Goal: Transaction & Acquisition: Purchase product/service

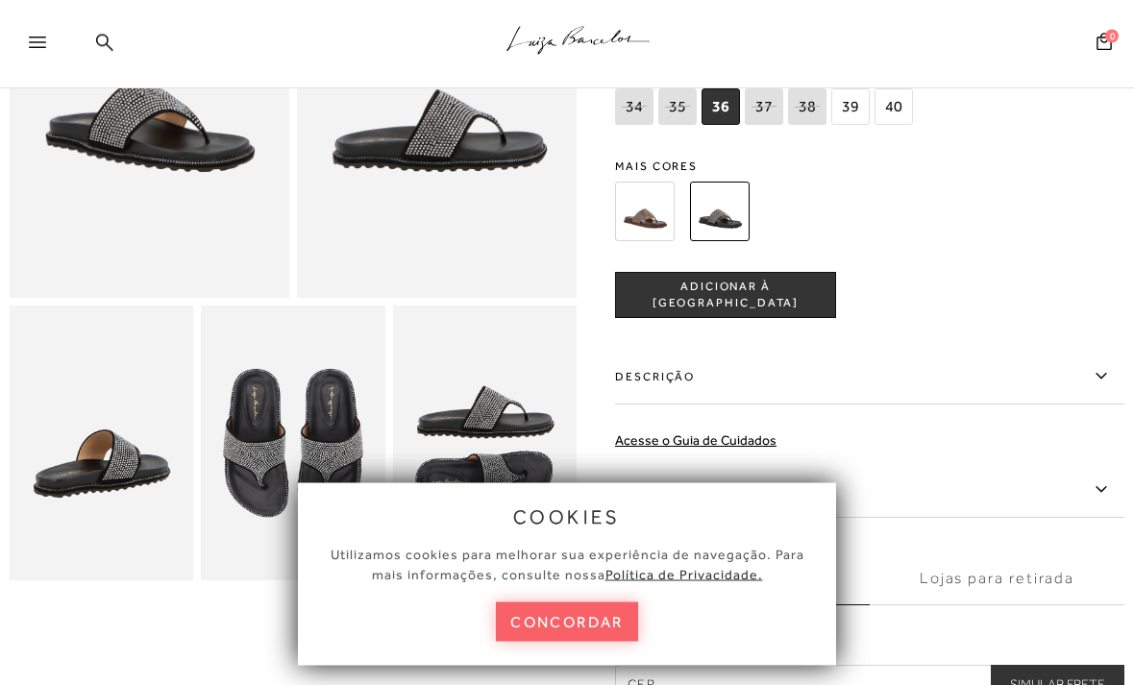
scroll to position [281, 0]
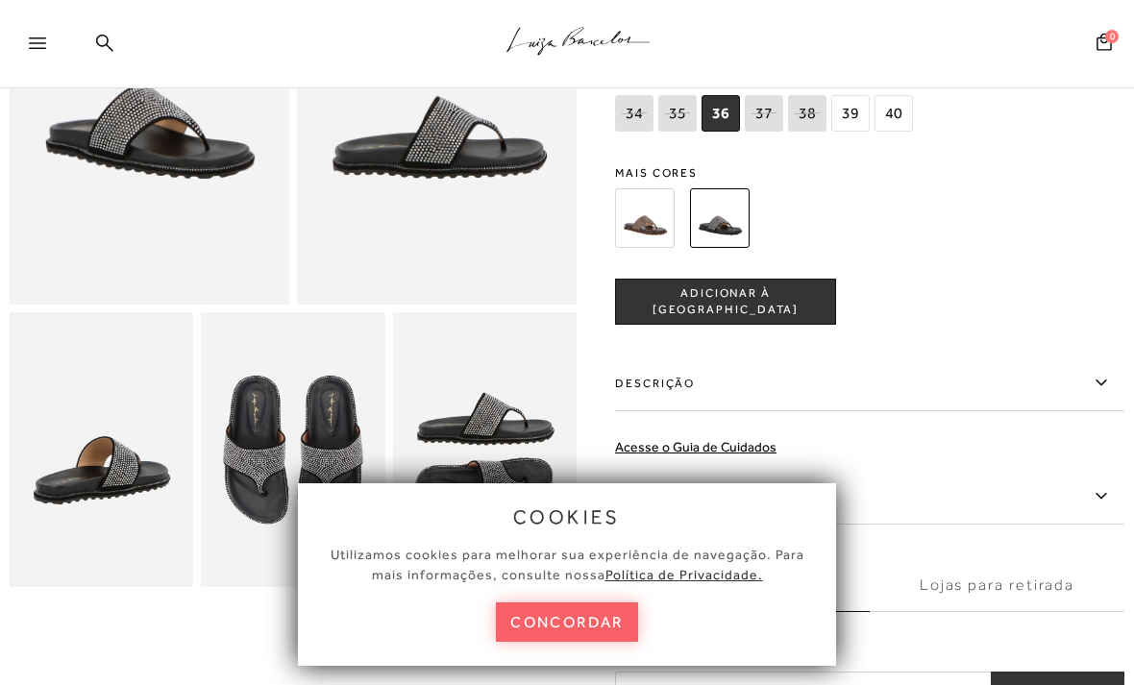
click at [238, 223] on img at bounding box center [150, 95] width 280 height 420
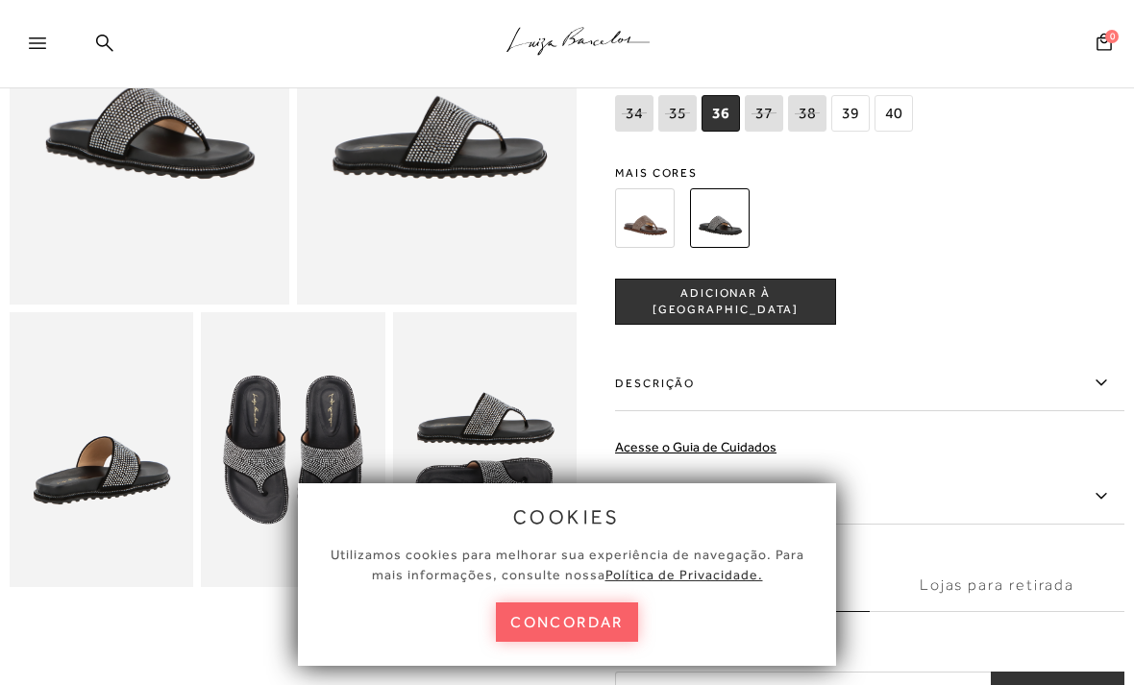
click at [704, 582] on u "Política de Privacidade." at bounding box center [684, 574] width 158 height 15
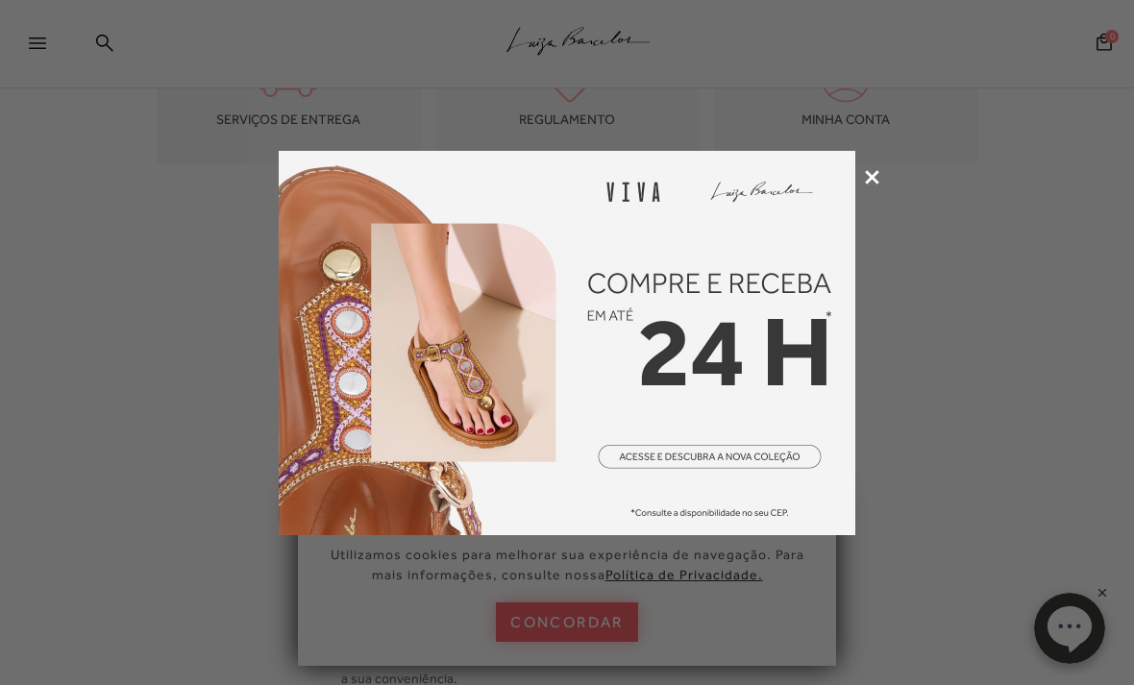
click at [875, 173] on icon at bounding box center [872, 177] width 14 height 14
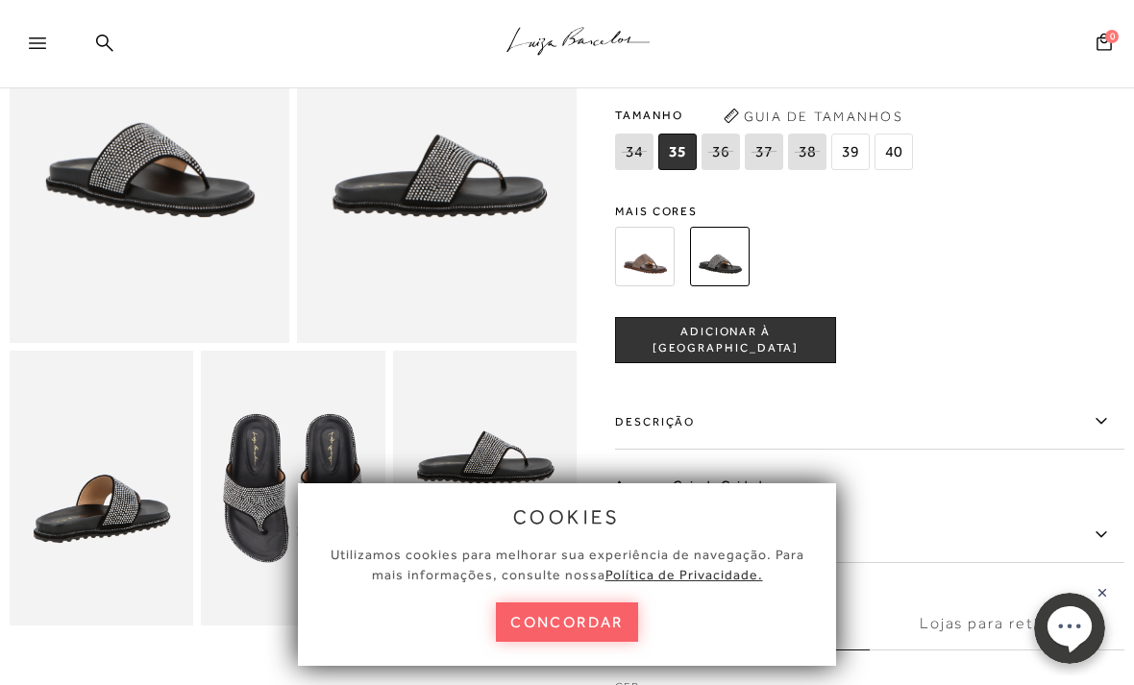
scroll to position [239, 0]
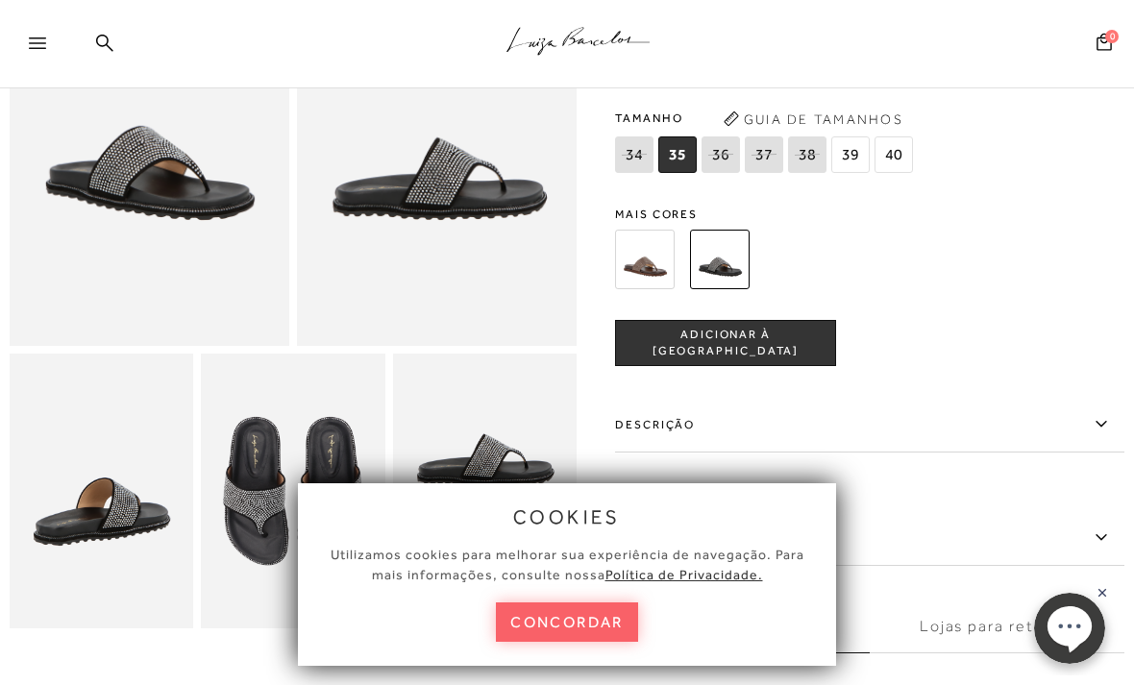
click at [645, 269] on img at bounding box center [645, 260] width 60 height 60
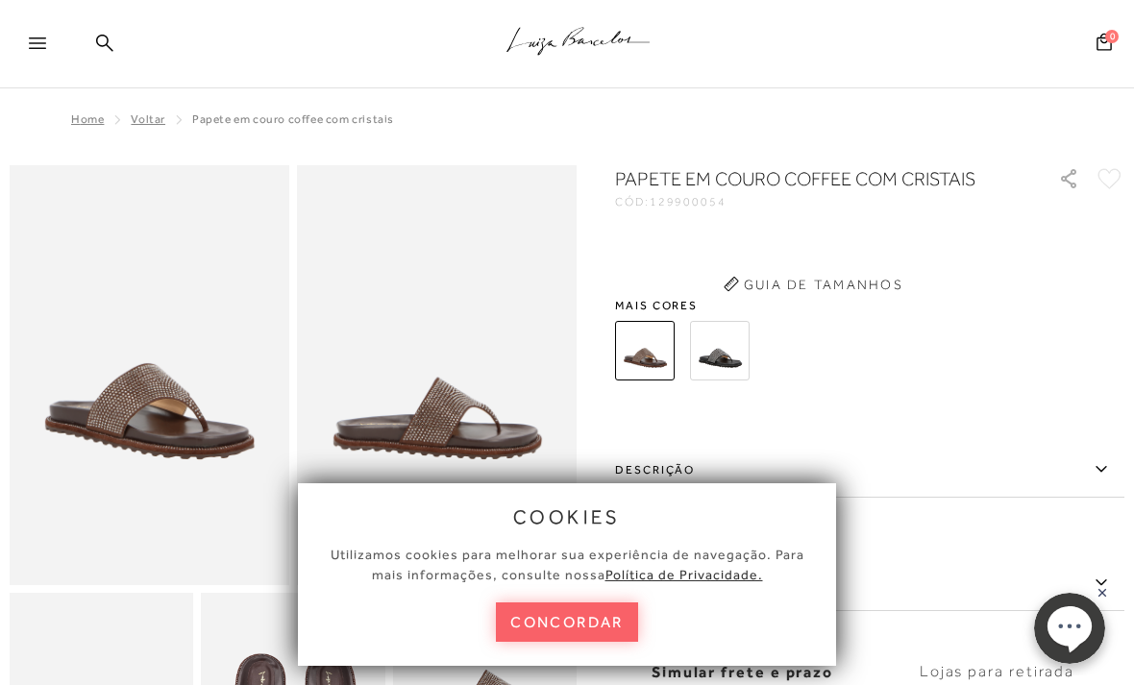
click at [651, 270] on div "PAPETE EM COURO COFFEE COM CRISTAIS CÓD: 129900054 × É necessário selecionar um…" at bounding box center [869, 480] width 509 height 631
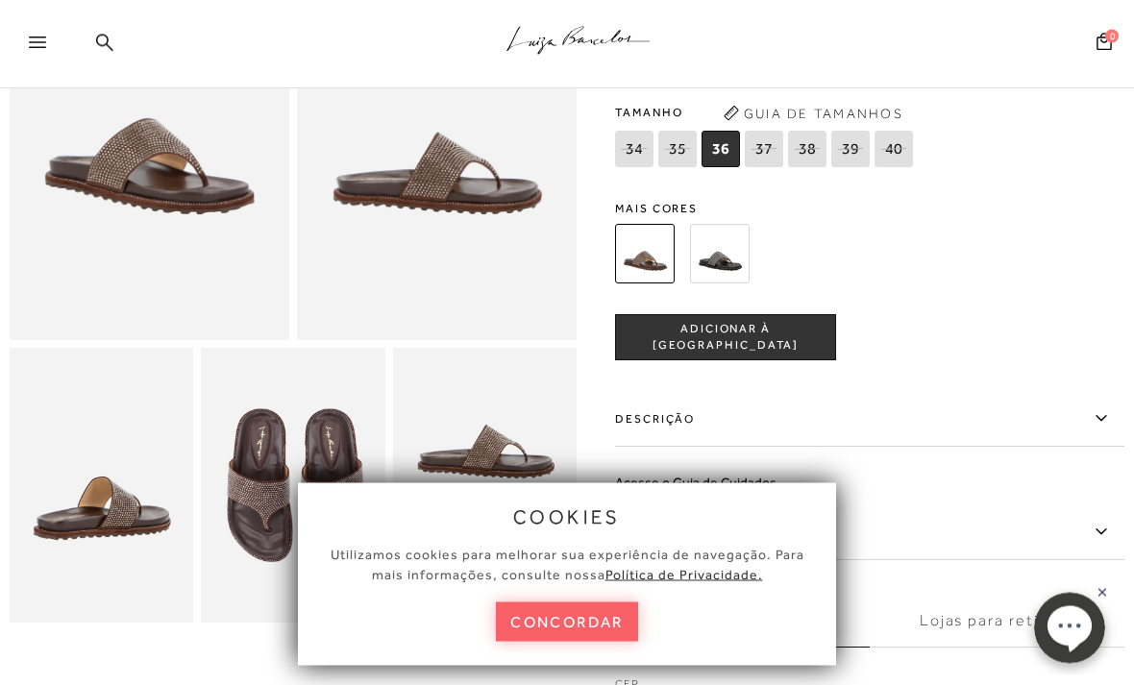
scroll to position [225, 0]
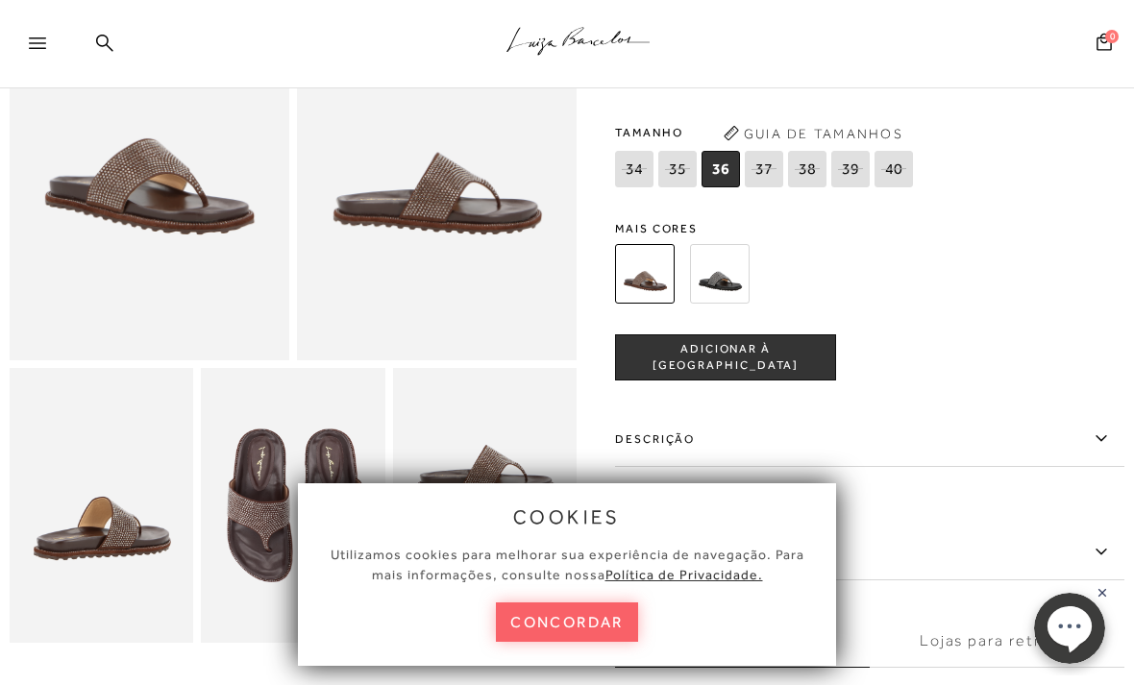
click at [731, 297] on img at bounding box center [720, 274] width 60 height 60
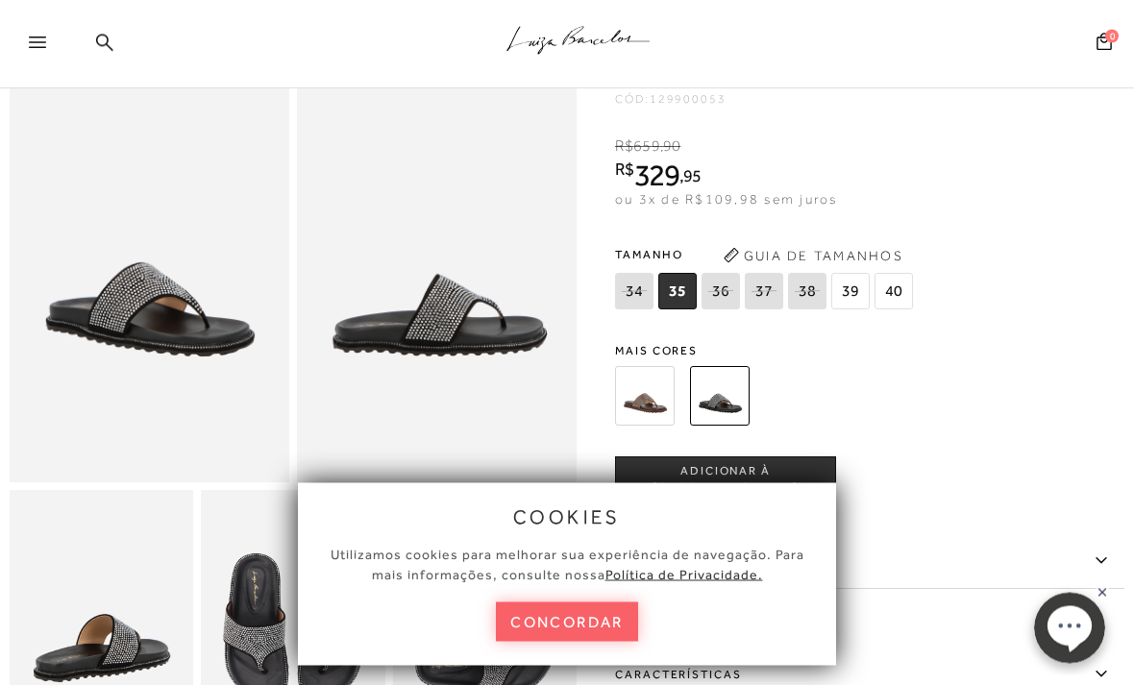
scroll to position [104, 0]
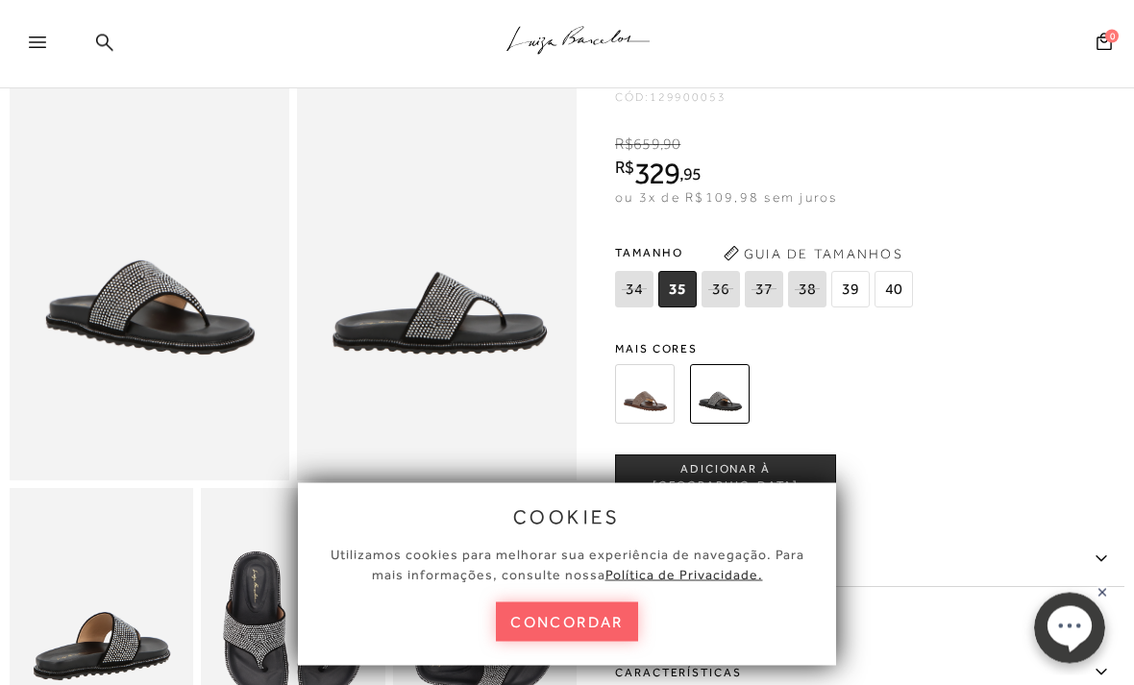
click at [944, 368] on div at bounding box center [847, 394] width 476 height 71
click at [726, 283] on span "36" at bounding box center [720, 290] width 38 height 37
select select
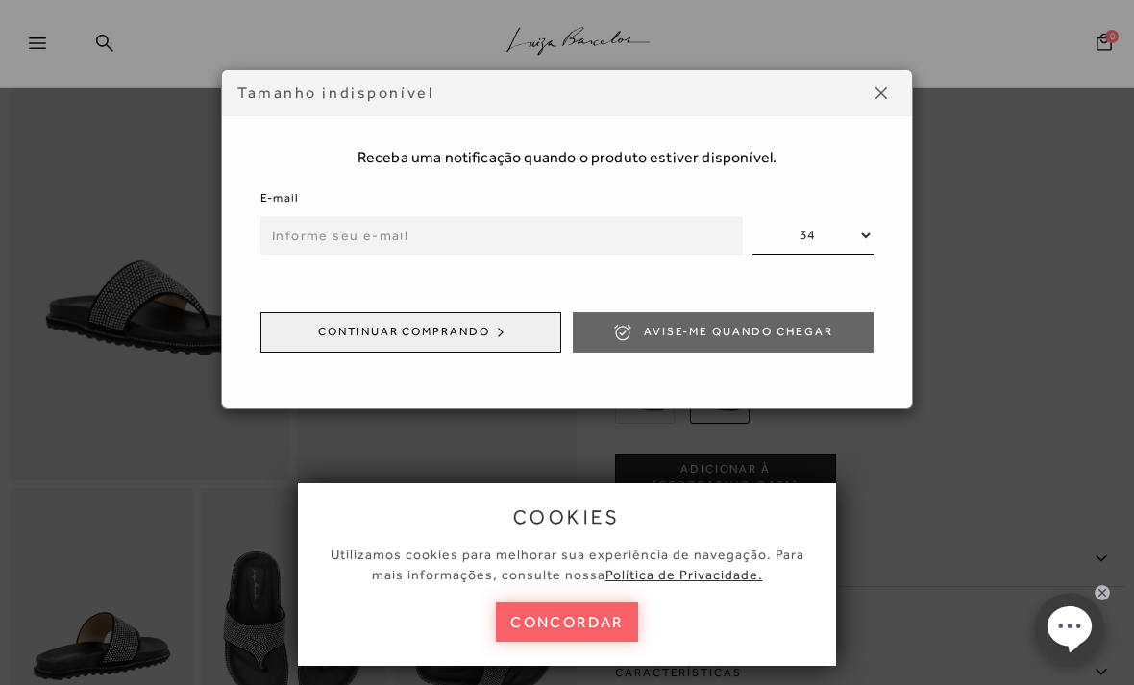
click at [894, 81] on button at bounding box center [881, 93] width 31 height 31
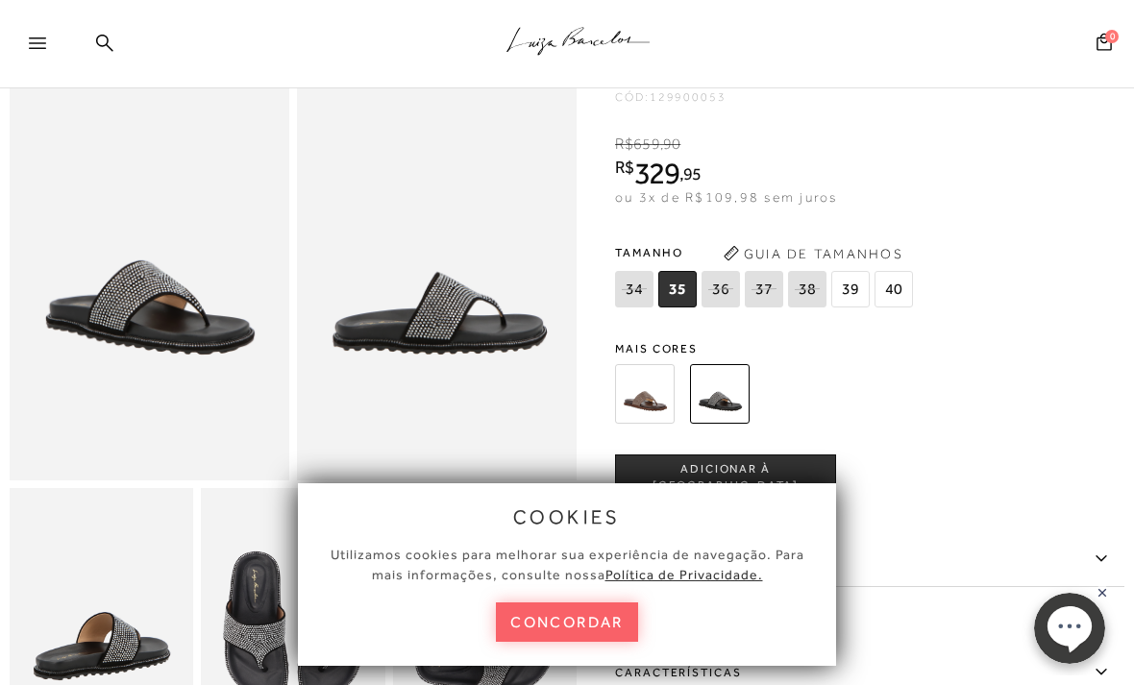
click at [730, 291] on icon at bounding box center [720, 289] width 27 height 24
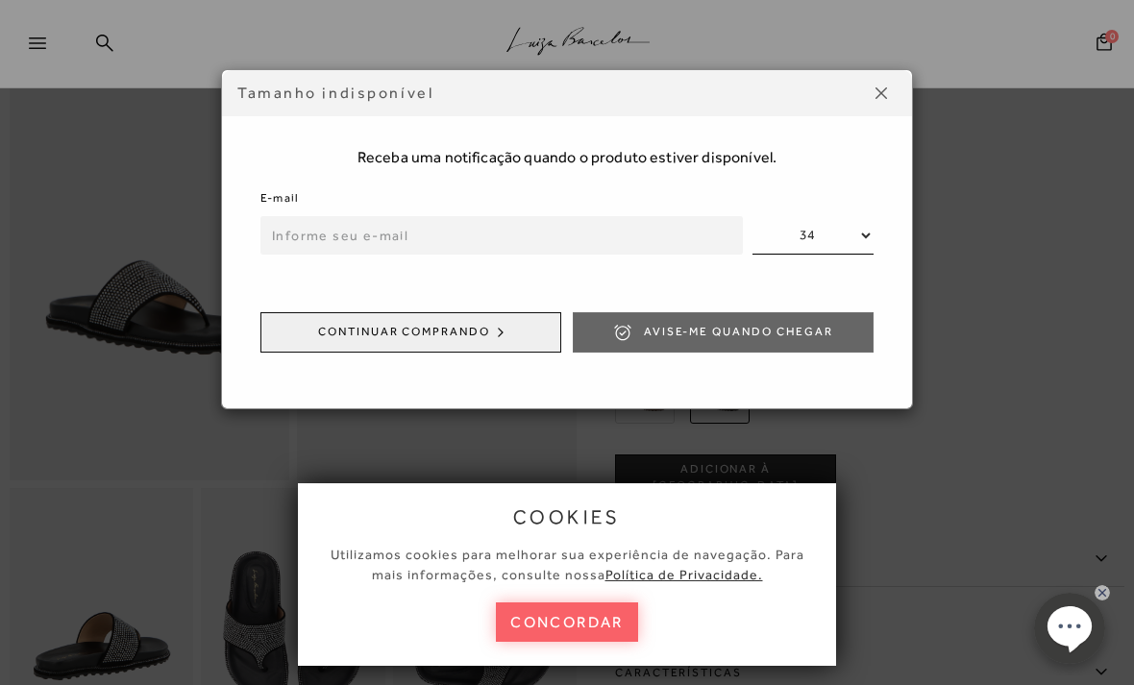
click at [908, 87] on div "Tamanho indisponível" at bounding box center [567, 93] width 690 height 46
click at [893, 90] on button at bounding box center [881, 93] width 31 height 31
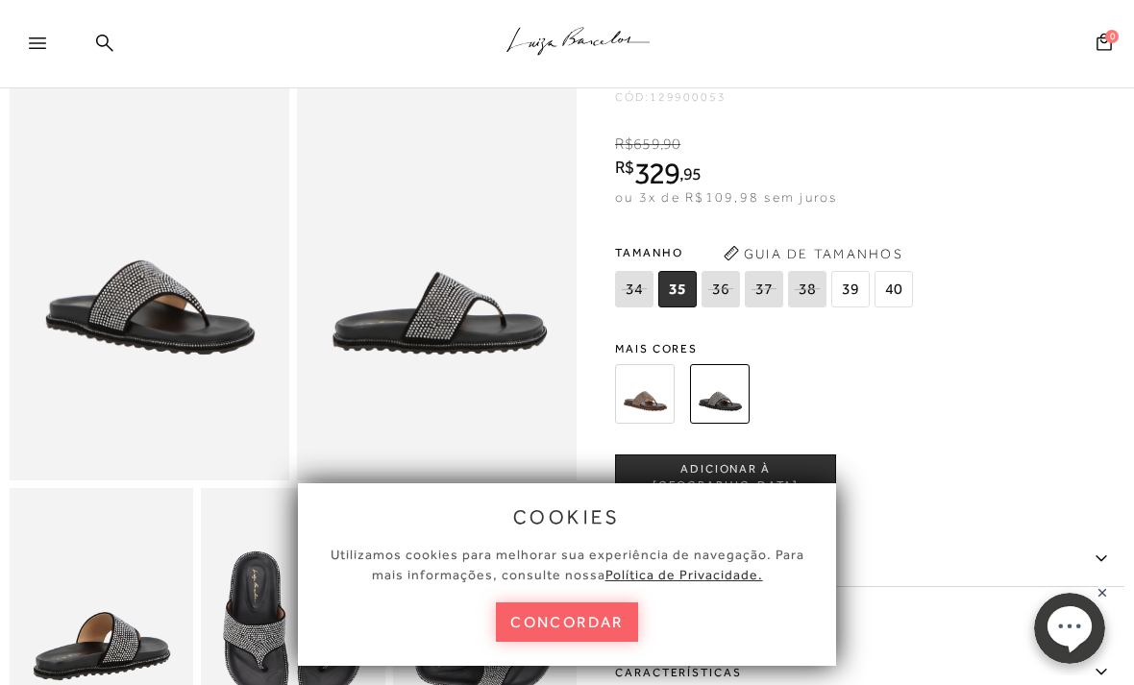
click at [660, 403] on img at bounding box center [645, 394] width 60 height 60
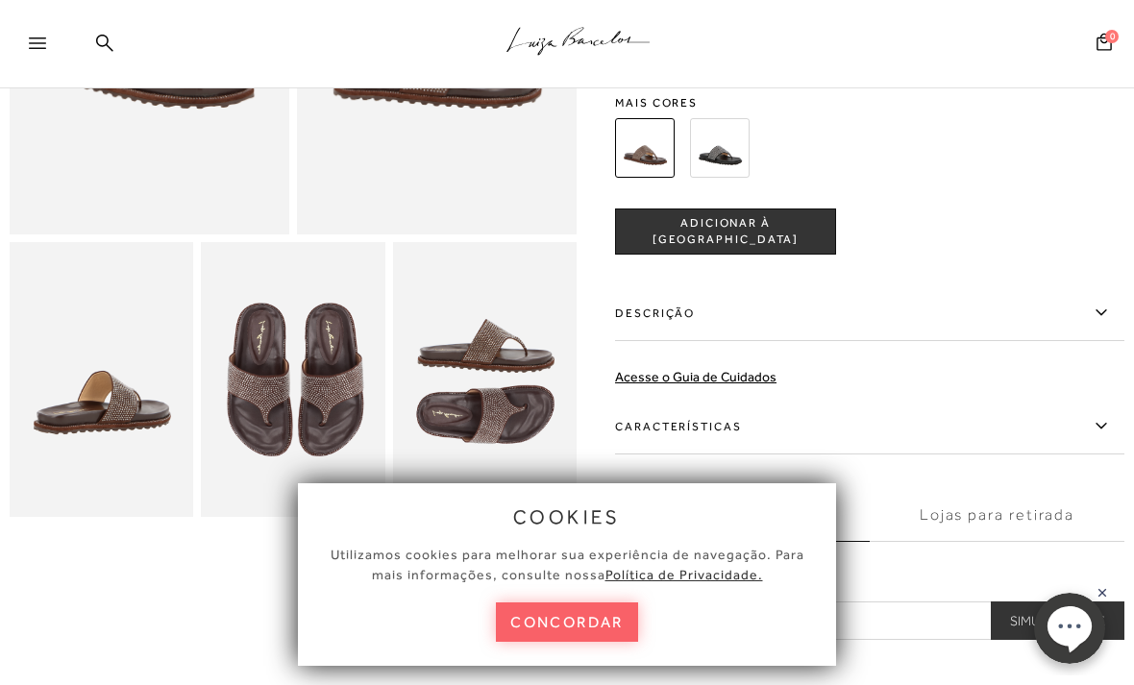
scroll to position [351, 0]
click at [809, 242] on button "ADICIONAR À [GEOGRAPHIC_DATA]" at bounding box center [725, 231] width 221 height 46
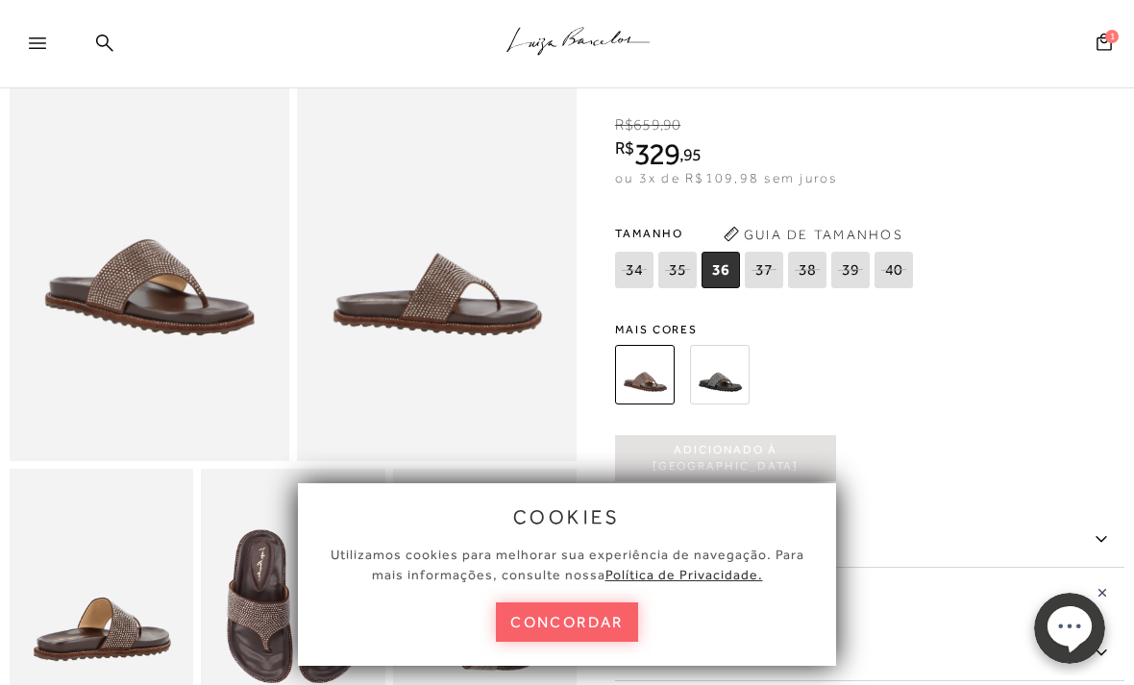
scroll to position [126, 0]
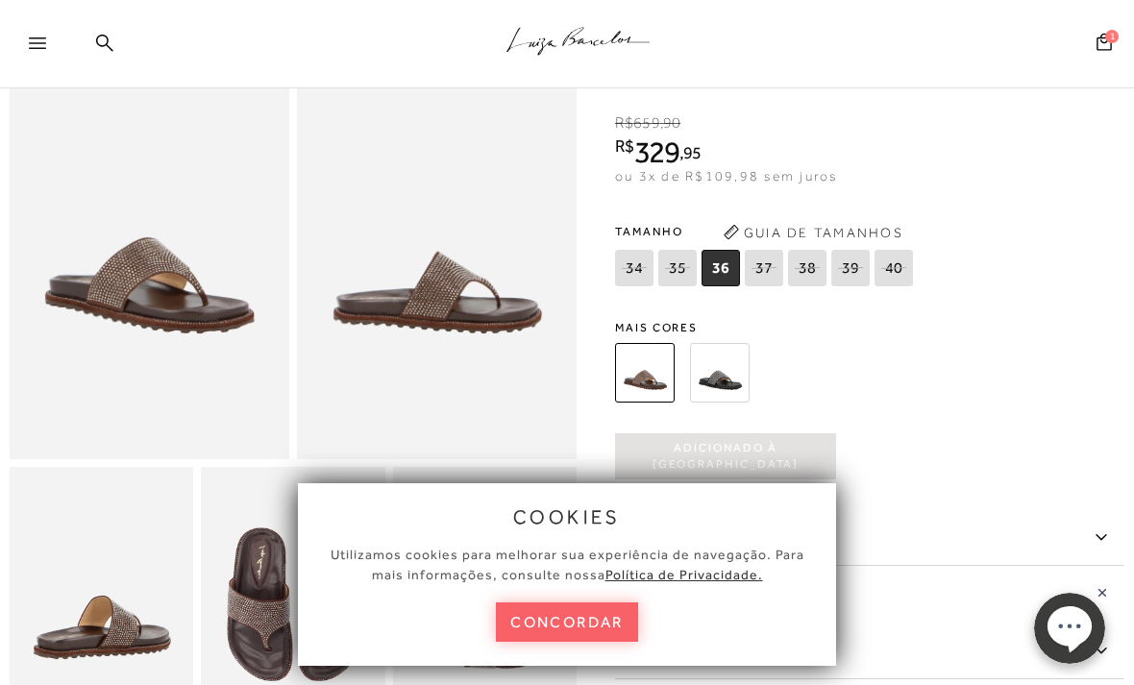
click at [84, 334] on img at bounding box center [150, 249] width 280 height 420
click at [526, 331] on img at bounding box center [437, 249] width 280 height 420
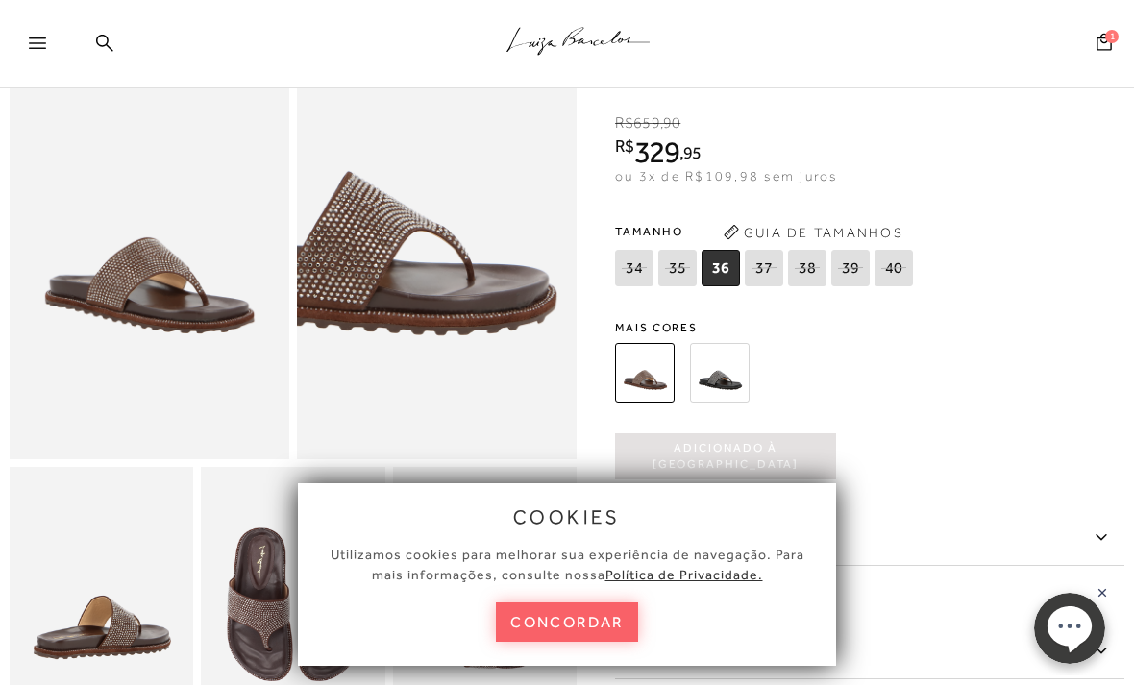
click at [521, 355] on img at bounding box center [346, 166] width 559 height 839
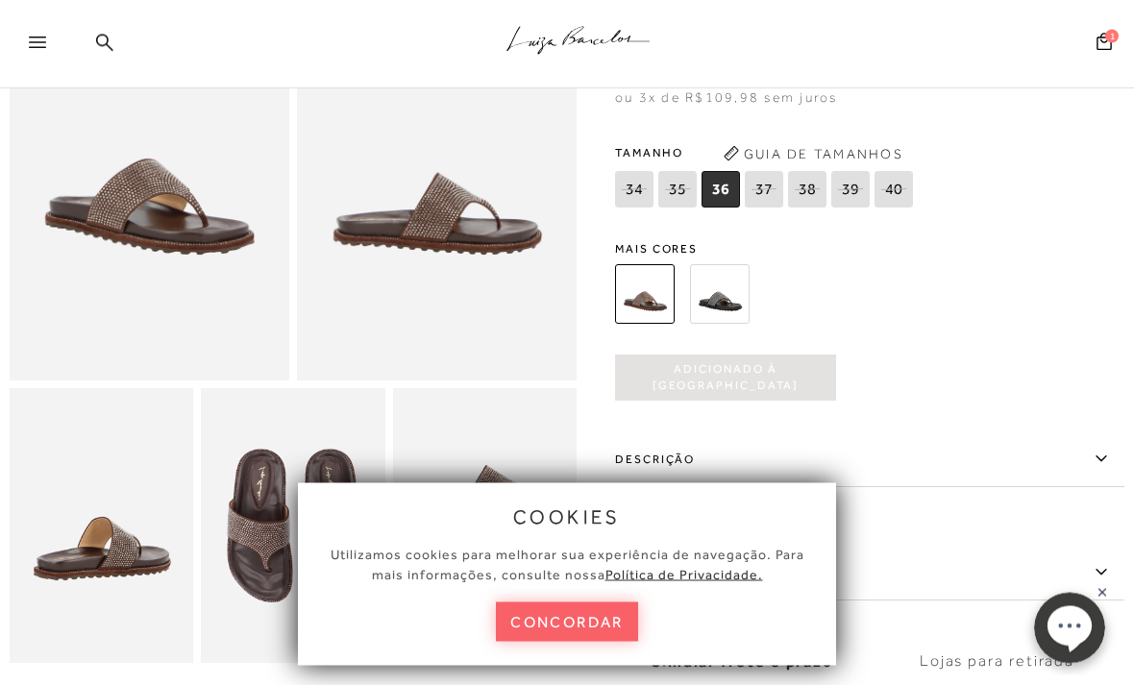
scroll to position [205, 0]
click at [534, 466] on img at bounding box center [484, 526] width 183 height 276
click at [545, 477] on img at bounding box center [435, 584] width 368 height 551
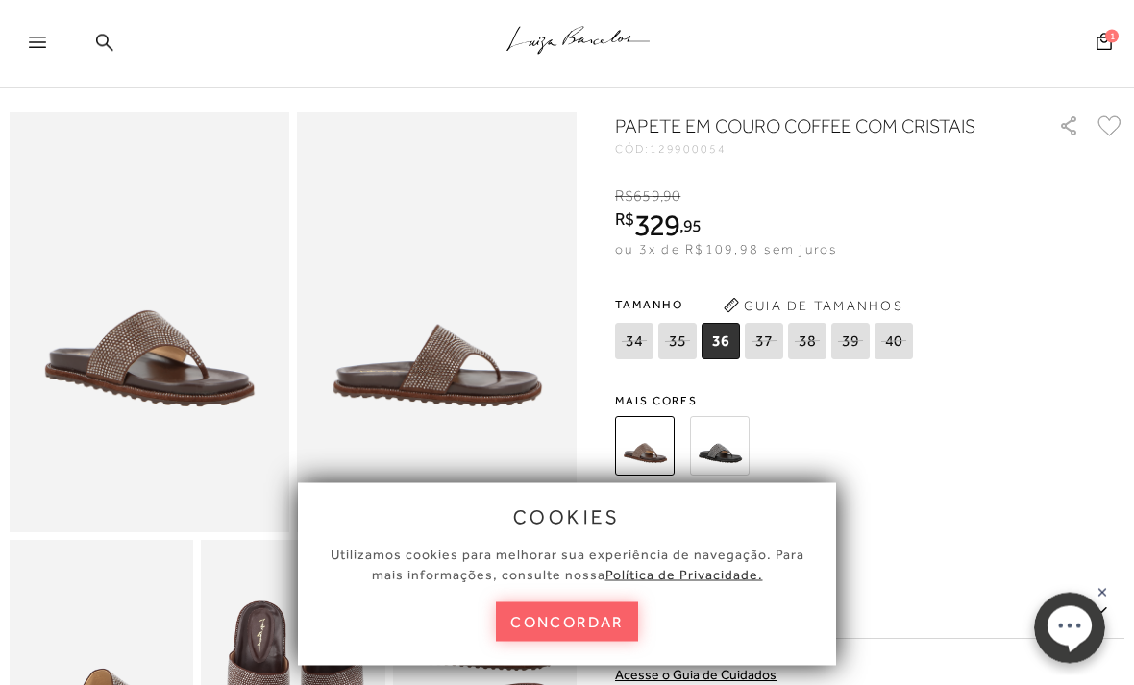
click at [732, 470] on img at bounding box center [720, 447] width 60 height 60
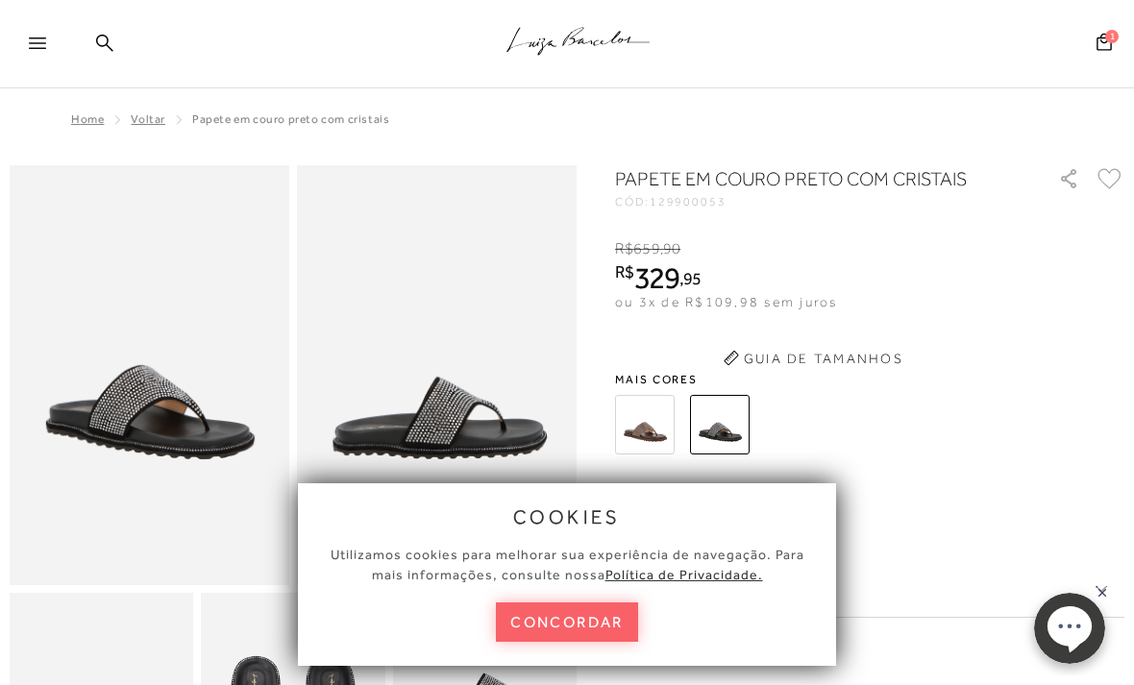
click at [733, 479] on div "PAPETE EM COURO PRETO COM CRISTAIS CÓD: 129900053 × É necessário selecionar um …" at bounding box center [869, 540] width 509 height 751
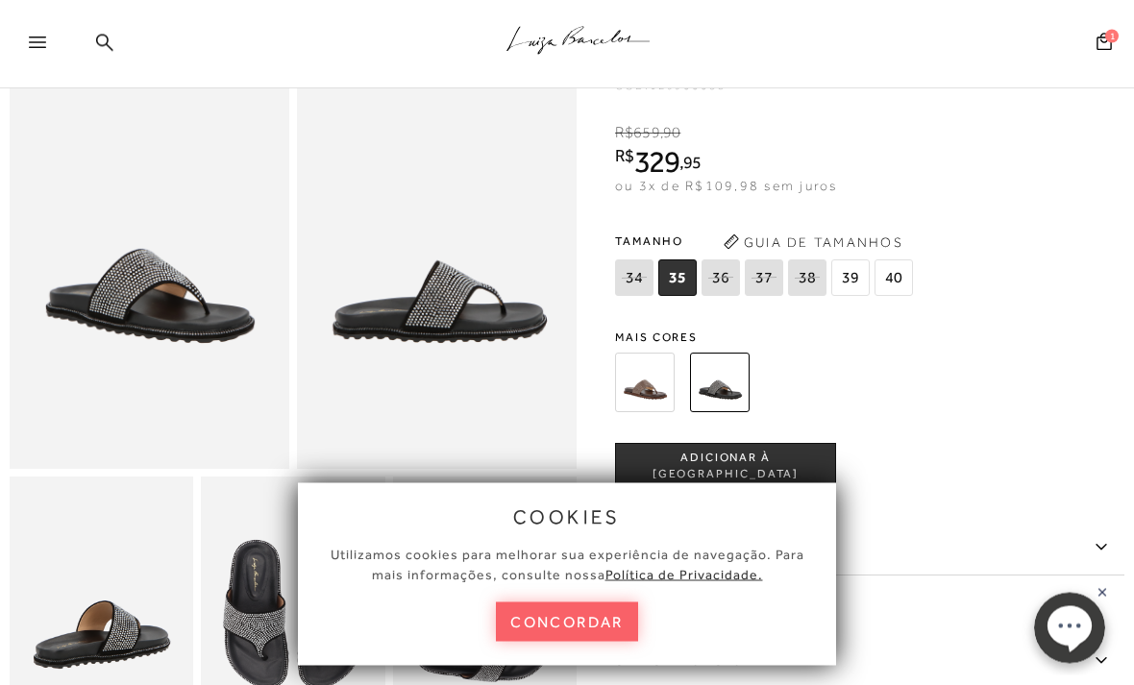
scroll to position [123, 0]
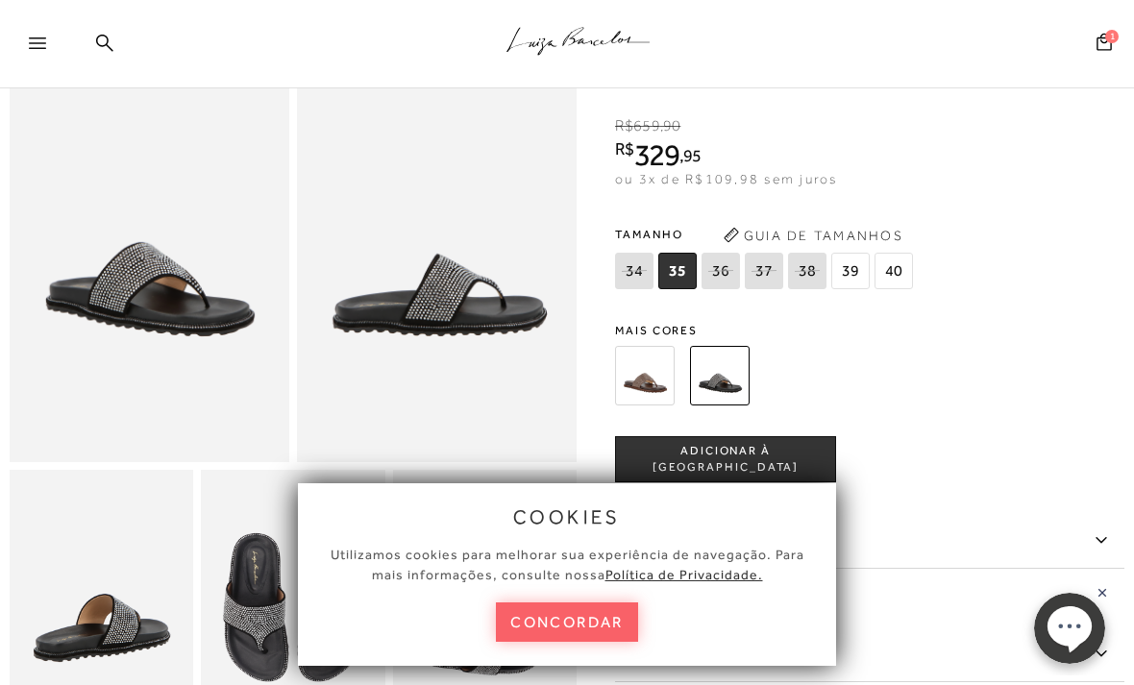
click at [728, 268] on icon at bounding box center [720, 270] width 27 height 24
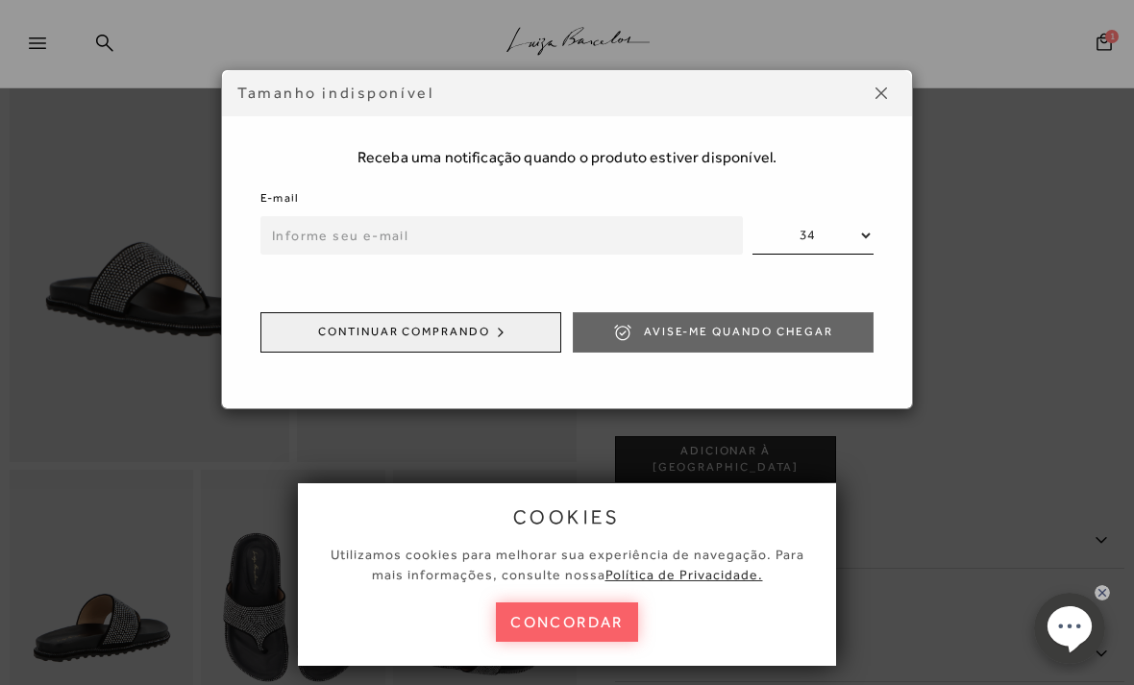
click at [883, 108] on button at bounding box center [881, 93] width 31 height 31
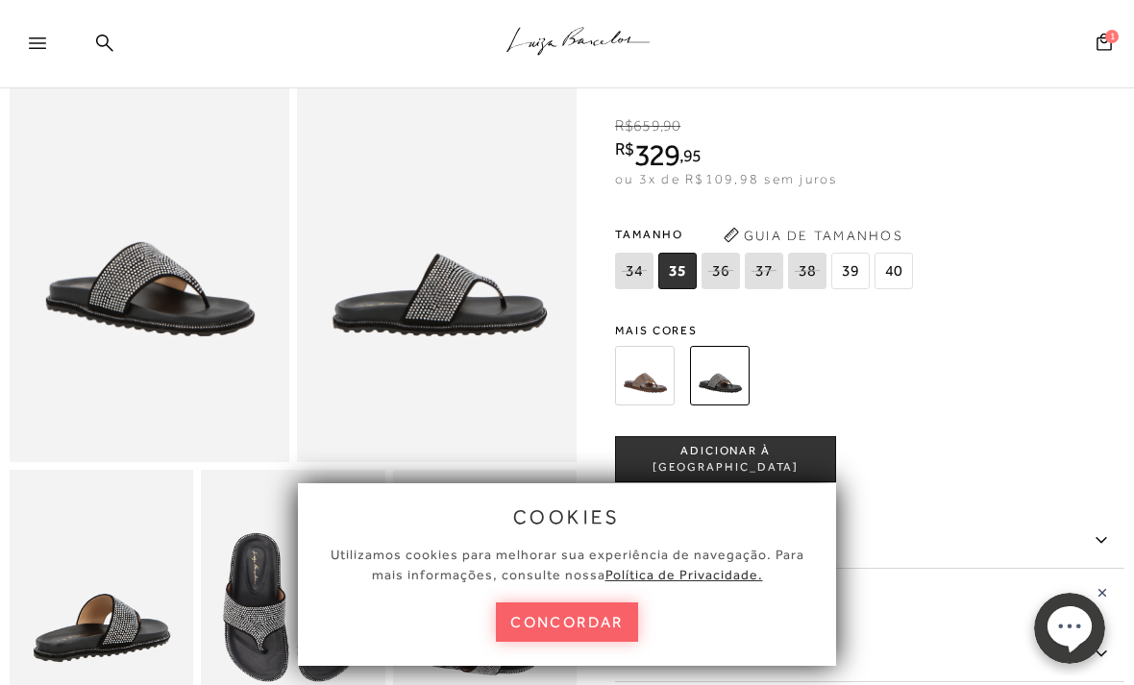
click at [598, 642] on button "concordar" at bounding box center [567, 621] width 142 height 39
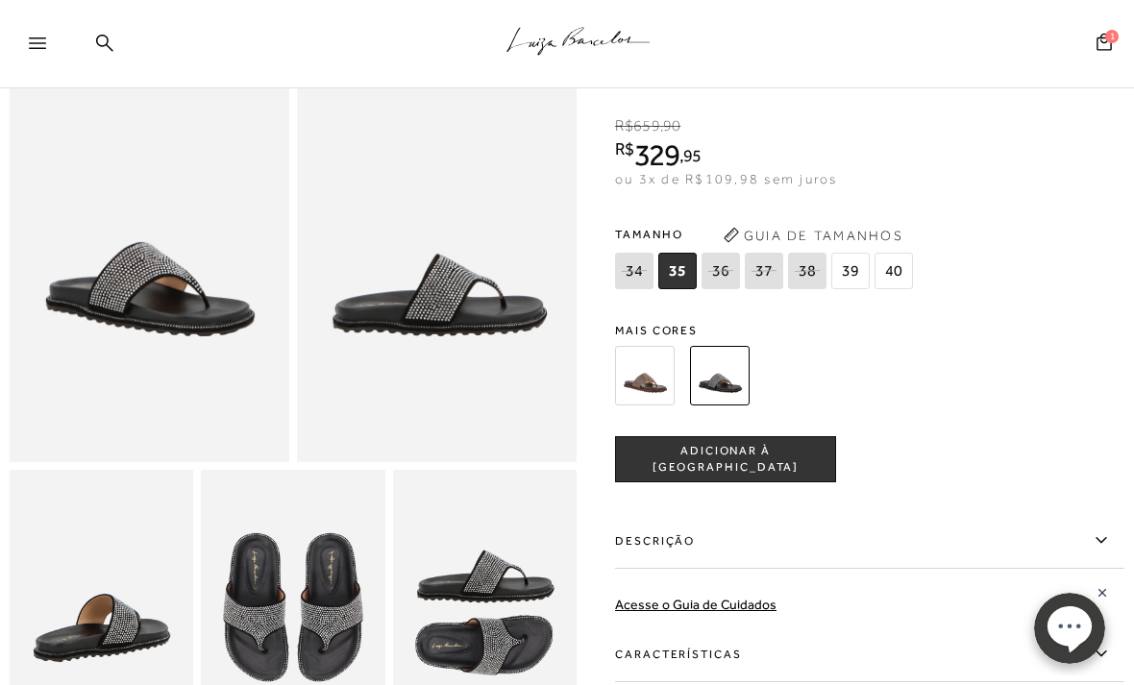
click at [653, 372] on img at bounding box center [645, 376] width 60 height 60
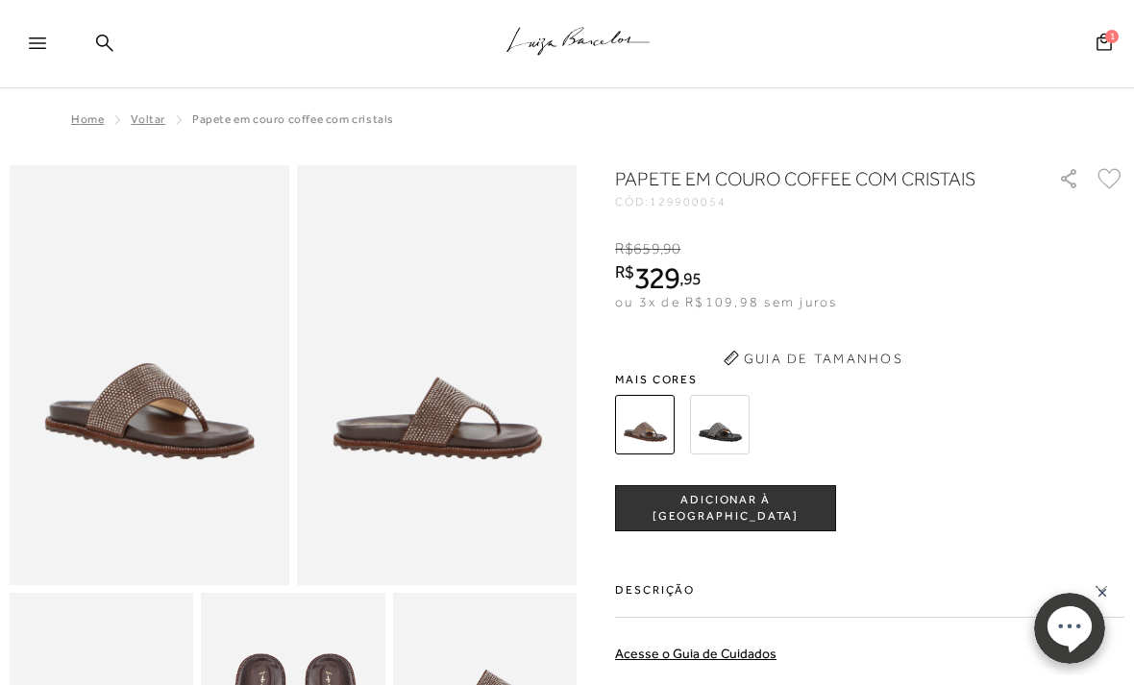
click at [639, 375] on div "PAPETE EM COURO COFFEE COM CRISTAIS CÓD: 129900054 × É necessário selecionar um…" at bounding box center [869, 540] width 509 height 751
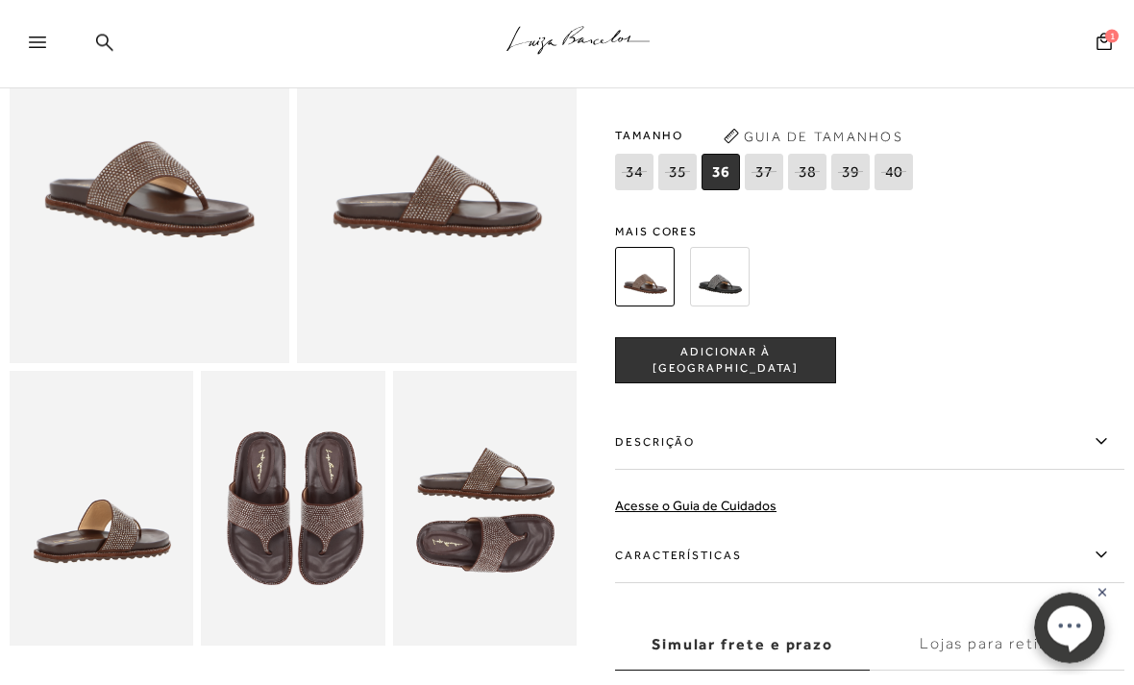
scroll to position [222, 0]
click at [296, 517] on img at bounding box center [292, 509] width 183 height 276
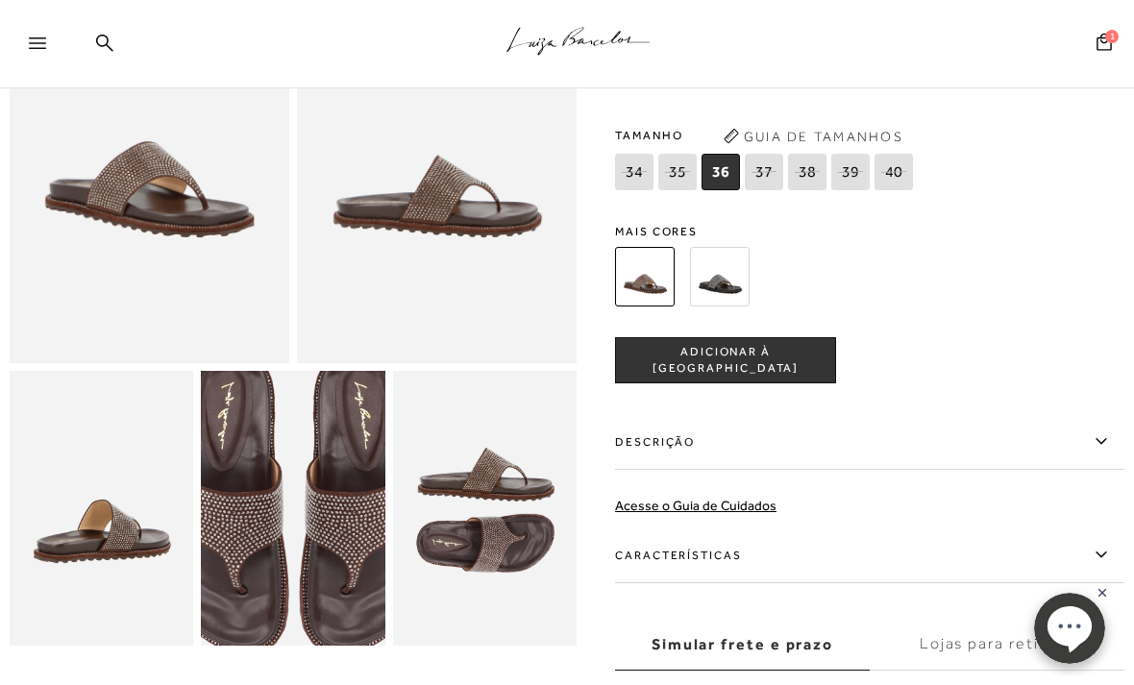
click at [301, 505] on img at bounding box center [291, 499] width 368 height 551
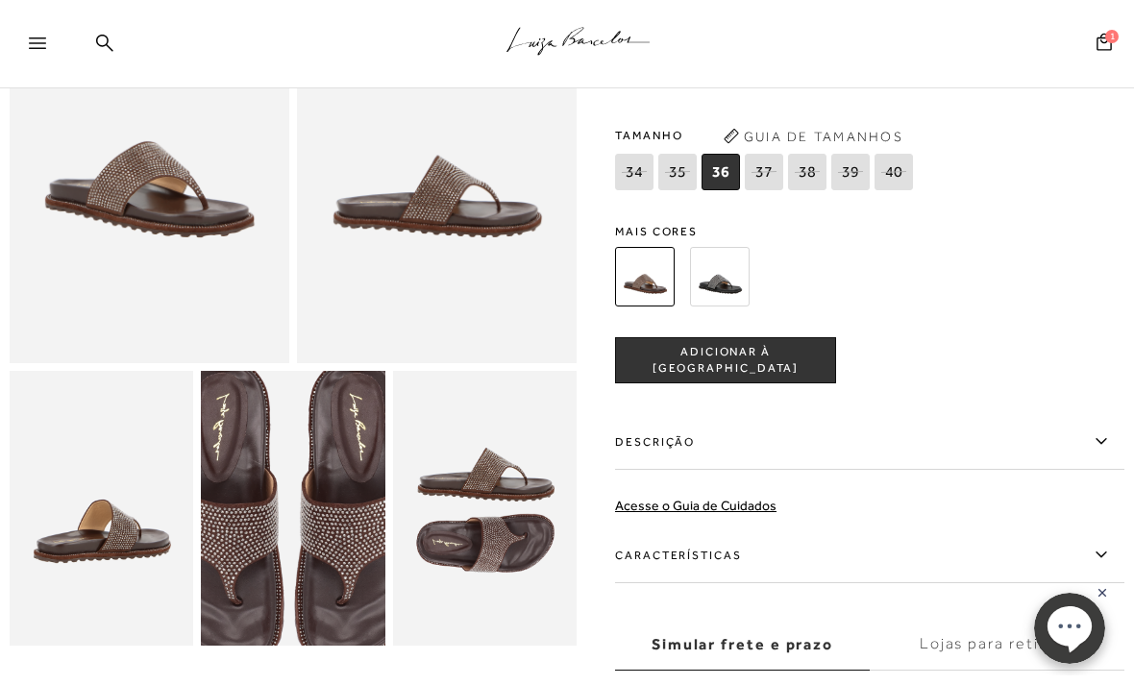
click at [127, 524] on img at bounding box center [101, 509] width 183 height 276
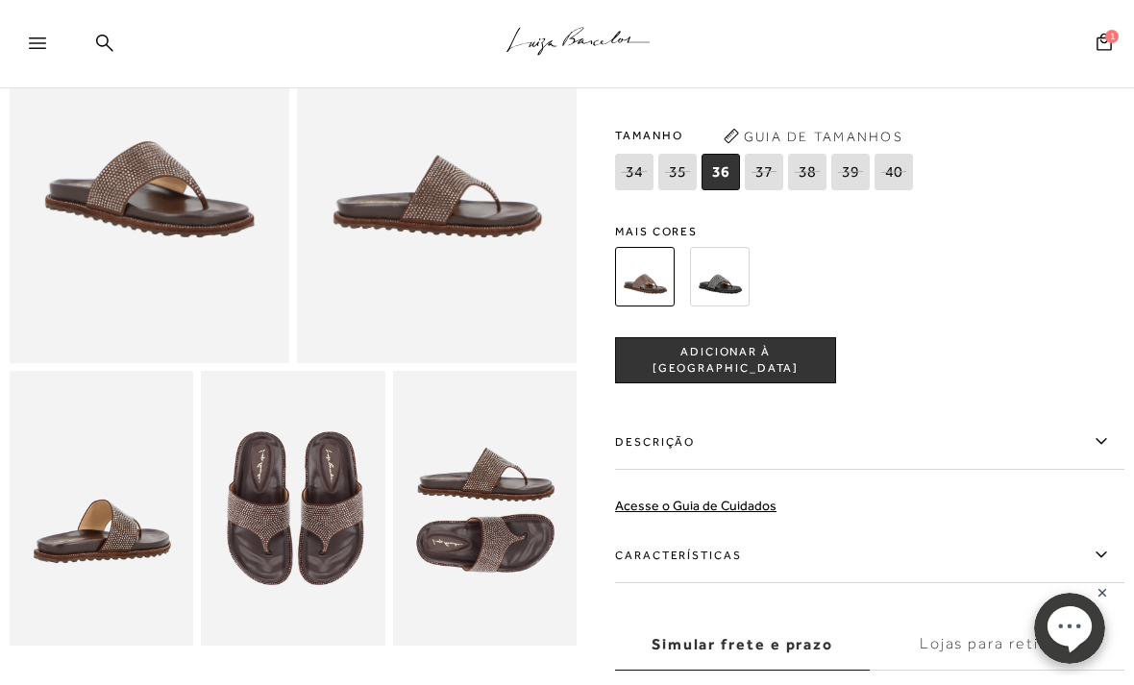
click at [115, 501] on img at bounding box center [101, 509] width 183 height 276
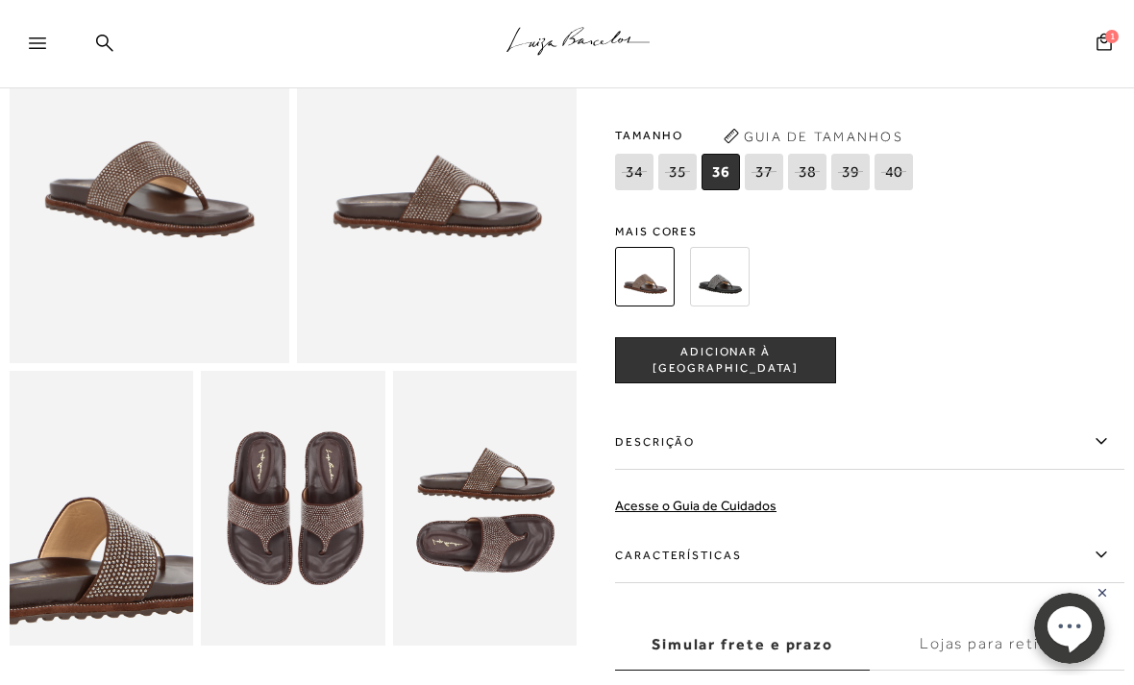
click at [116, 502] on img at bounding box center [86, 513] width 368 height 551
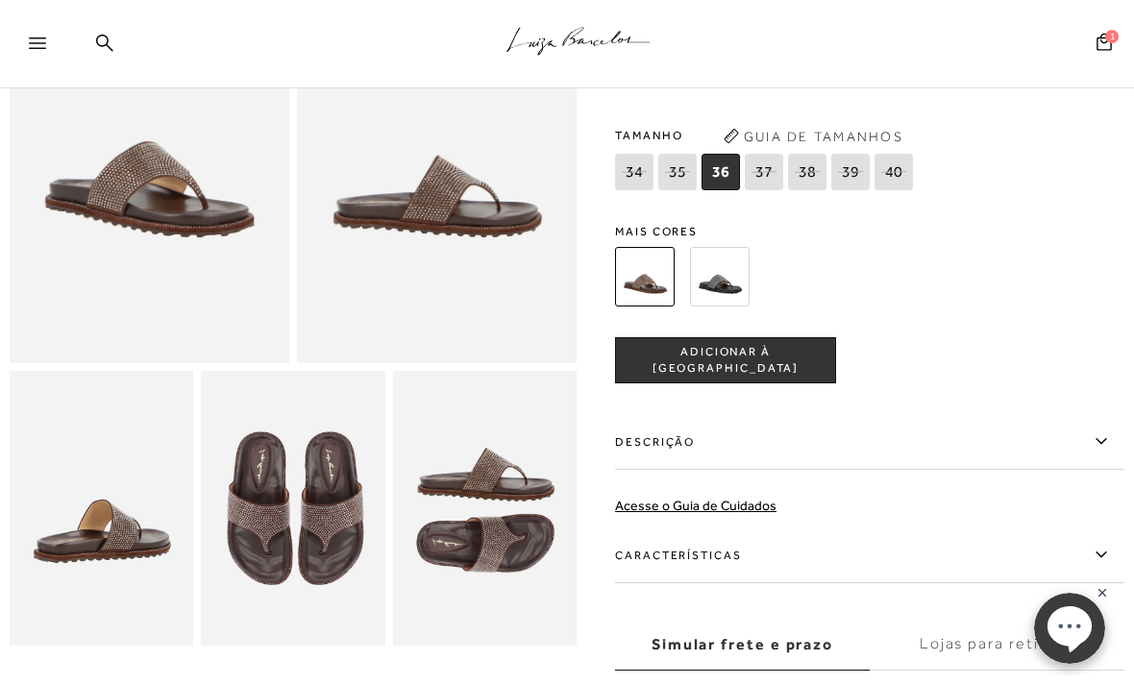
click at [134, 284] on img at bounding box center [150, 153] width 280 height 420
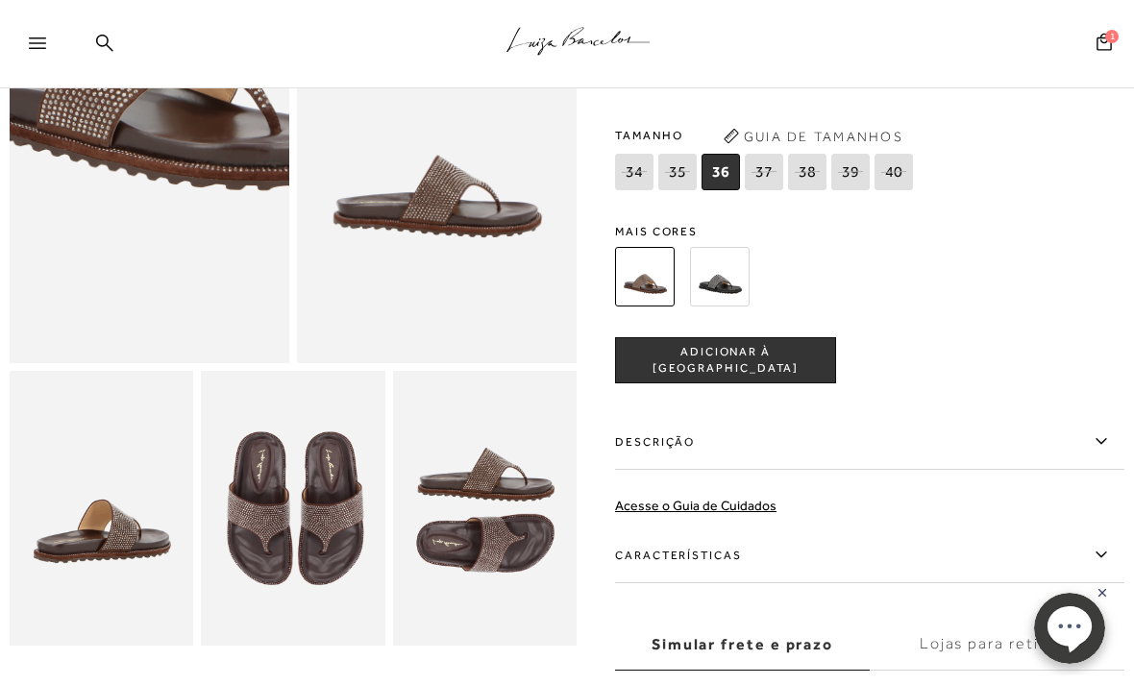
click at [139, 231] on img at bounding box center [163, 21] width 559 height 839
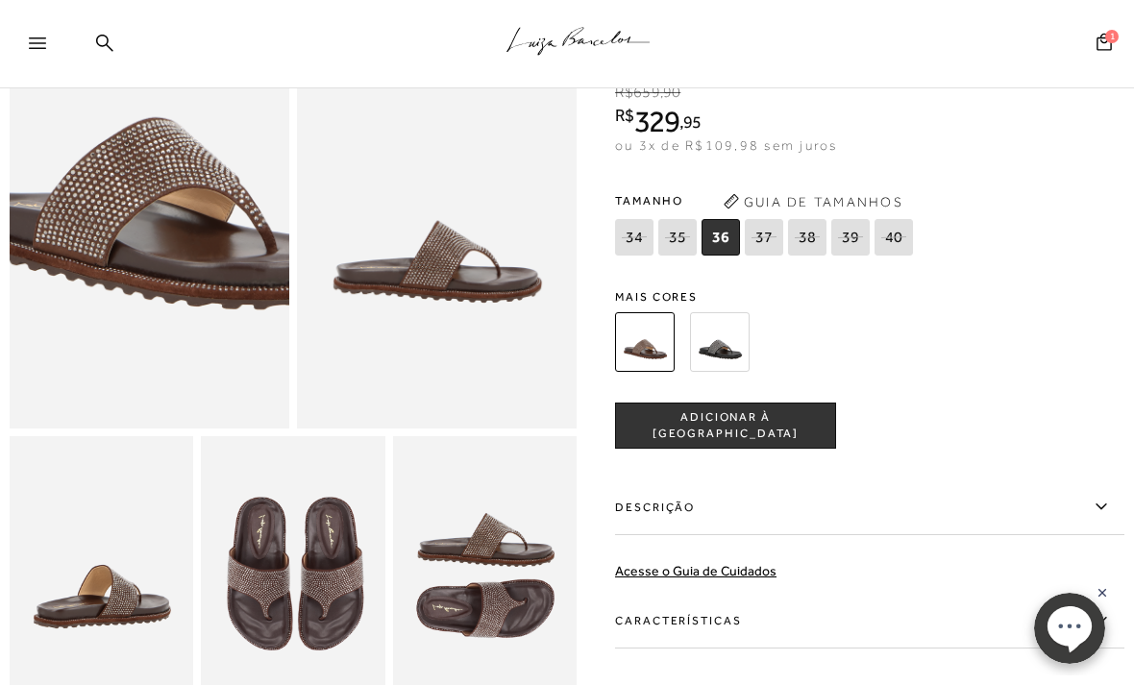
scroll to position [156, 0]
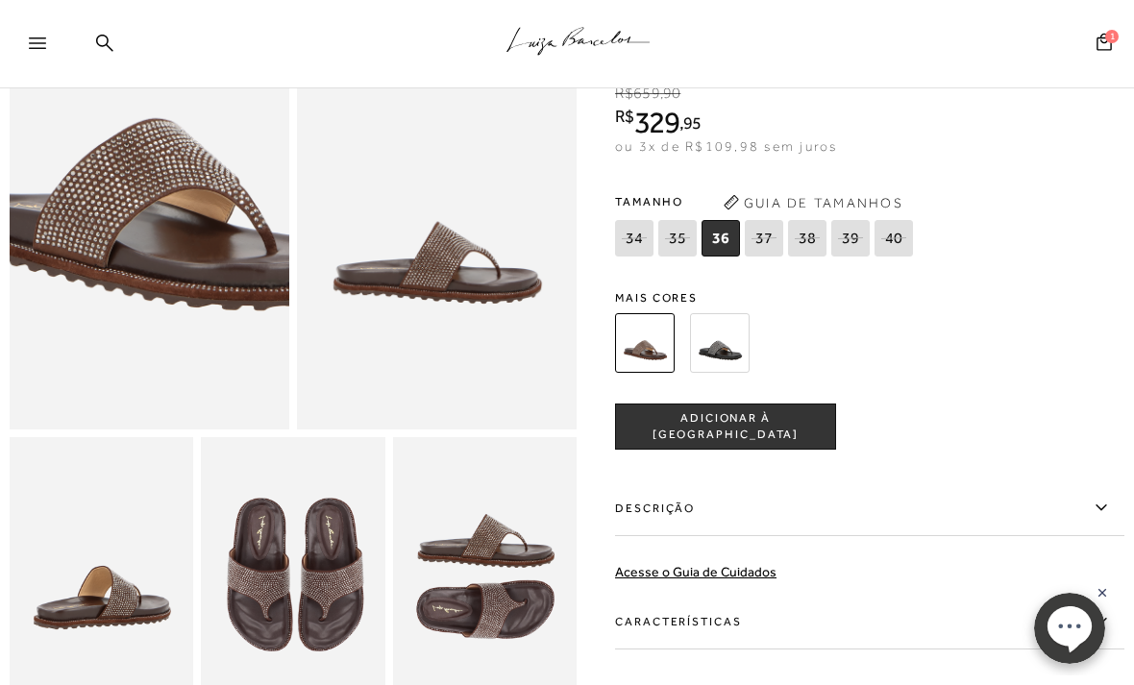
click at [542, 301] on img at bounding box center [437, 220] width 280 height 420
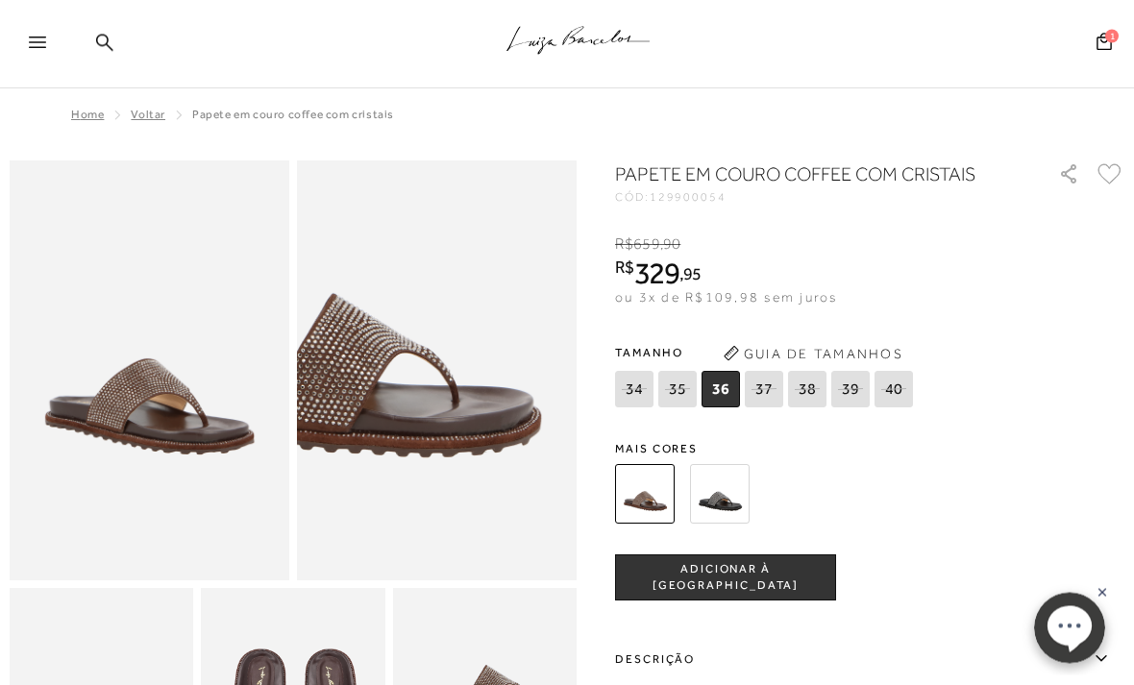
scroll to position [0, 0]
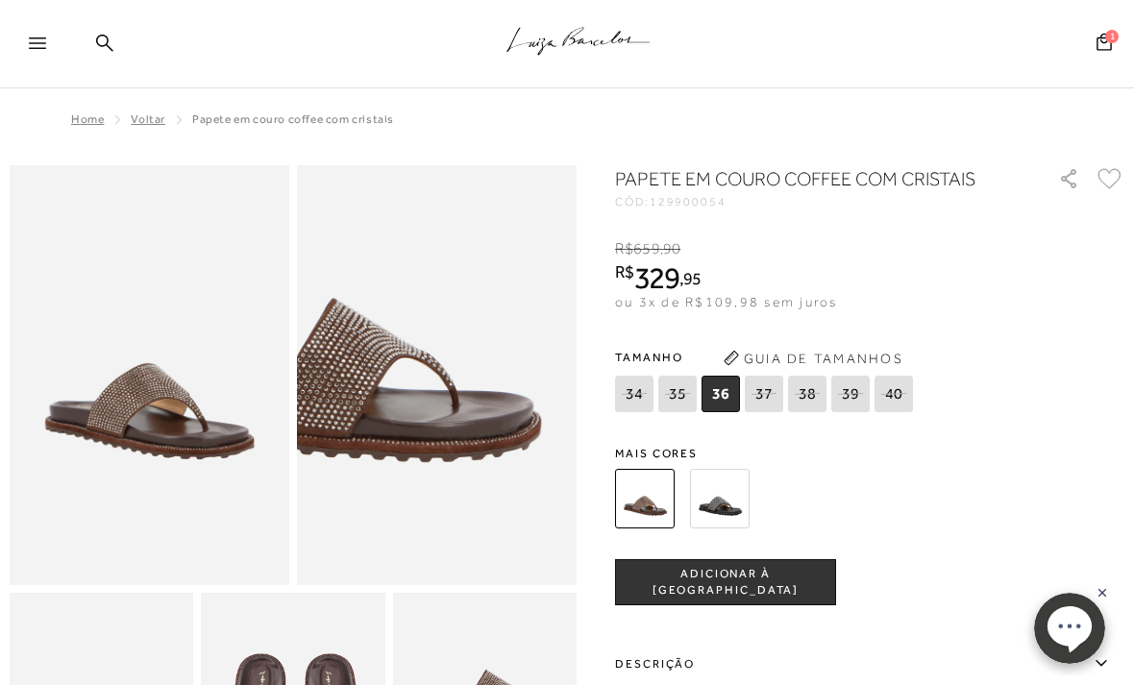
click at [40, 45] on icon at bounding box center [37, 43] width 17 height 12
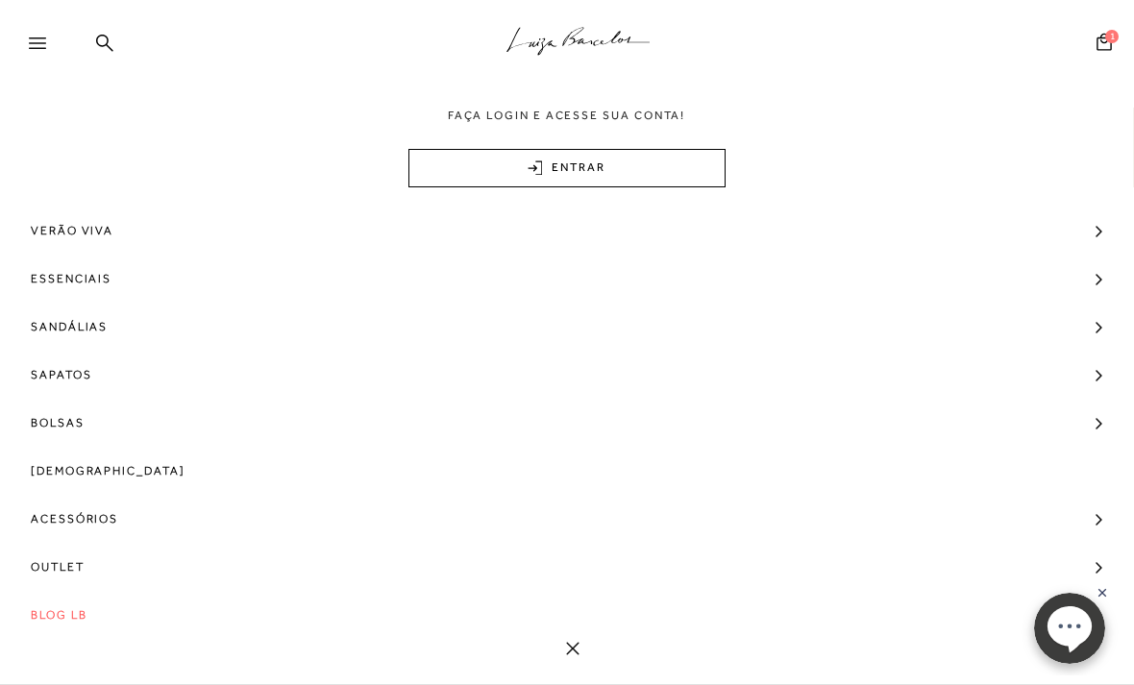
click at [61, 556] on span "Outlet" at bounding box center [58, 567] width 54 height 48
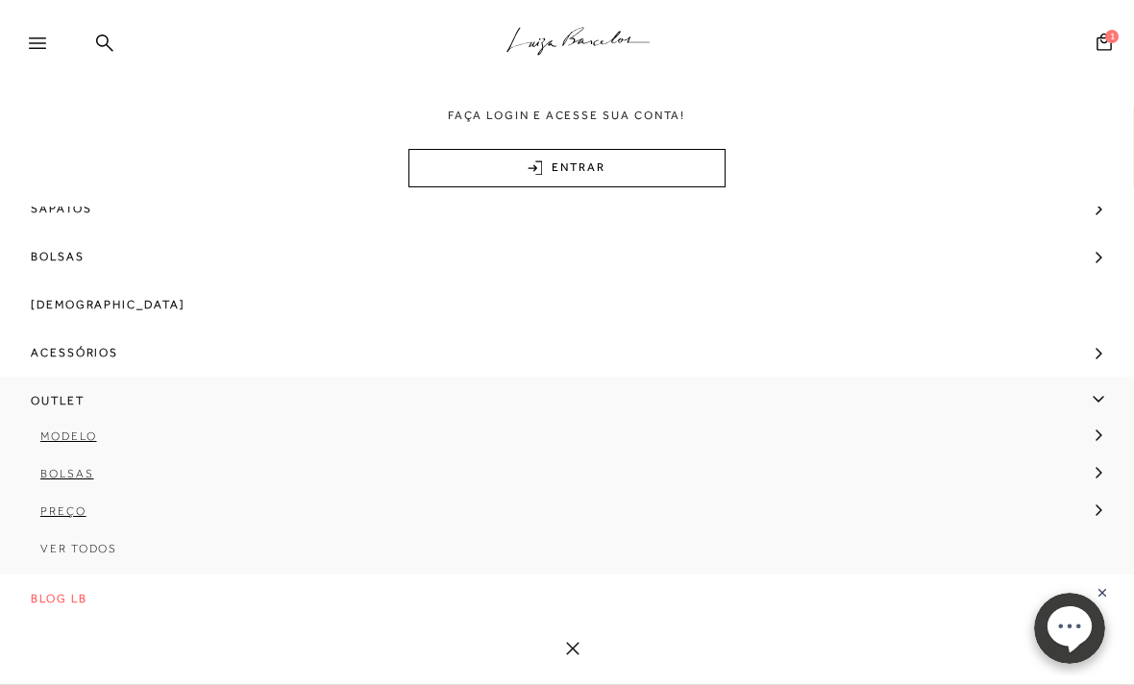
scroll to position [170, 0]
click at [69, 543] on span "Ver Todos" at bounding box center [78, 548] width 77 height 13
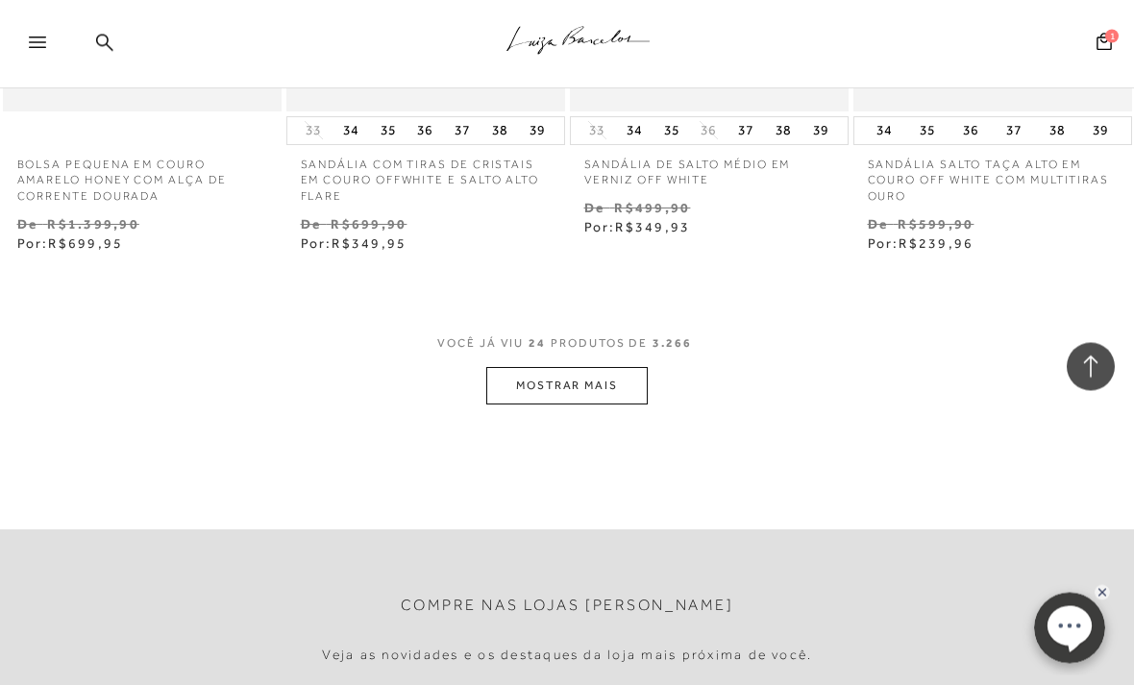
scroll to position [3321, 0]
click at [621, 367] on button "MOSTRAR MAIS" at bounding box center [566, 385] width 161 height 37
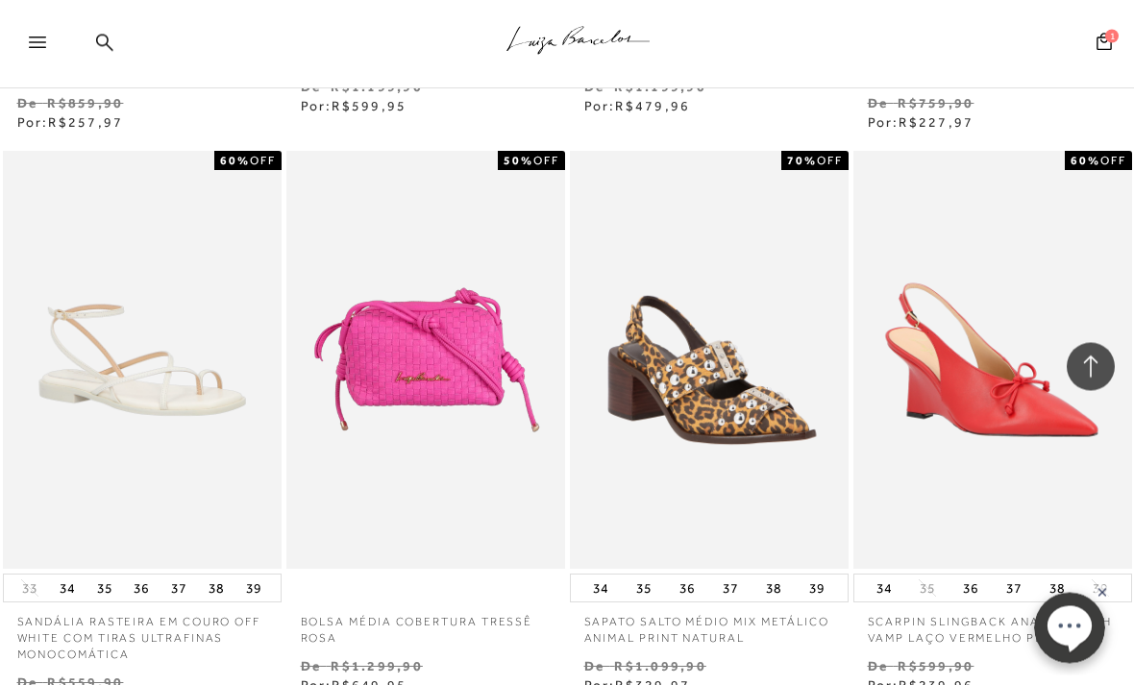
scroll to position [5711, 0]
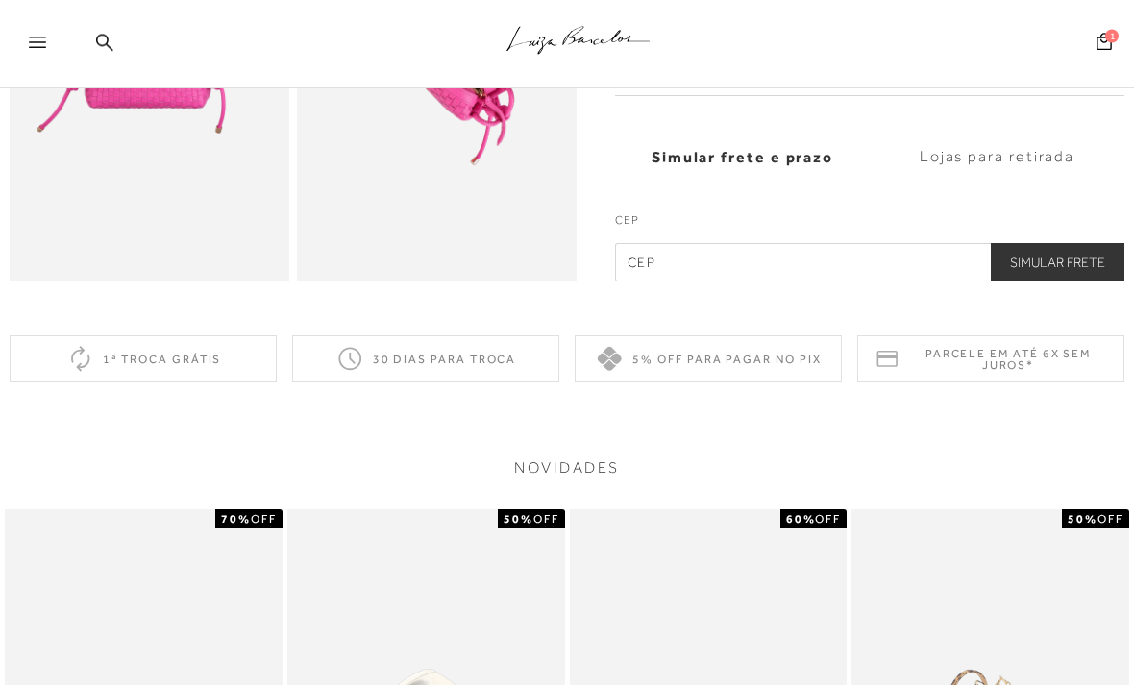
scroll to position [844, 0]
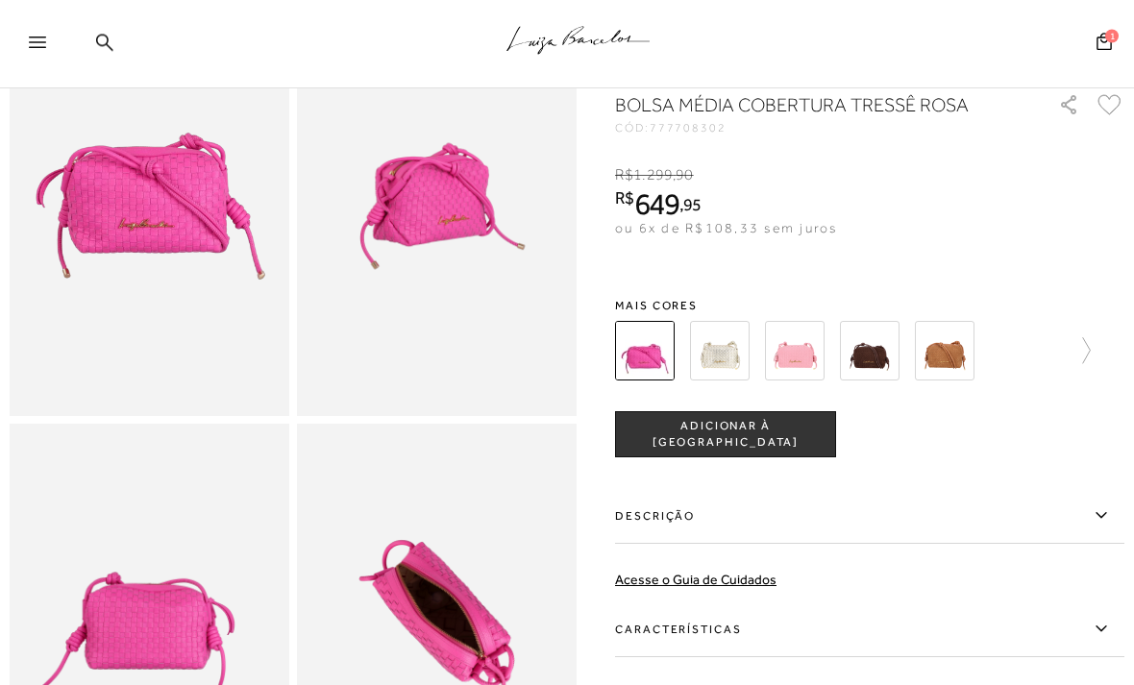
click at [877, 353] on img at bounding box center [870, 352] width 60 height 60
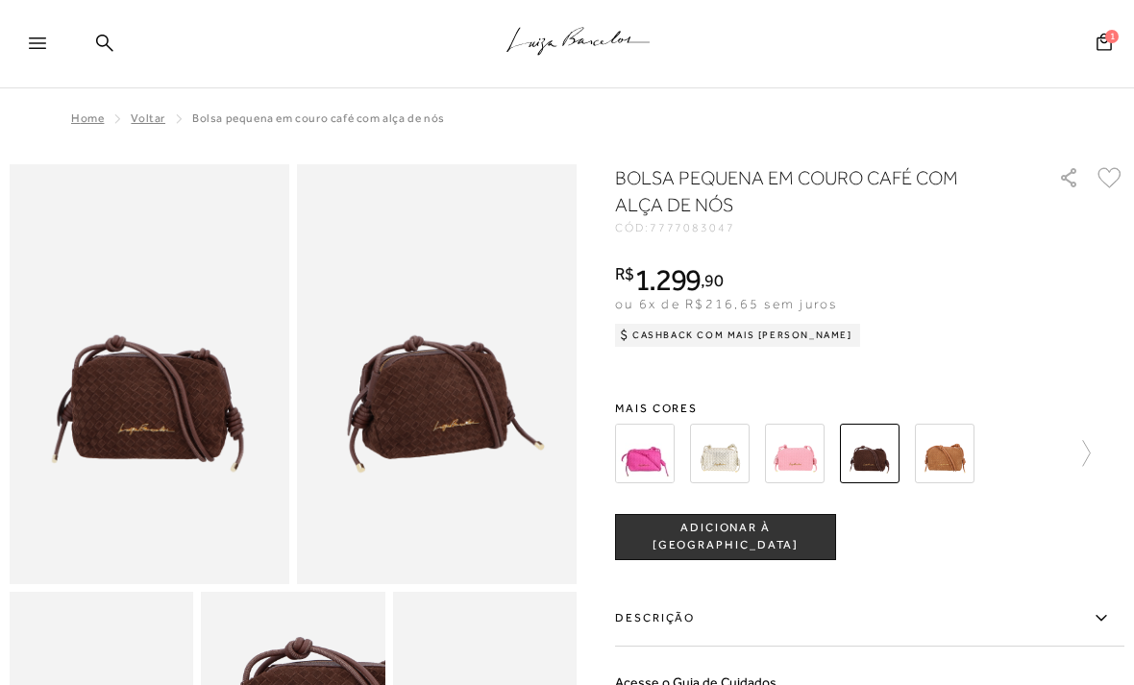
scroll to position [49, 0]
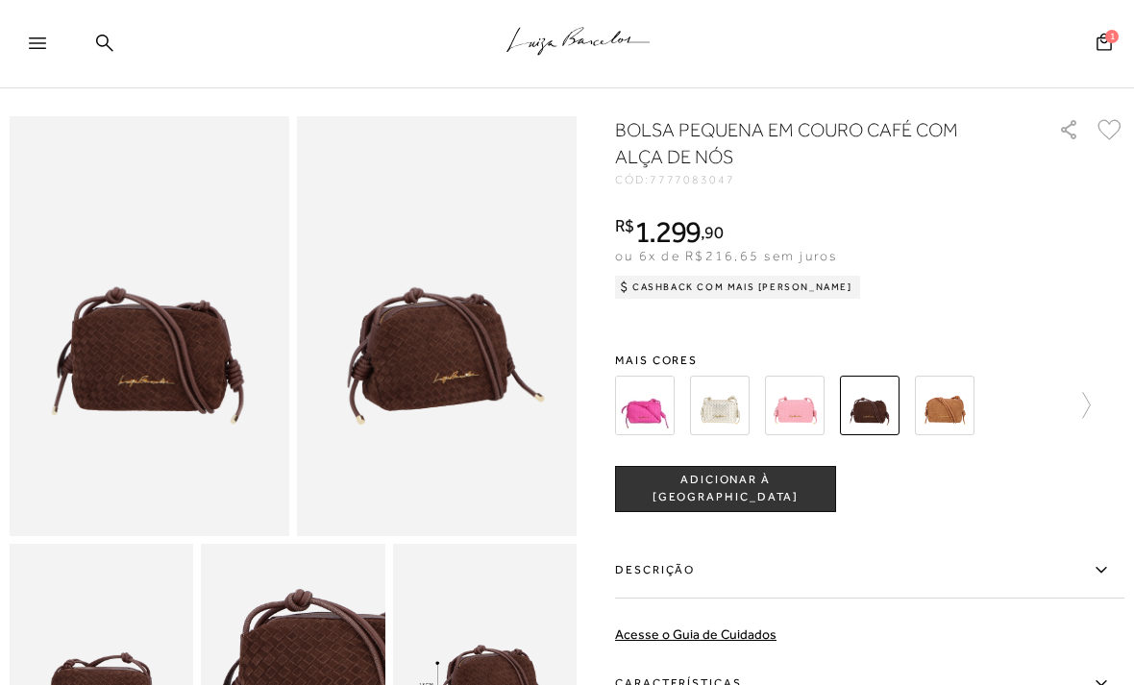
click at [946, 414] on img at bounding box center [945, 406] width 60 height 60
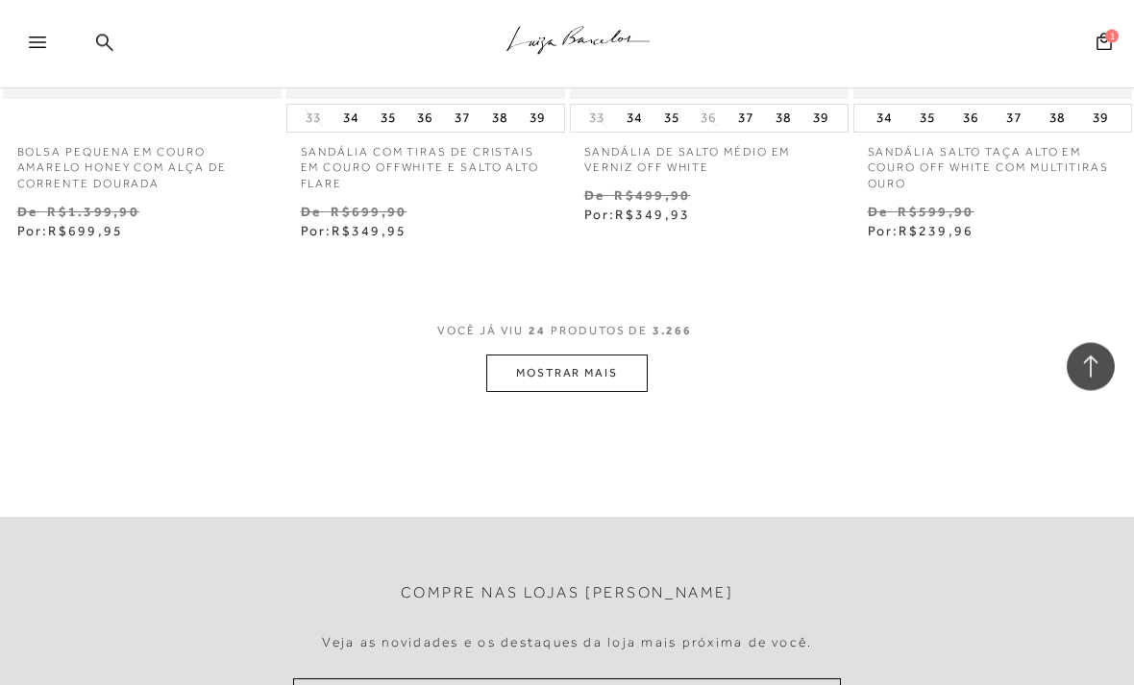
click at [612, 355] on button "MOSTRAR MAIS" at bounding box center [566, 373] width 161 height 37
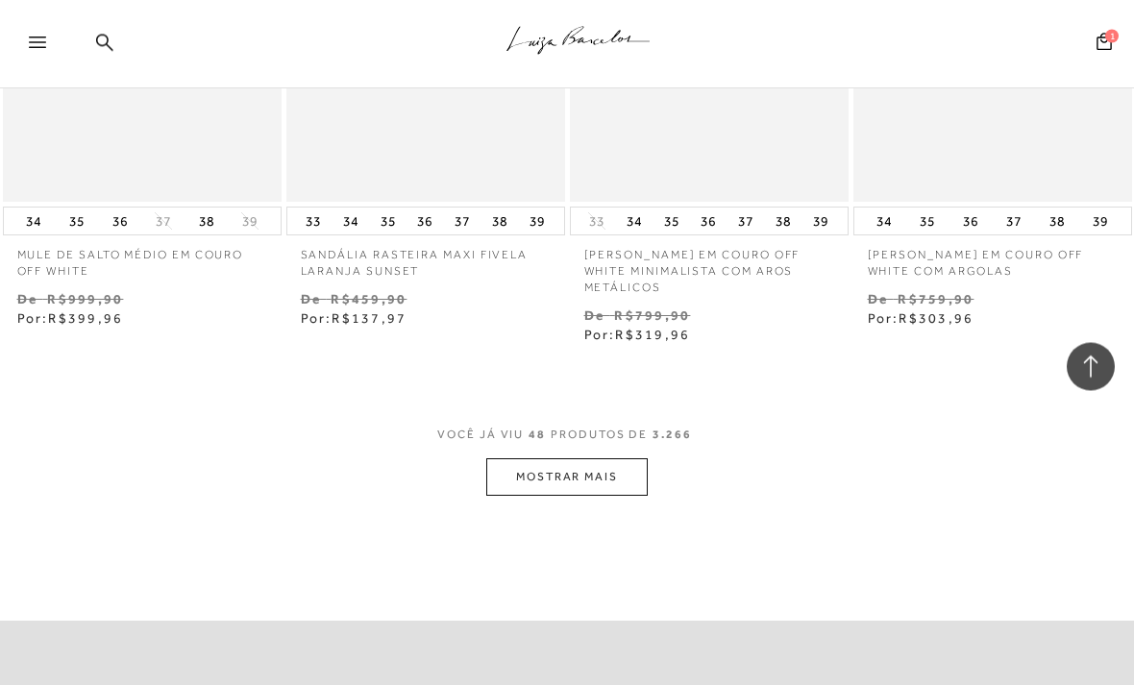
scroll to position [6713, 0]
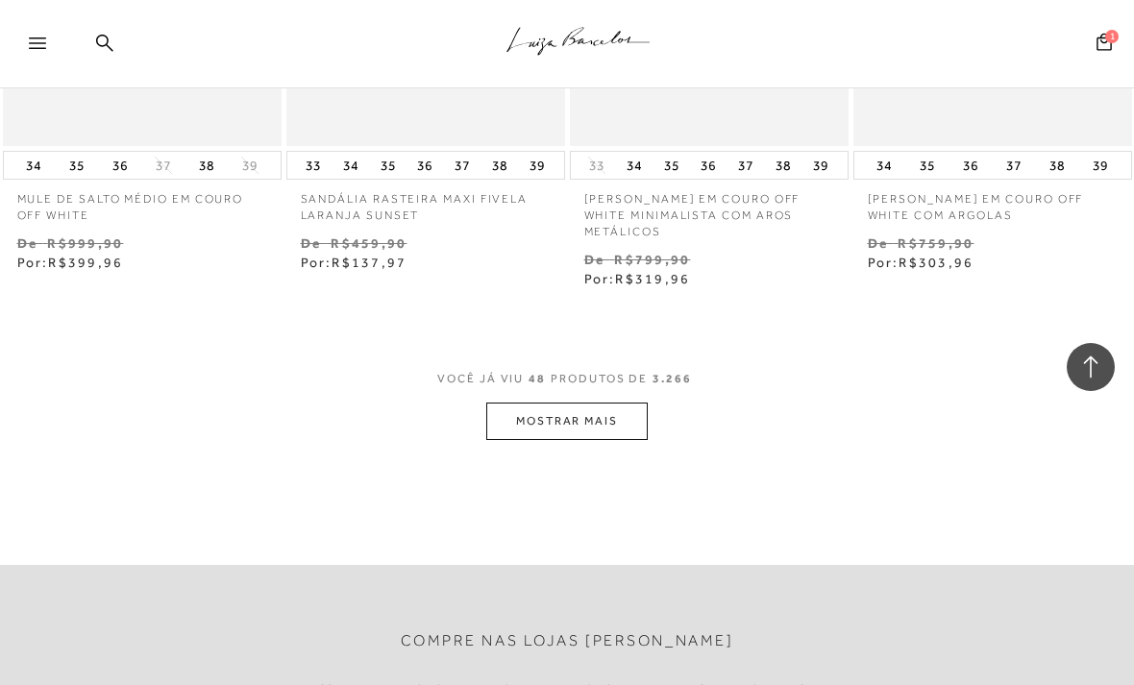
click at [625, 403] on button "MOSTRAR MAIS" at bounding box center [566, 421] width 161 height 37
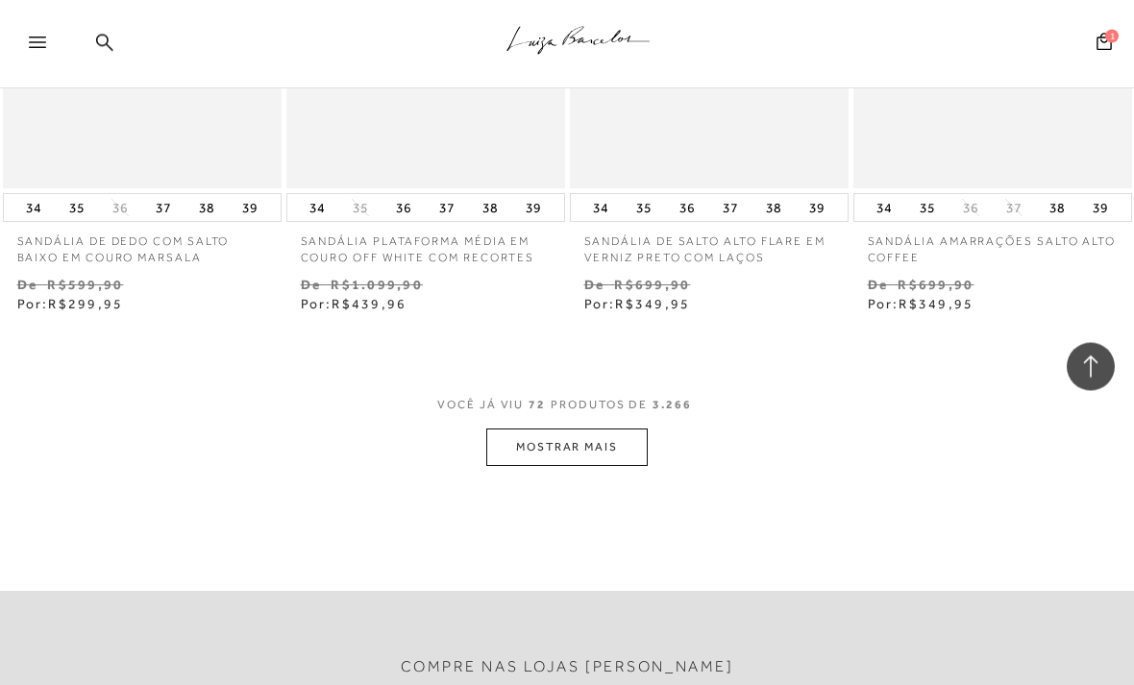
scroll to position [10083, 0]
click at [623, 428] on button "MOSTRAR MAIS" at bounding box center [566, 446] width 161 height 37
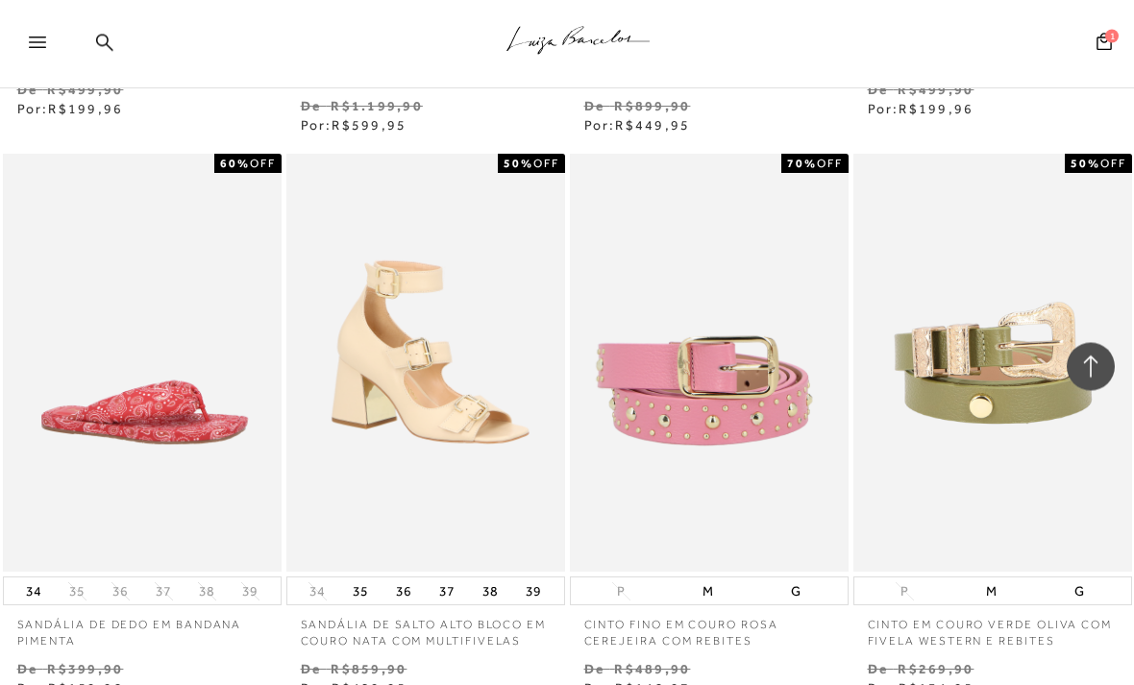
scroll to position [12551, 0]
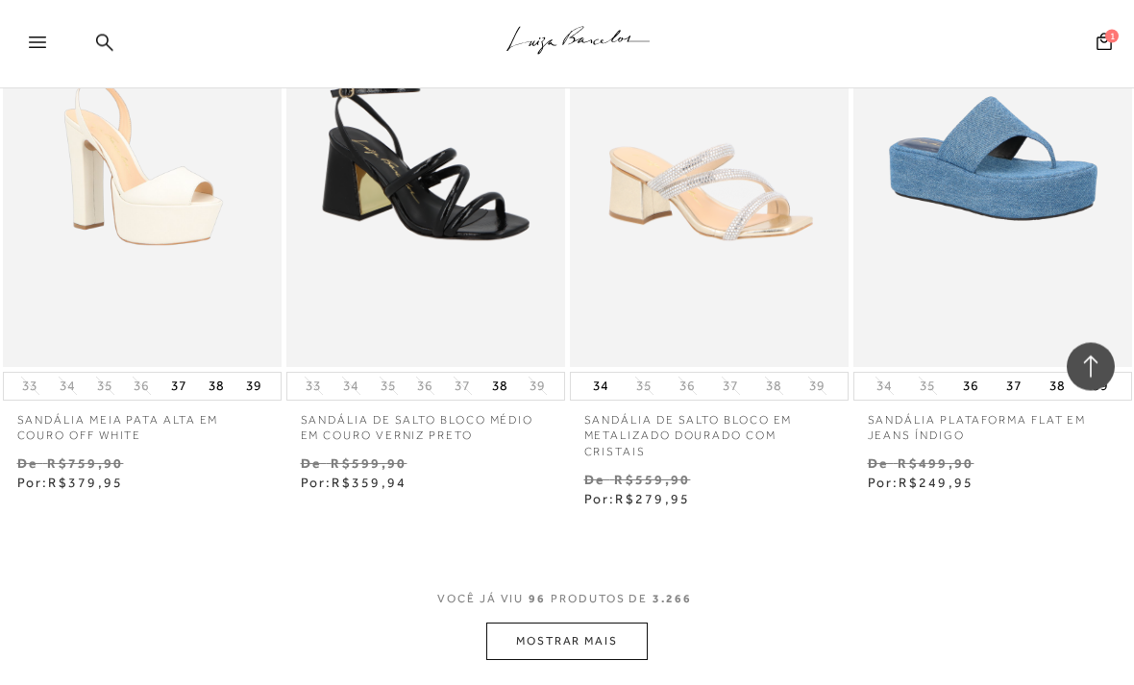
click at [636, 624] on button "MOSTRAR MAIS" at bounding box center [566, 642] width 161 height 37
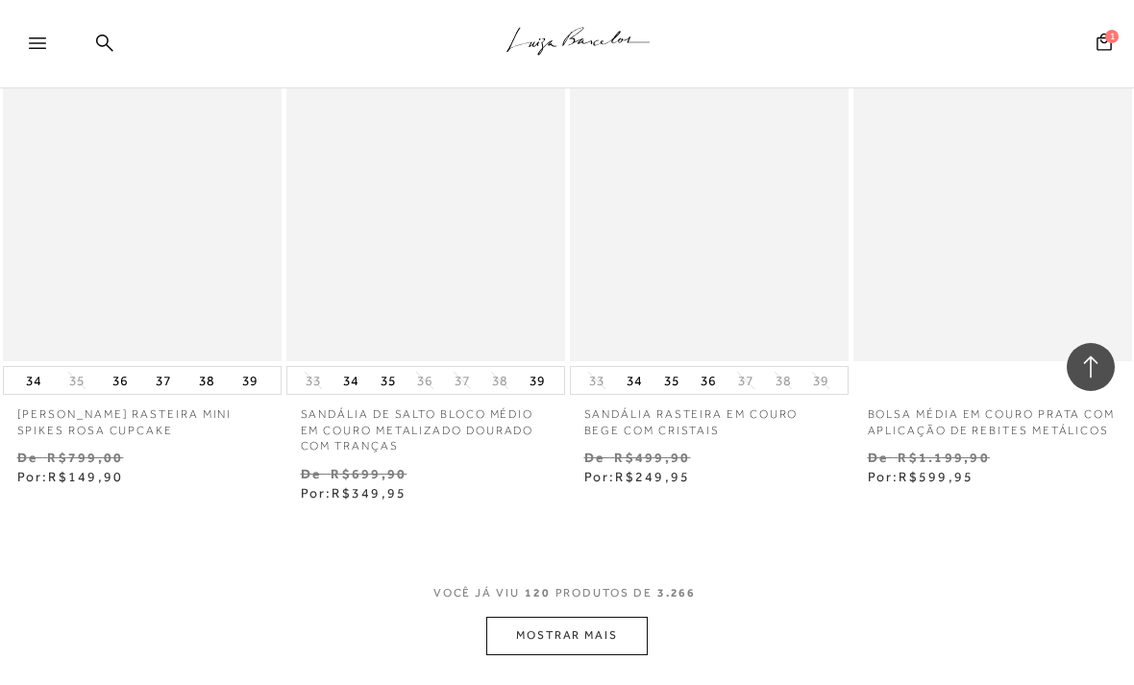
scroll to position [16763, 0]
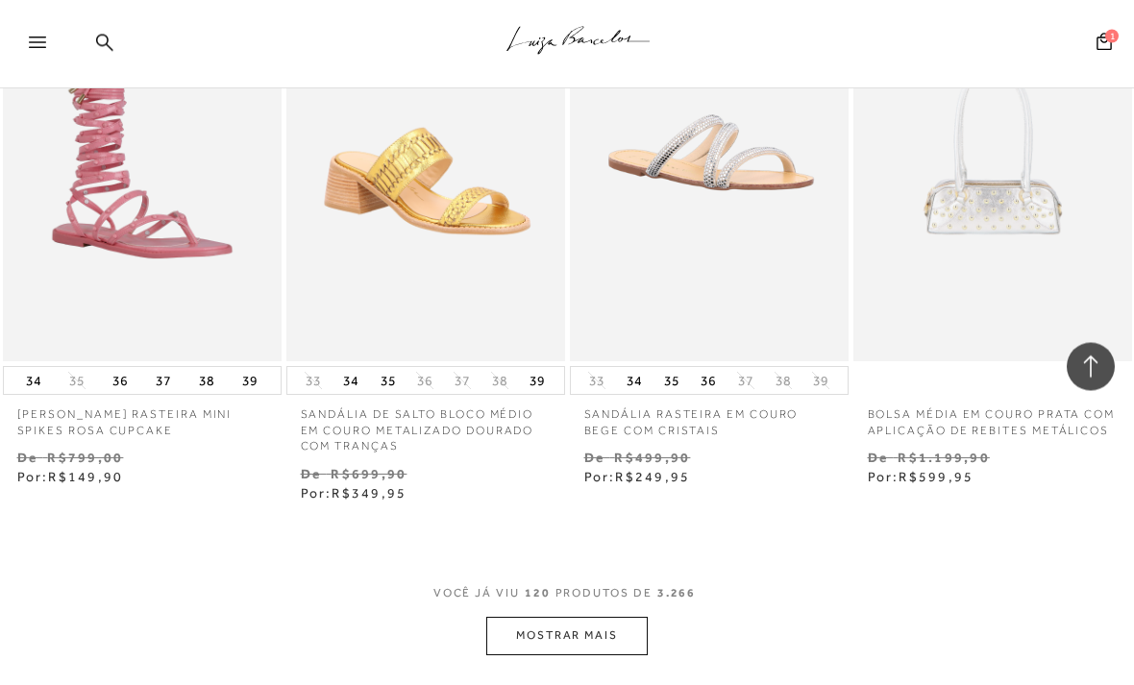
click at [535, 618] on button "MOSTRAR MAIS" at bounding box center [566, 636] width 161 height 37
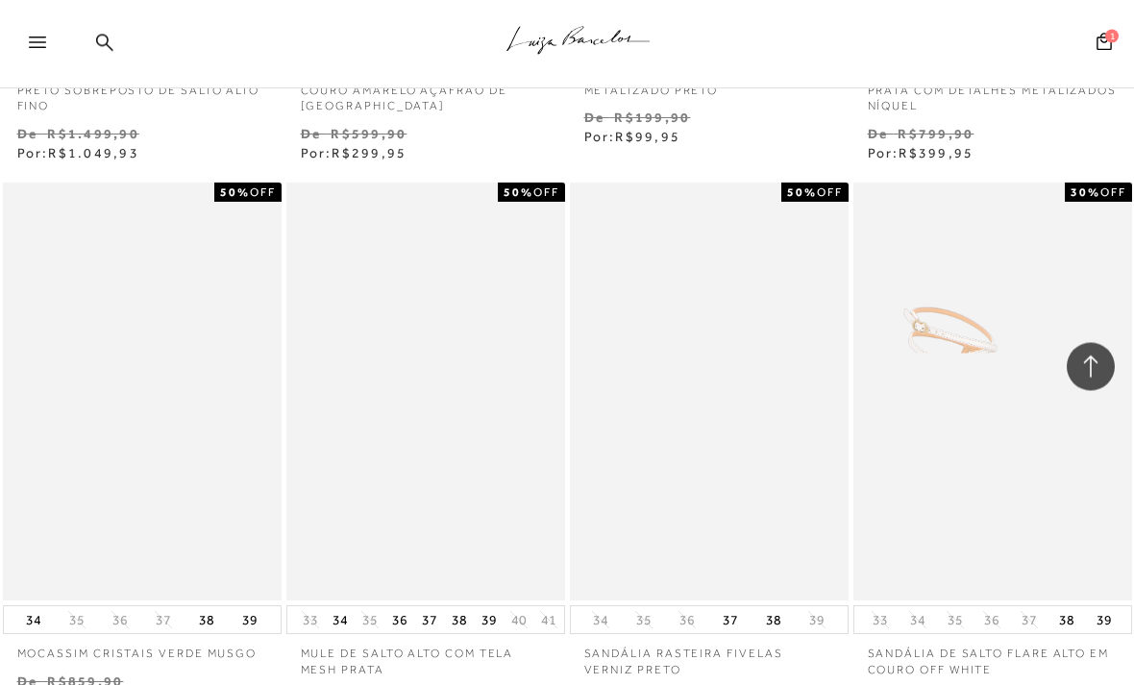
scroll to position [19426, 0]
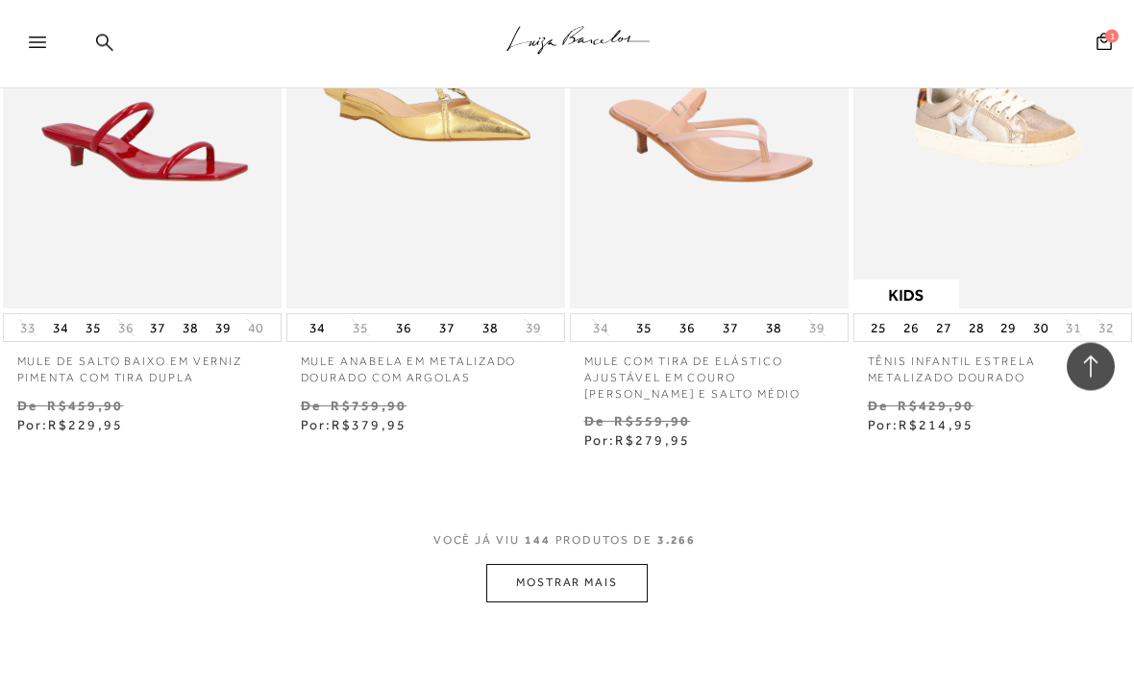
click at [589, 565] on button "MOSTRAR MAIS" at bounding box center [566, 583] width 161 height 37
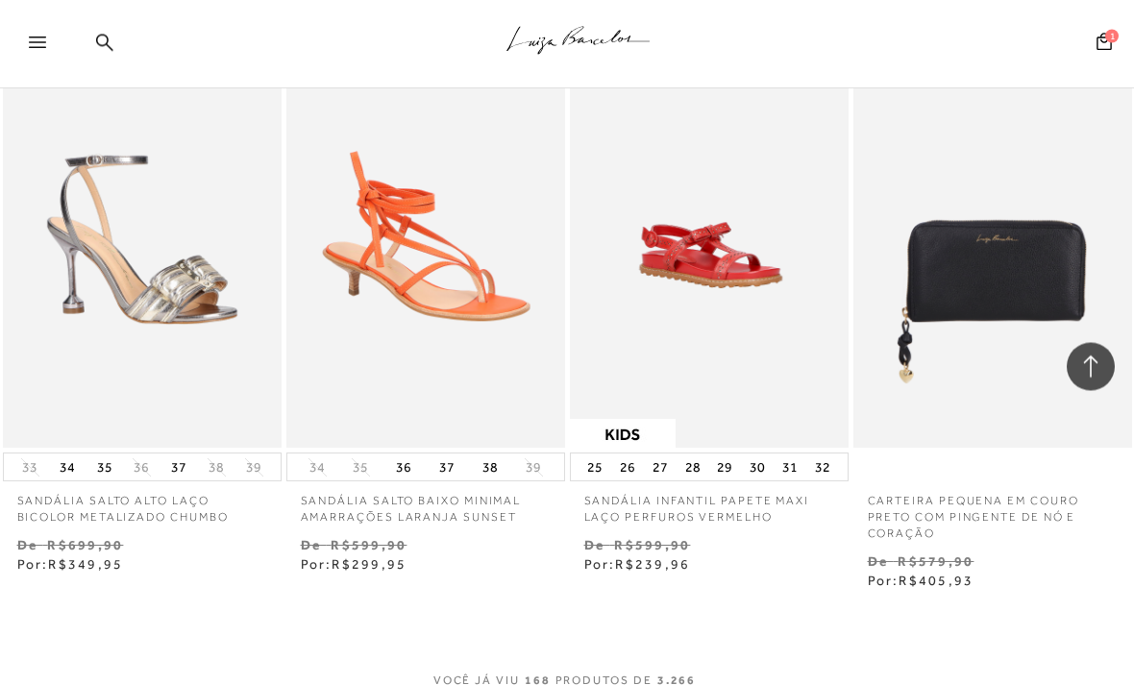
scroll to position [23787, 0]
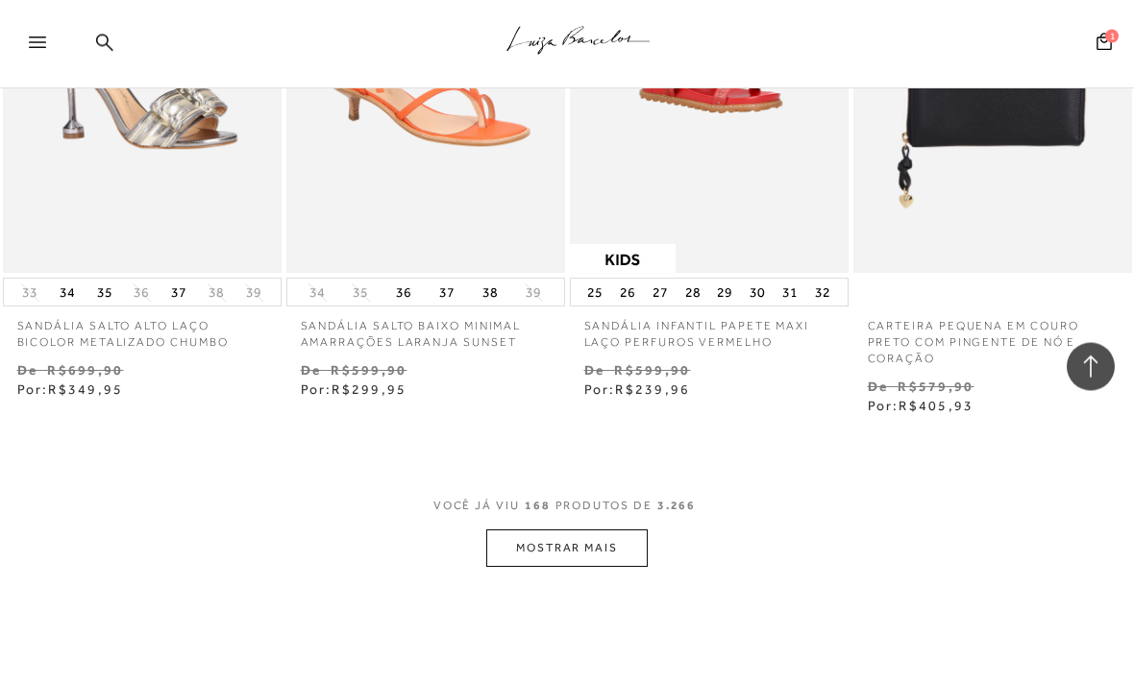
click at [631, 530] on button "MOSTRAR MAIS" at bounding box center [566, 548] width 161 height 37
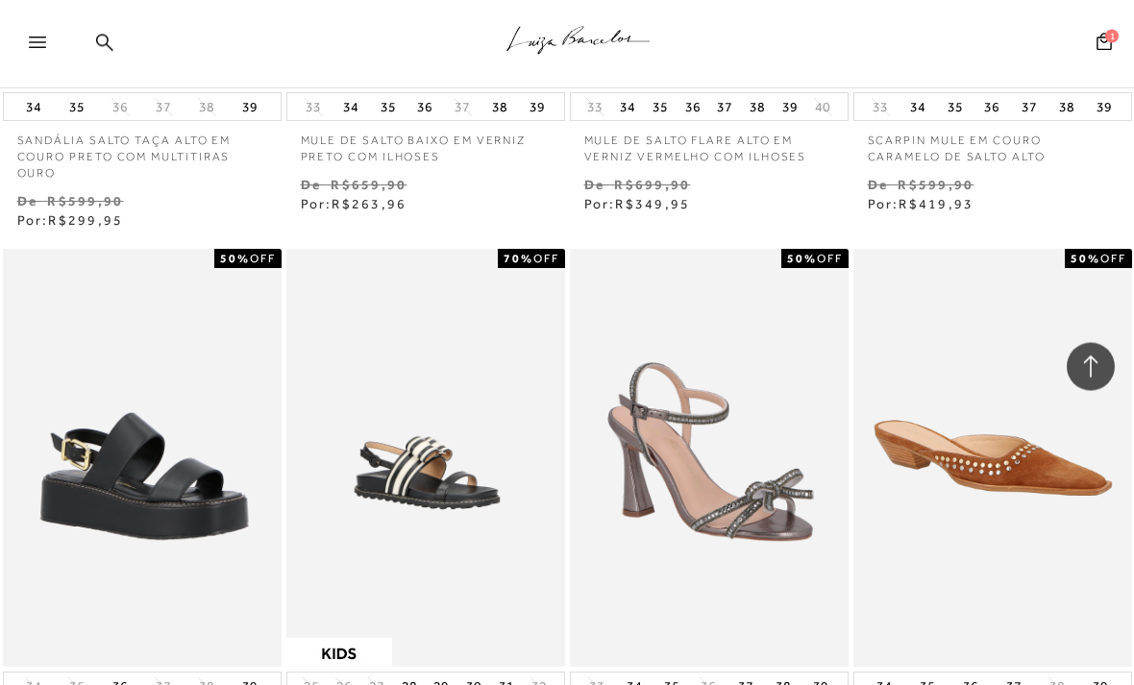
scroll to position [25100, 0]
click at [122, 672] on button "36" at bounding box center [120, 685] width 27 height 27
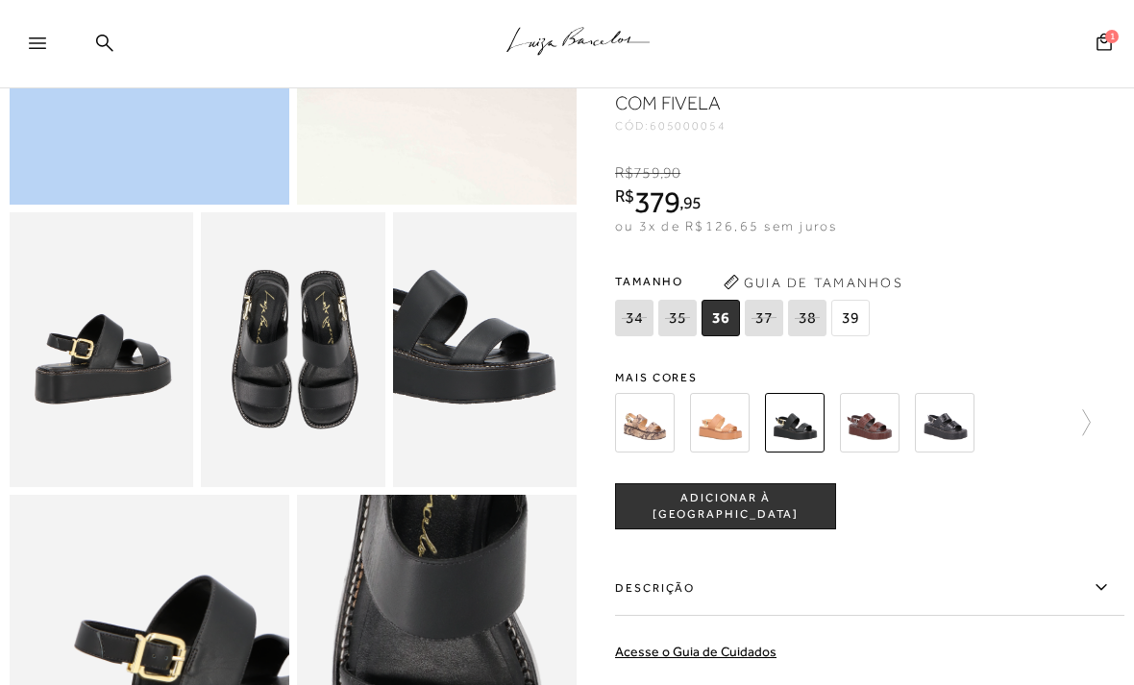
scroll to position [585, 0]
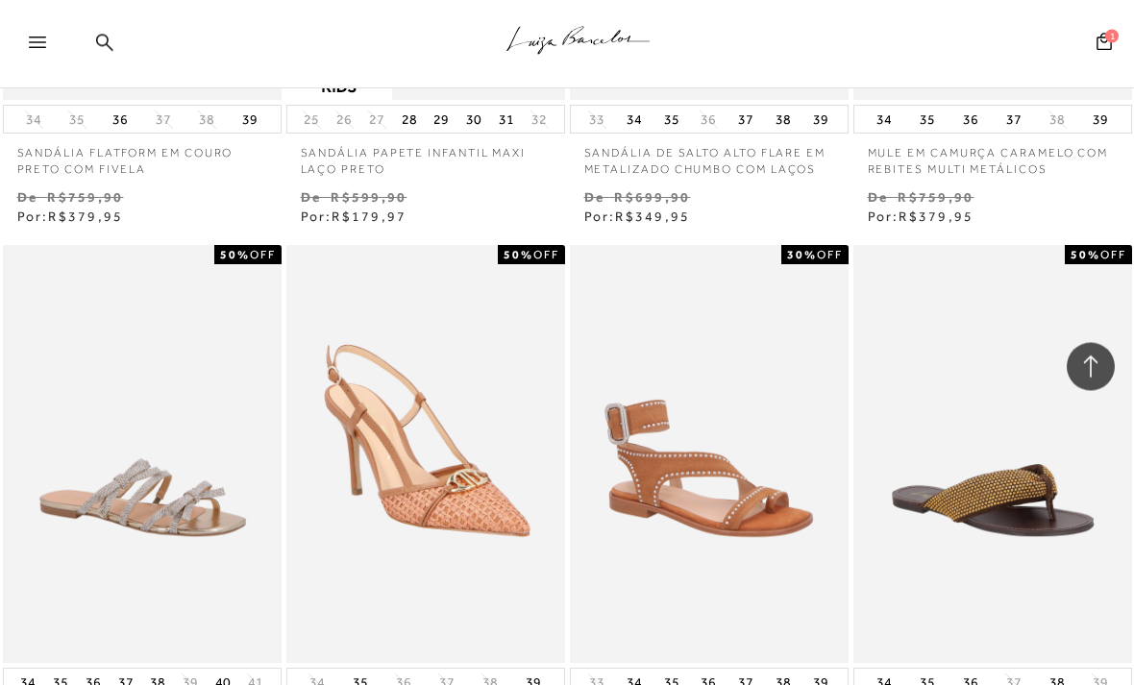
scroll to position [25747, 0]
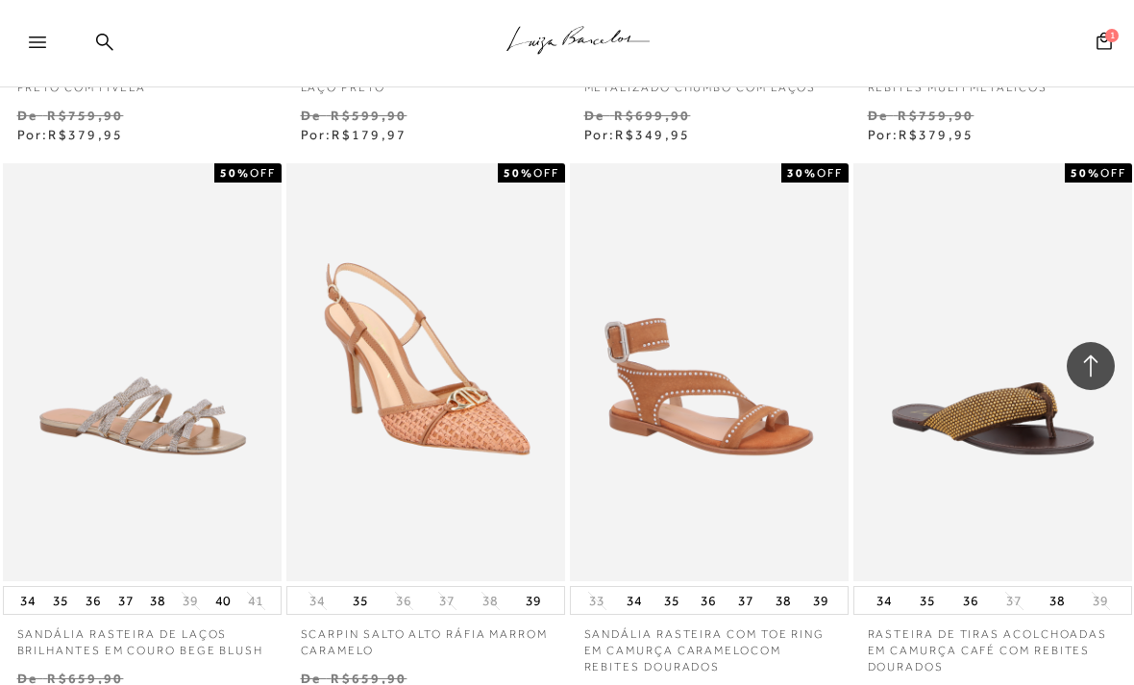
click at [977, 361] on img at bounding box center [993, 373] width 277 height 418
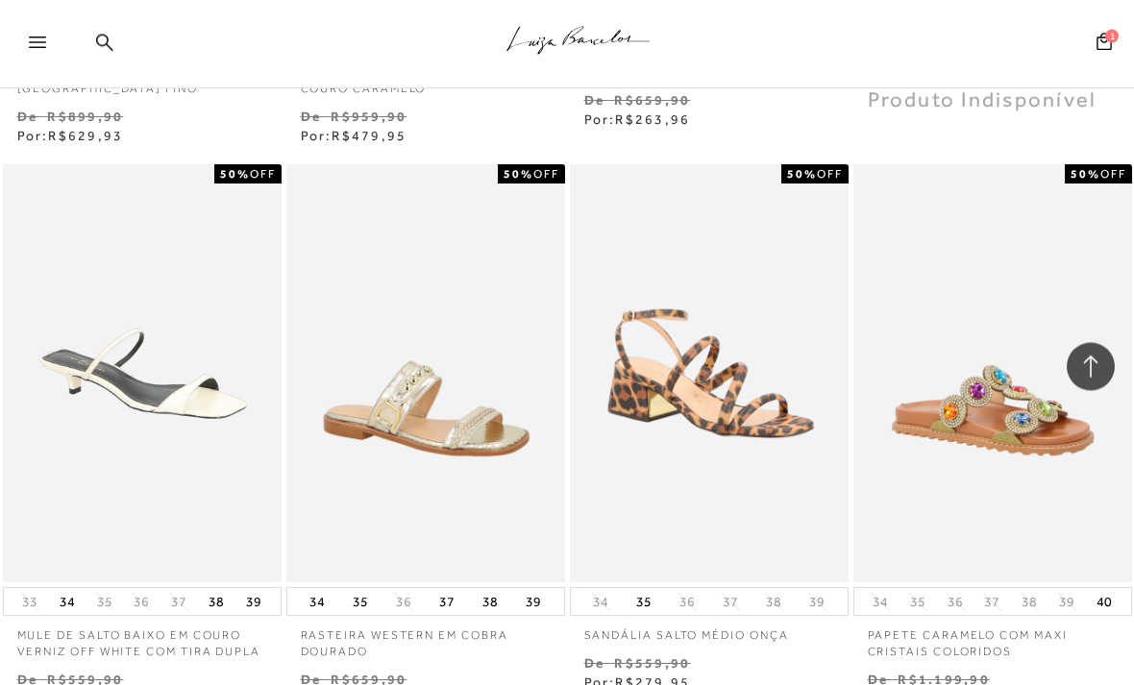
scroll to position [26927, 0]
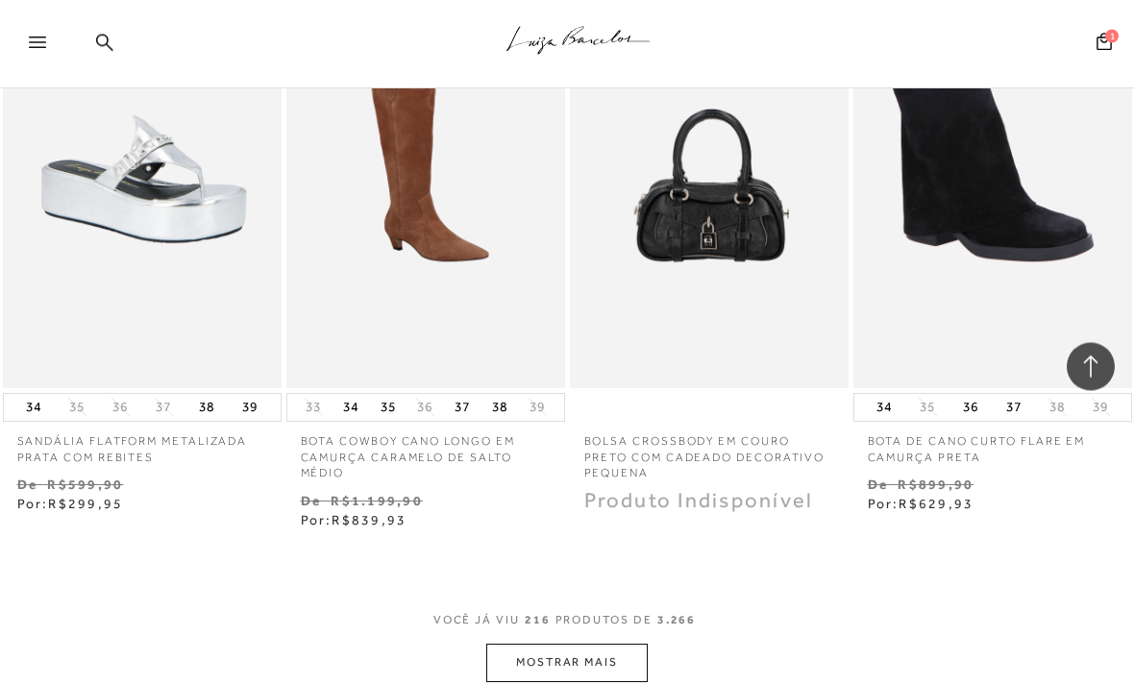
scroll to position [30737, 0]
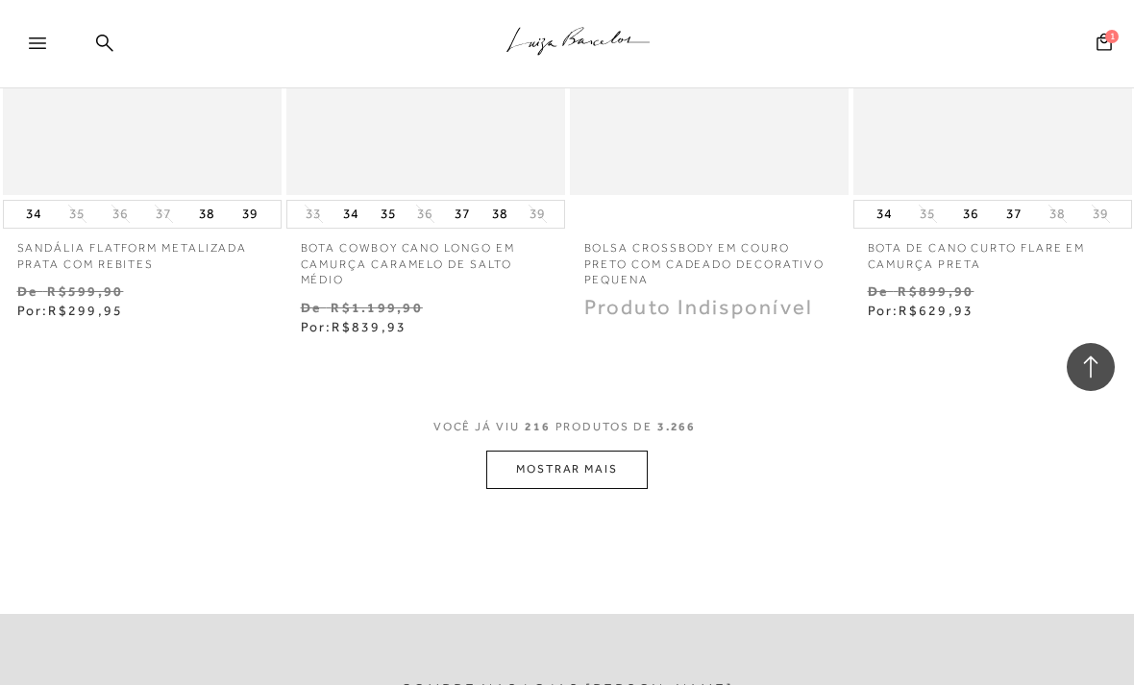
click at [630, 451] on button "MOSTRAR MAIS" at bounding box center [566, 469] width 161 height 37
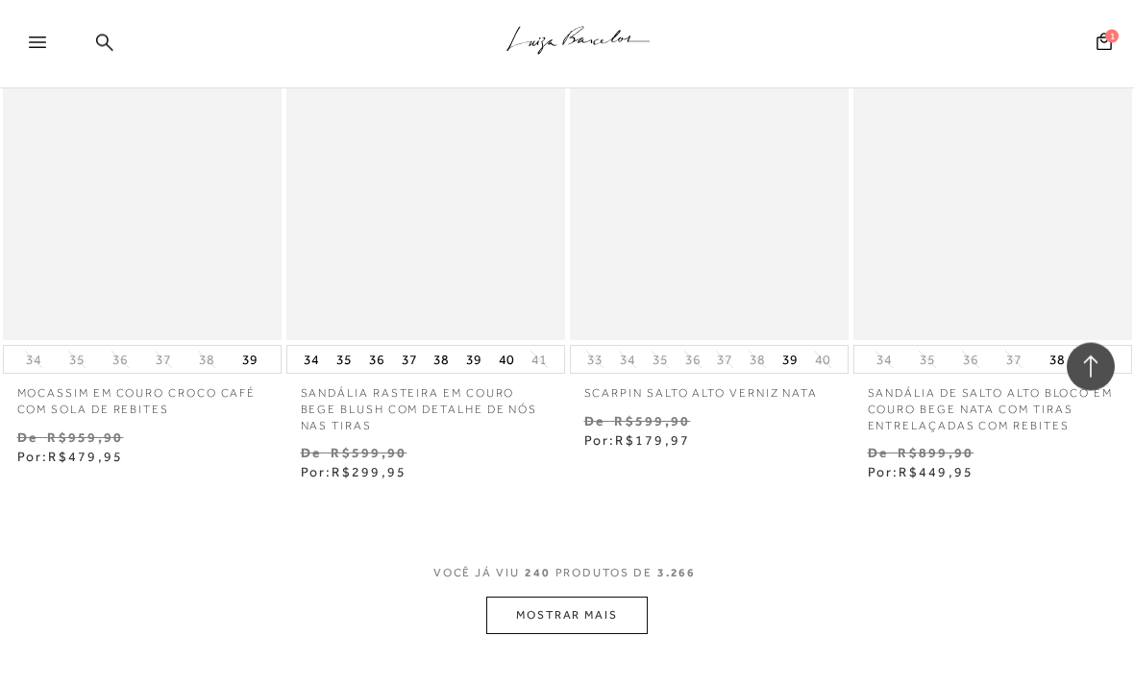
scroll to position [34035, 0]
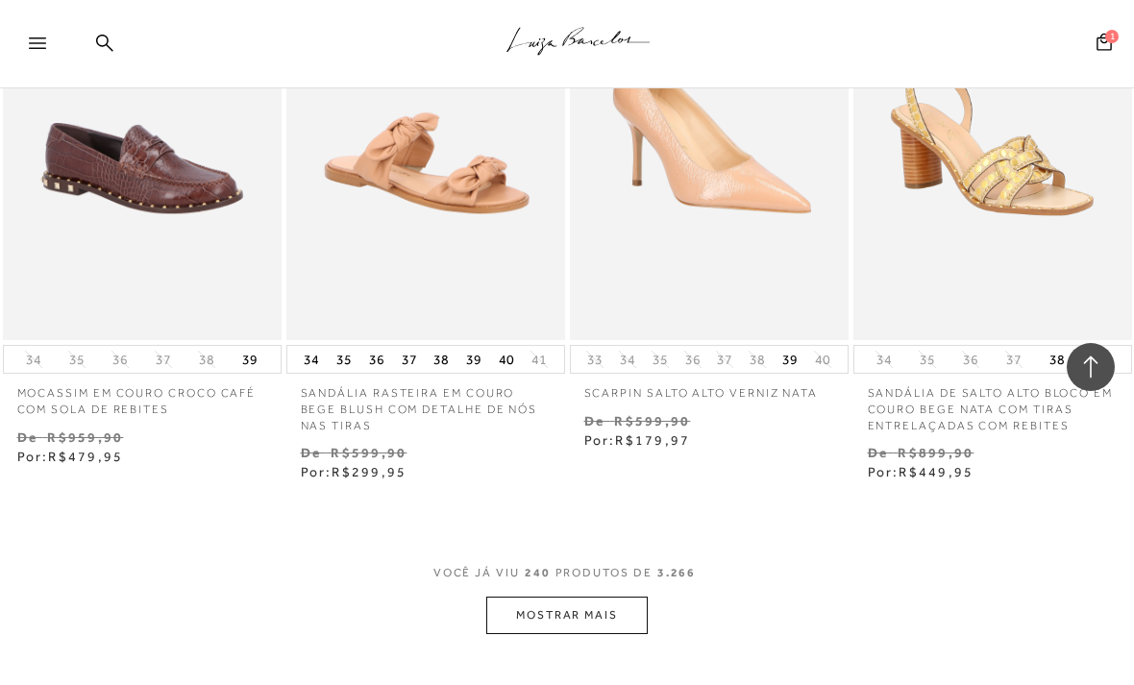
click at [1108, 38] on span "1" at bounding box center [1111, 36] width 13 height 13
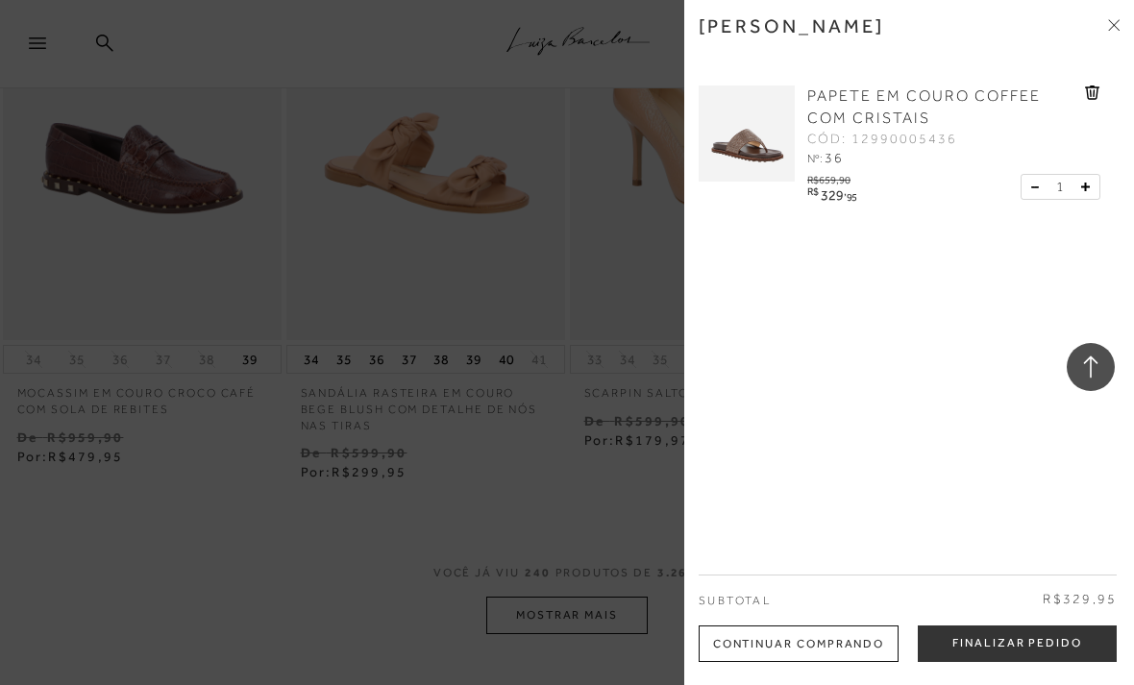
click at [885, 104] on span "PAPETE EM COURO COFFEE COM CRISTAIS" at bounding box center [923, 106] width 233 height 39
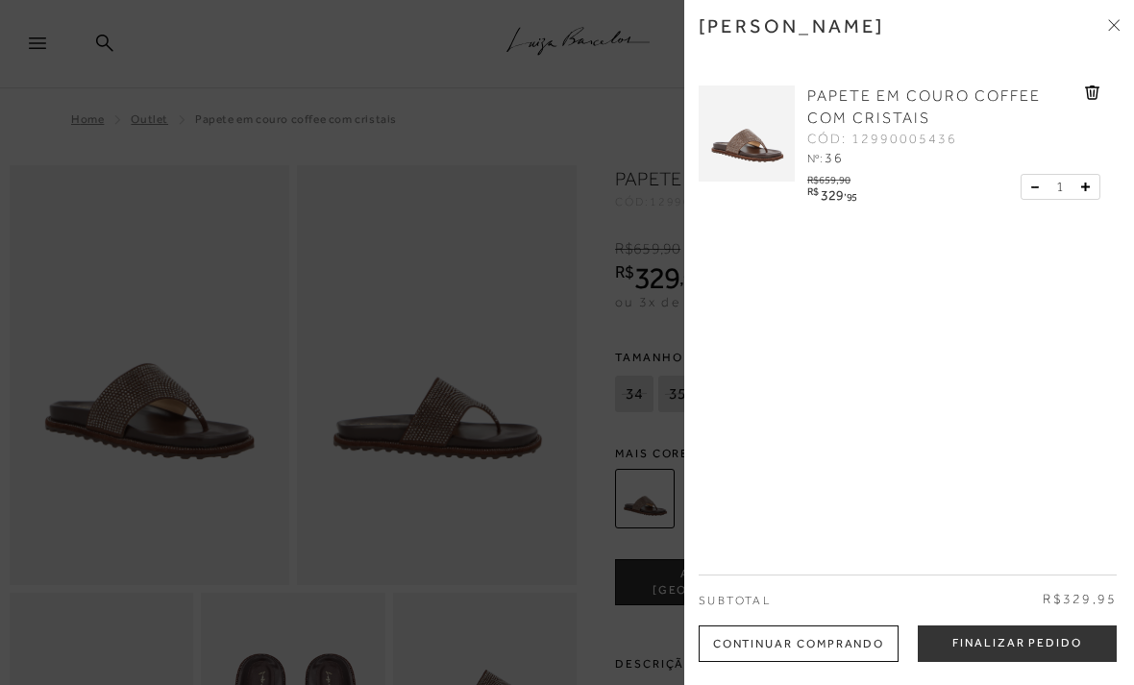
click at [1116, 23] on icon at bounding box center [1116, 22] width 6 height 6
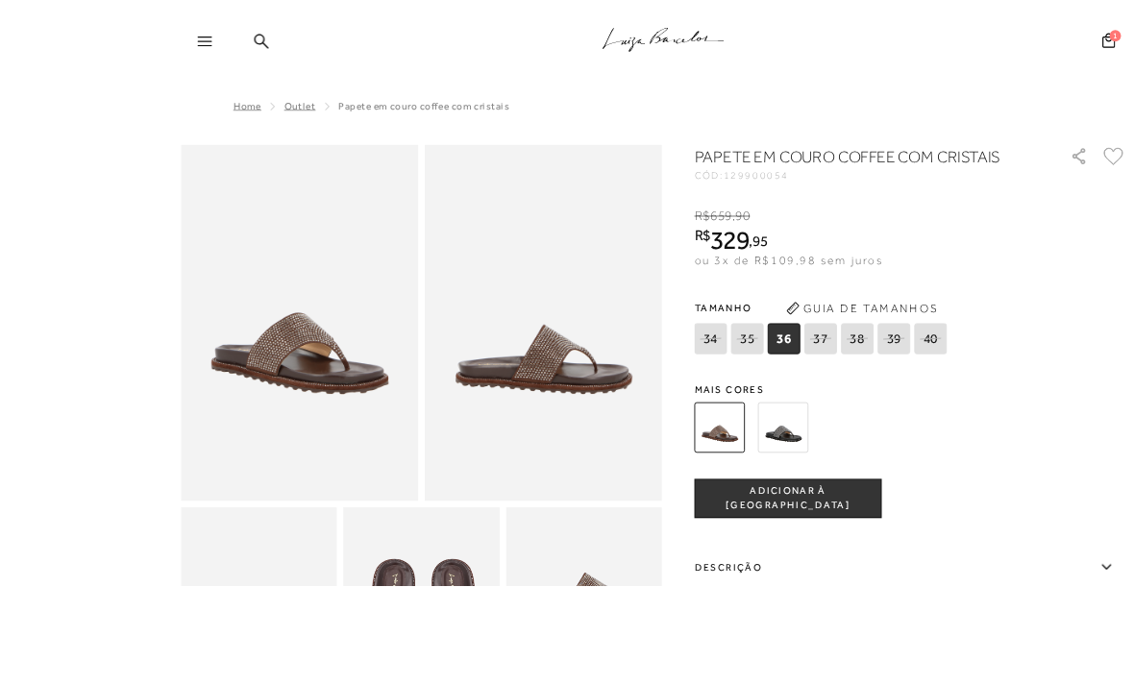
scroll to position [38, 0]
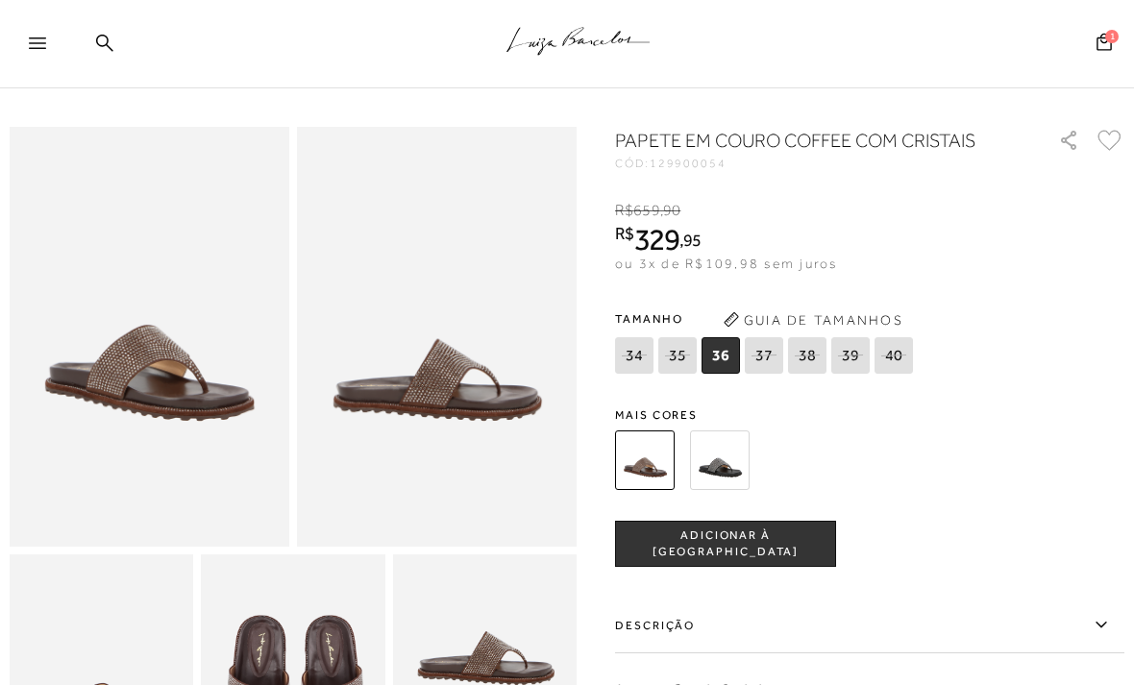
click at [740, 490] on img at bounding box center [720, 460] width 60 height 60
click at [736, 522] on div "PAPETE EM COURO COFFEE COM CRISTAIS CÓD: 129900054 × É necessário selecionar um…" at bounding box center [869, 539] width 509 height 825
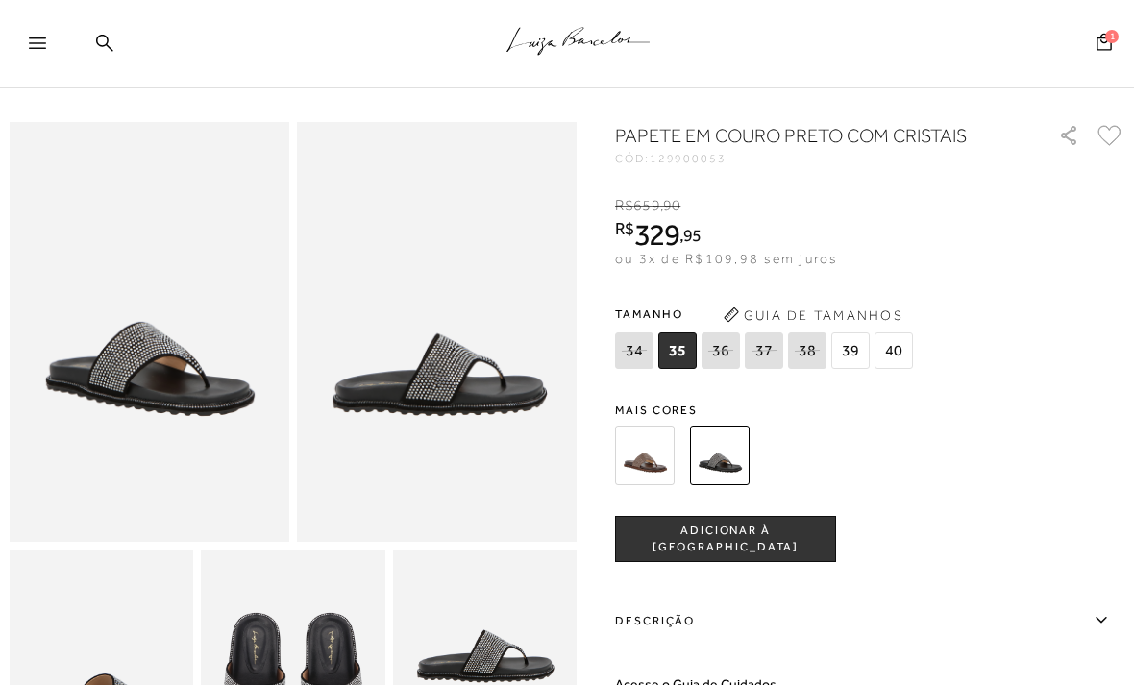
scroll to position [48, 0]
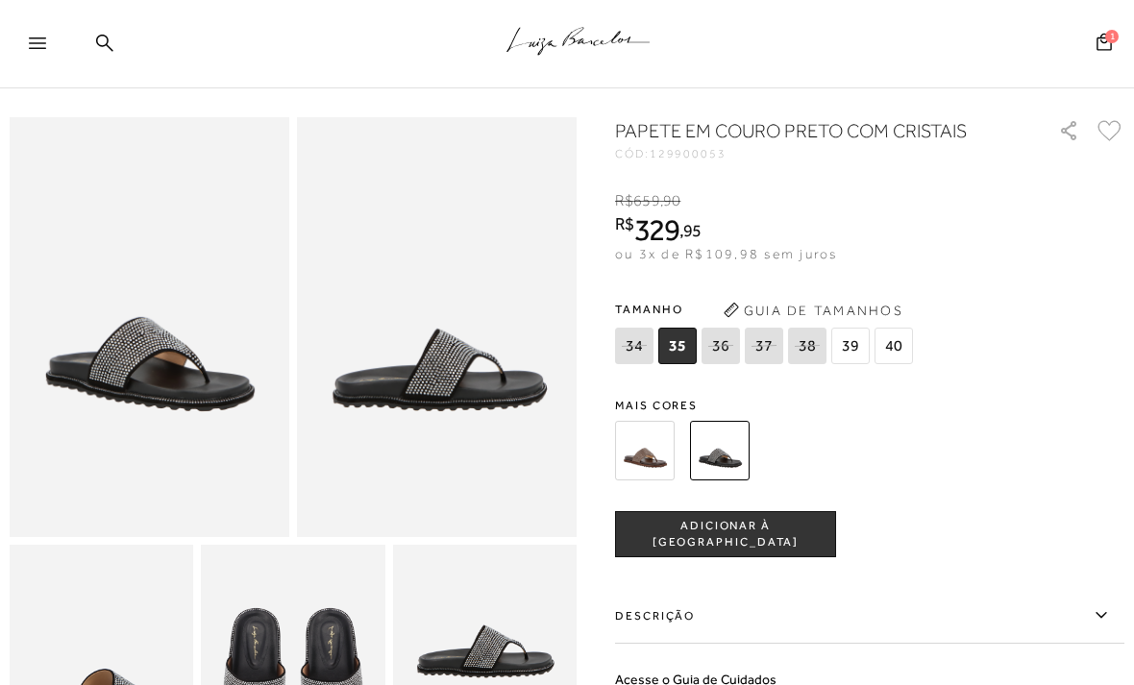
click at [114, 37] on div ".a{fill-rule:evenodd;stroke:#000!important;stroke-width:0!important;}" at bounding box center [598, 44] width 1070 height 88
click at [102, 35] on icon at bounding box center [104, 42] width 17 height 17
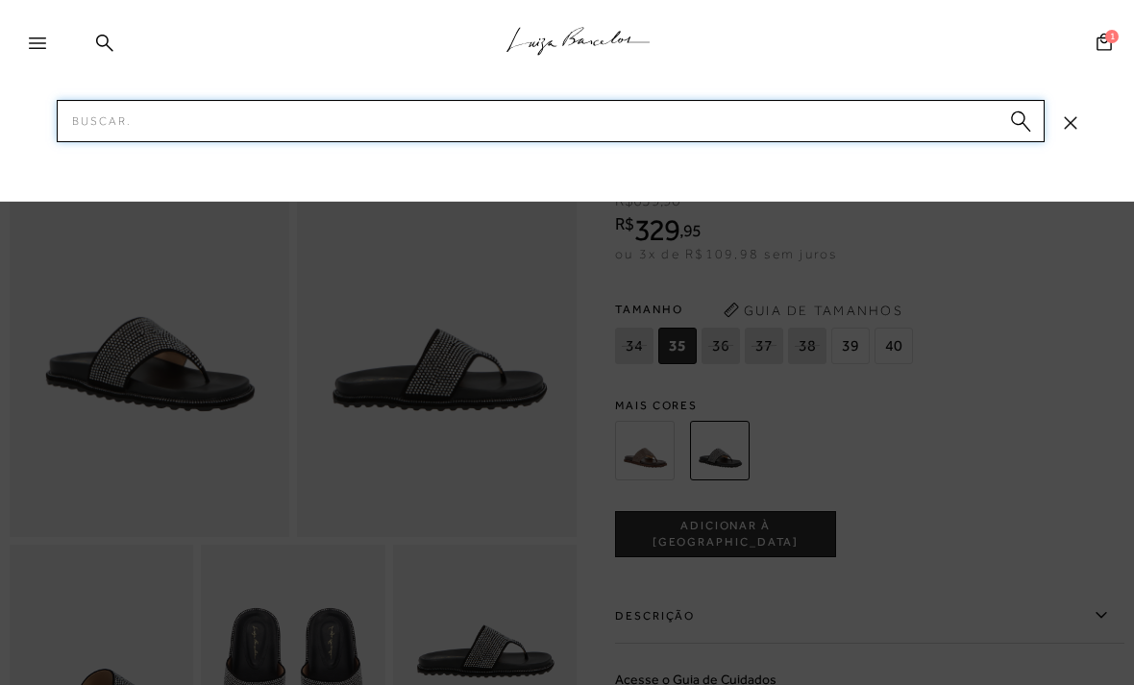
scroll to position [47, 0]
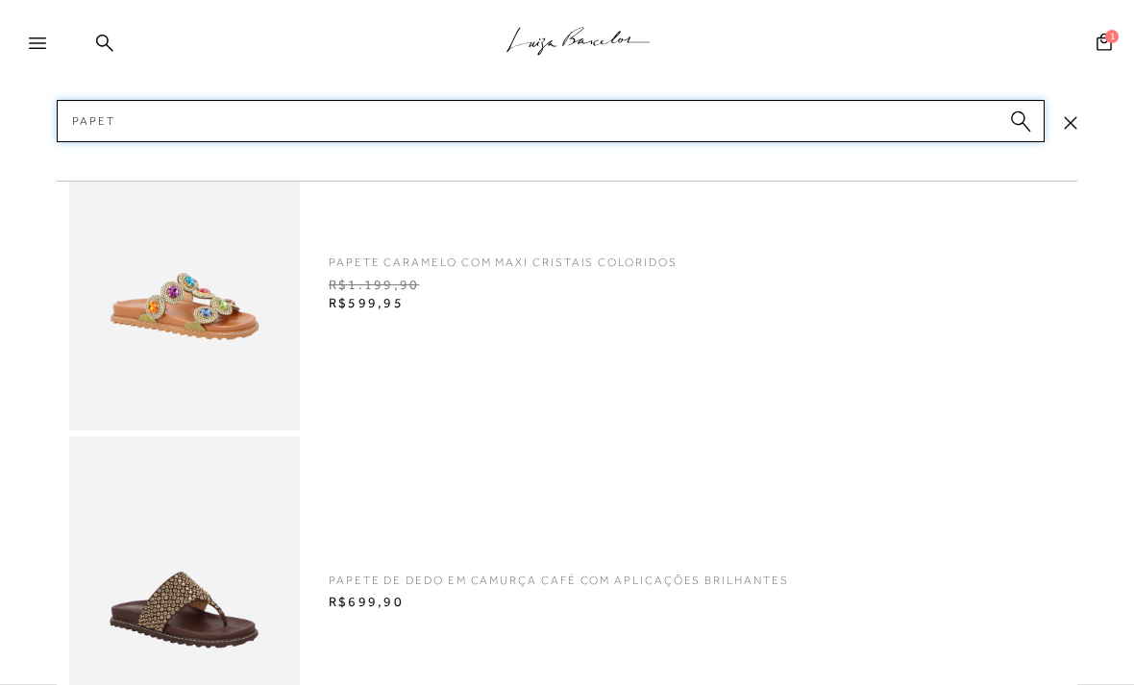
type input "Papete"
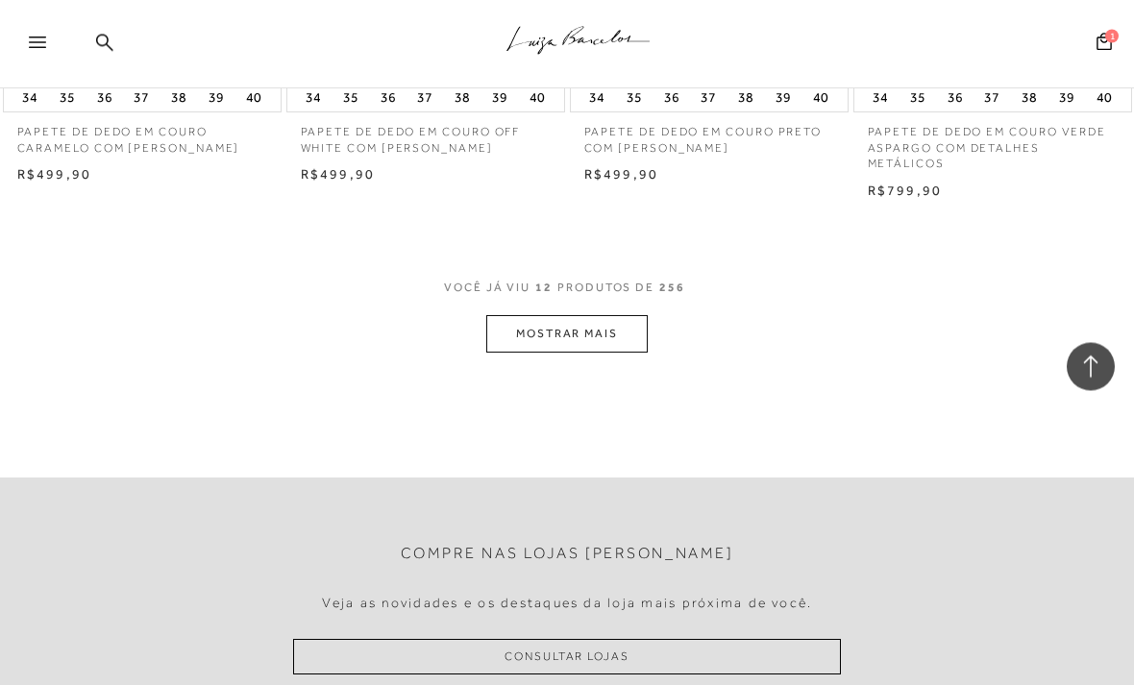
scroll to position [1625, 0]
click at [623, 325] on button "MOSTRAR MAIS" at bounding box center [566, 333] width 161 height 37
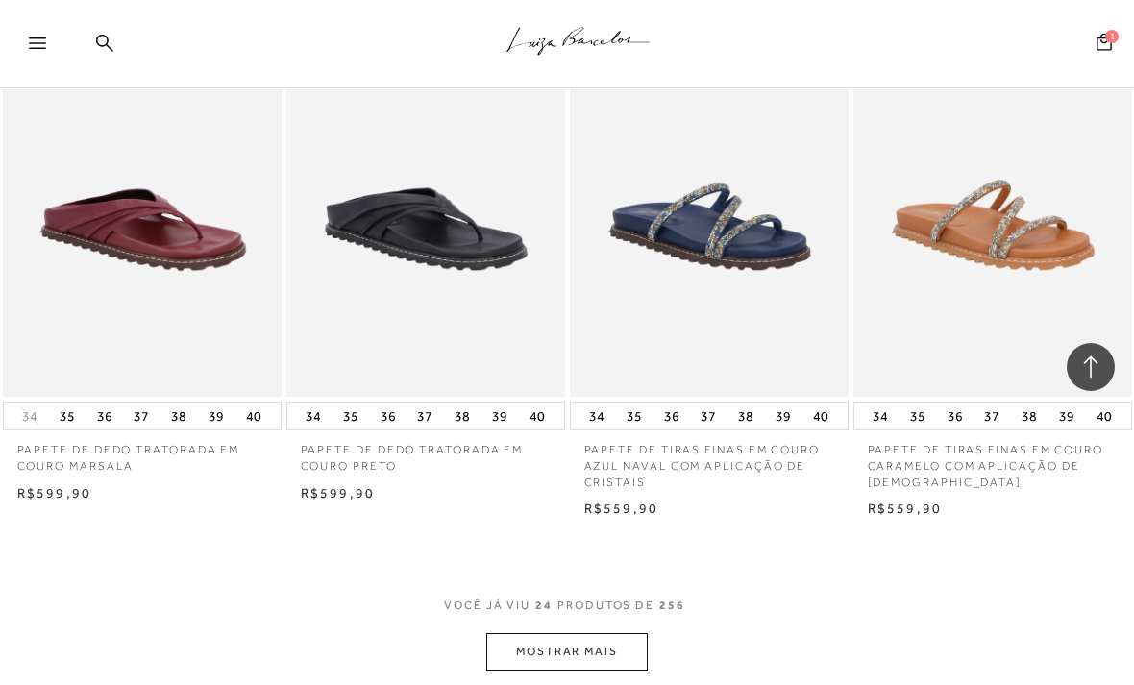
scroll to position [2972, 0]
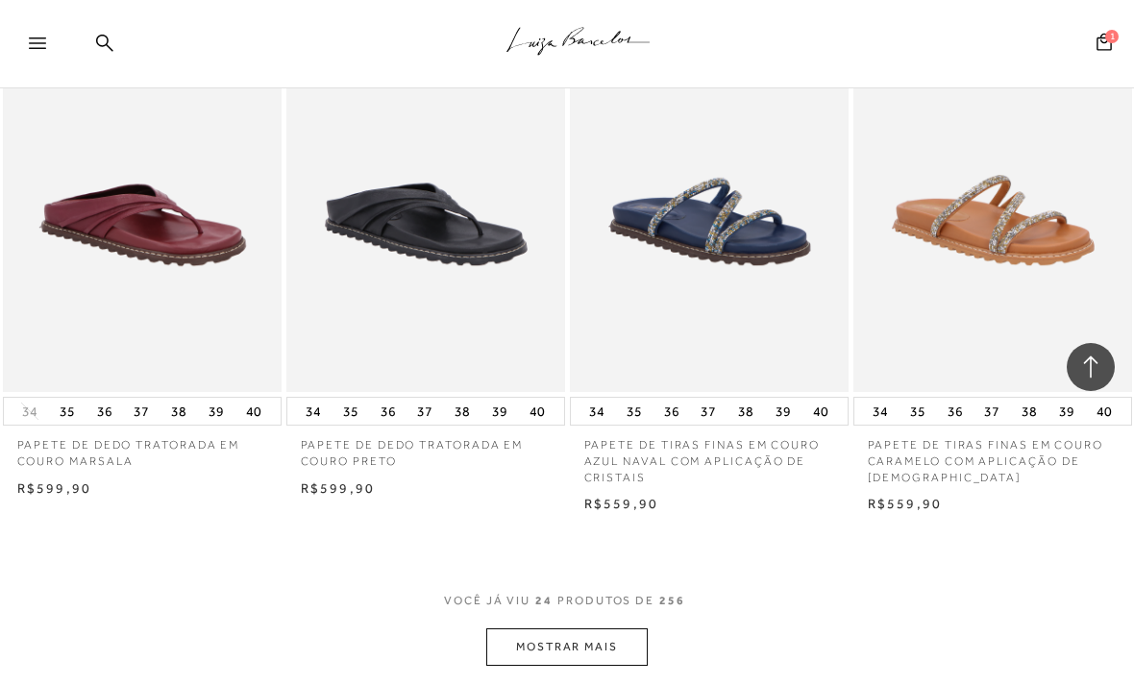
click at [618, 628] on button "MOSTRAR MAIS" at bounding box center [566, 646] width 161 height 37
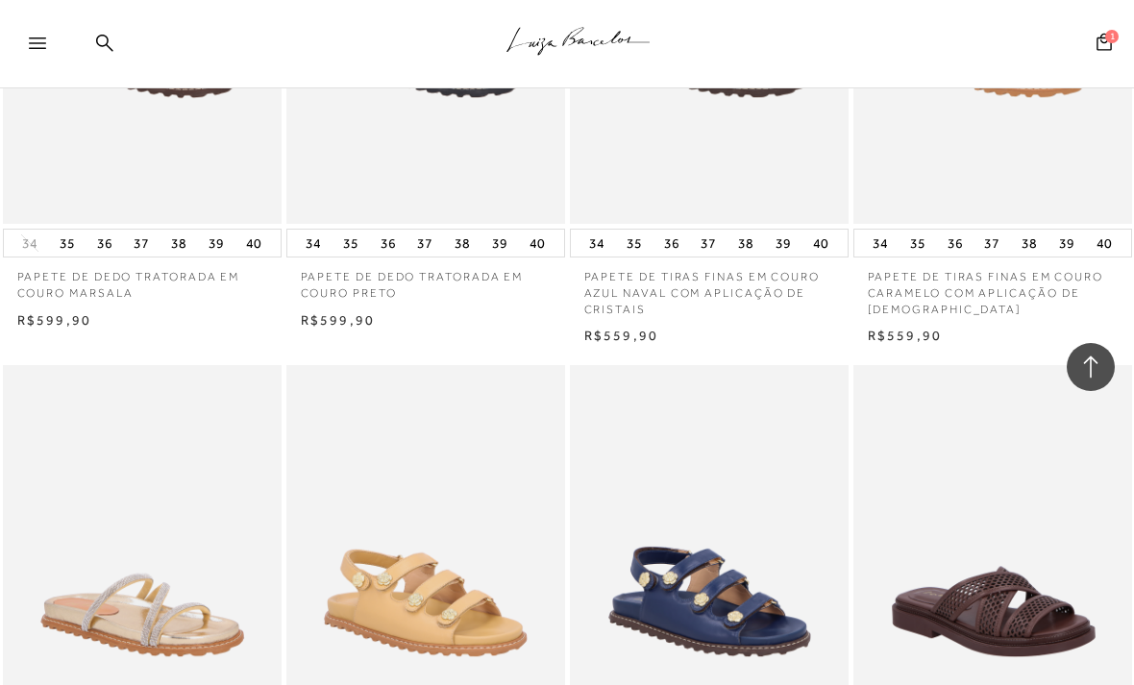
scroll to position [4106, 0]
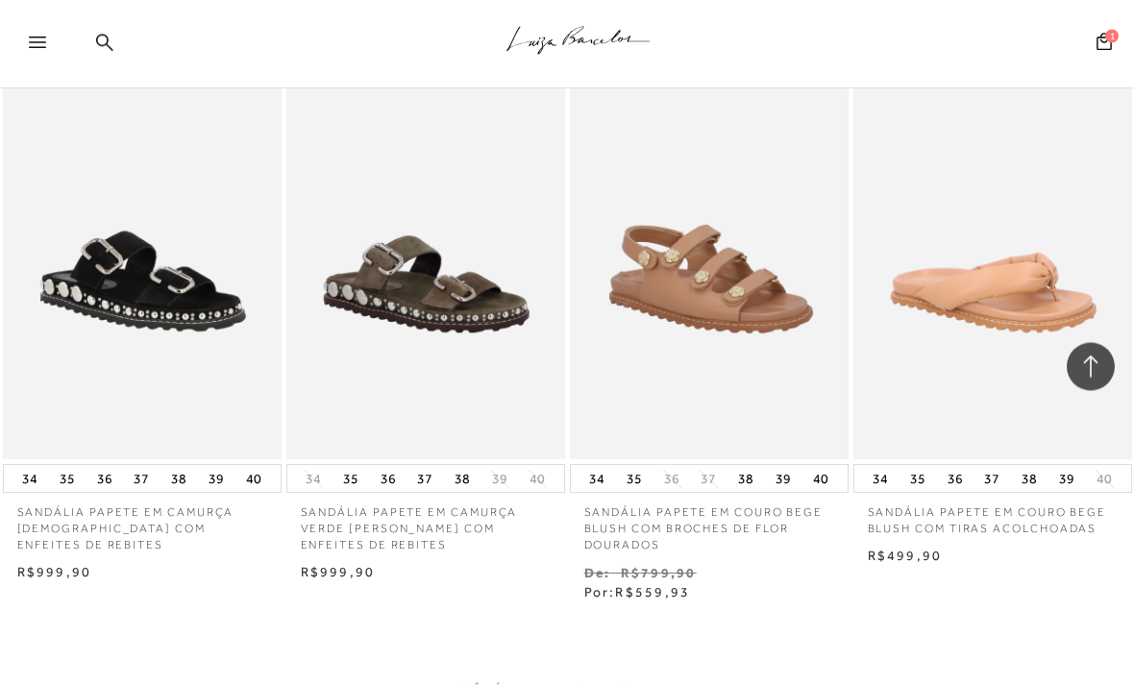
scroll to position [6257, 0]
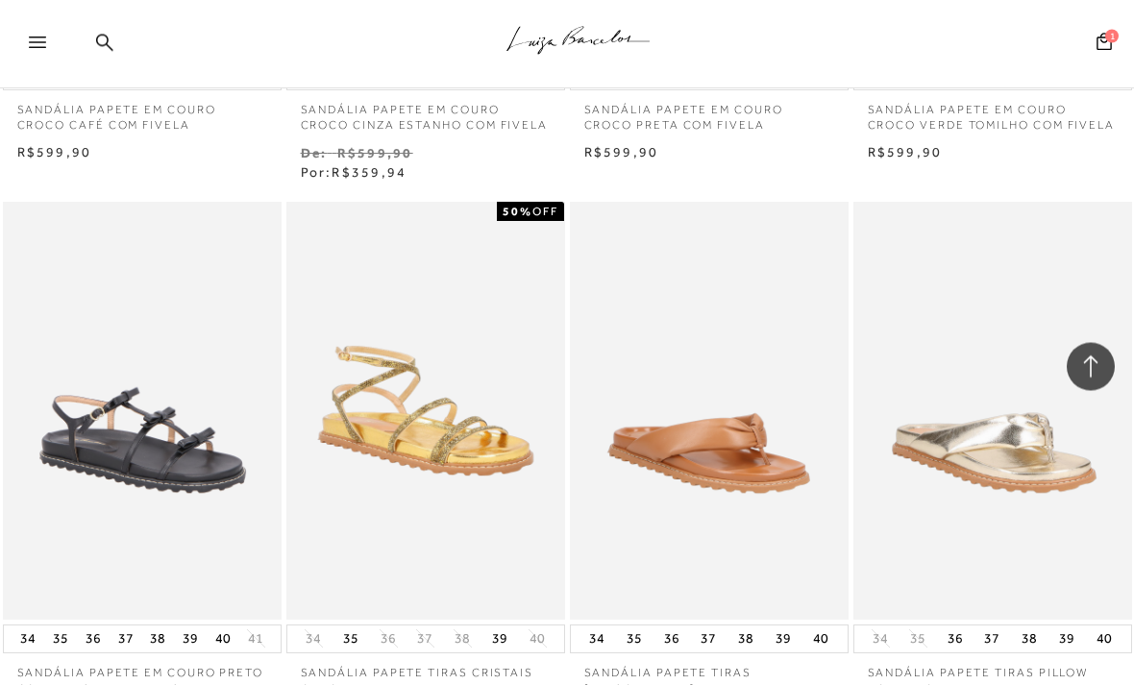
scroll to position [8045, 0]
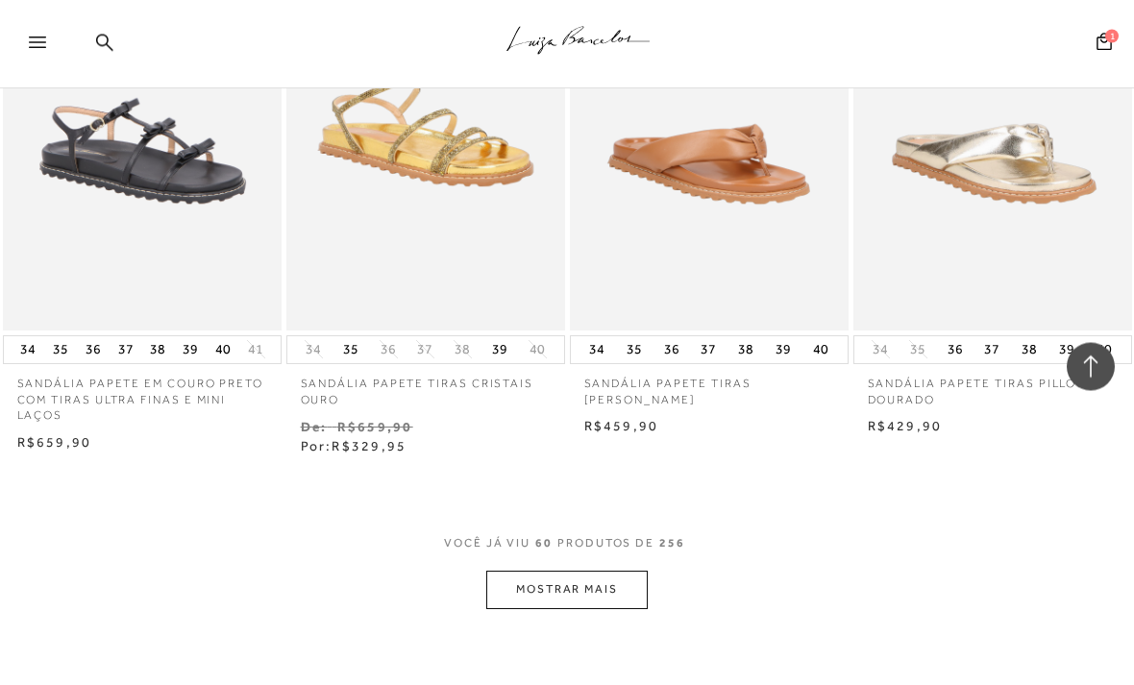
click at [624, 572] on button "MOSTRAR MAIS" at bounding box center [566, 590] width 161 height 37
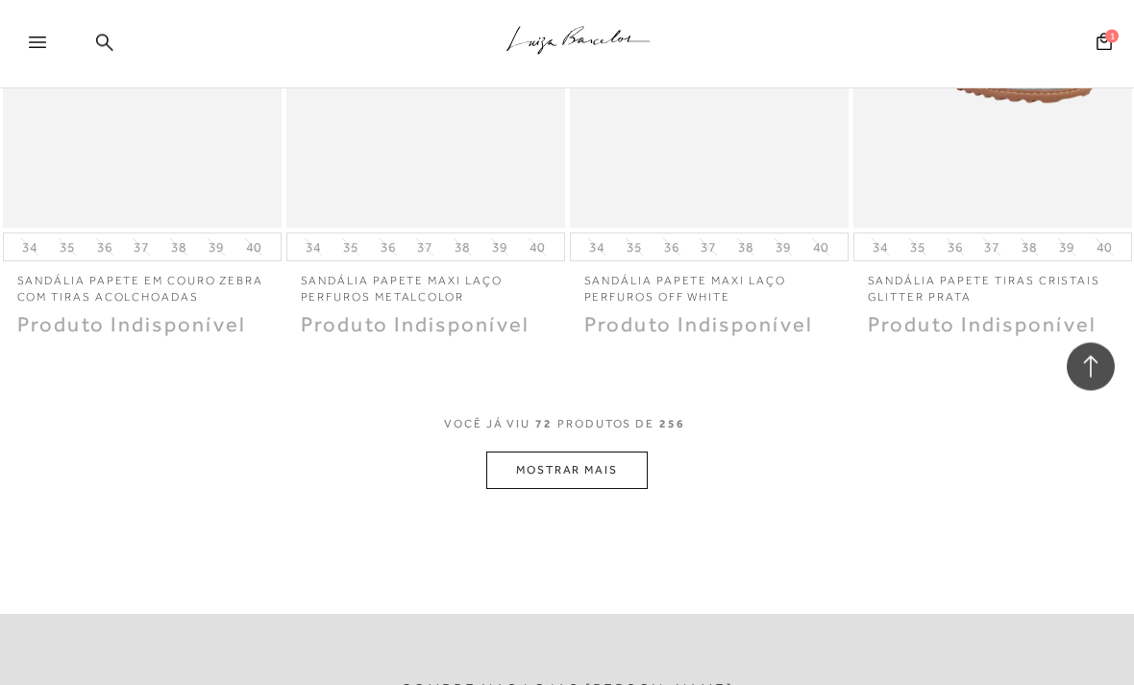
scroll to position [9817, 0]
click at [624, 452] on button "MOSTRAR MAIS" at bounding box center [566, 470] width 161 height 37
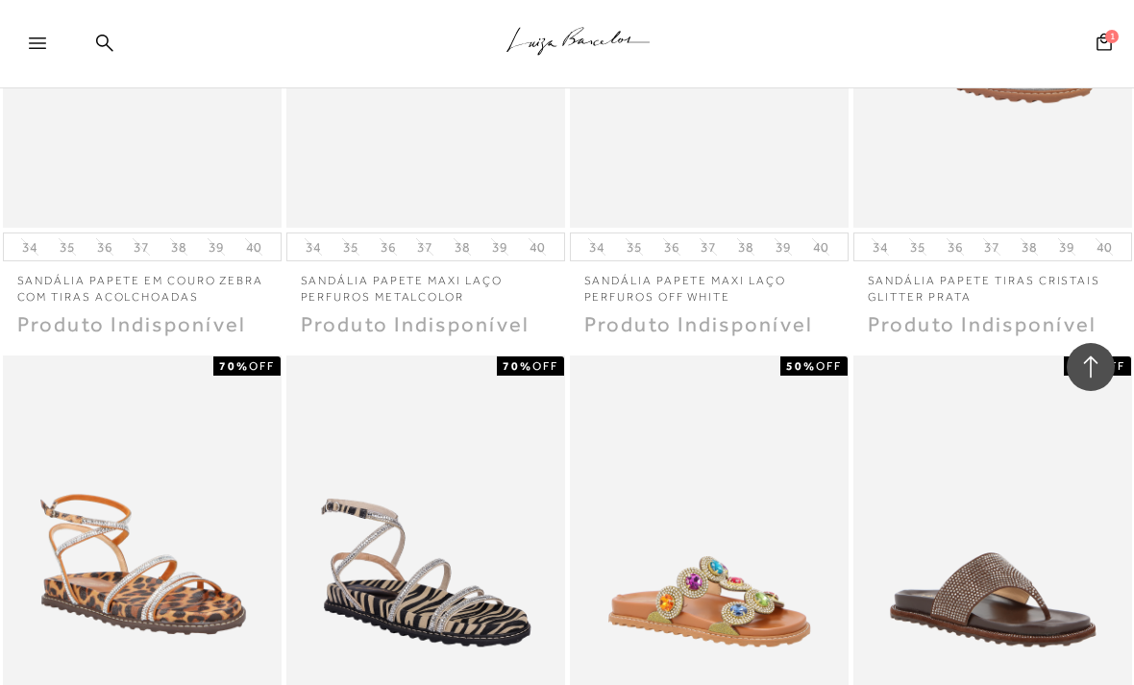
scroll to position [9940, 0]
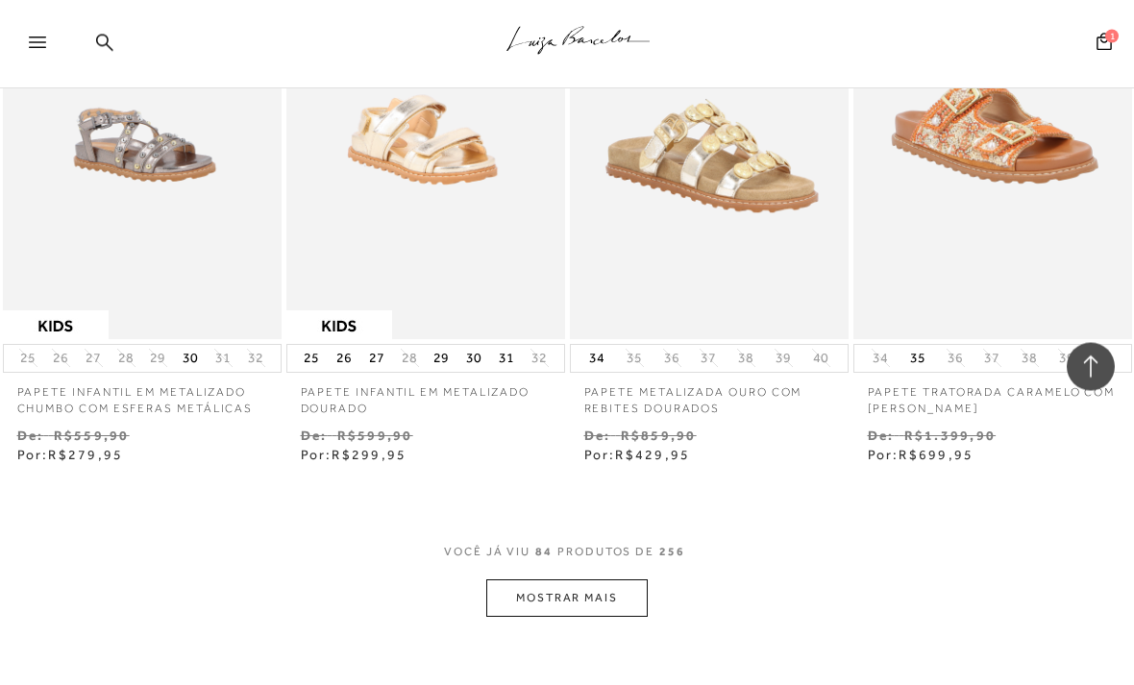
click at [624, 580] on button "MOSTRAR MAIS" at bounding box center [566, 598] width 161 height 37
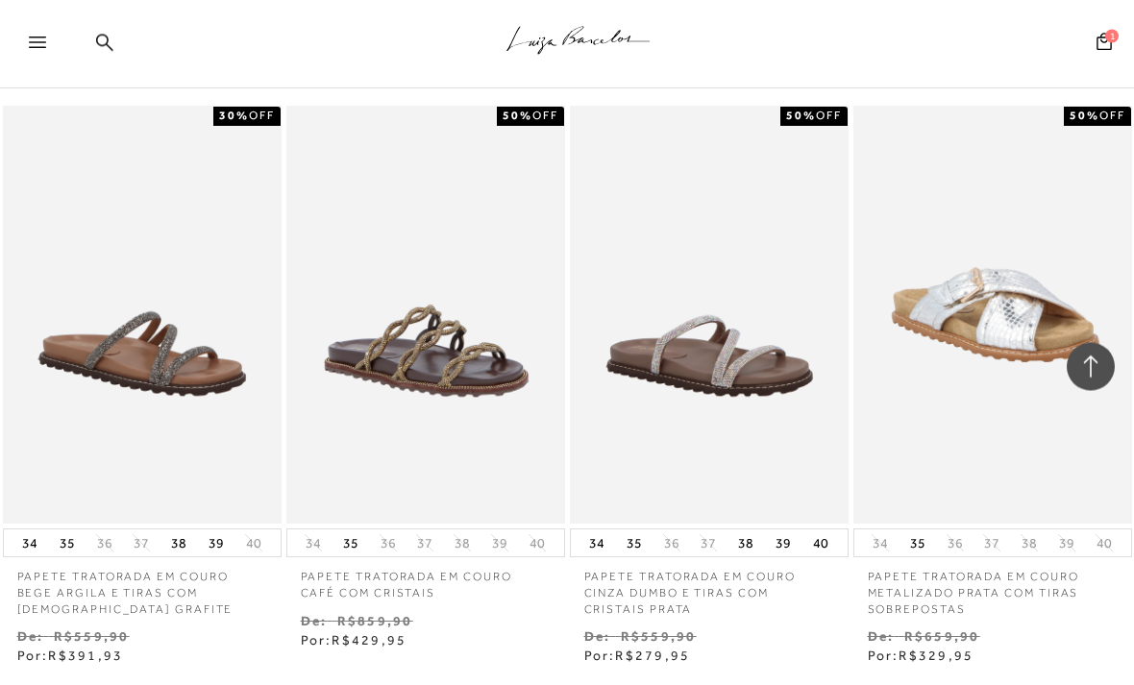
scroll to position [12945, 0]
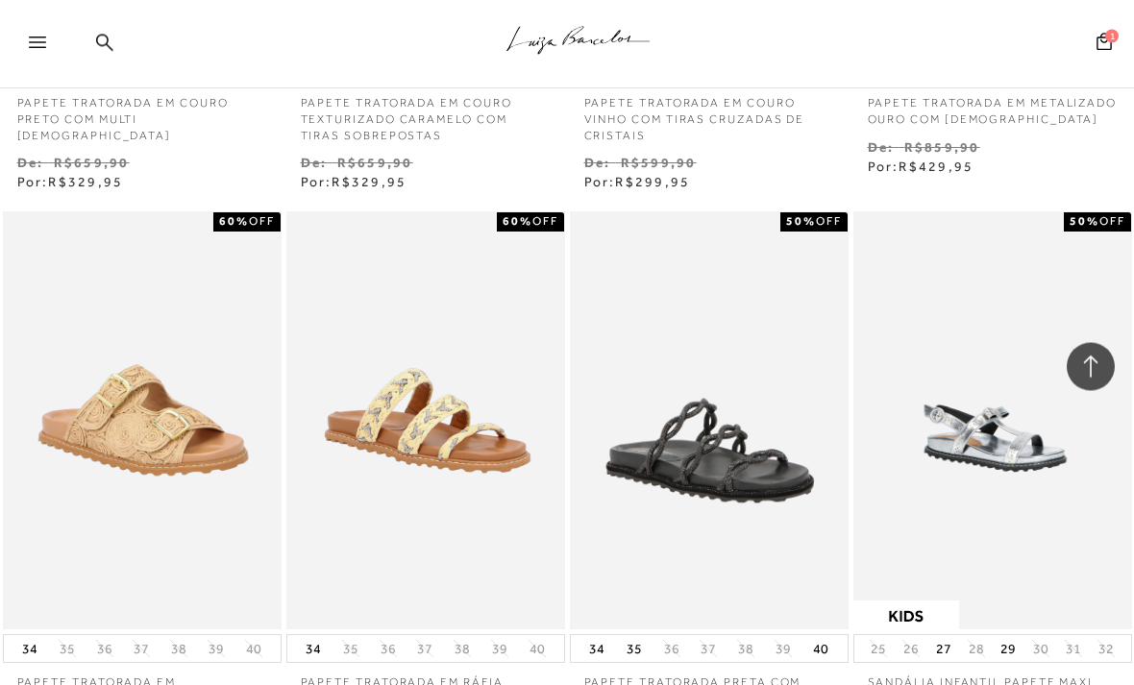
scroll to position [14347, 0]
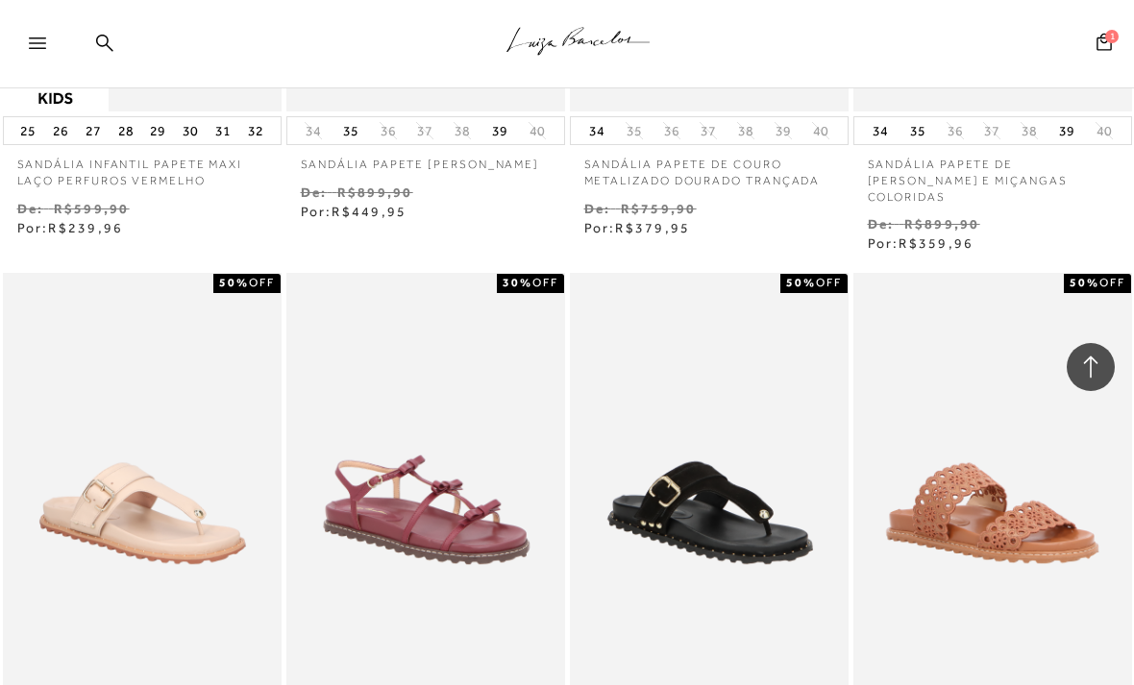
scroll to position [15474, 0]
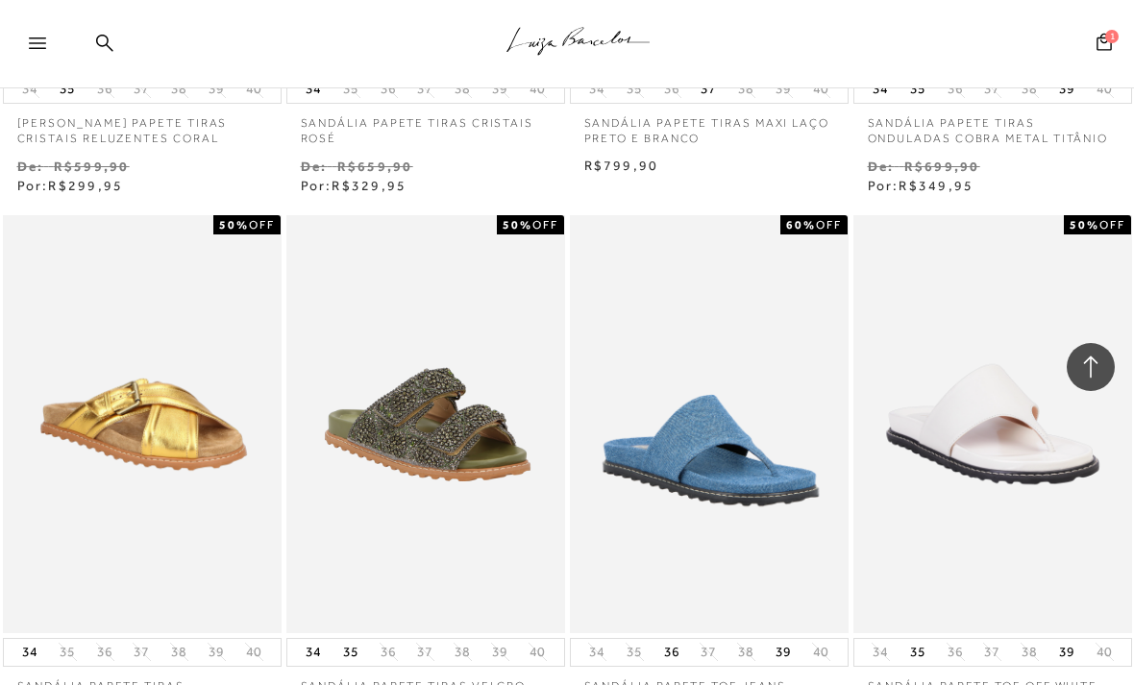
scroll to position [18327, 0]
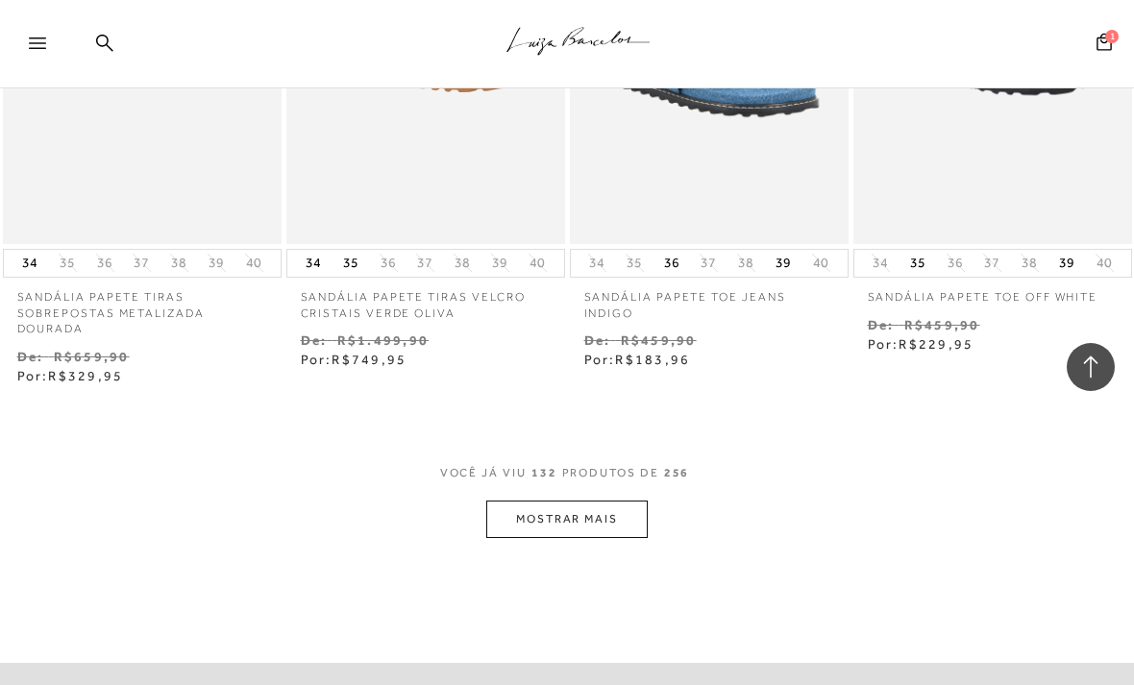
click at [619, 501] on button "MOSTRAR MAIS" at bounding box center [566, 519] width 161 height 37
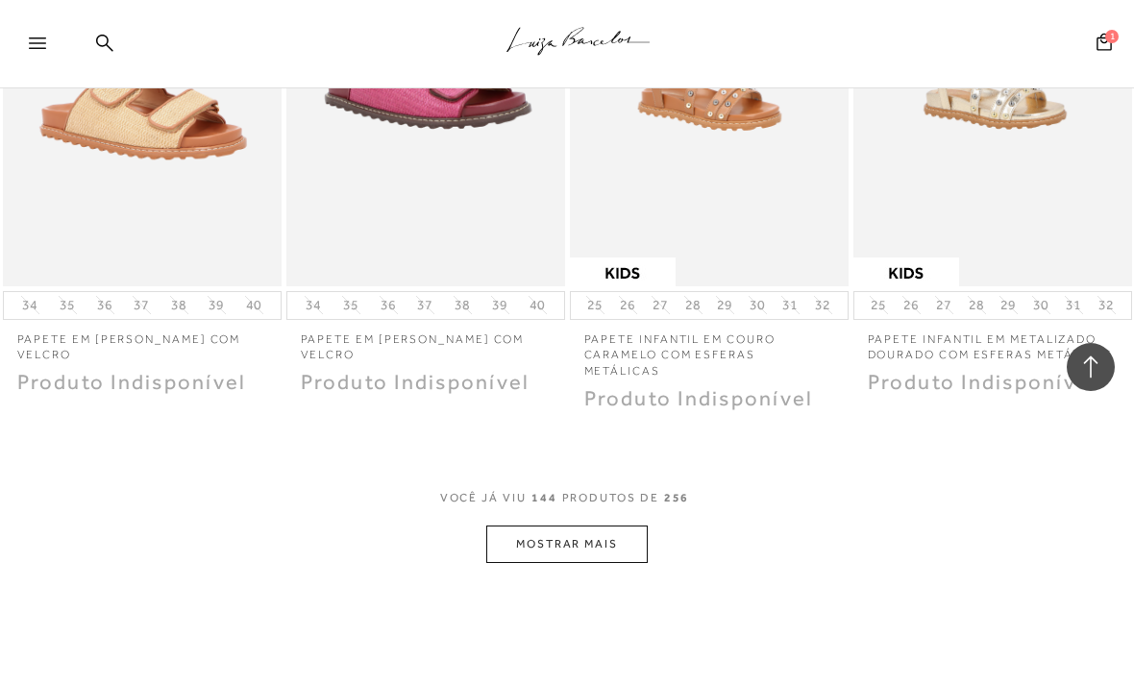
scroll to position [20026, 0]
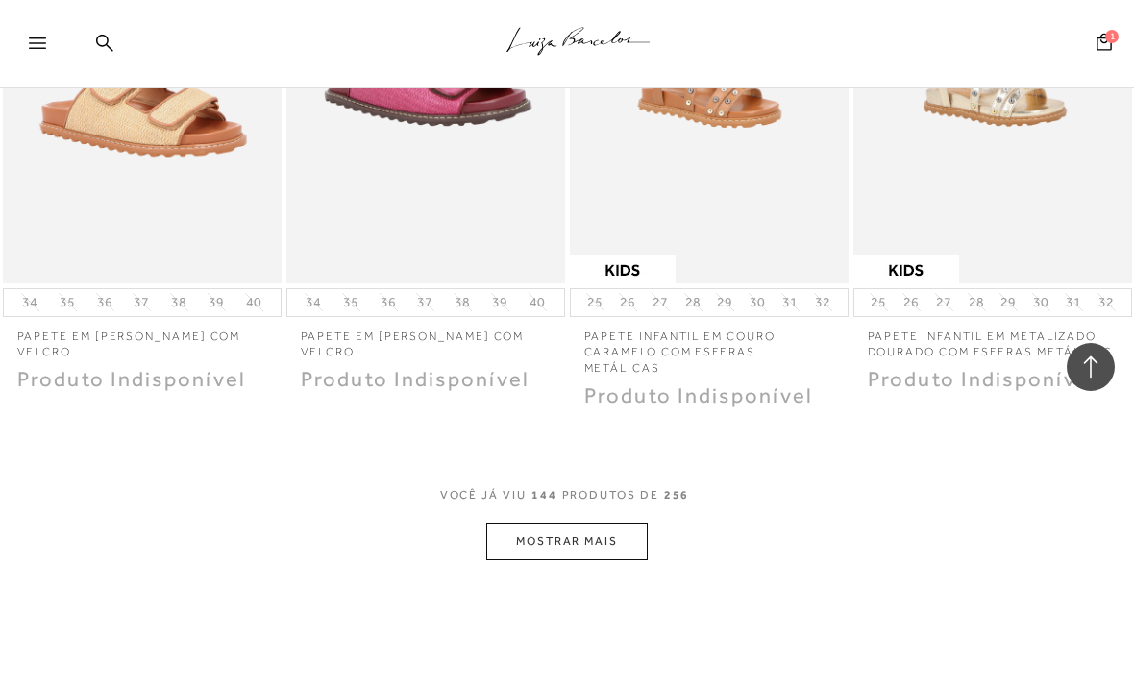
click at [639, 523] on button "MOSTRAR MAIS" at bounding box center [566, 541] width 161 height 37
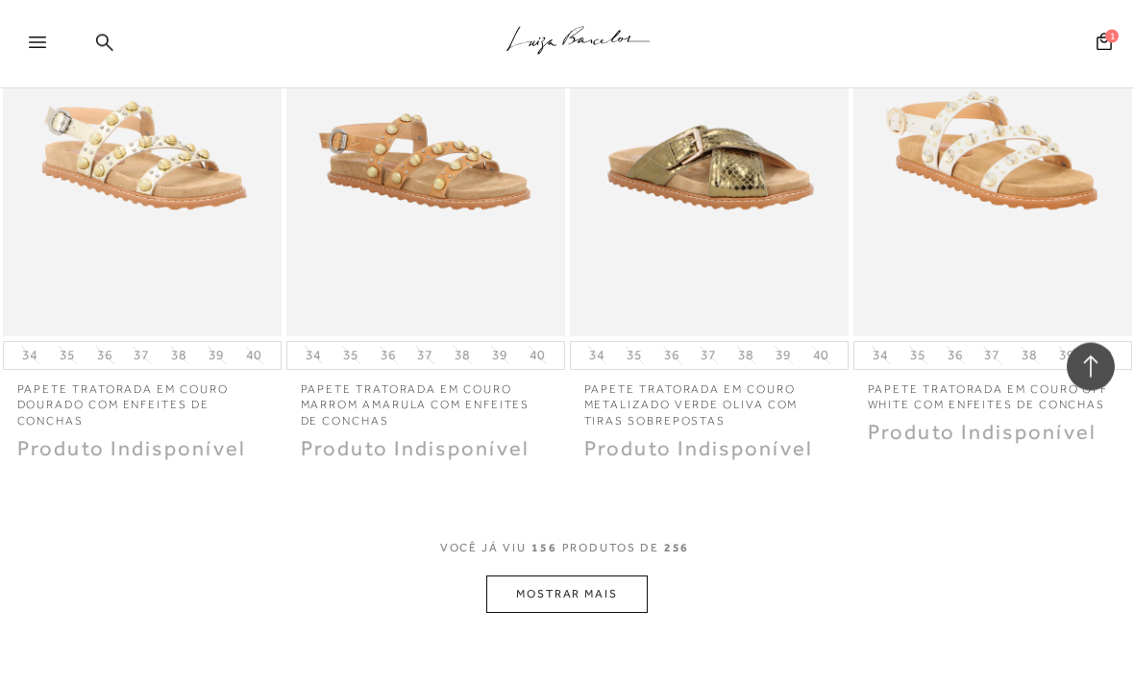
click at [642, 576] on button "MOSTRAR MAIS" at bounding box center [566, 594] width 161 height 37
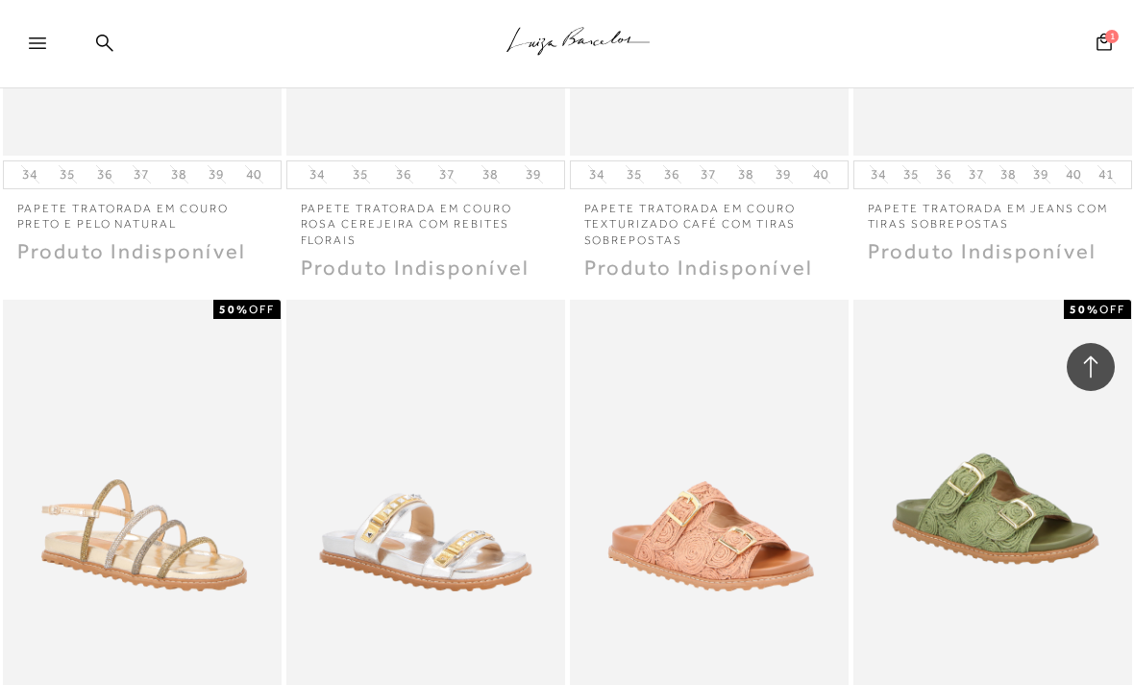
scroll to position [22419, 0]
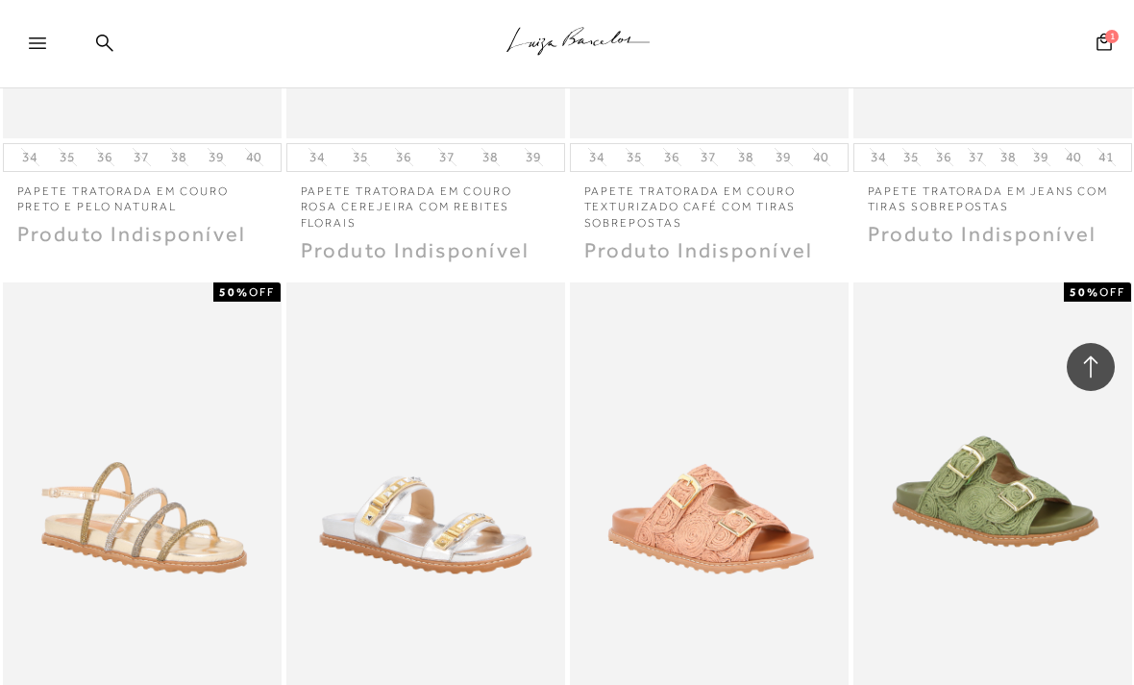
click at [110, 38] on icon at bounding box center [104, 43] width 17 height 18
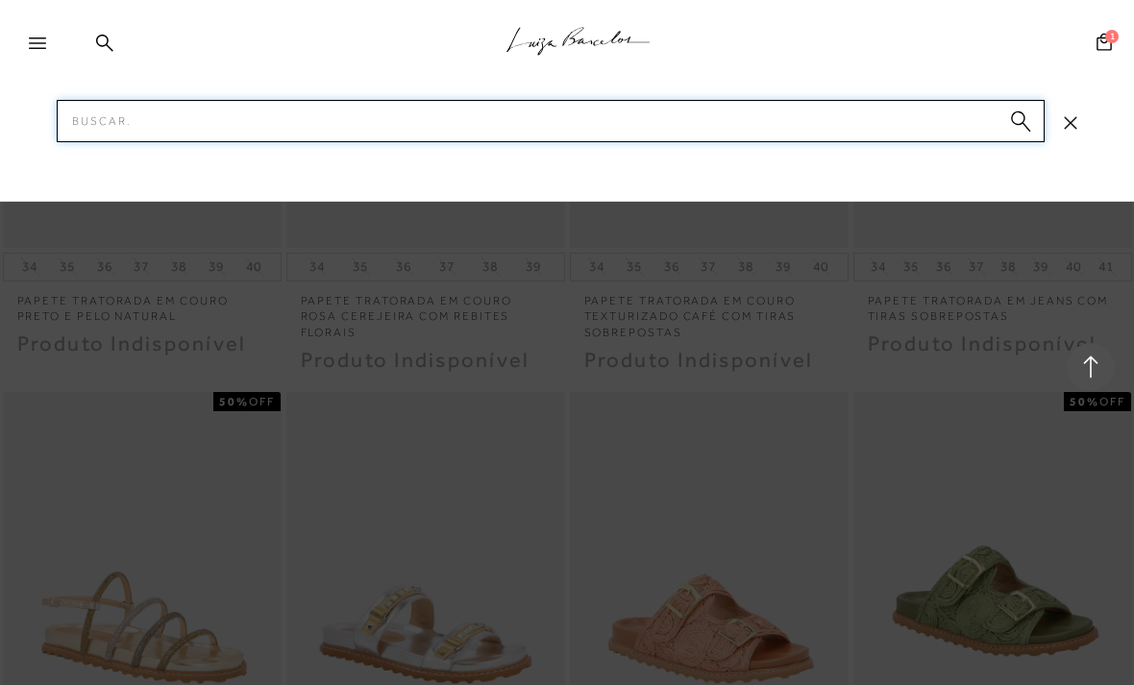
scroll to position [22309, 0]
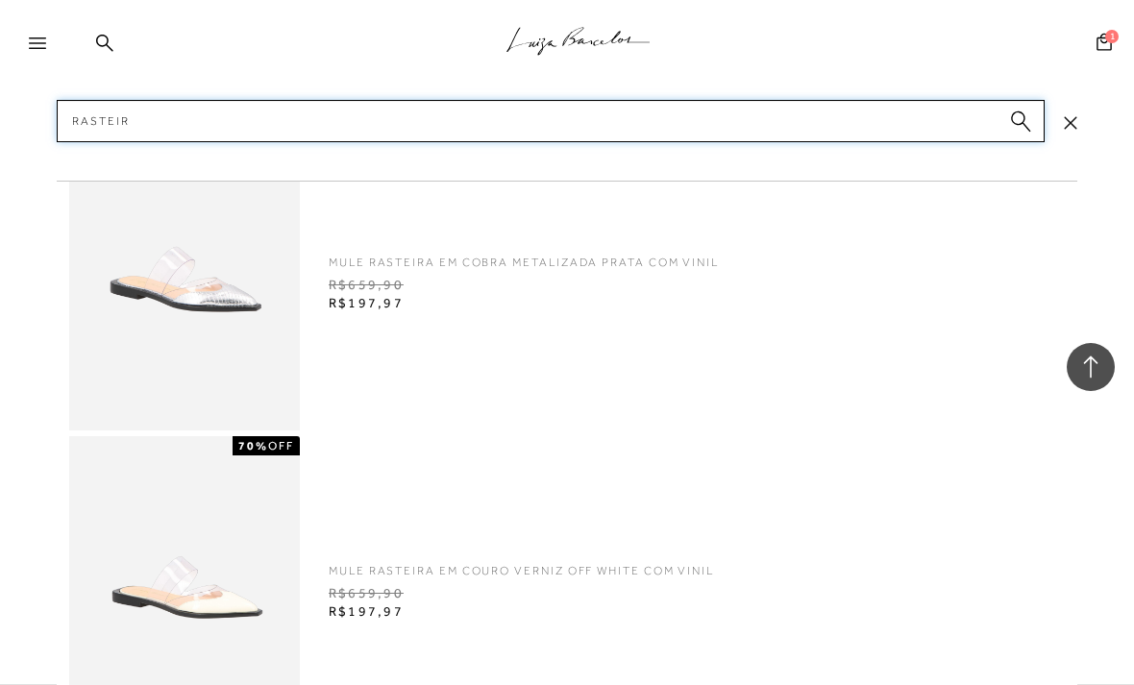
type input "Rasteira"
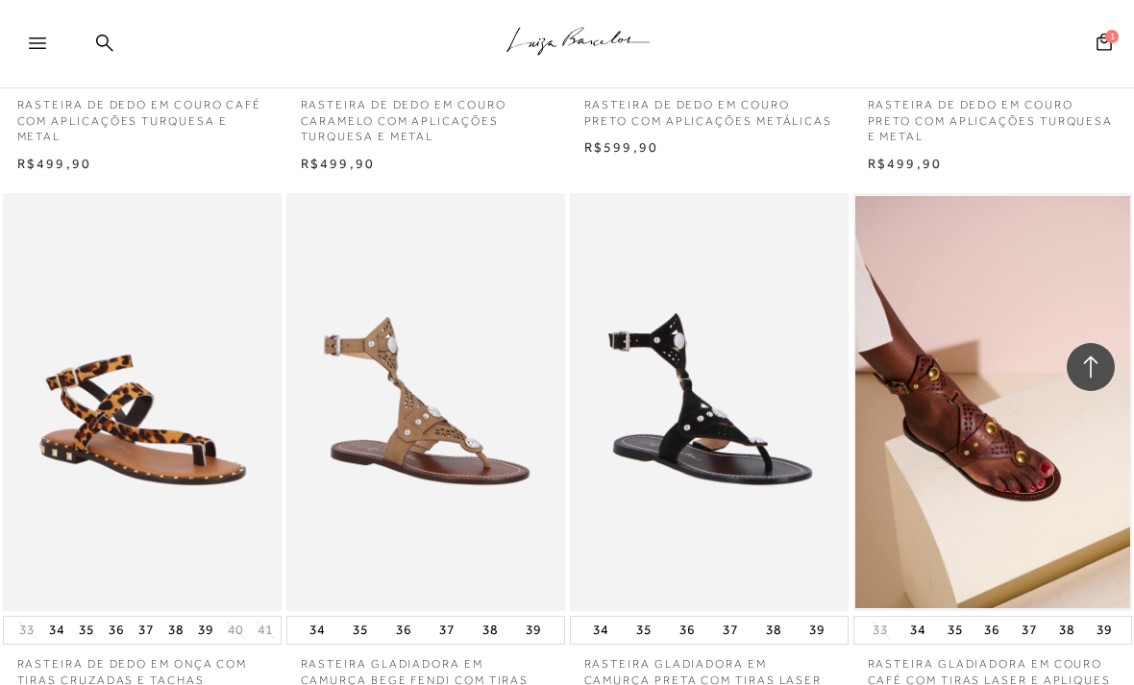
scroll to position [1174, 0]
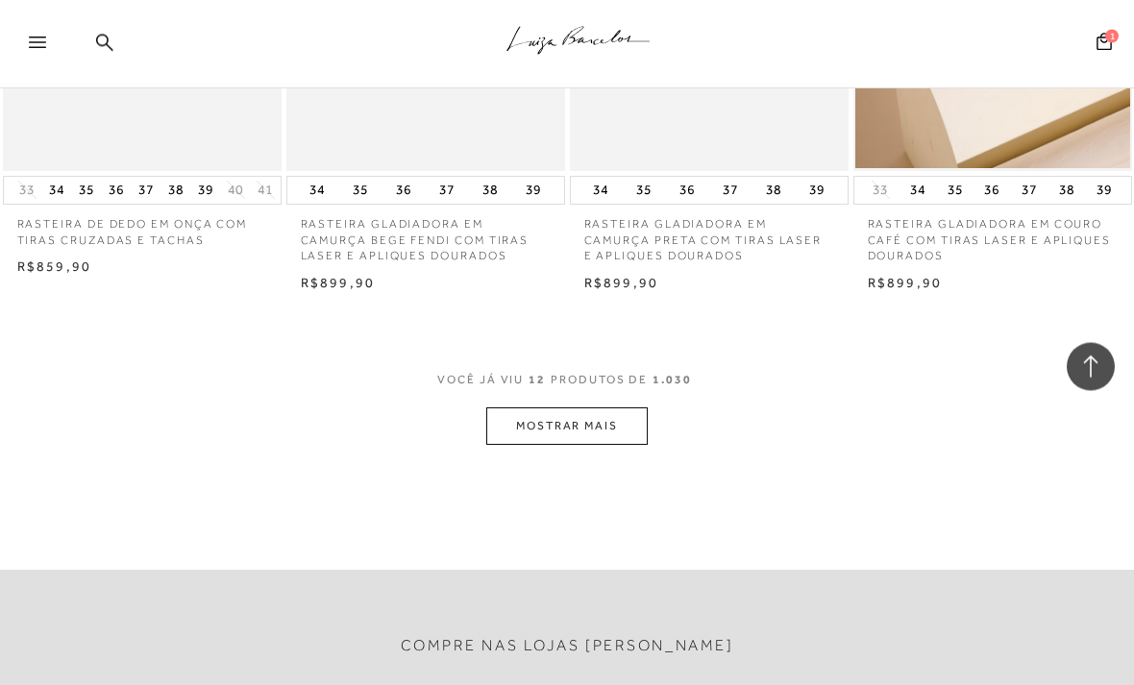
click at [623, 419] on button "MOSTRAR MAIS" at bounding box center [566, 426] width 161 height 37
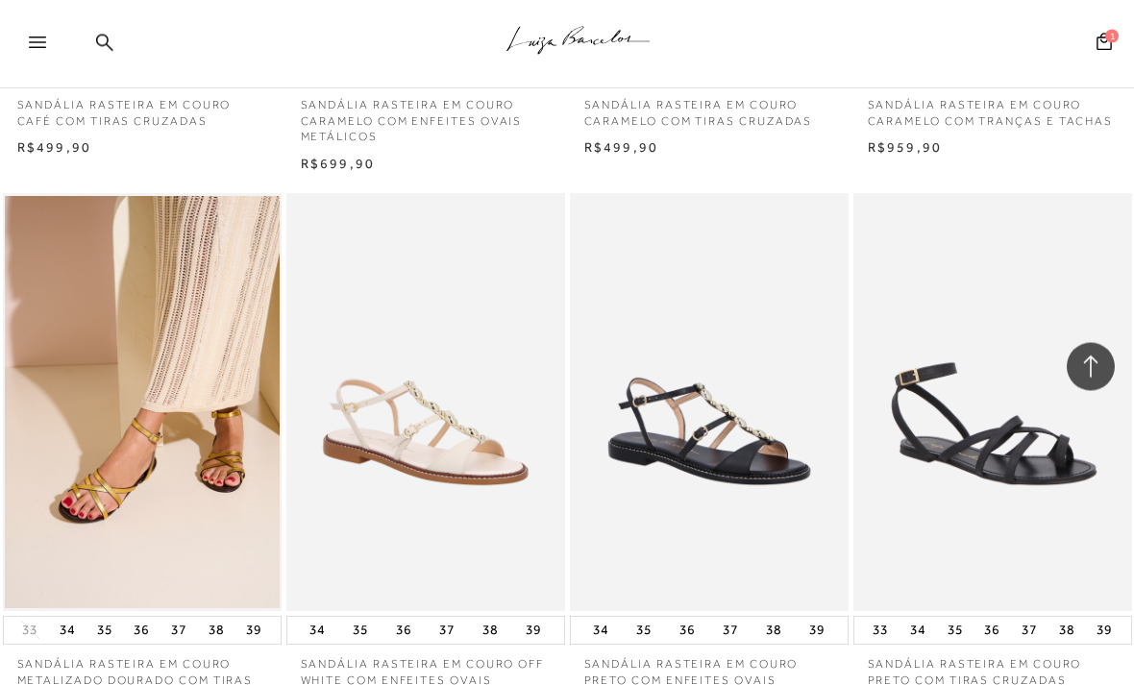
scroll to position [3207, 0]
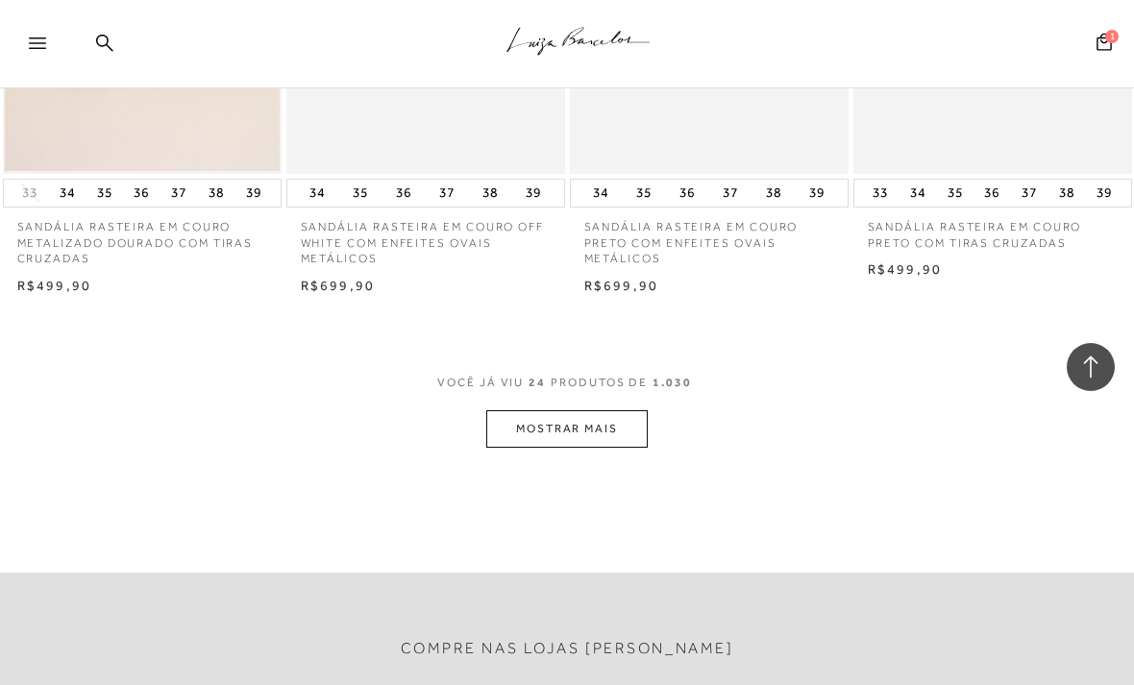
click at [626, 410] on button "MOSTRAR MAIS" at bounding box center [566, 428] width 161 height 37
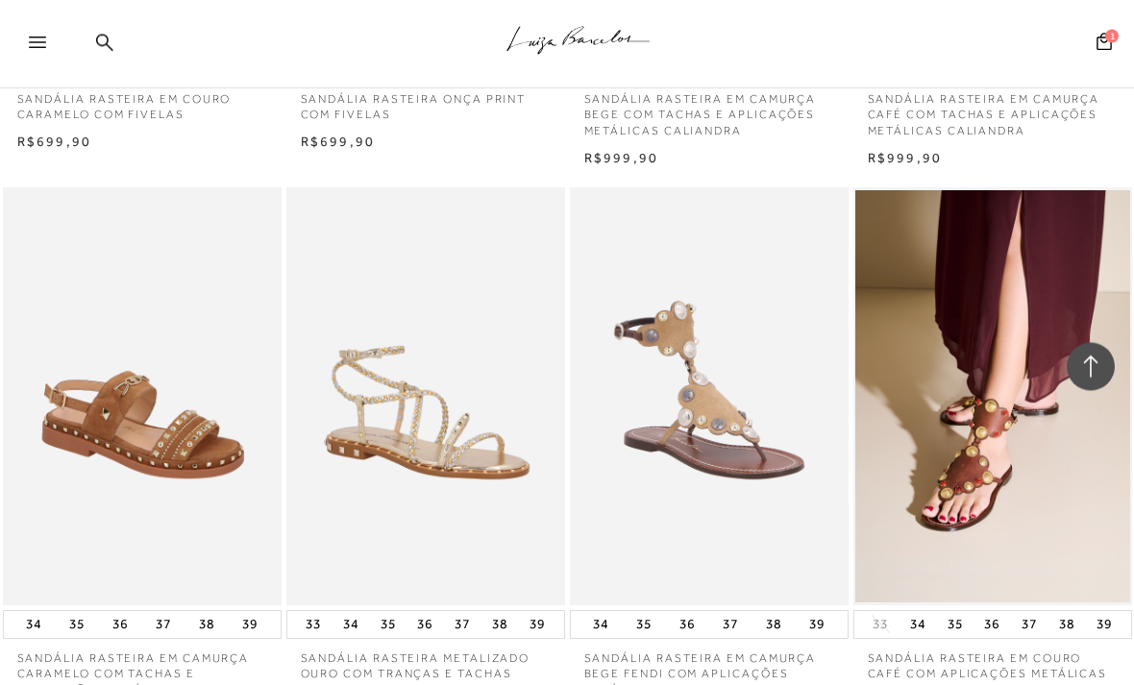
scroll to position [4816, 0]
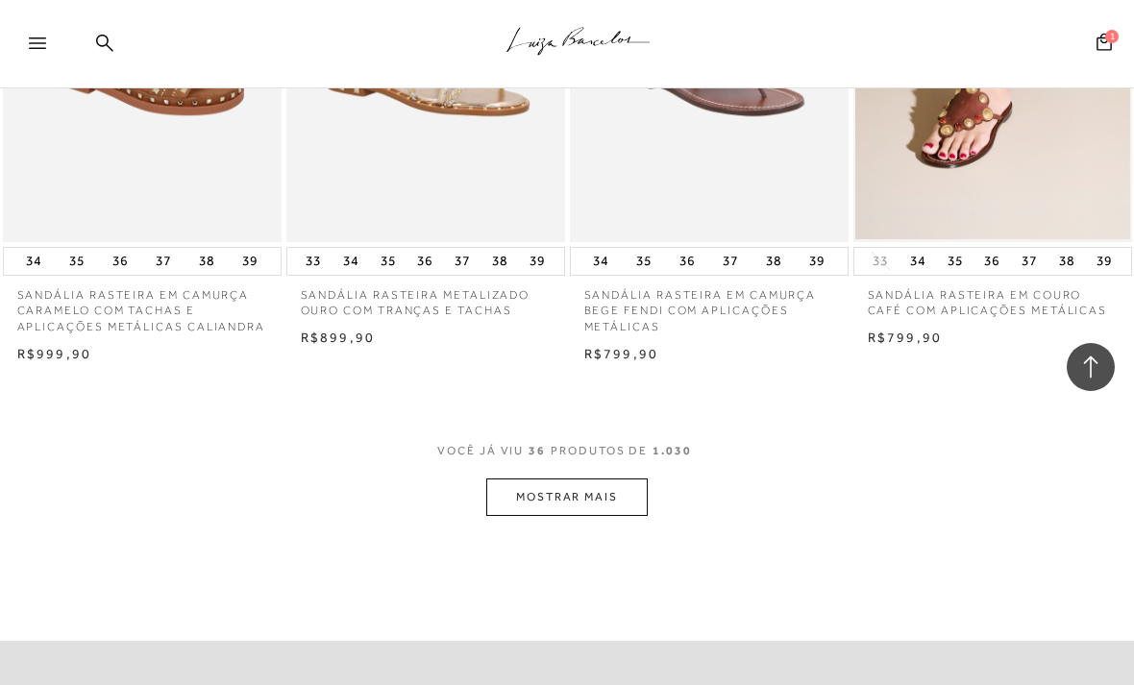
click at [617, 478] on button "MOSTRAR MAIS" at bounding box center [566, 496] width 161 height 37
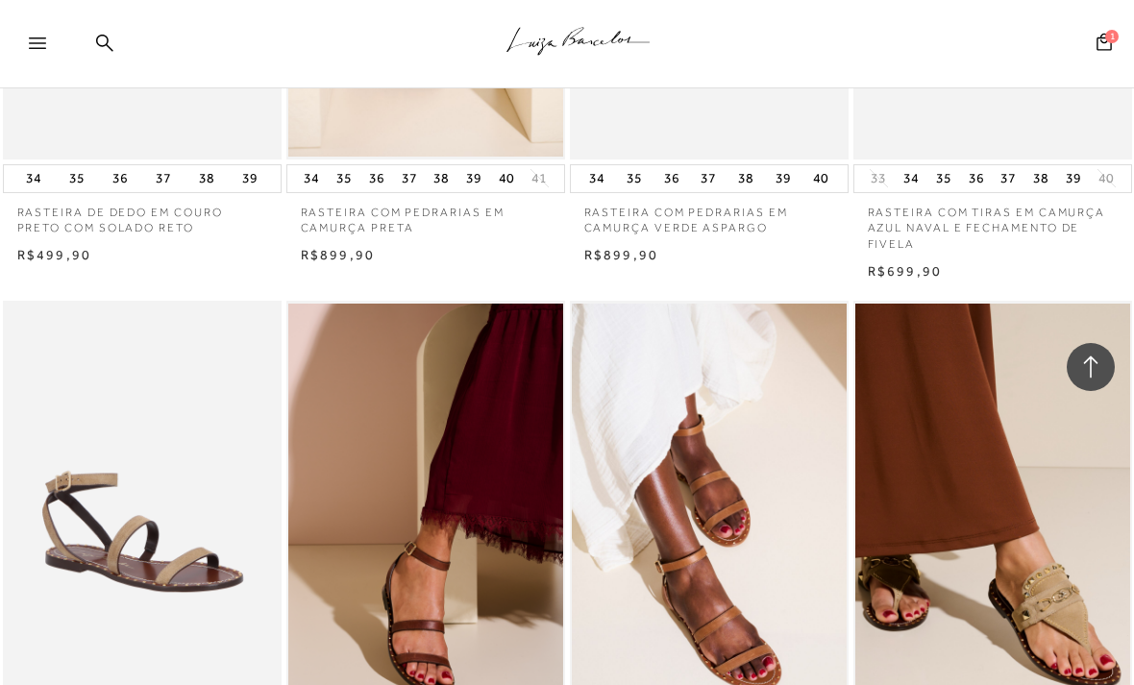
scroll to position [6198, 0]
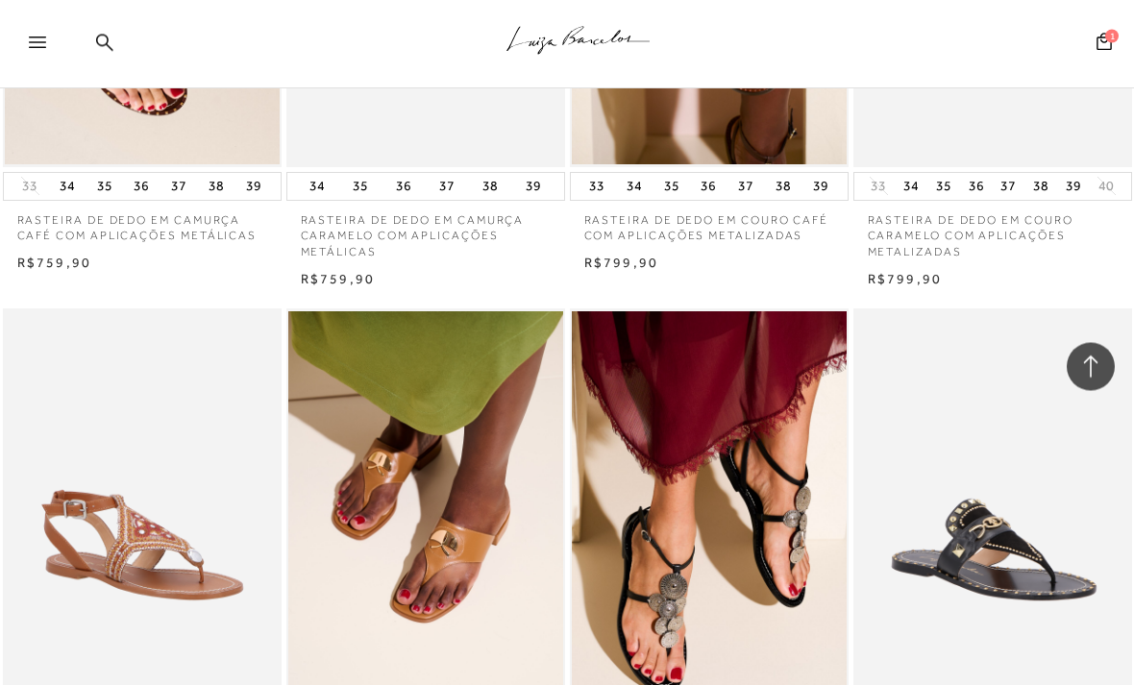
scroll to position [8129, 0]
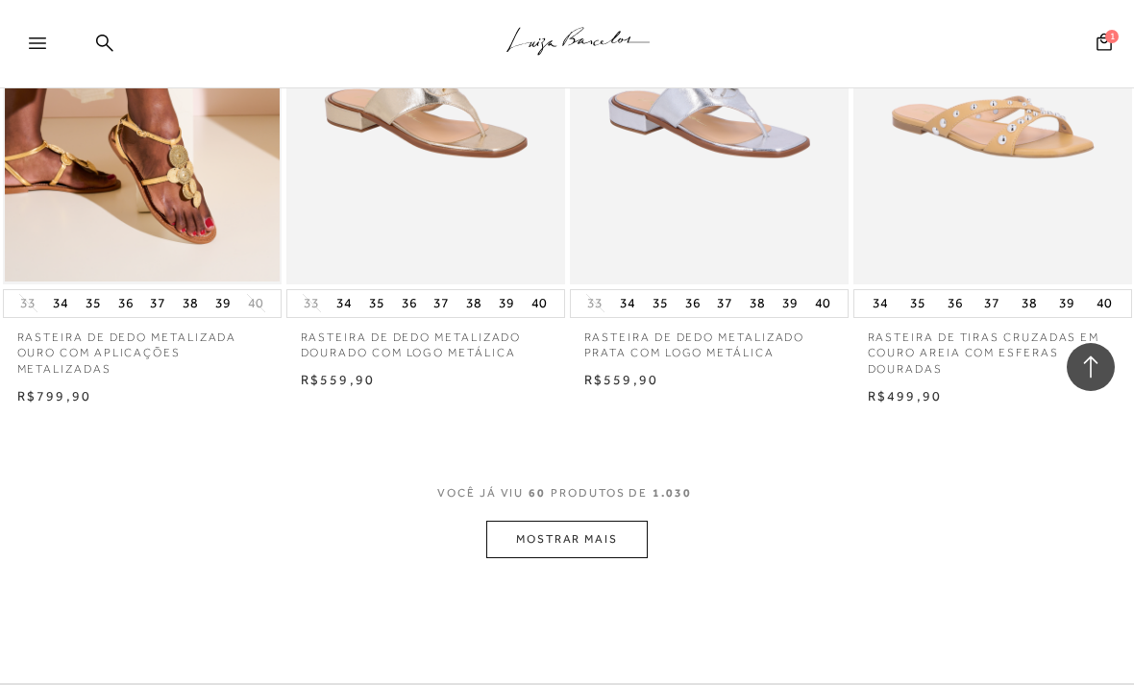
click at [628, 521] on button "MOSTRAR MAIS" at bounding box center [566, 539] width 161 height 37
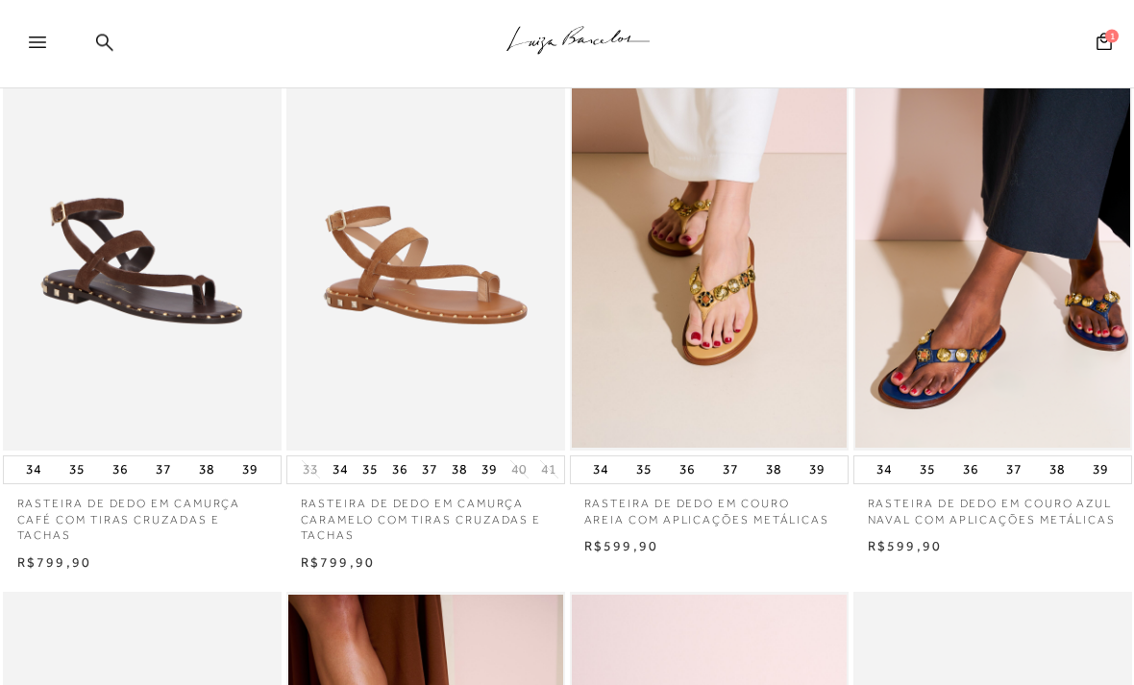
scroll to position [0, 0]
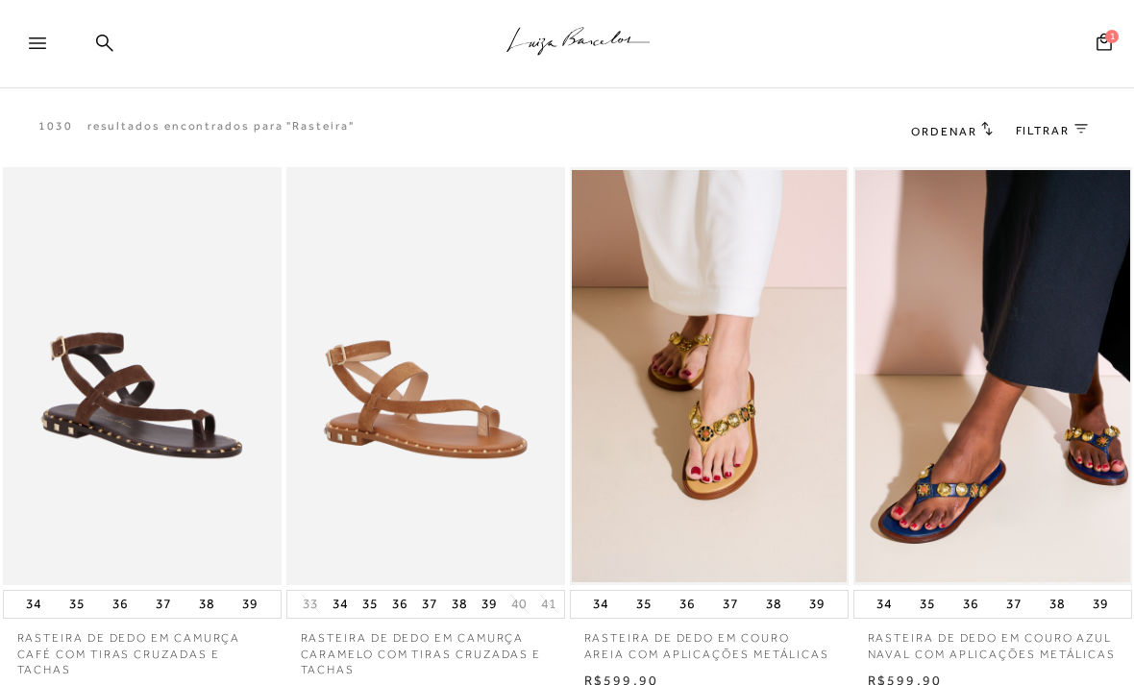
click at [963, 125] on span "Ordenar" at bounding box center [943, 131] width 65 height 13
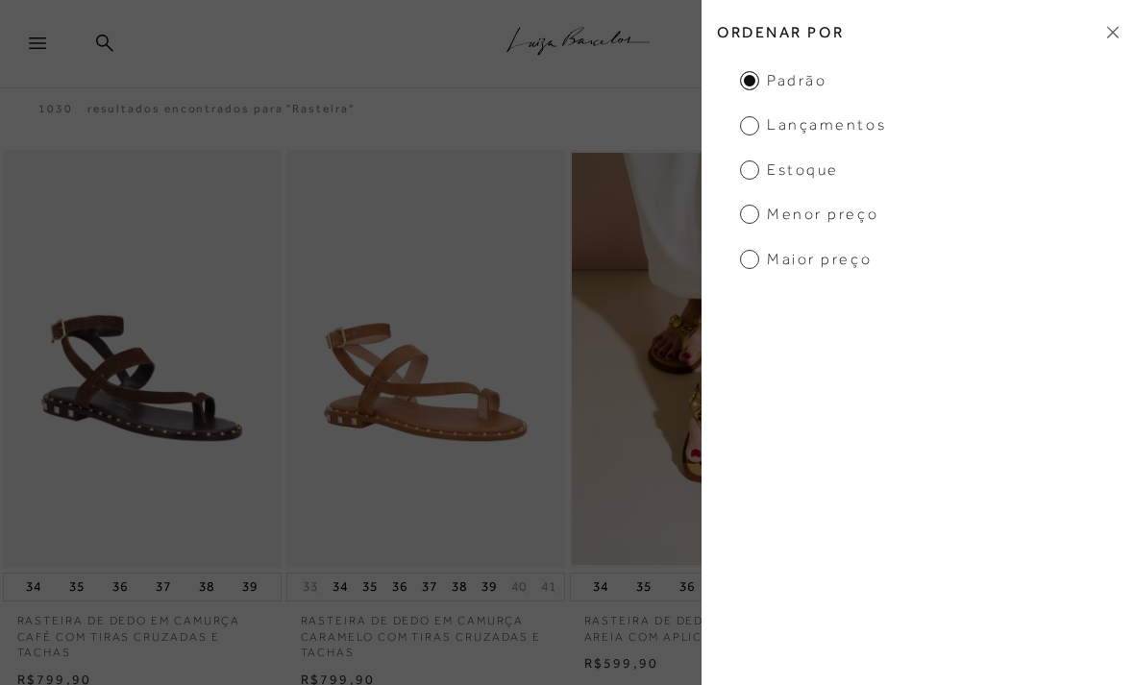
click at [852, 216] on span "Menor Preço" at bounding box center [809, 214] width 138 height 21
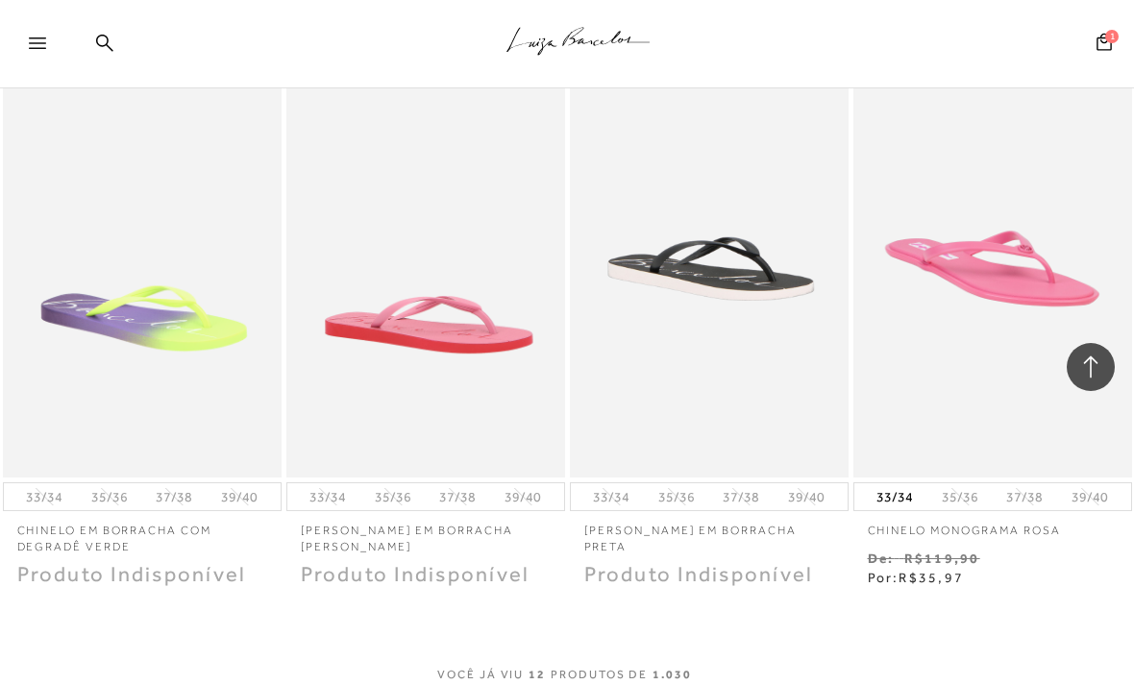
scroll to position [1466, 0]
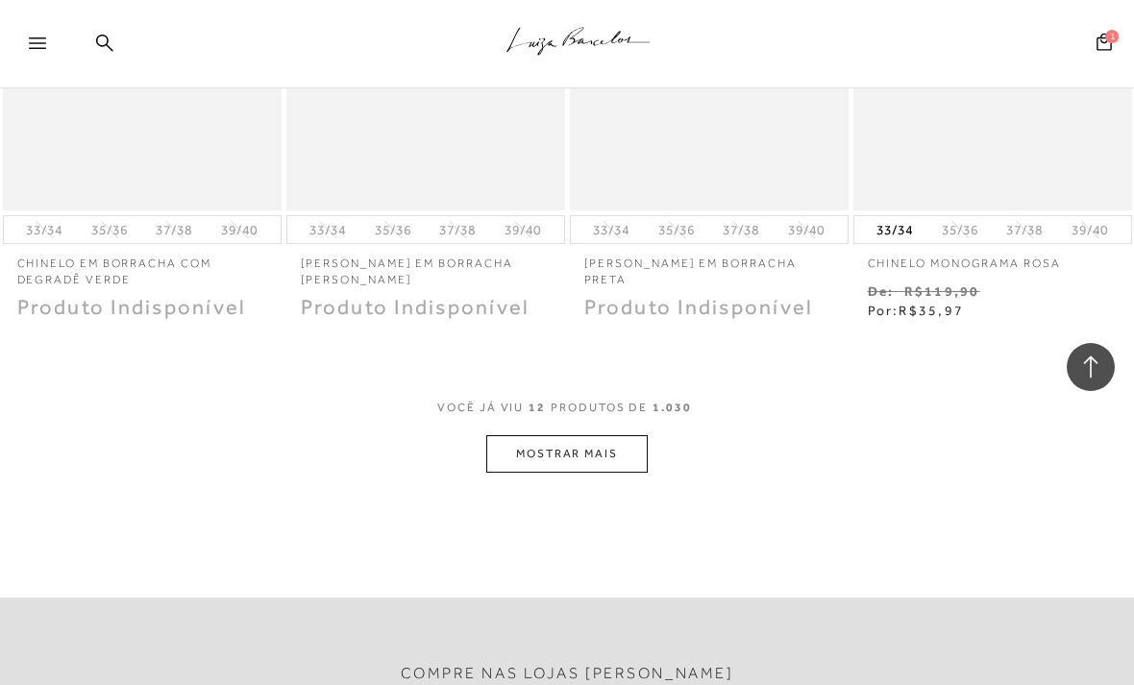
click at [622, 449] on button "MOSTRAR MAIS" at bounding box center [566, 453] width 161 height 37
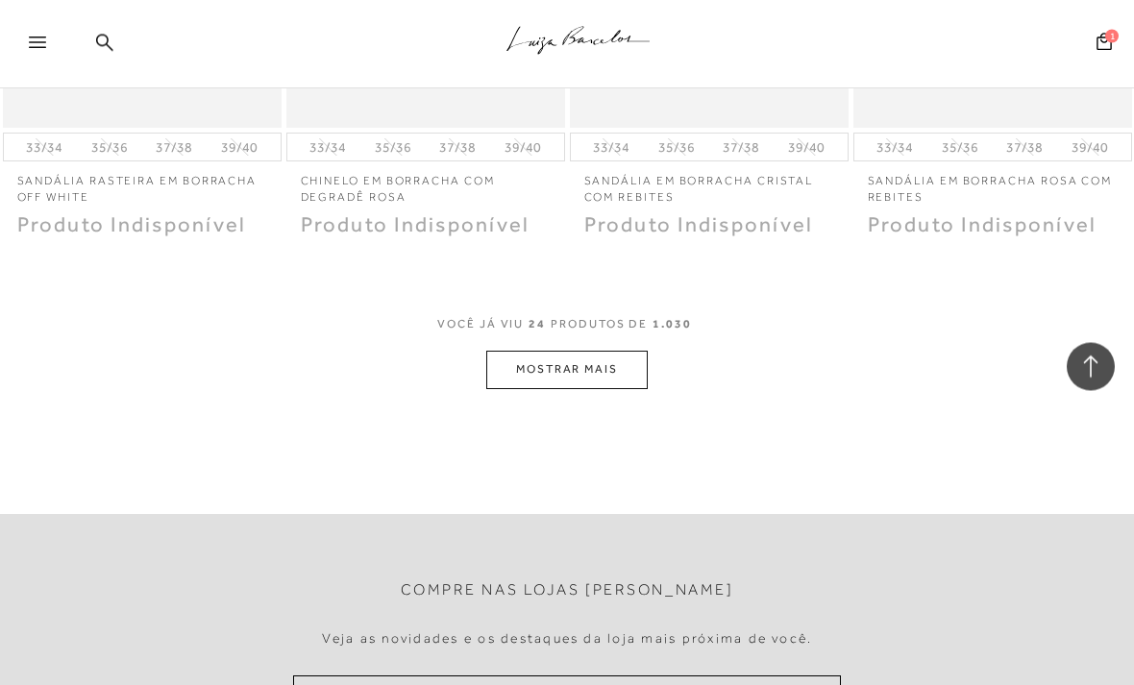
click at [625, 352] on button "MOSTRAR MAIS" at bounding box center [566, 370] width 161 height 37
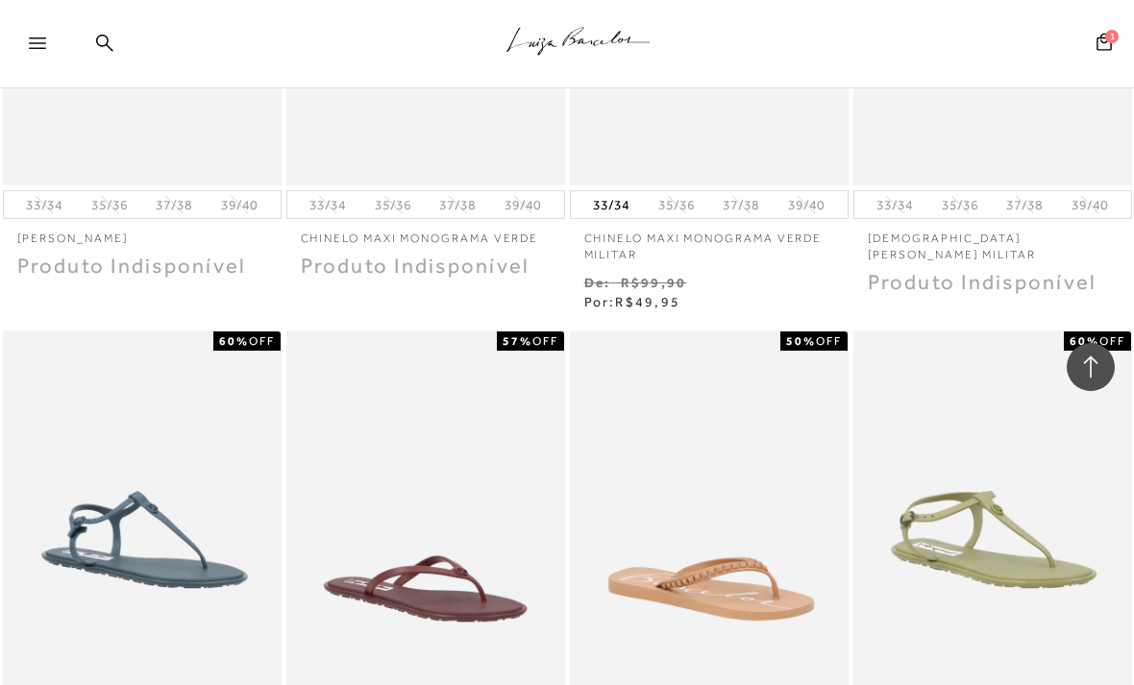
scroll to position [4778, 0]
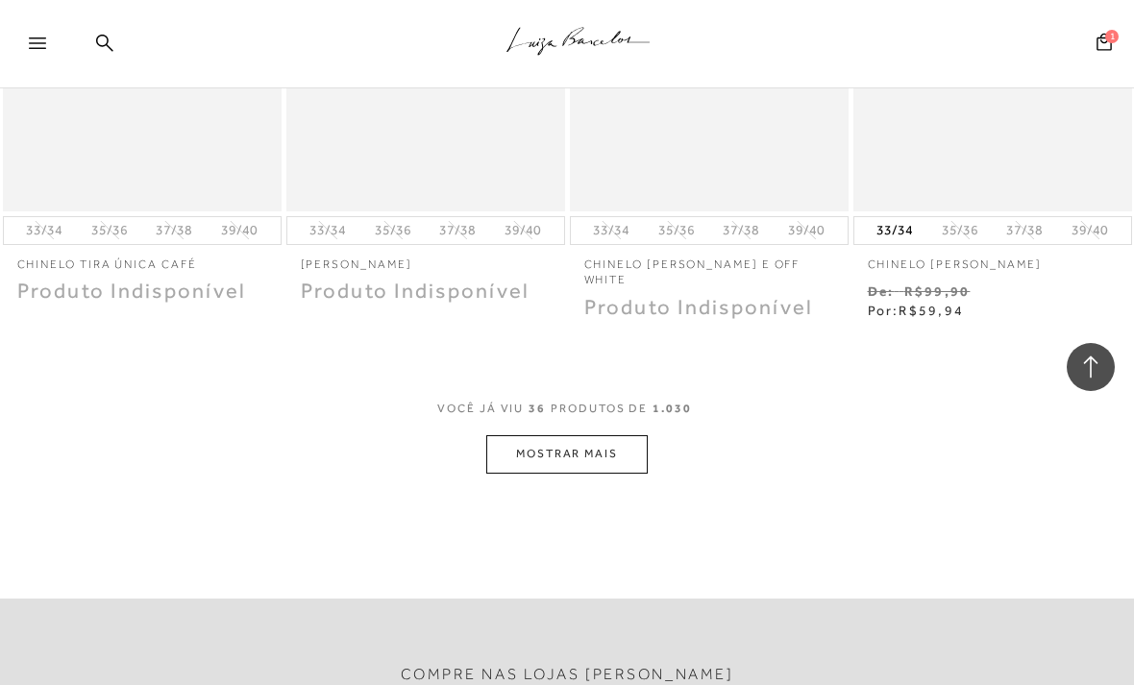
click at [625, 435] on button "MOSTRAR MAIS" at bounding box center [566, 453] width 161 height 37
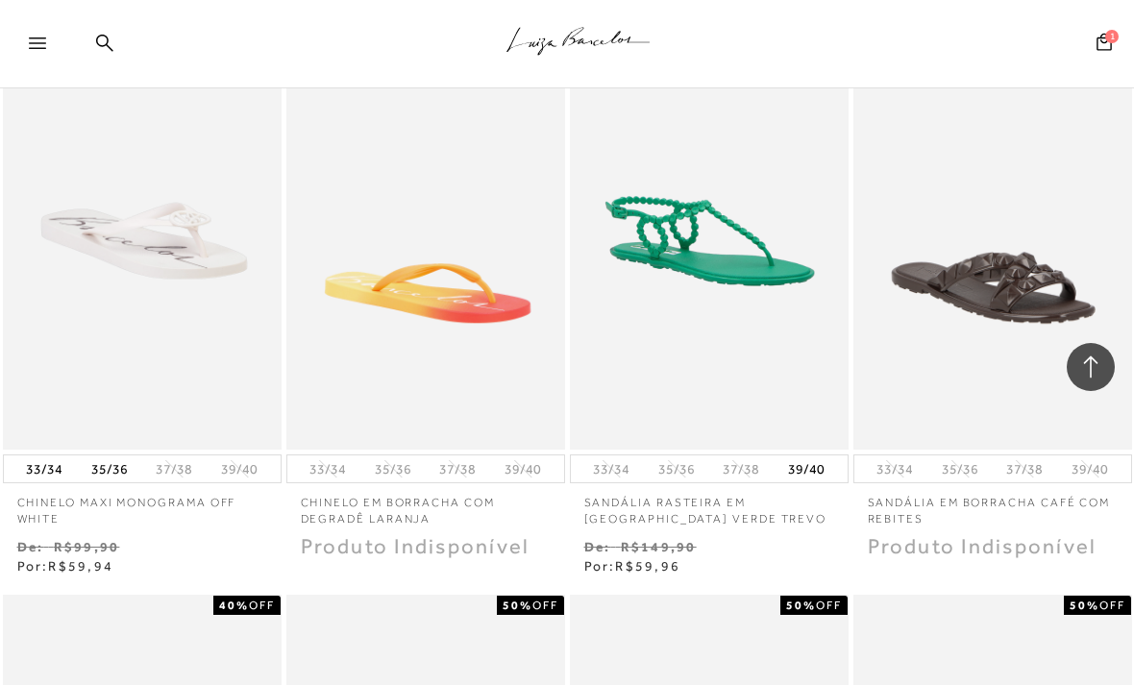
scroll to position [5091, 0]
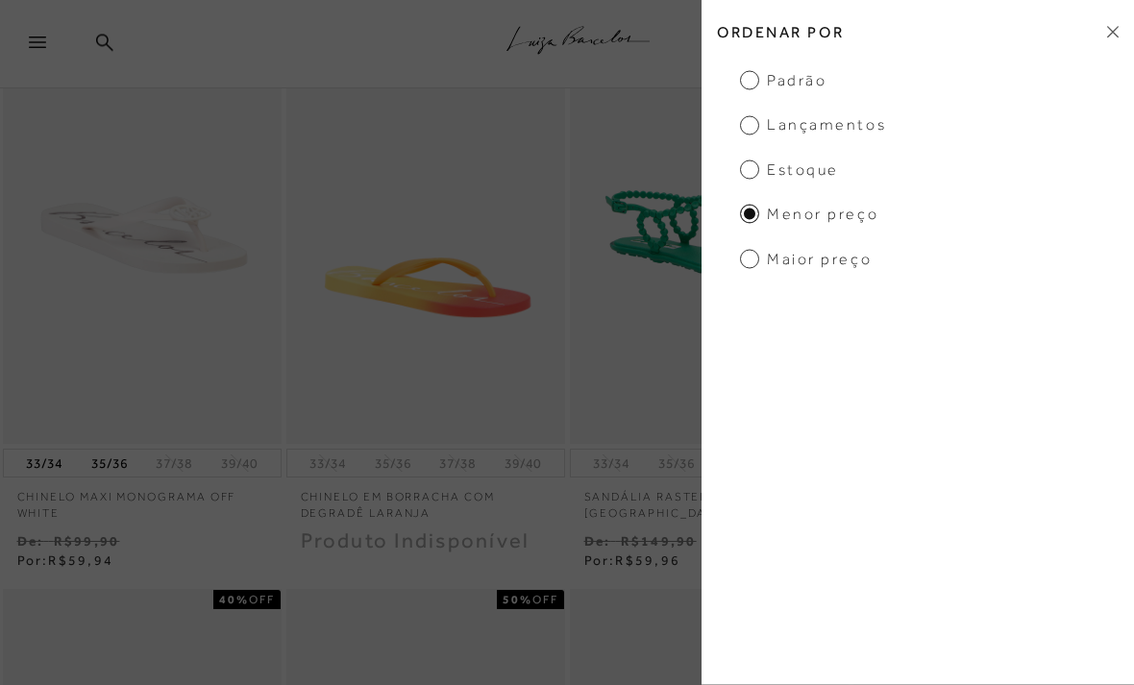
click at [966, 121] on ul "Padrão Lançamentos Estoque Menor Preço Maior Preço" at bounding box center [917, 170] width 432 height 200
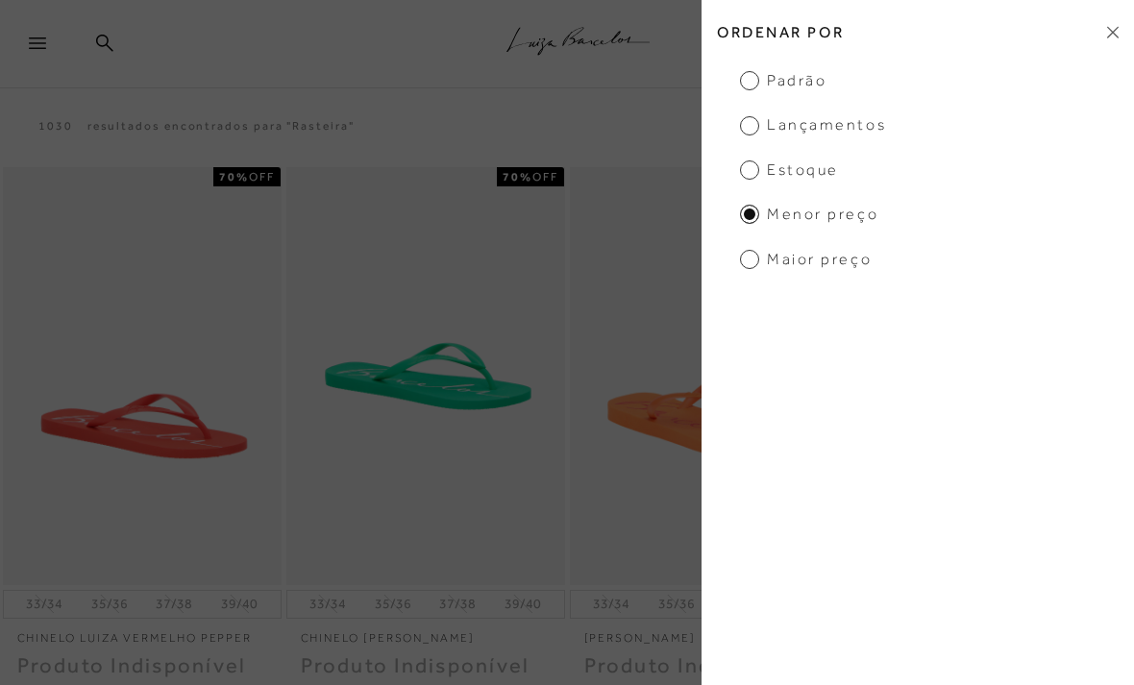
click at [837, 123] on span "Lançamentos" at bounding box center [813, 124] width 146 height 21
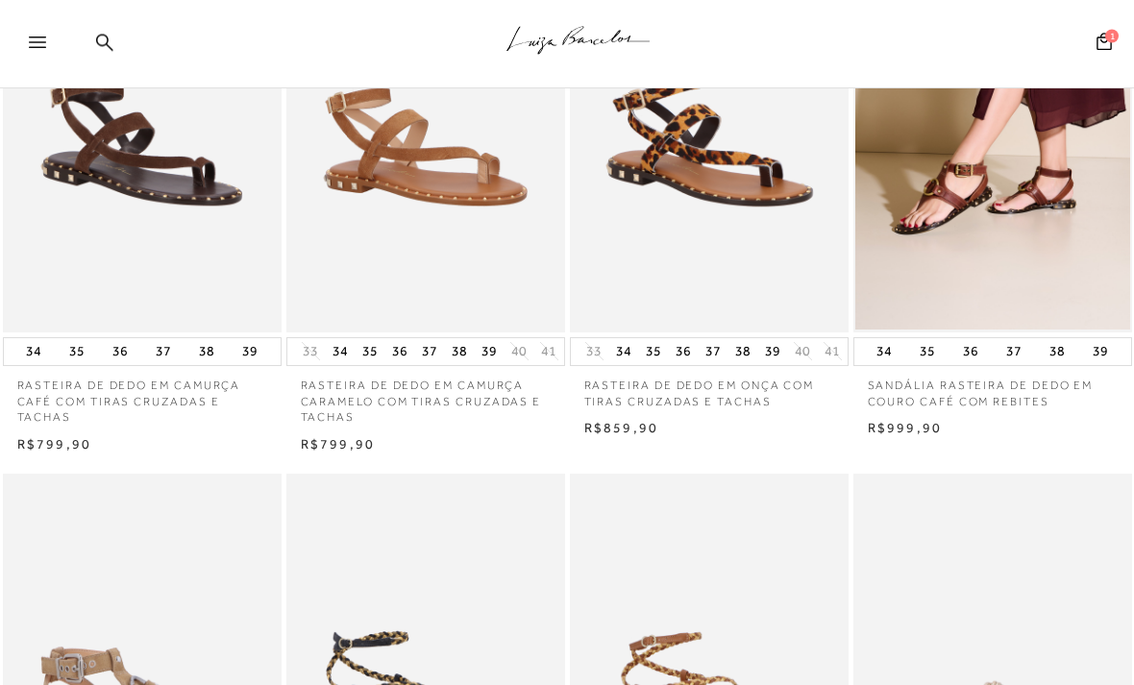
scroll to position [1037, 0]
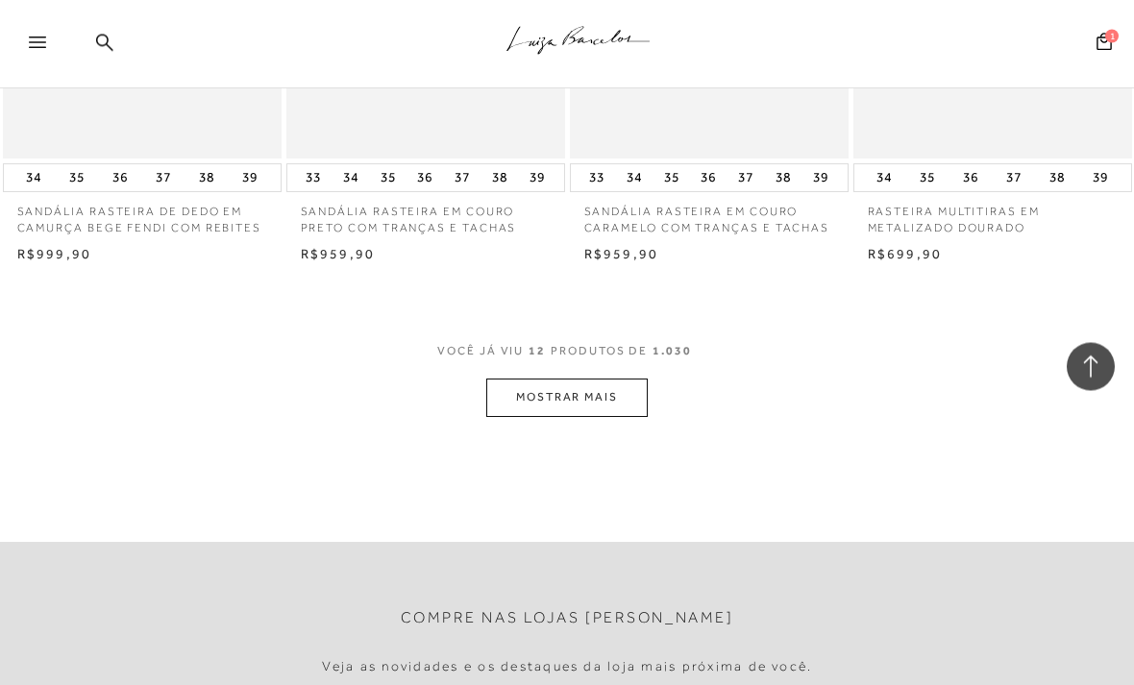
click at [615, 385] on button "MOSTRAR MAIS" at bounding box center [566, 397] width 161 height 37
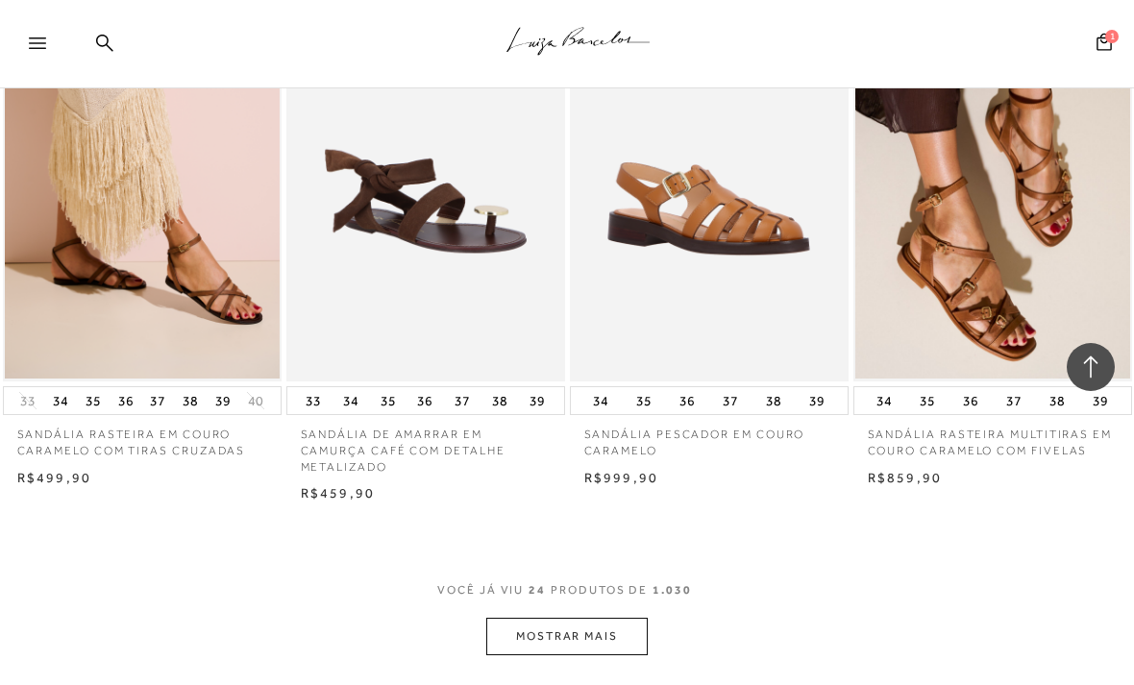
scroll to position [2911, 0]
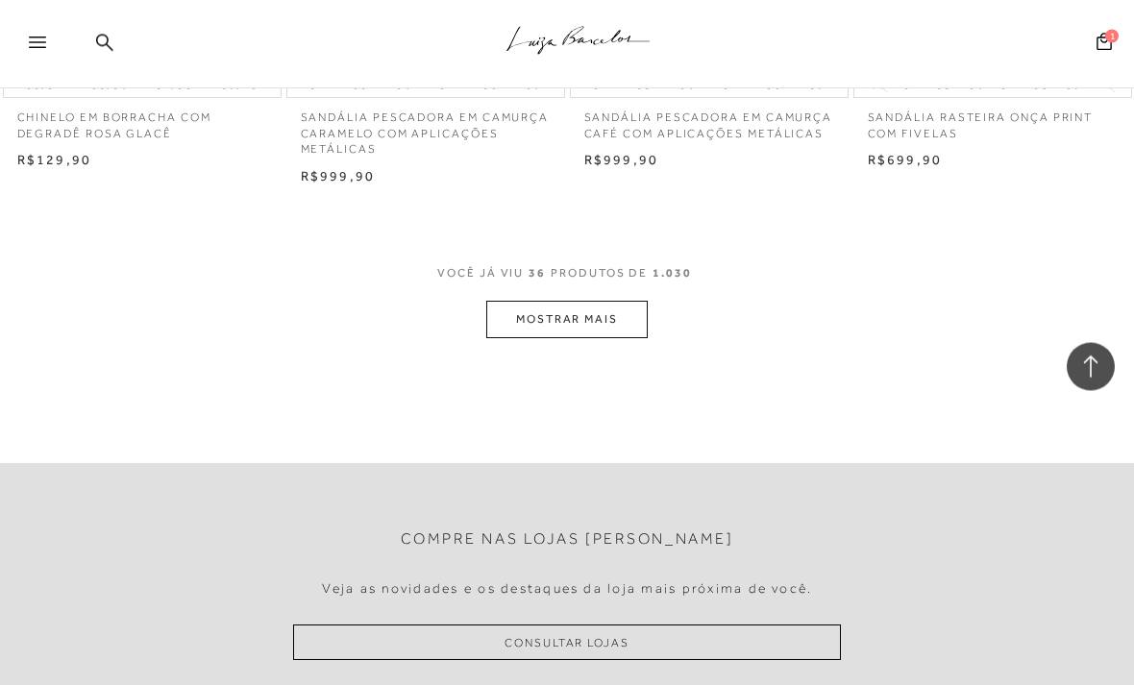
scroll to position [4866, 0]
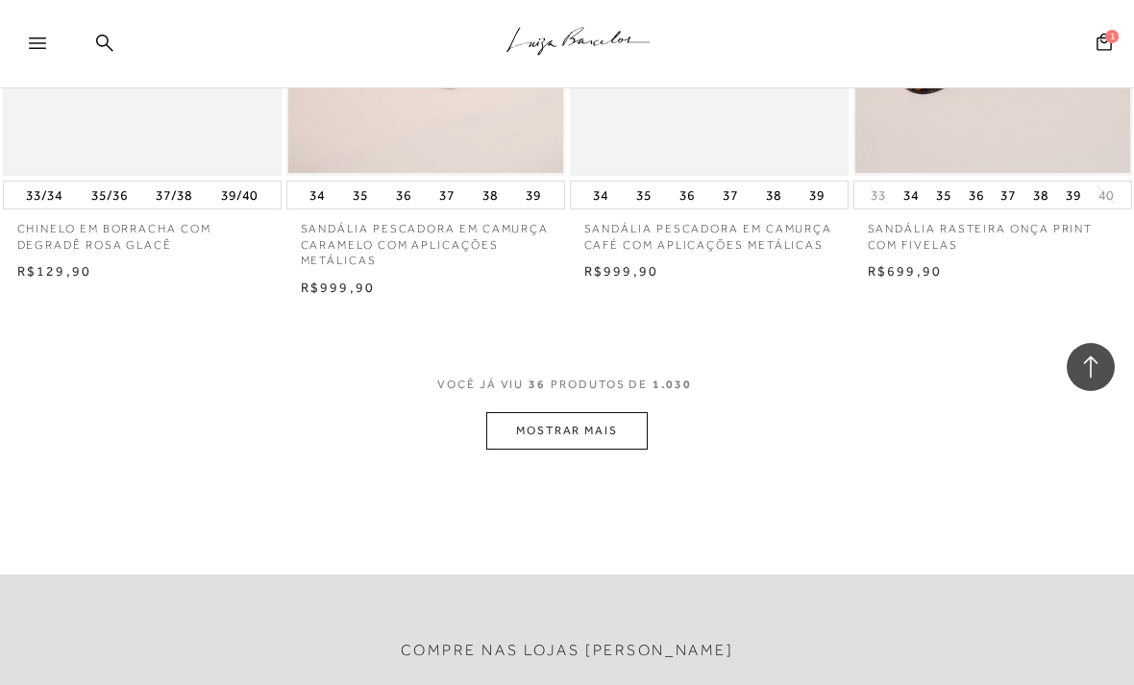
click at [612, 412] on button "MOSTRAR MAIS" at bounding box center [566, 430] width 161 height 37
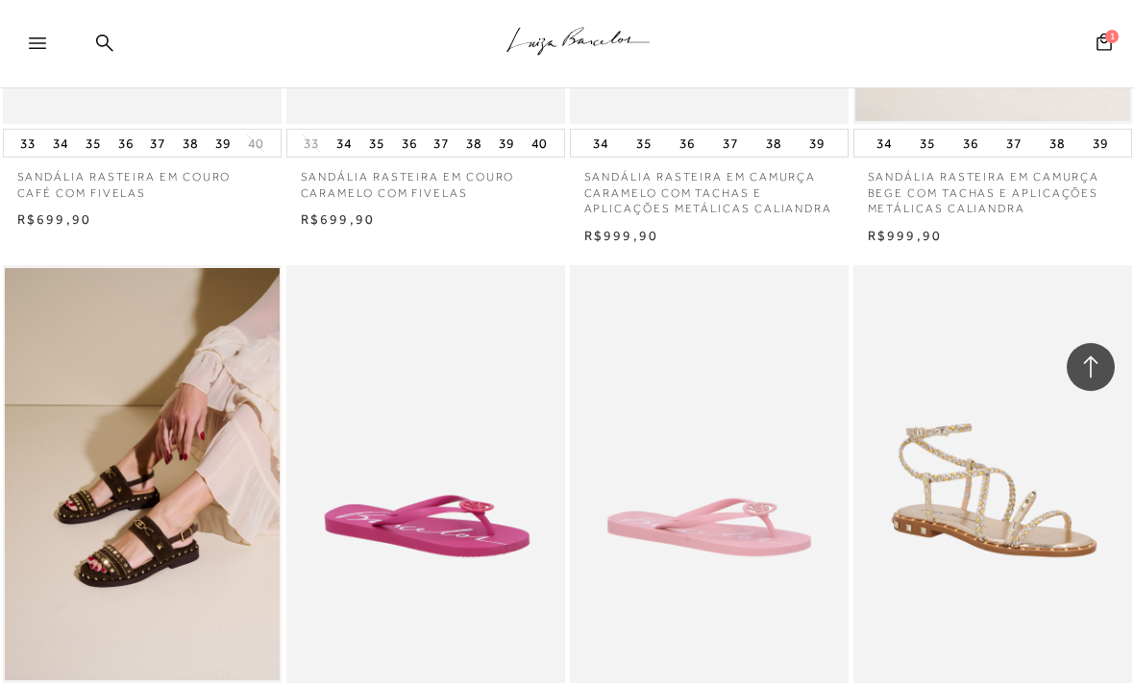
scroll to position [6037, 0]
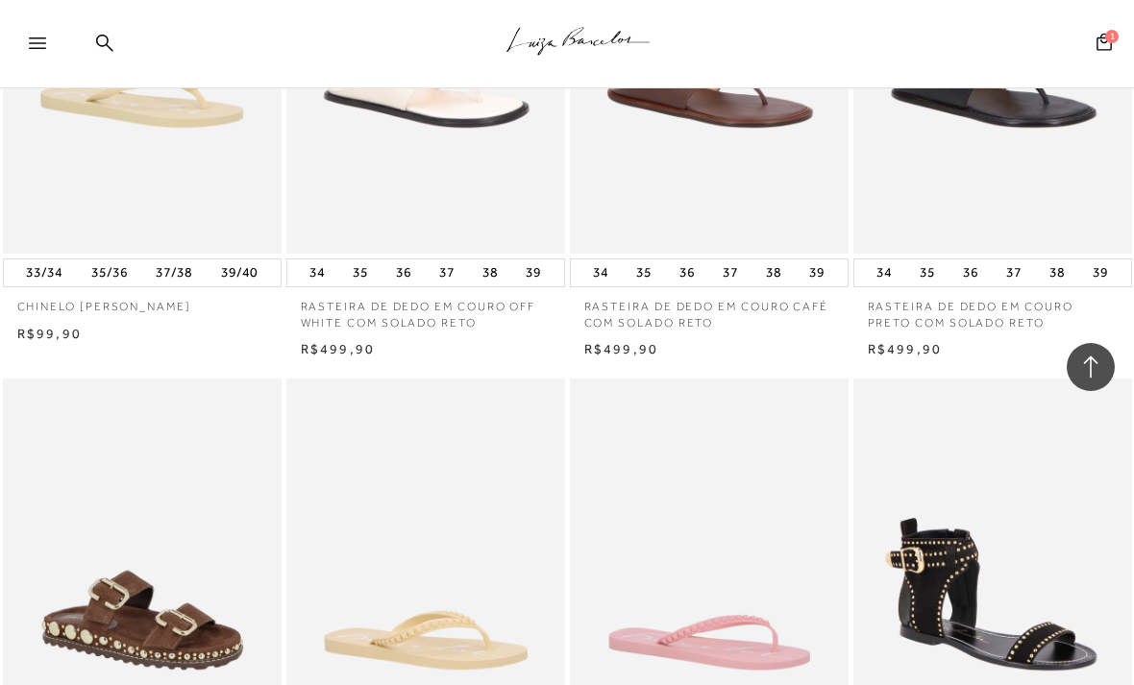
scroll to position [7964, 0]
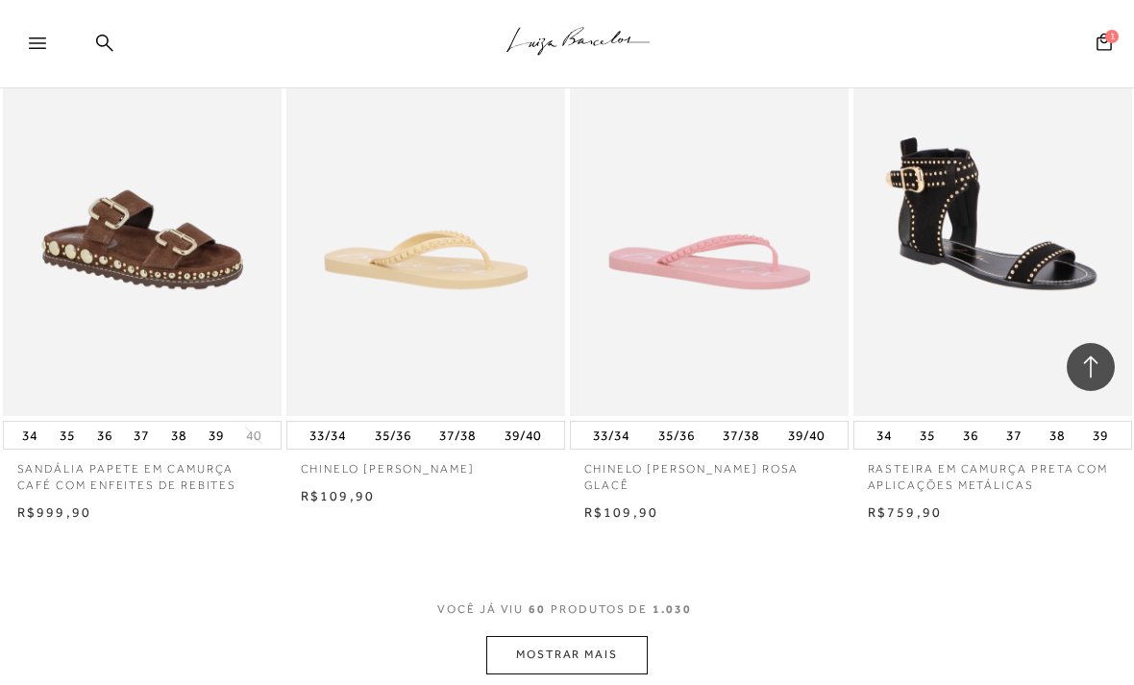
click at [607, 636] on button "MOSTRAR MAIS" at bounding box center [566, 654] width 161 height 37
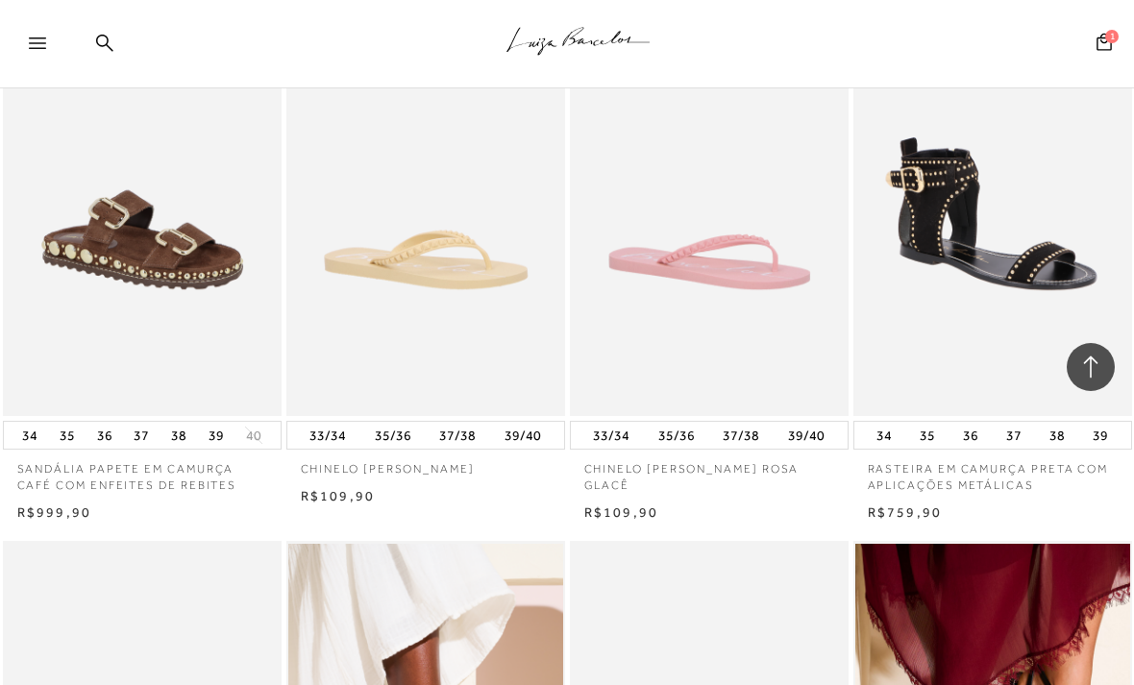
scroll to position [8776, 0]
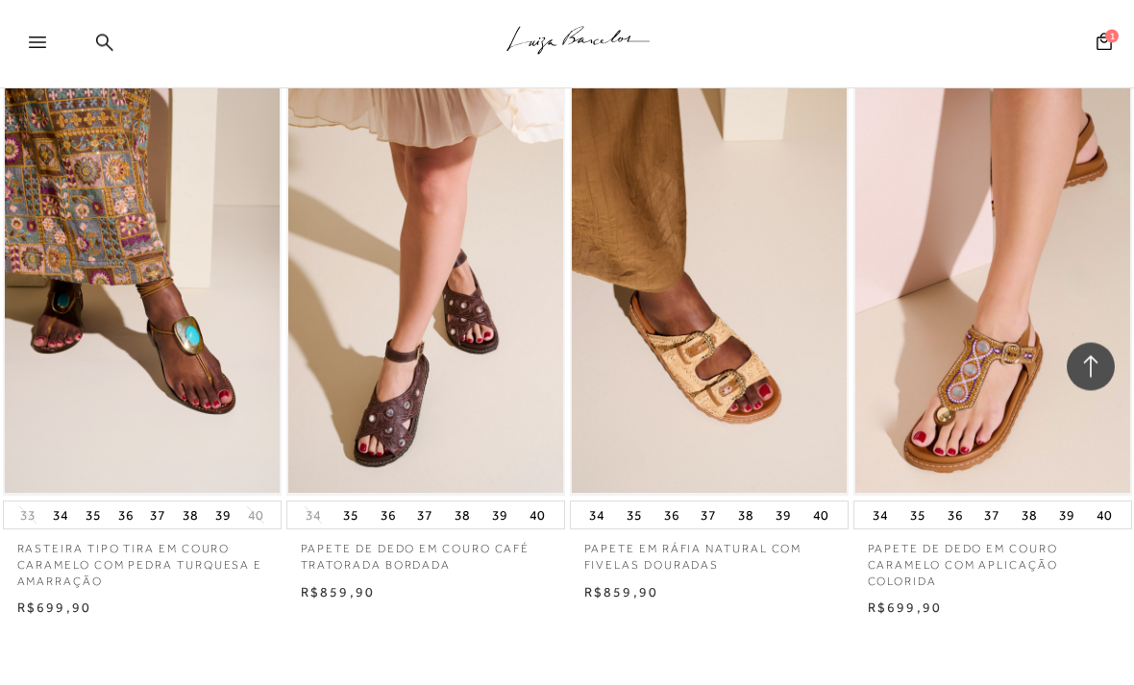
scroll to position [11224, 0]
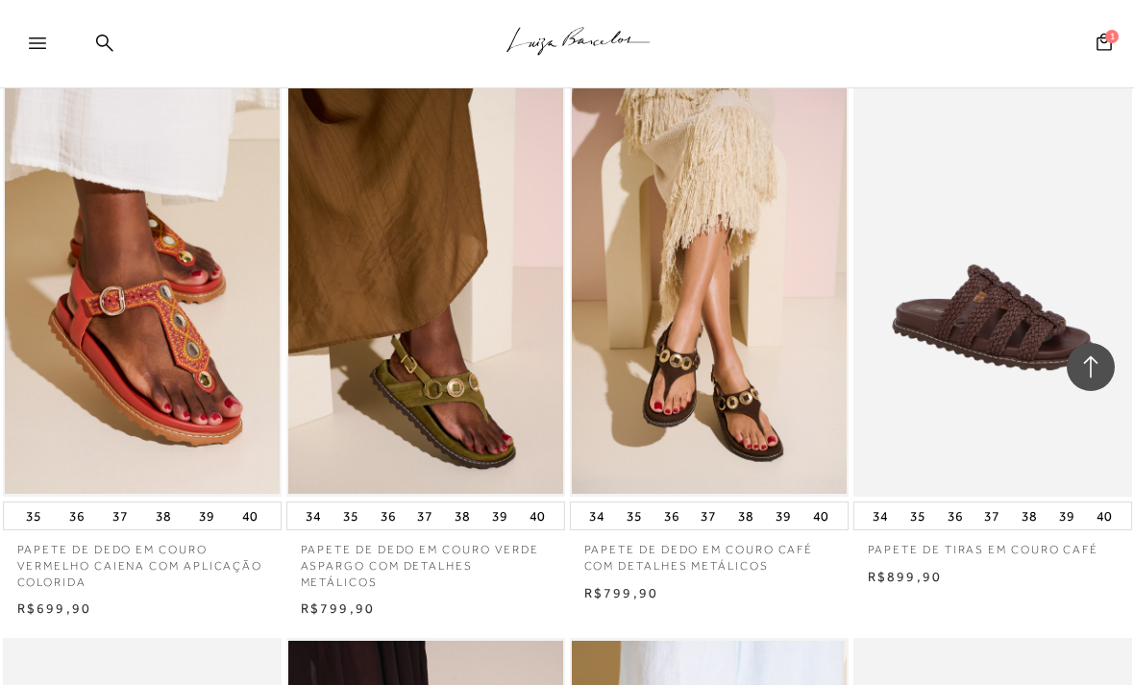
scroll to position [12057, 0]
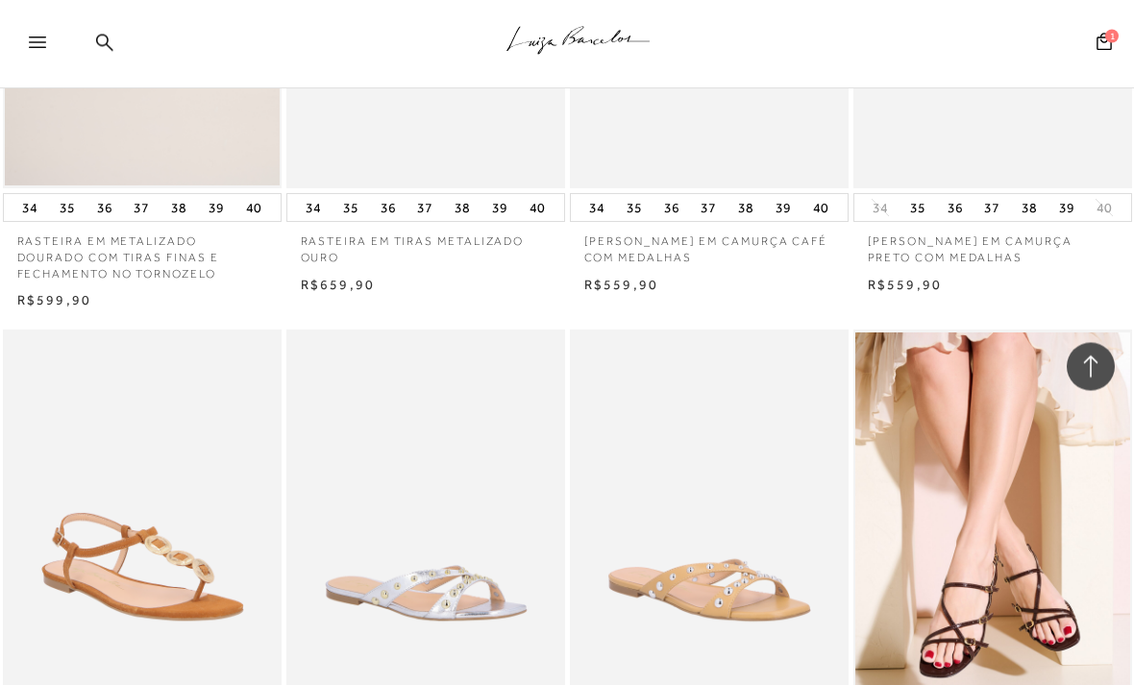
scroll to position [14554, 0]
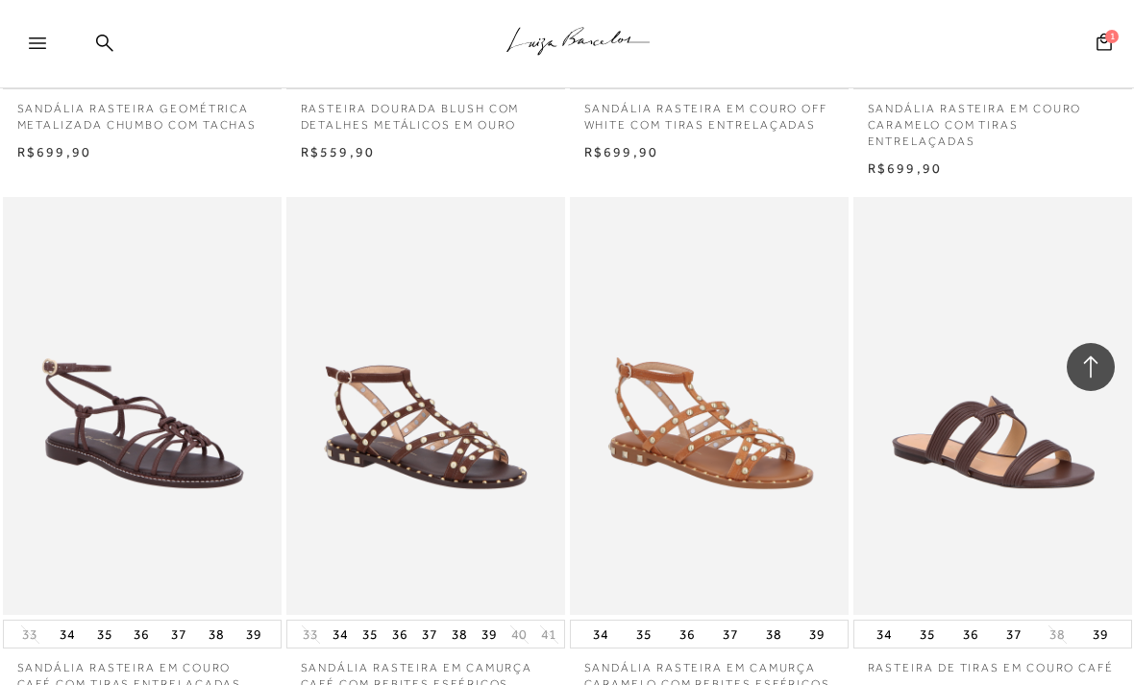
scroll to position [16201, 0]
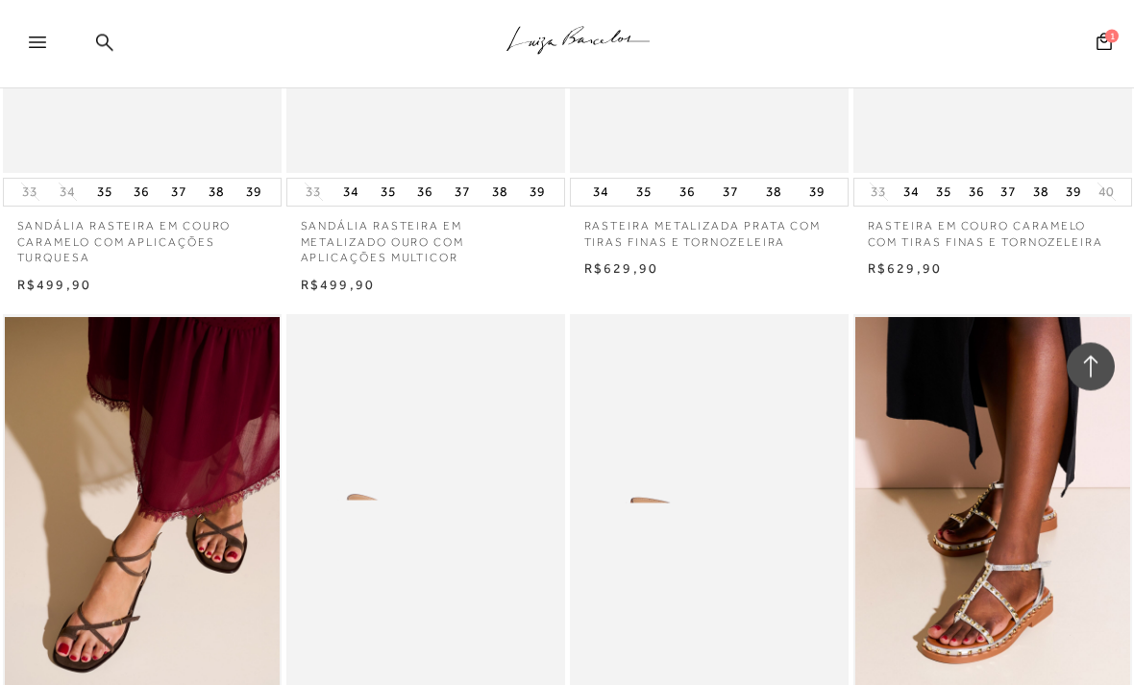
scroll to position [17690, 0]
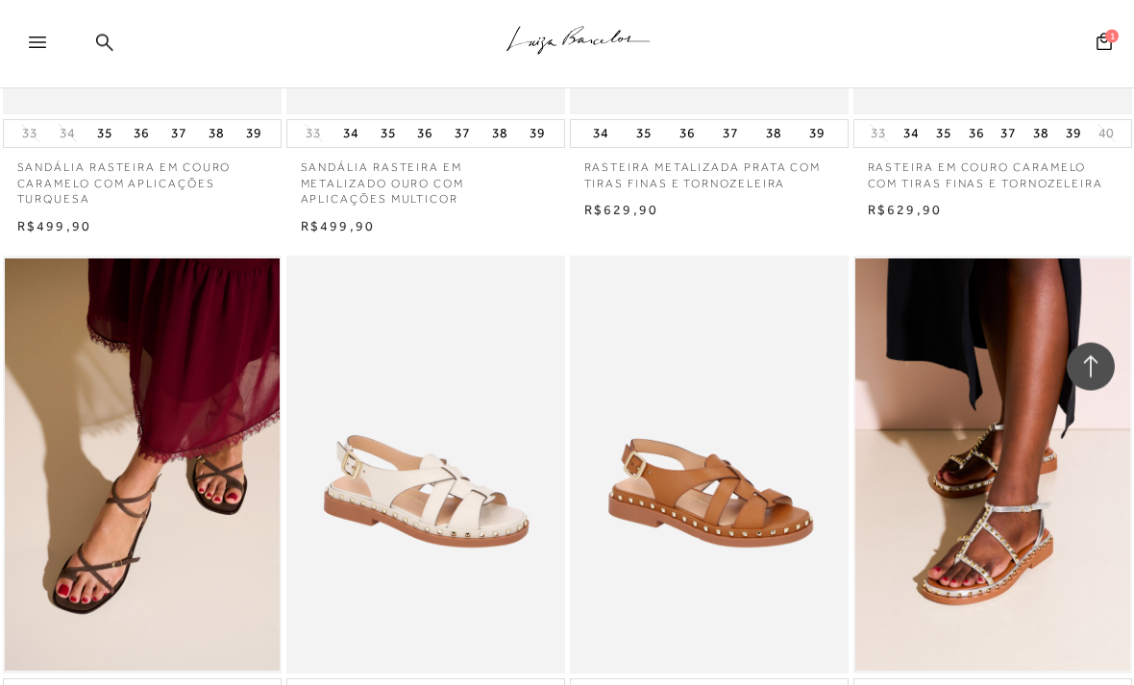
click at [1111, 33] on span "1" at bounding box center [1111, 36] width 13 height 13
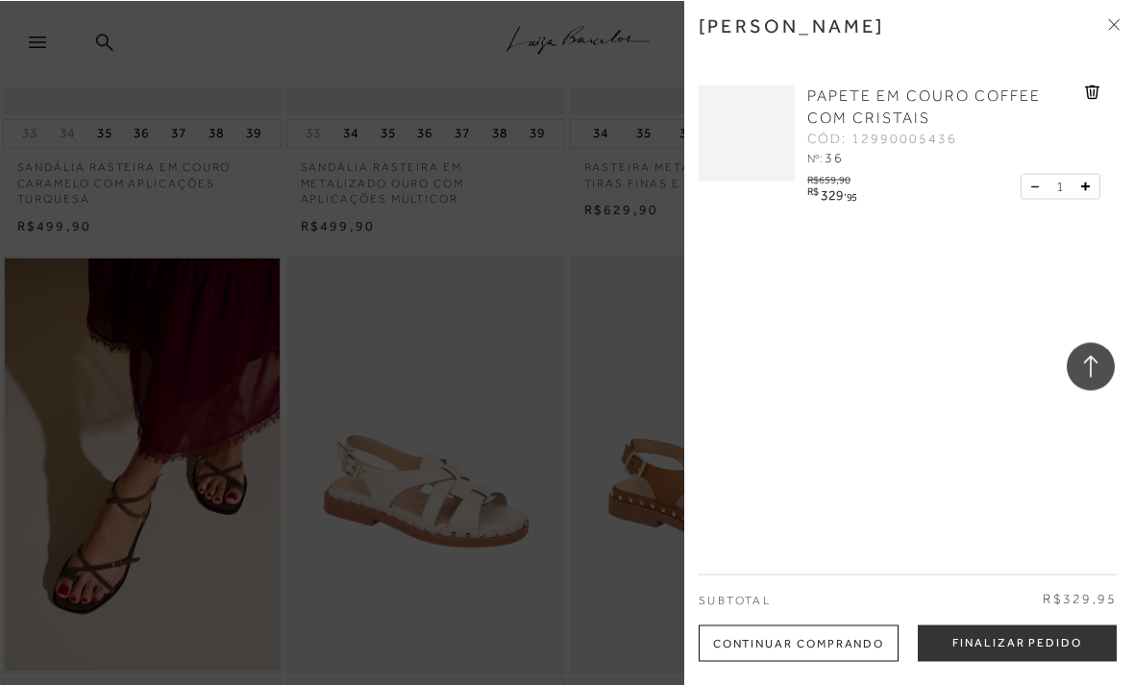
scroll to position [17585, 0]
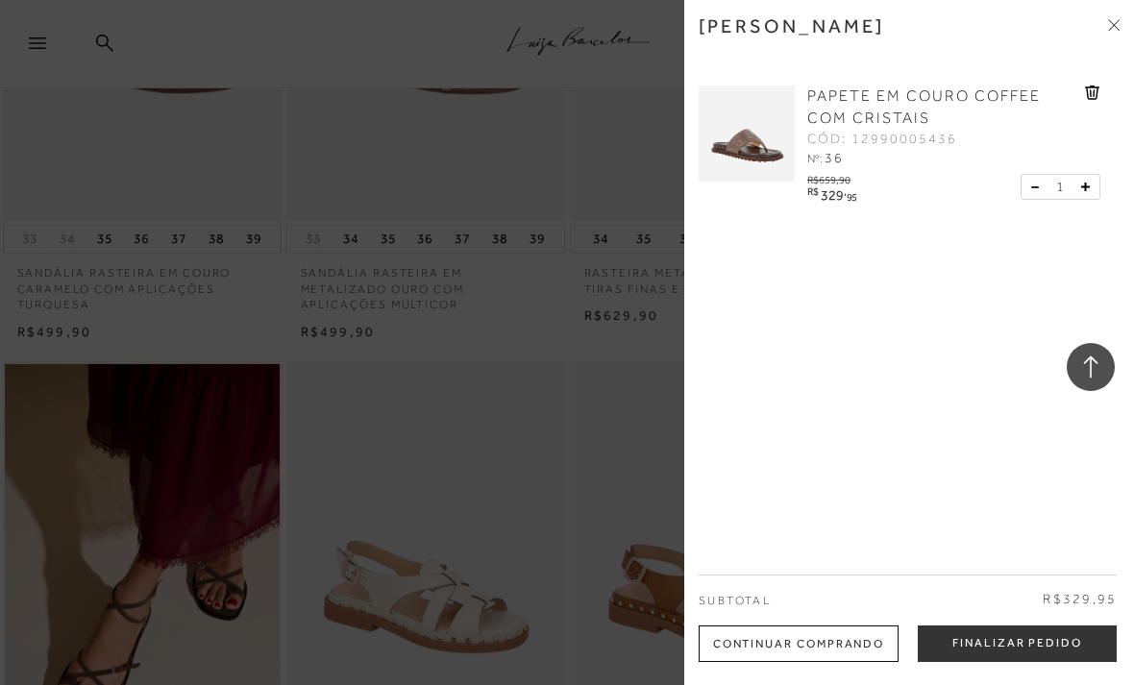
click at [1018, 632] on button "Finalizar Pedido" at bounding box center [1016, 643] width 199 height 37
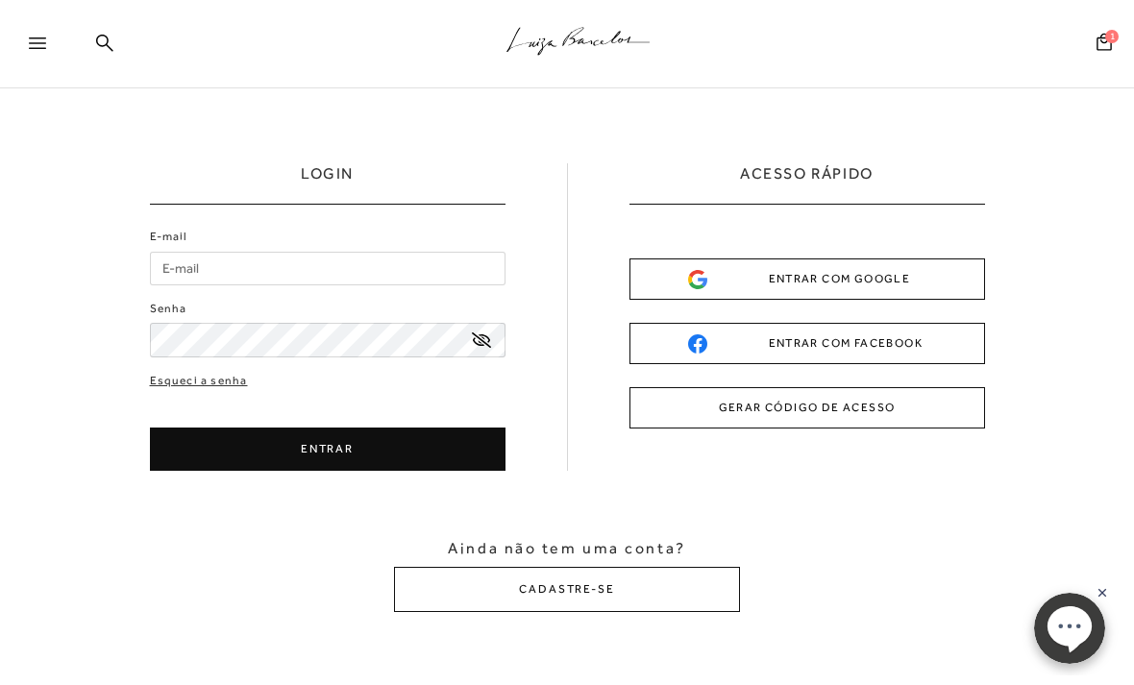
click at [468, 258] on input "E-mail" at bounding box center [327, 269] width 355 height 34
click at [479, 333] on icon at bounding box center [481, 339] width 19 height 15
click at [466, 446] on button "ENTRAR" at bounding box center [327, 449] width 355 height 43
type input "giovanna.martinss@hotmail.com"
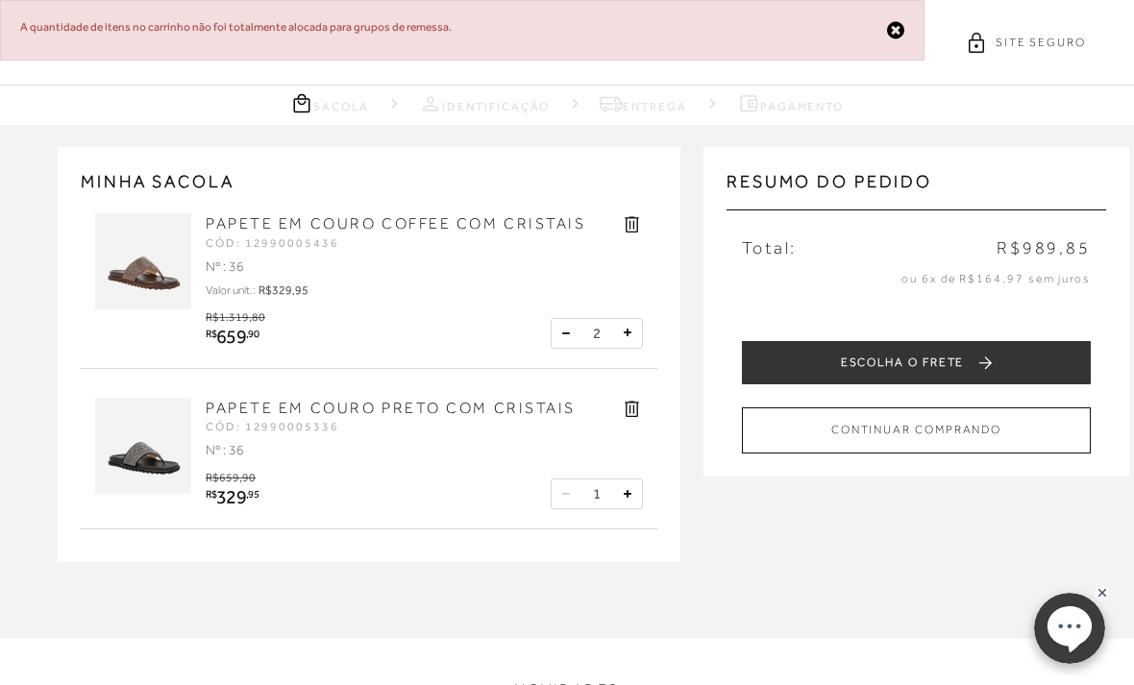
click at [562, 333] on button at bounding box center [565, 333] width 19 height 19
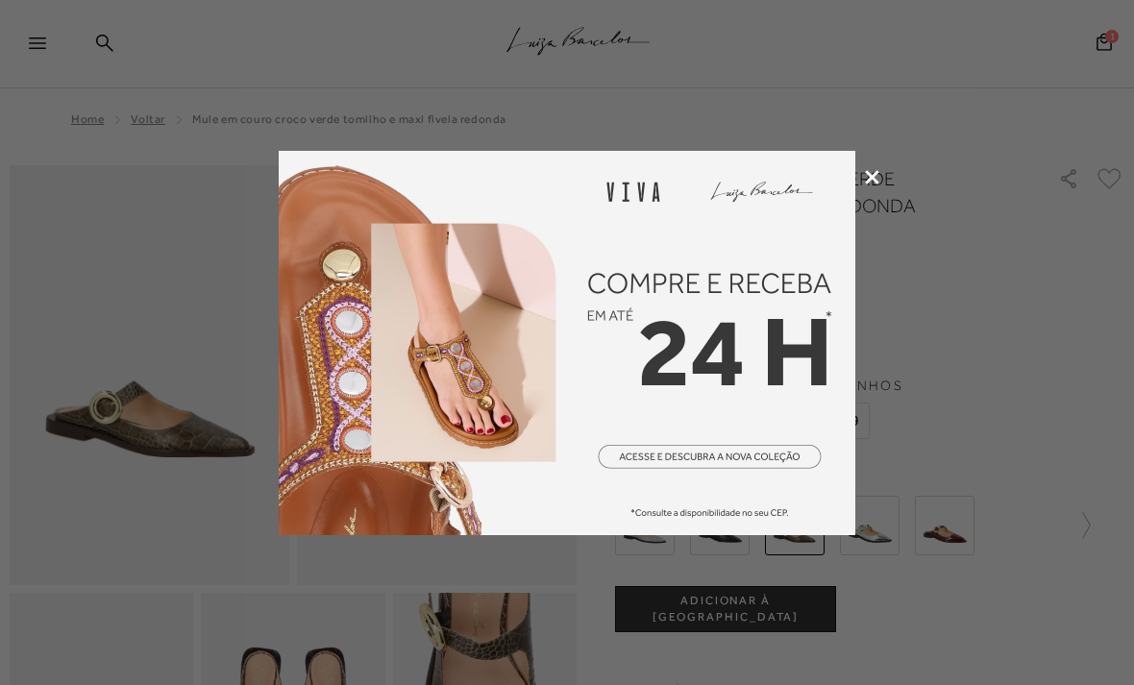
click at [869, 157] on div at bounding box center [567, 342] width 1134 height 685
click at [869, 175] on icon at bounding box center [872, 177] width 14 height 14
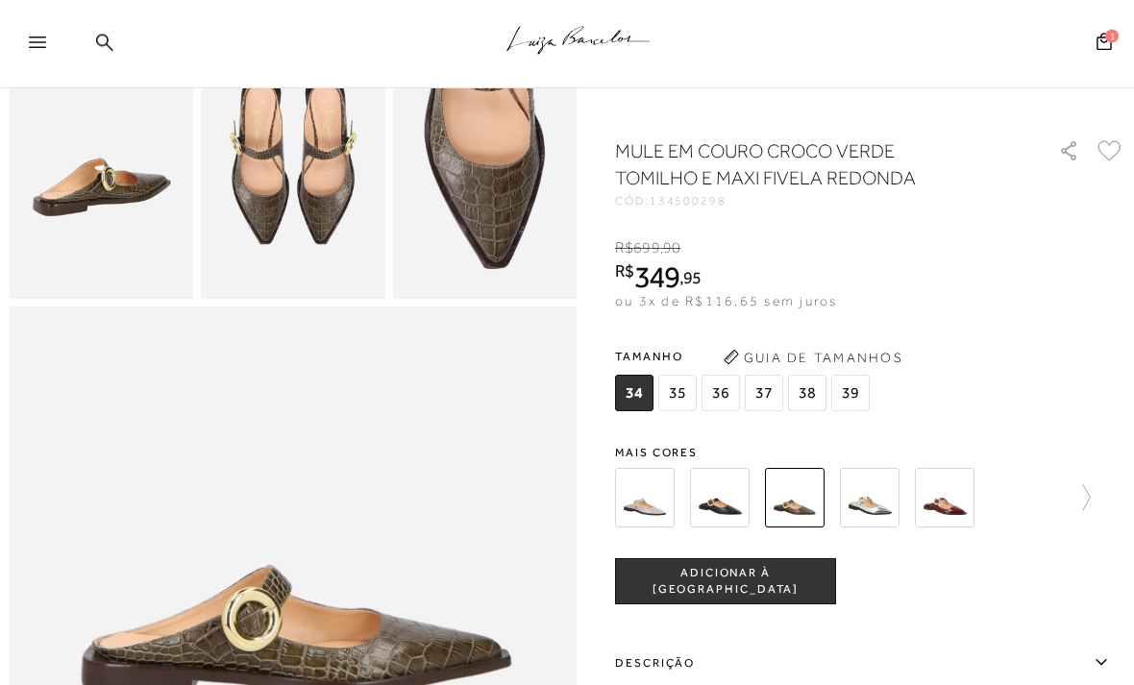
scroll to position [569, 0]
click at [730, 490] on img at bounding box center [720, 498] width 60 height 60
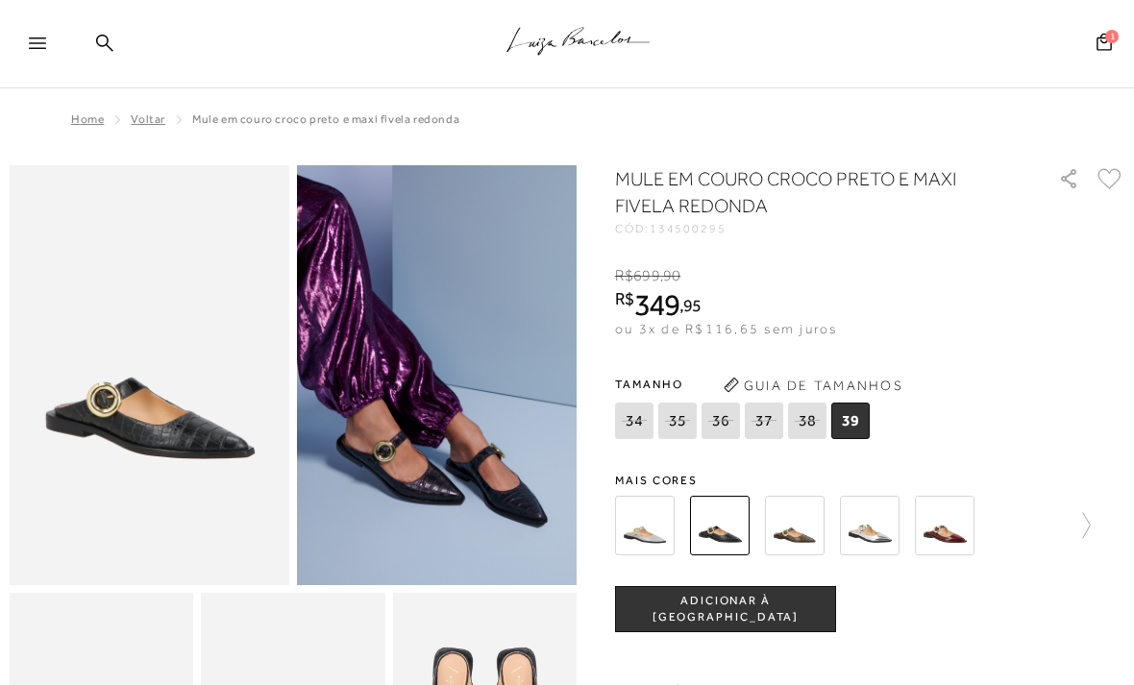
click at [951, 519] on img at bounding box center [945, 526] width 60 height 60
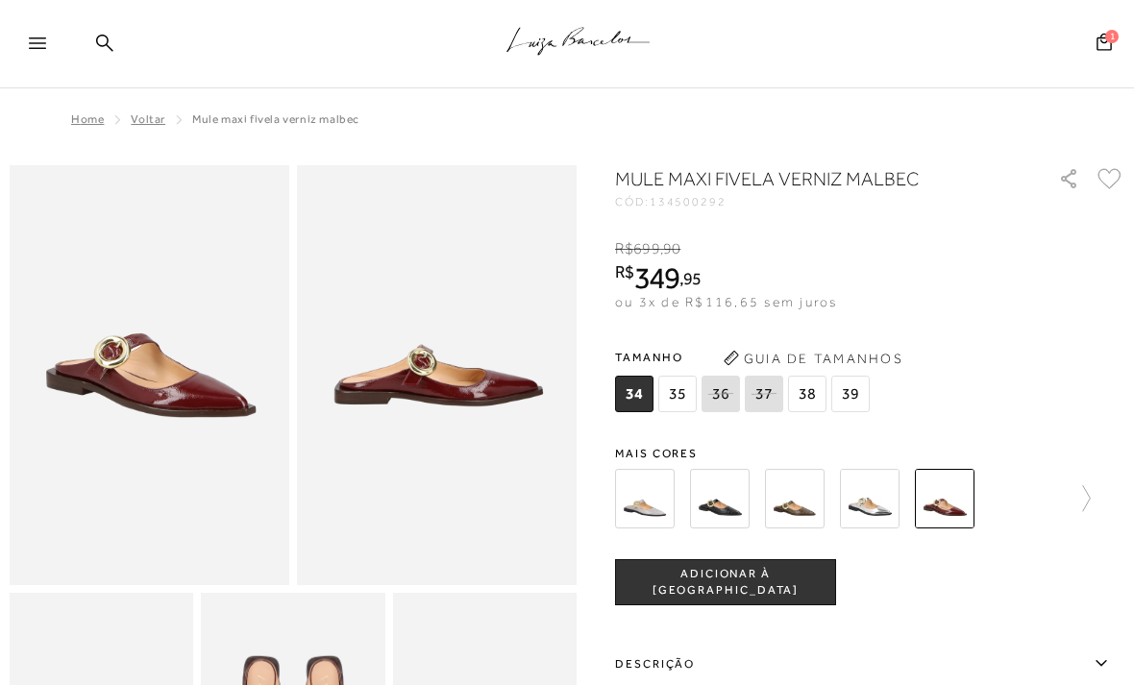
click at [812, 504] on img at bounding box center [795, 499] width 60 height 60
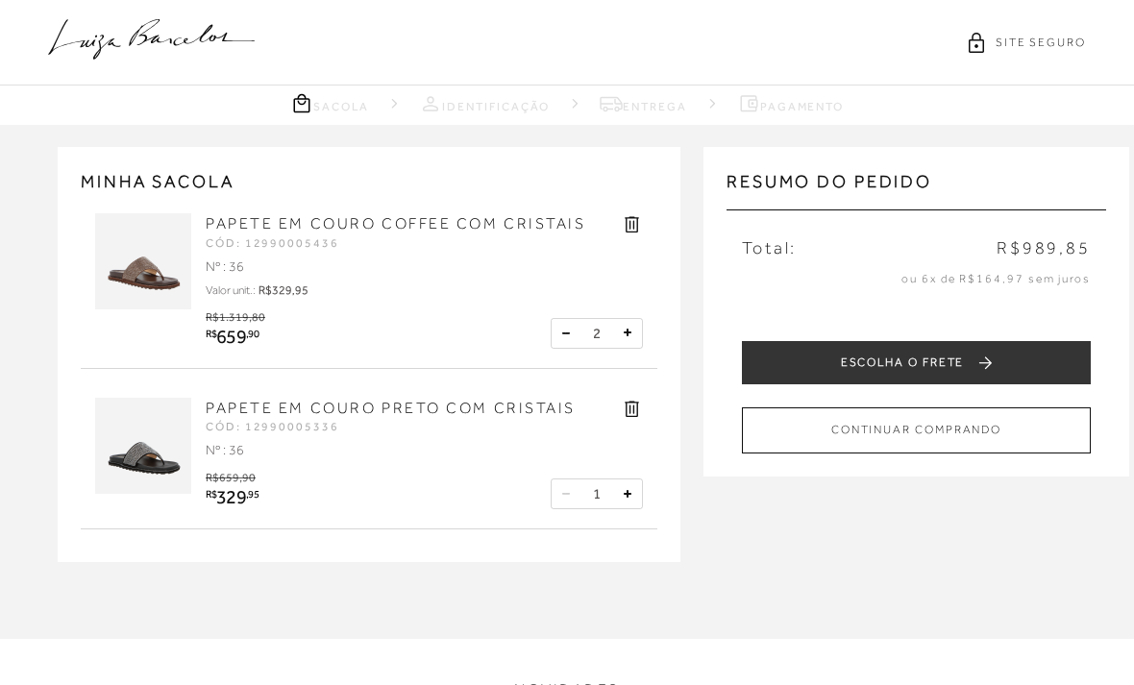
click at [561, 324] on button at bounding box center [565, 333] width 19 height 19
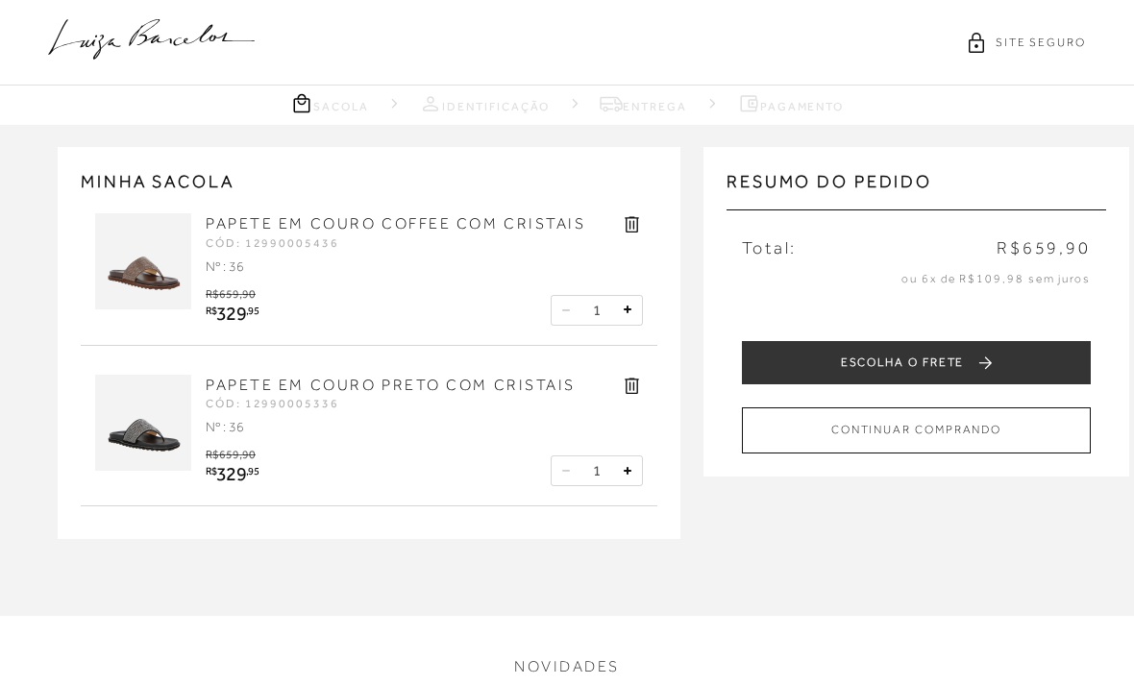
click at [625, 215] on icon at bounding box center [632, 224] width 22 height 22
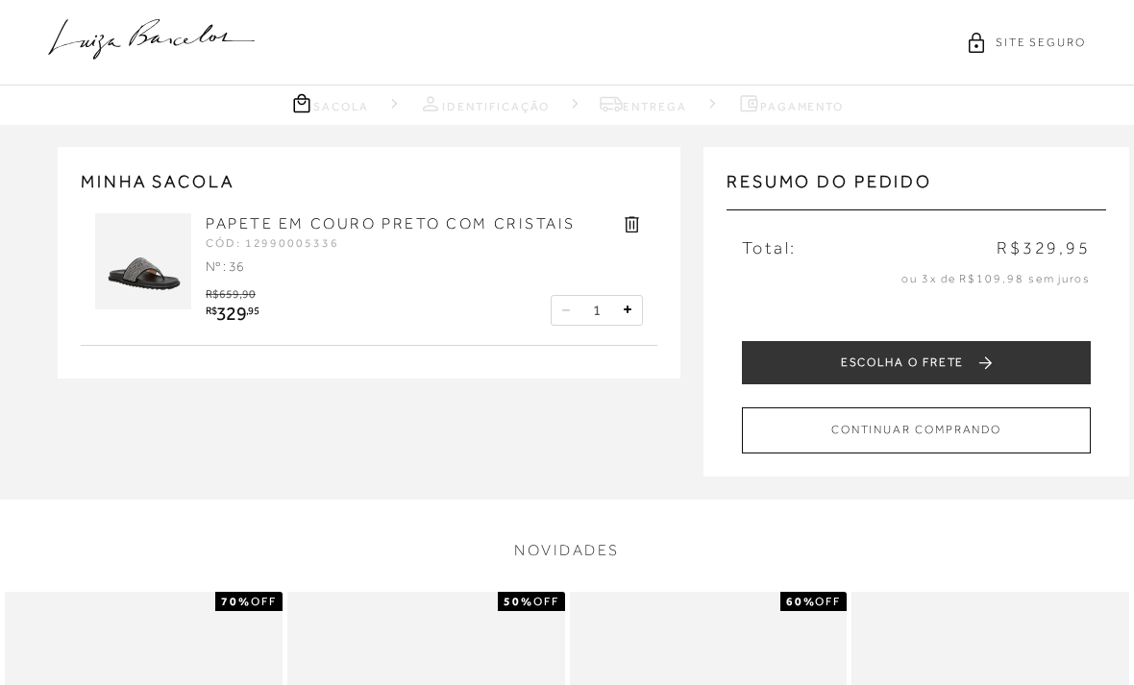
click at [1019, 353] on button "ESCOLHA O FRETE" at bounding box center [916, 362] width 349 height 43
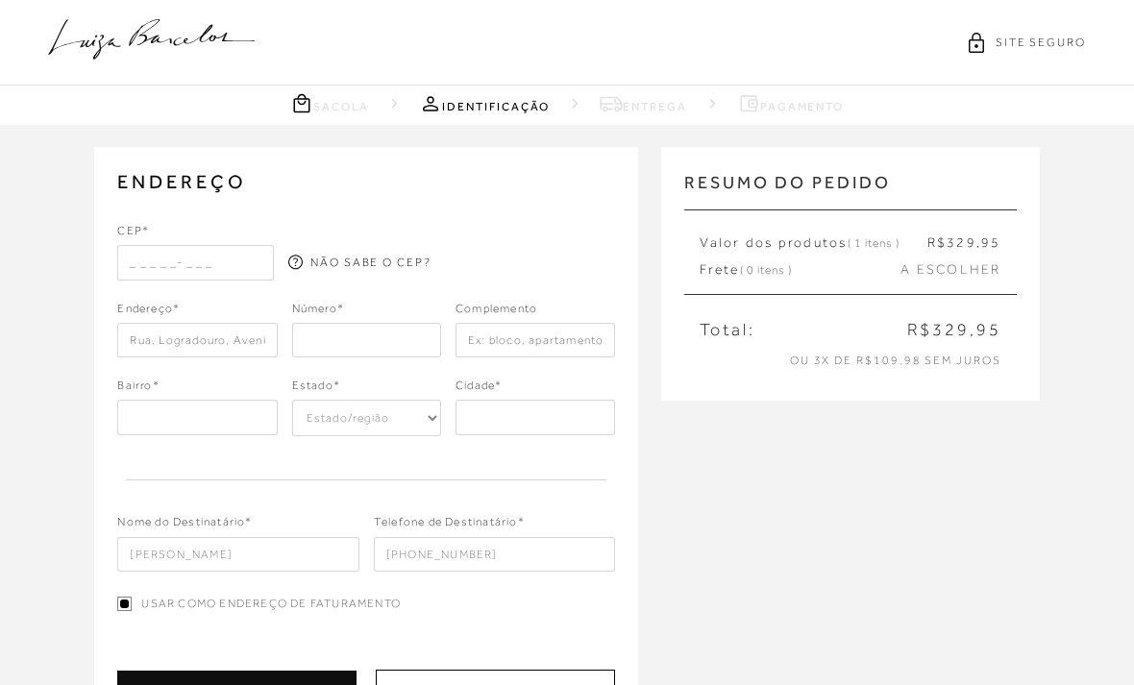
click at [147, 254] on input "text" at bounding box center [195, 262] width 157 height 35
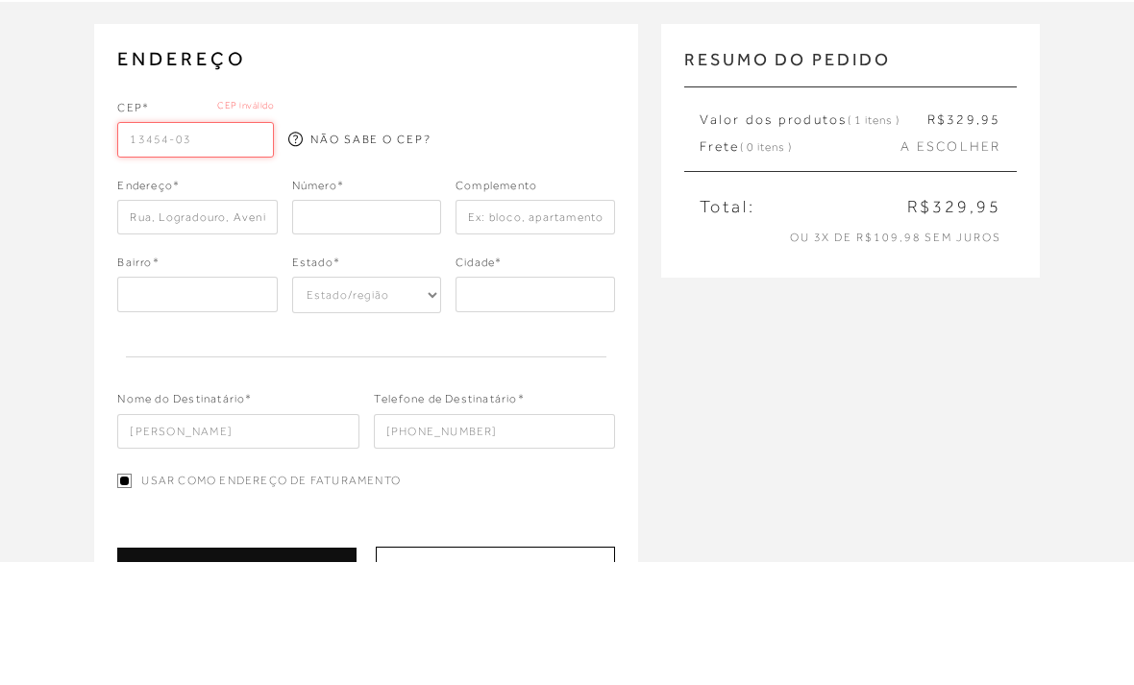
type input "13454-036"
type input "Rua Guaratinguetá"
type input "[GEOGRAPHIC_DATA]"
select select "SP"
type input "Santa Bárbara DOeste"
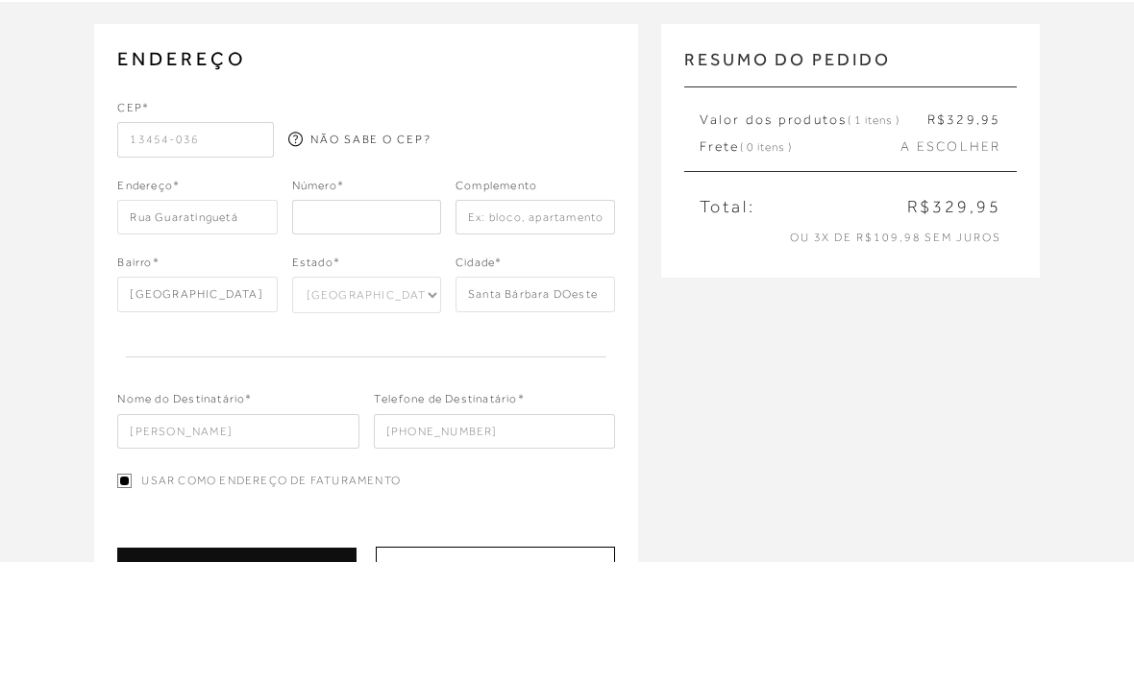
type input "13454-036"
click at [384, 323] on input "number" at bounding box center [366, 340] width 149 height 35
type input "177"
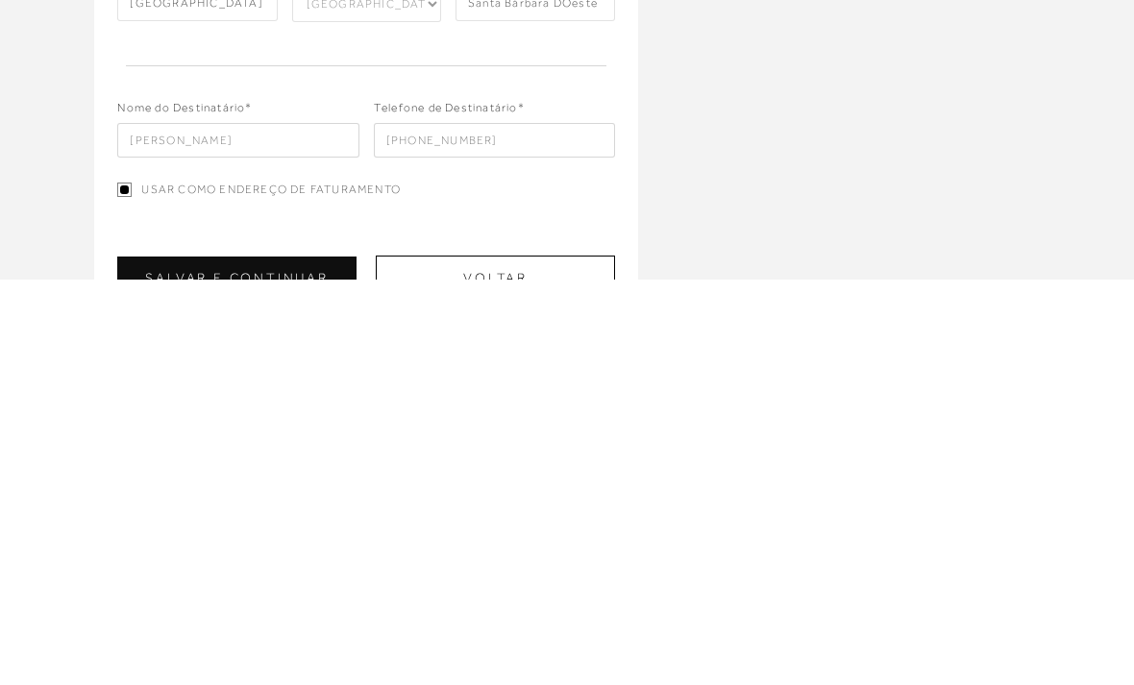
scroll to position [24, 0]
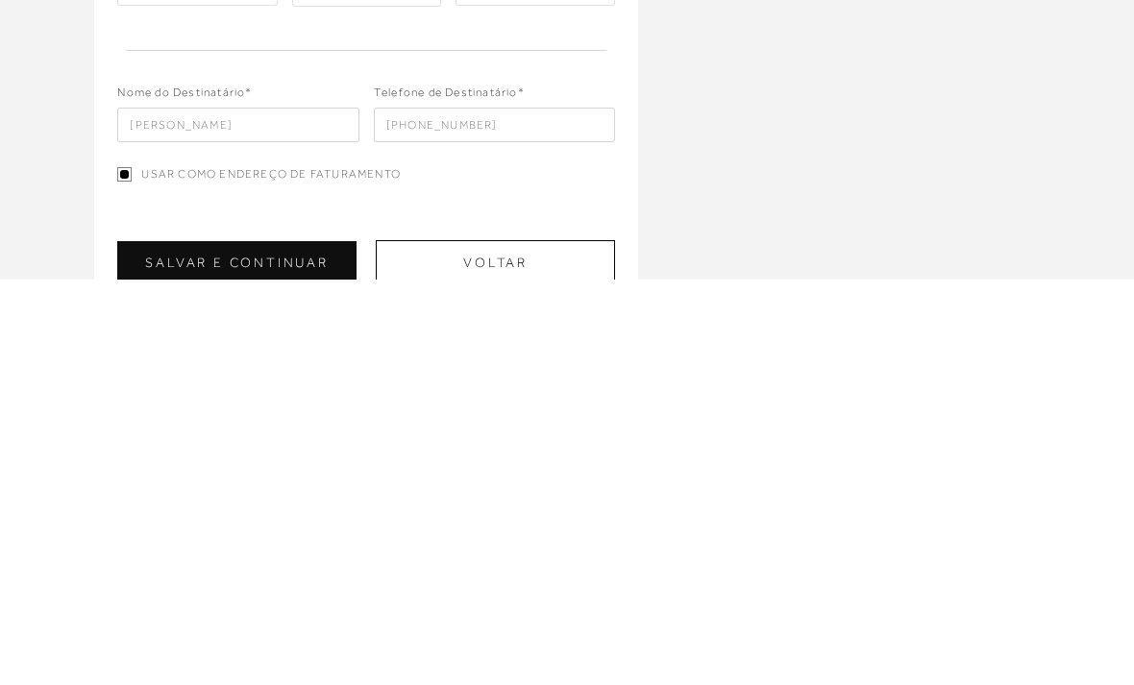
click at [311, 647] on button "SALVAR E CONTINUAR" at bounding box center [236, 668] width 238 height 43
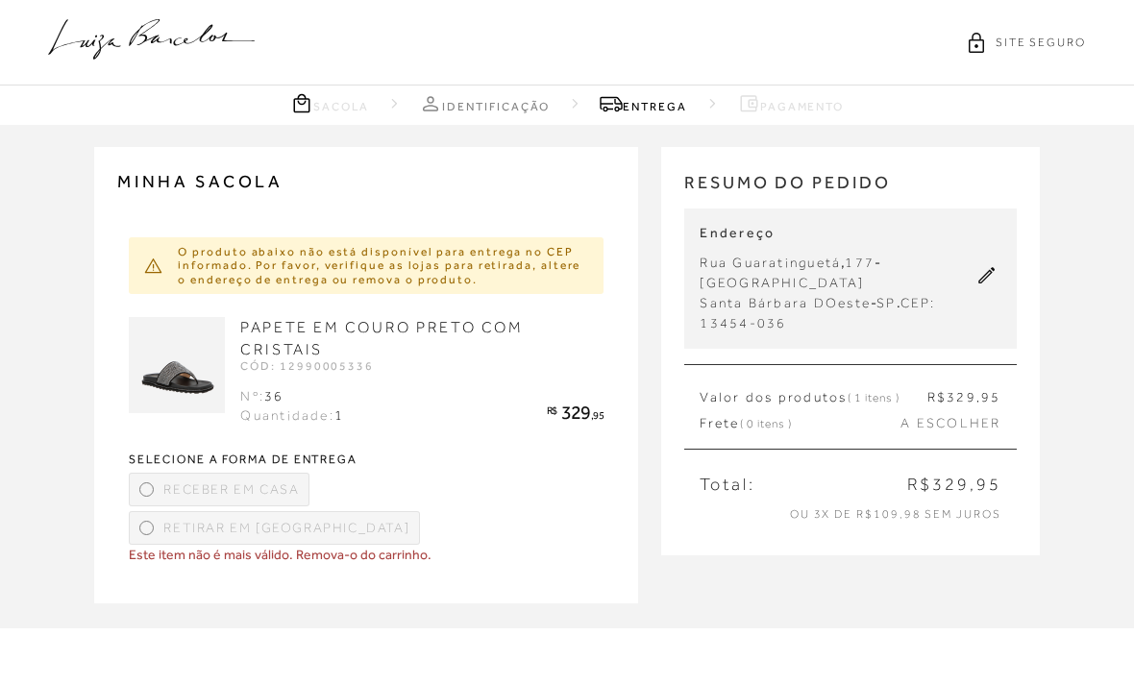
click at [250, 473] on div "Receber em Casa" at bounding box center [219, 490] width 181 height 34
click at [407, 322] on link "PAPETE EM COURO PRETO COM CRISTAIS" at bounding box center [381, 338] width 282 height 38
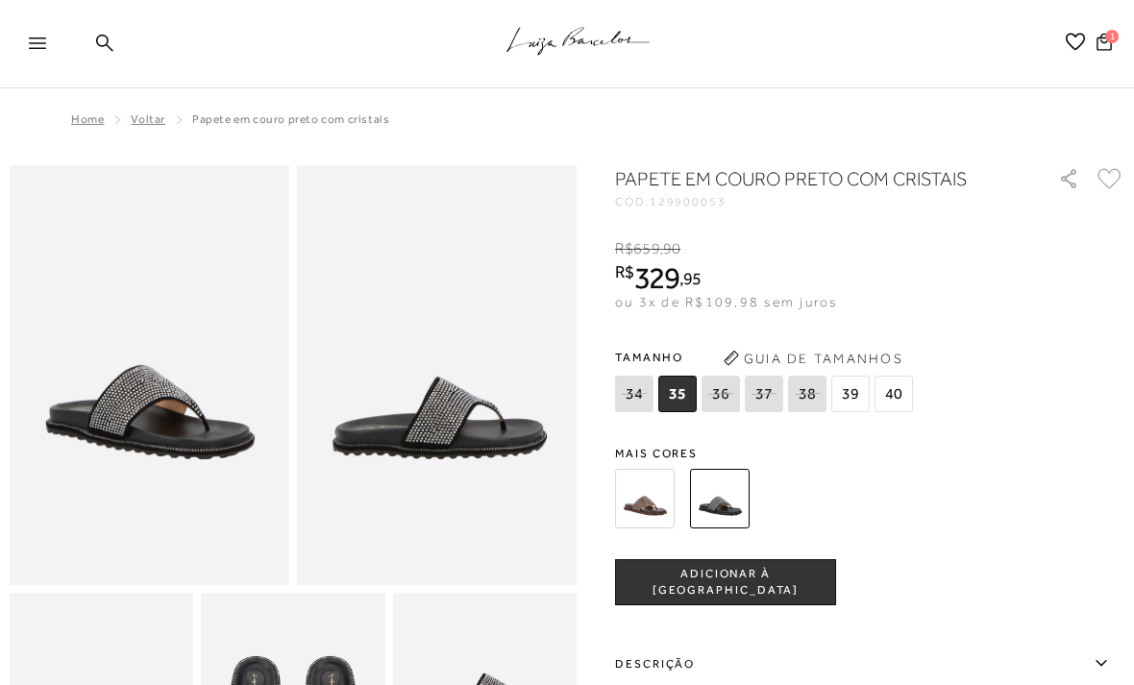
click at [647, 489] on img at bounding box center [645, 499] width 60 height 60
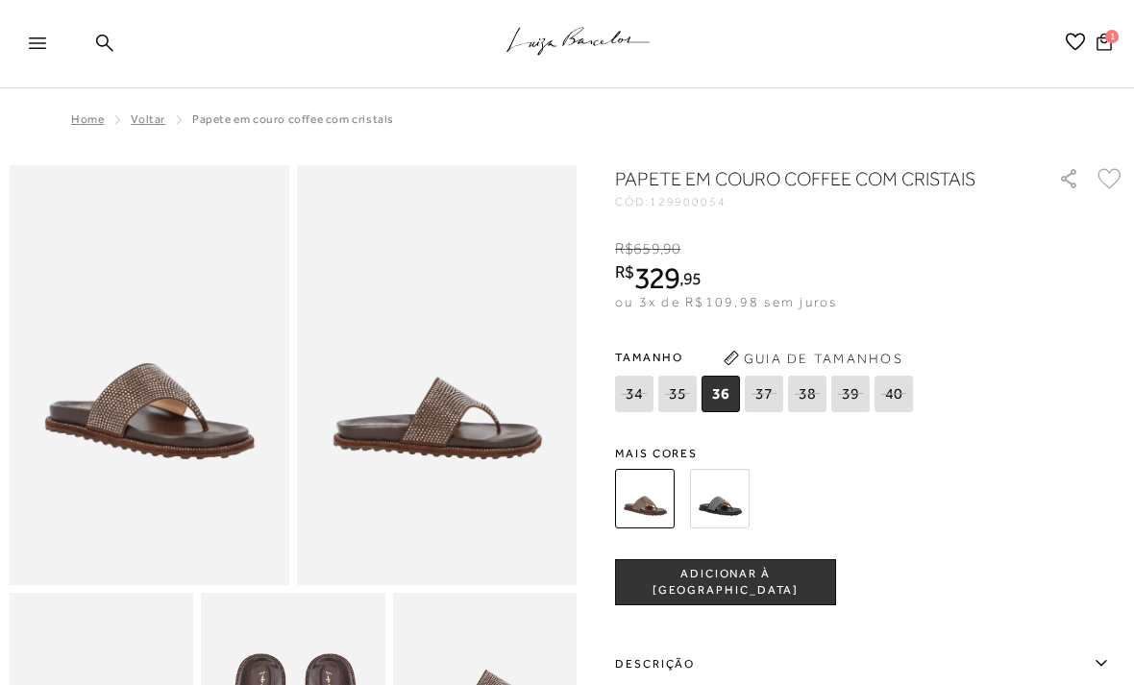
click at [790, 599] on span "ADICIONAR À [GEOGRAPHIC_DATA]" at bounding box center [725, 583] width 219 height 34
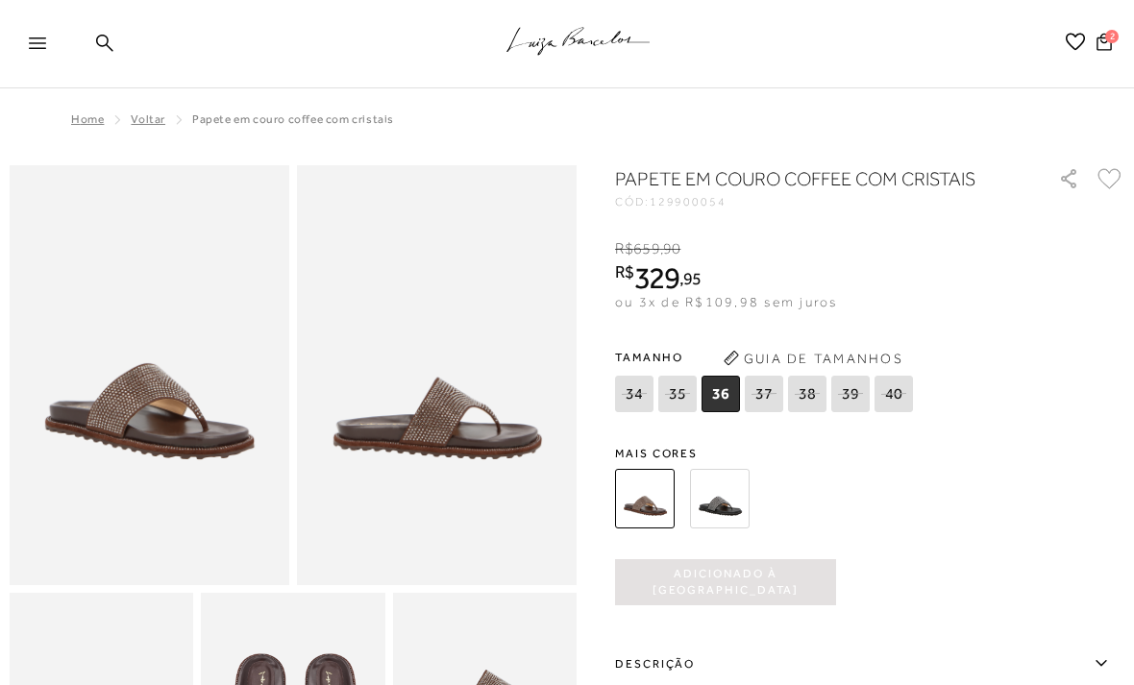
click at [1098, 85] on div "Pesquisar G Minha Conta Meus Pedidos Lista de desejos Sair 2" at bounding box center [996, 44] width 242 height 88
click at [1105, 87] on div "Pesquisar G Minha Conta Meus Pedidos Lista de desejos Sair 2" at bounding box center [996, 44] width 242 height 88
click at [1105, 85] on div "Pesquisar G Minha Conta Meus Pedidos Lista de desejos Sair 2" at bounding box center [996, 44] width 242 height 88
click at [1108, 87] on div "Pesquisar G Minha Conta Meus Pedidos Lista de desejos Sair 2" at bounding box center [996, 44] width 242 height 88
click at [1104, 36] on icon at bounding box center [1104, 40] width 18 height 21
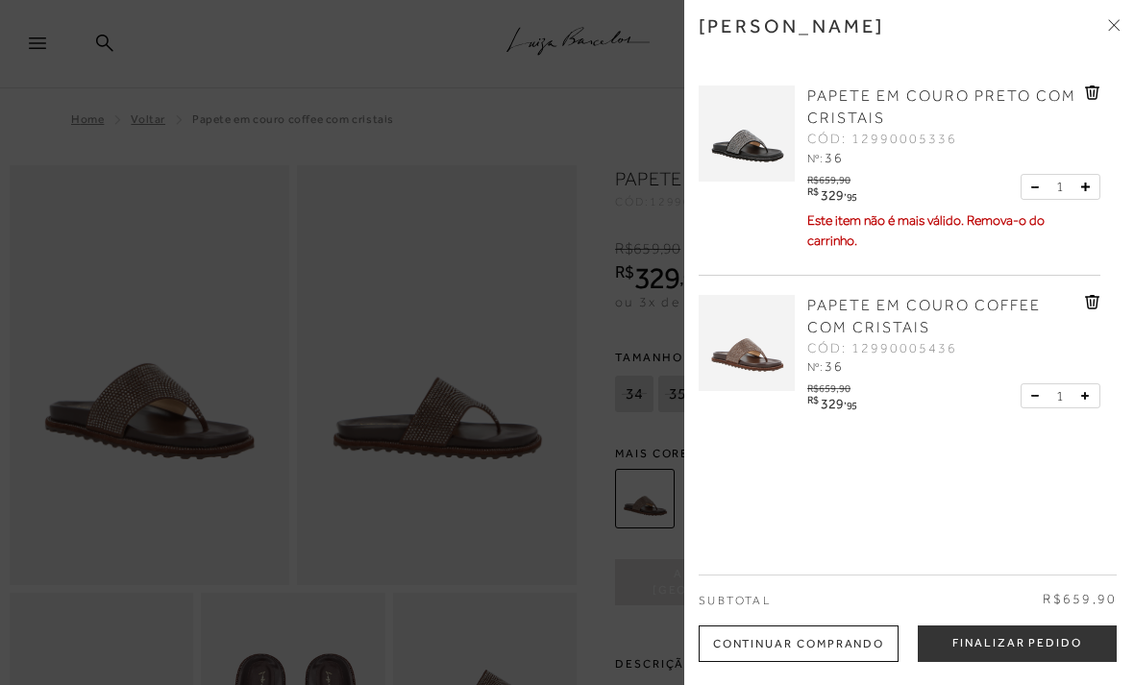
click at [1104, 35] on div "[PERSON_NAME]" at bounding box center [908, 40] width 421 height 52
click at [1091, 87] on icon at bounding box center [1092, 93] width 14 height 14
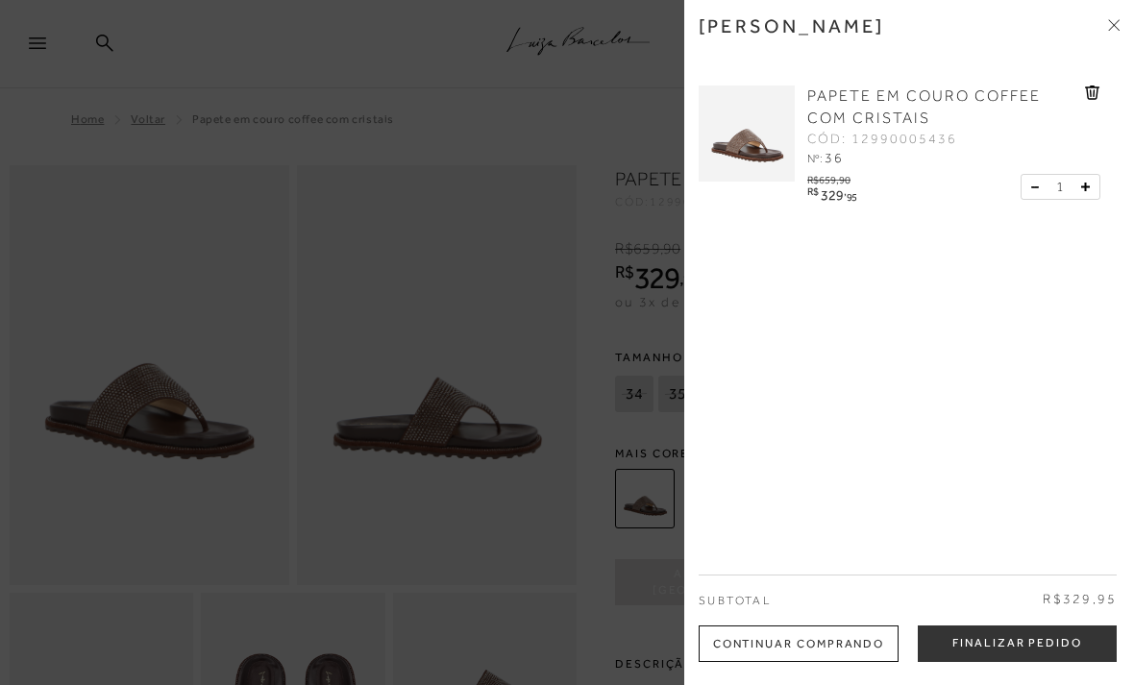
click at [1035, 637] on button "Finalizar Pedido" at bounding box center [1016, 643] width 199 height 37
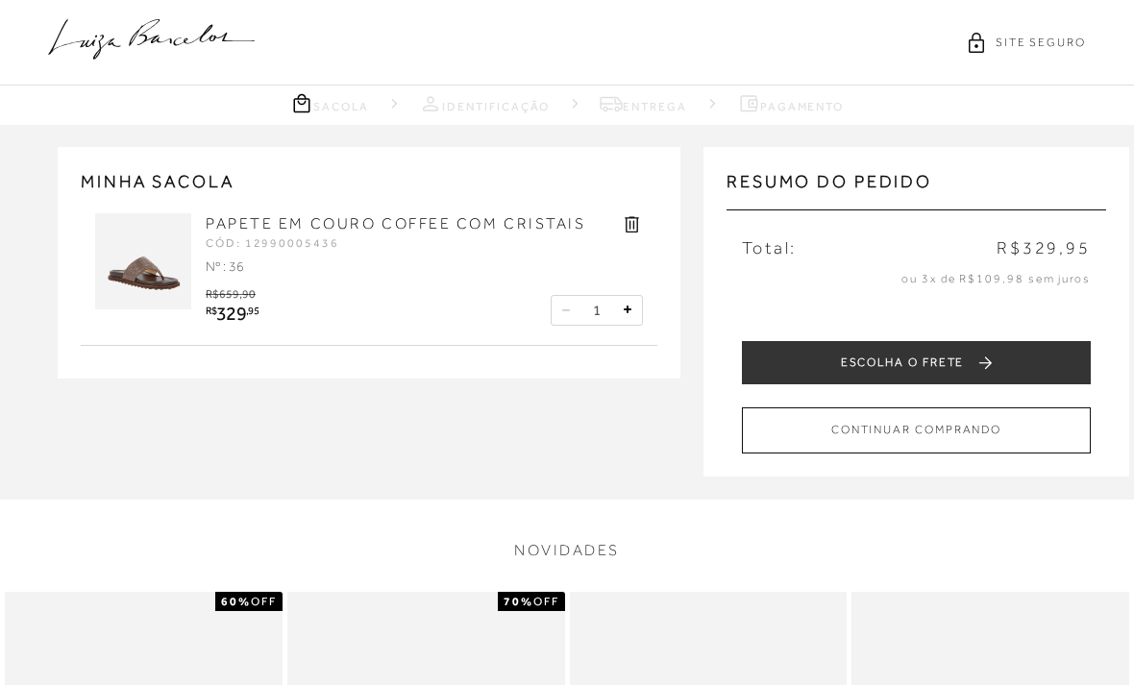
click at [1056, 347] on button "ESCOLHA O FRETE" at bounding box center [916, 362] width 349 height 43
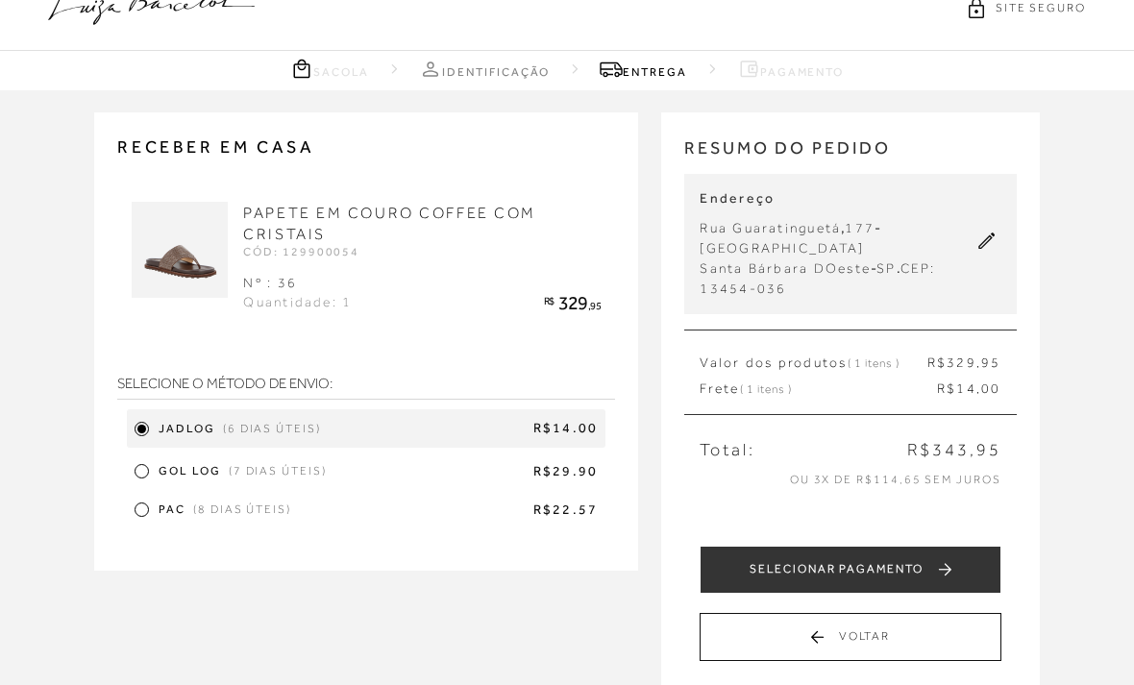
scroll to position [34, 0]
click at [974, 568] on button "SELECIONAR PAGAMENTO" at bounding box center [849, 571] width 301 height 48
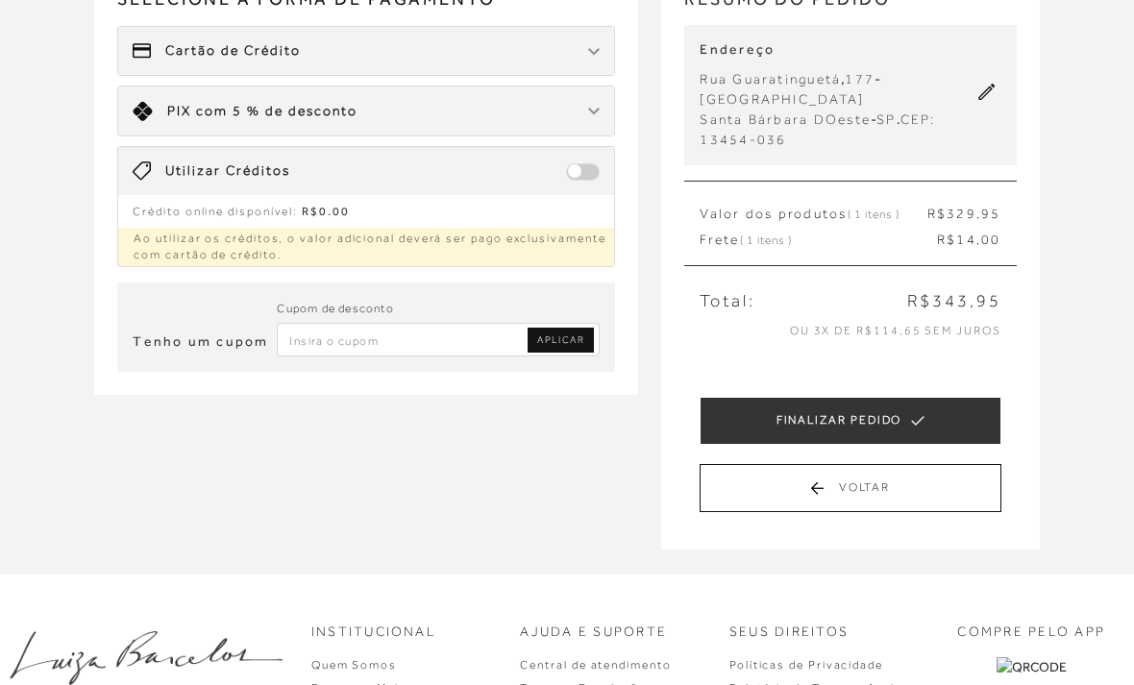
scroll to position [183, 0]
click at [423, 333] on input "Inserir Código da Promoção" at bounding box center [438, 340] width 323 height 34
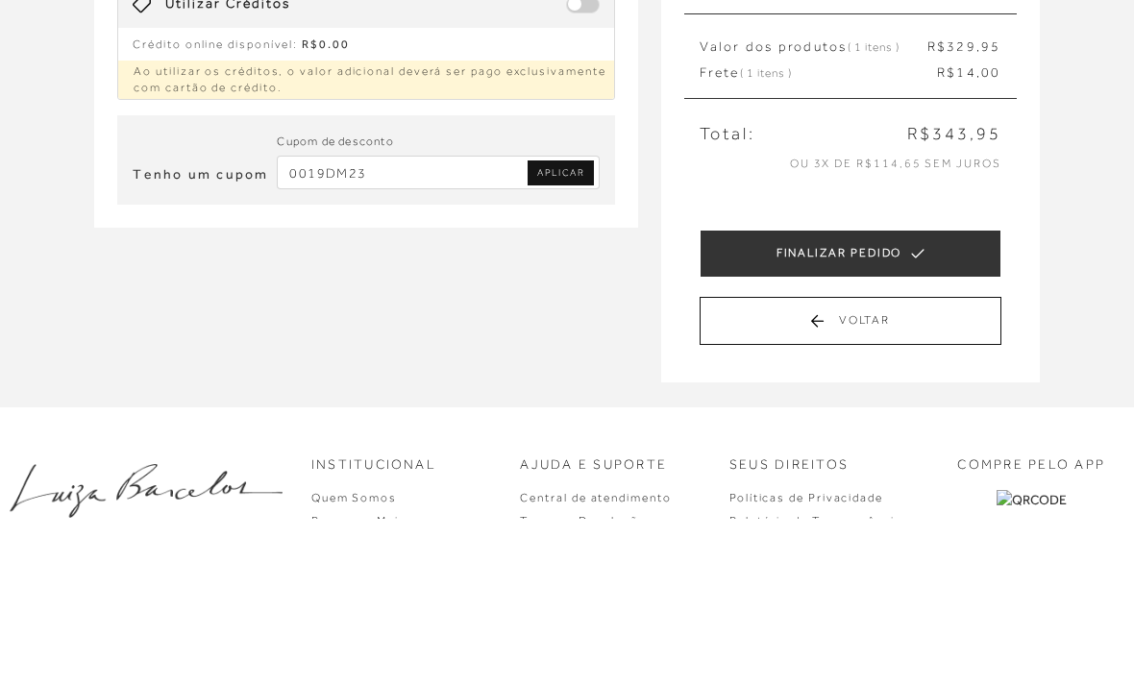
type input "0019DM23"
click at [577, 333] on span "APLICAR" at bounding box center [560, 339] width 47 height 13
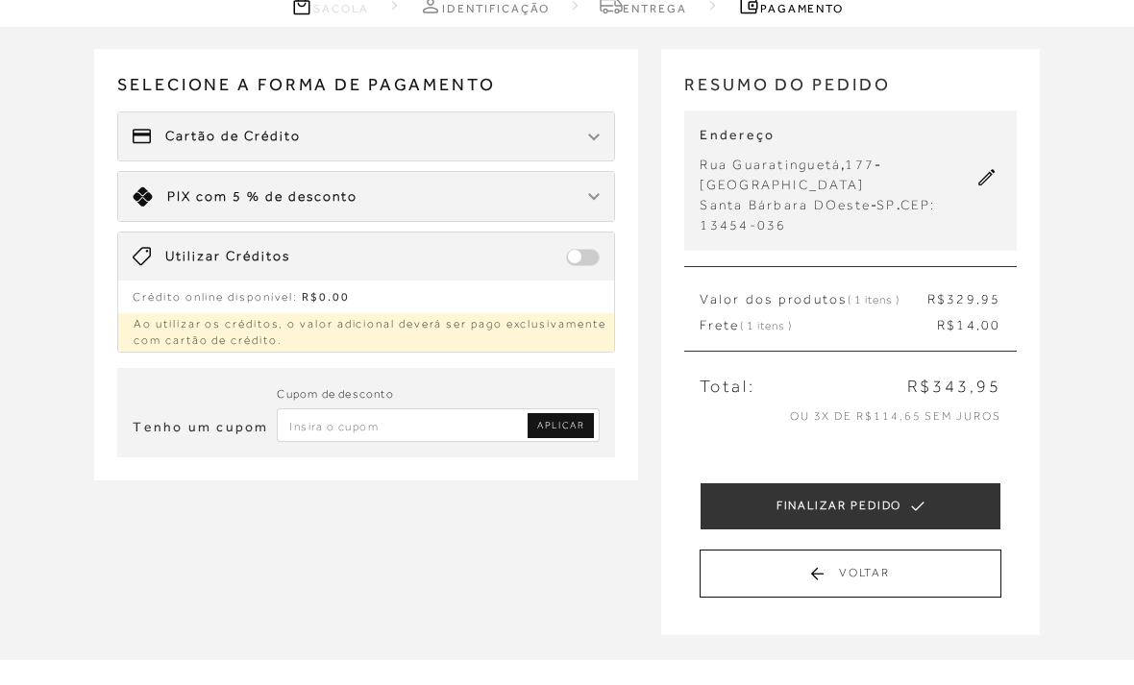
scroll to position [0, 0]
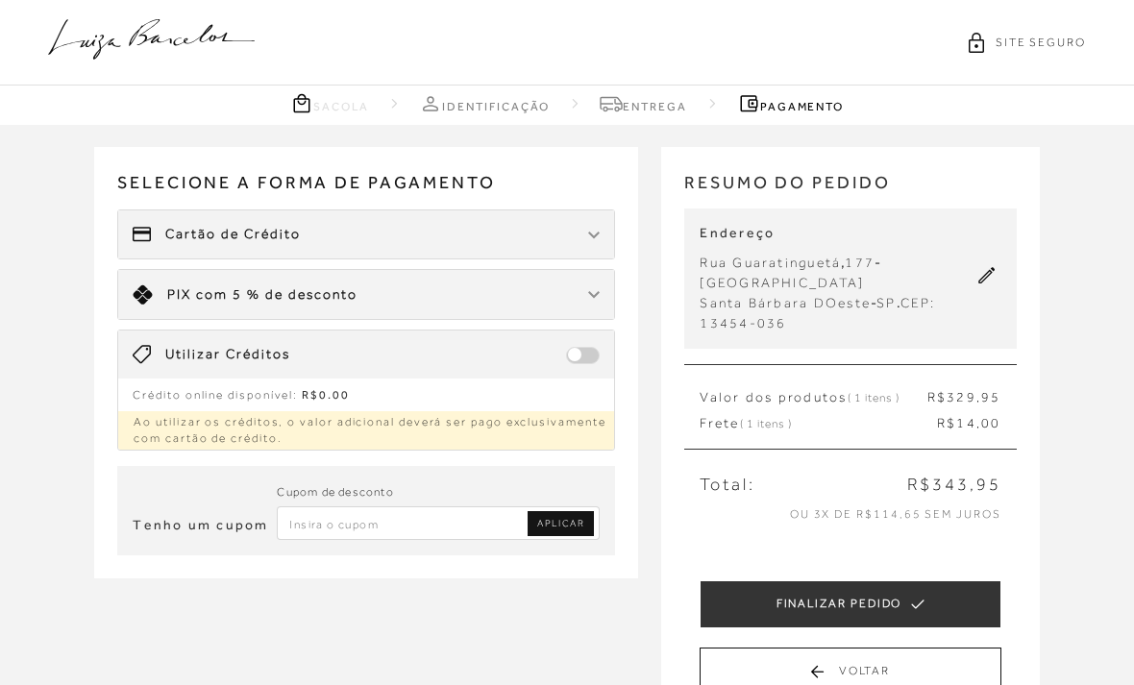
click at [193, 46] on icon at bounding box center [151, 39] width 207 height 40
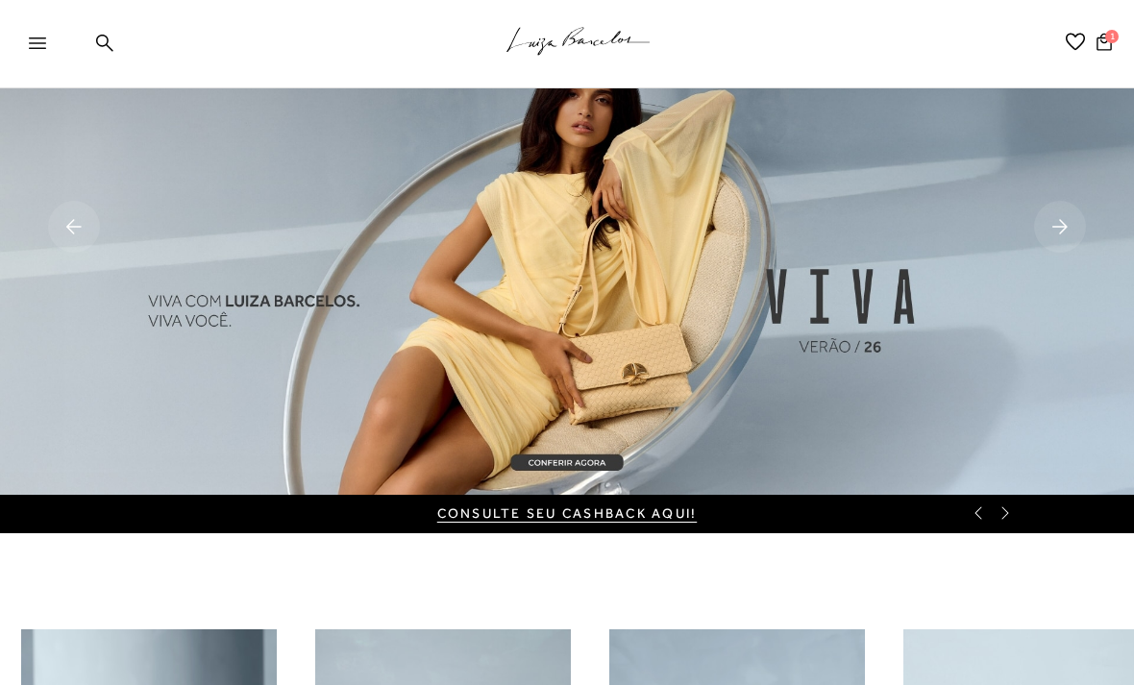
scroll to position [47, 0]
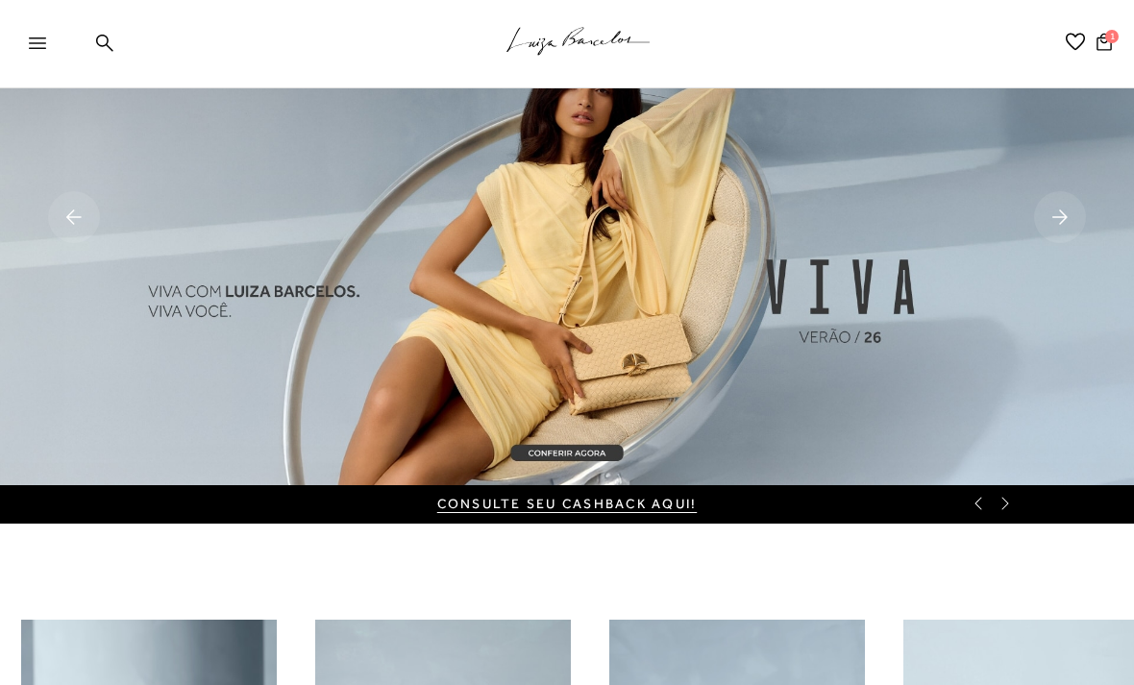
click at [1008, 499] on icon at bounding box center [1004, 503] width 15 height 15
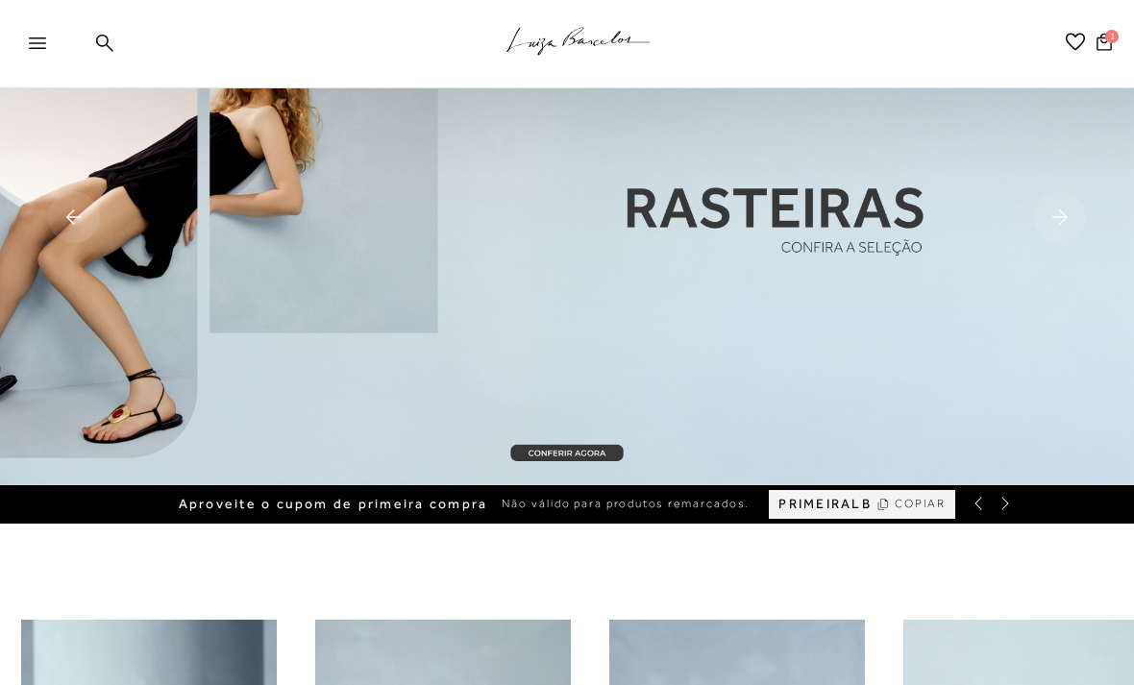
click at [1010, 502] on icon at bounding box center [1004, 503] width 15 height 15
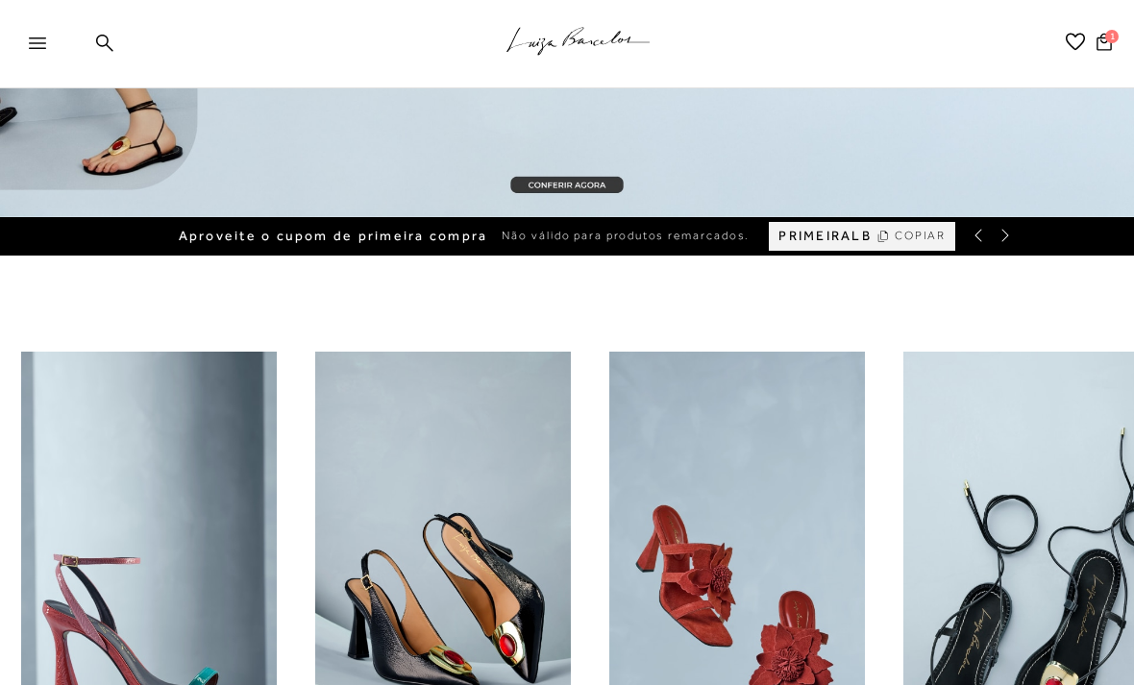
scroll to position [310, 0]
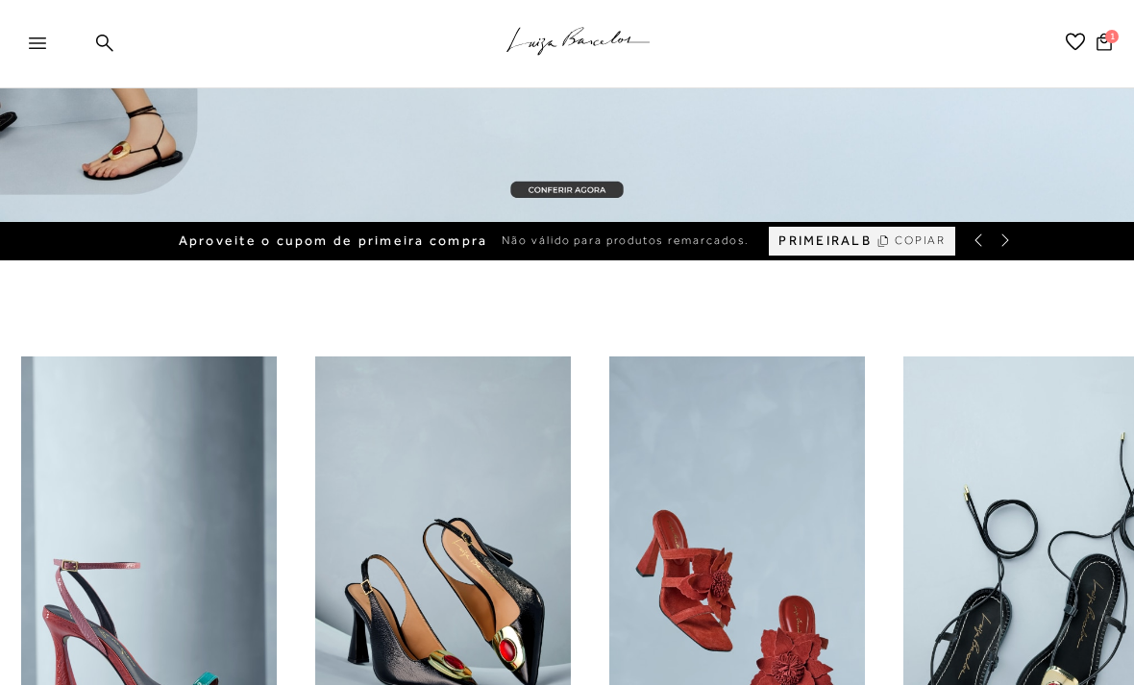
click at [918, 235] on span "COPIAR" at bounding box center [920, 241] width 52 height 18
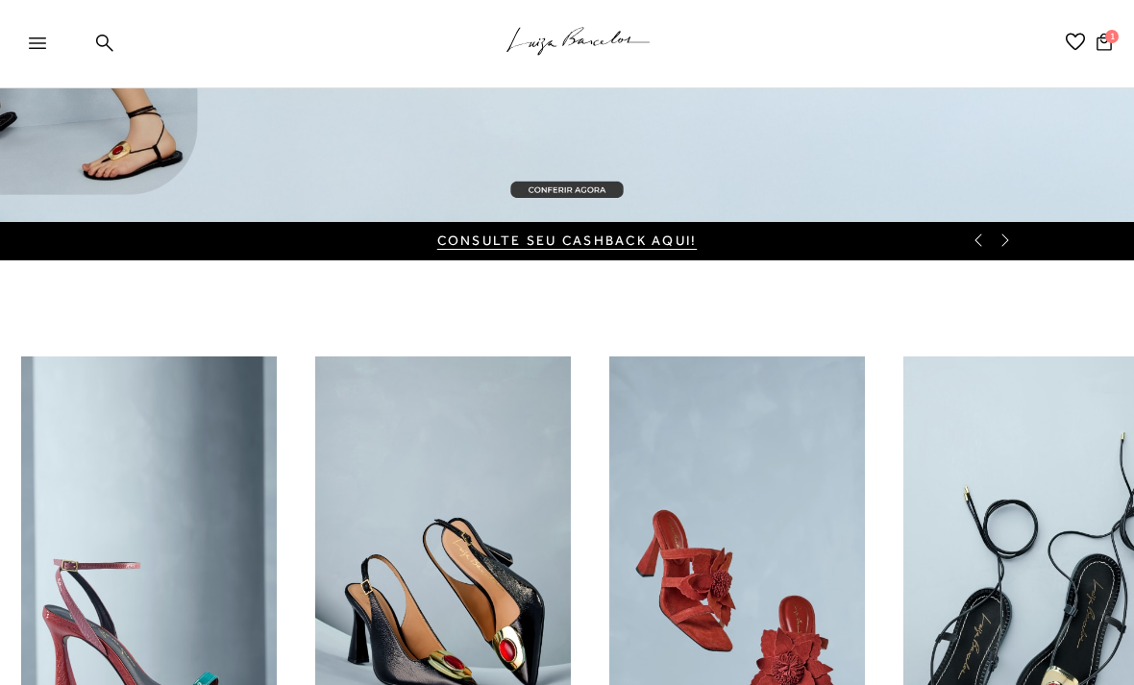
click at [975, 232] on icon at bounding box center [977, 239] width 15 height 15
click at [1106, 41] on icon at bounding box center [1103, 41] width 15 height 17
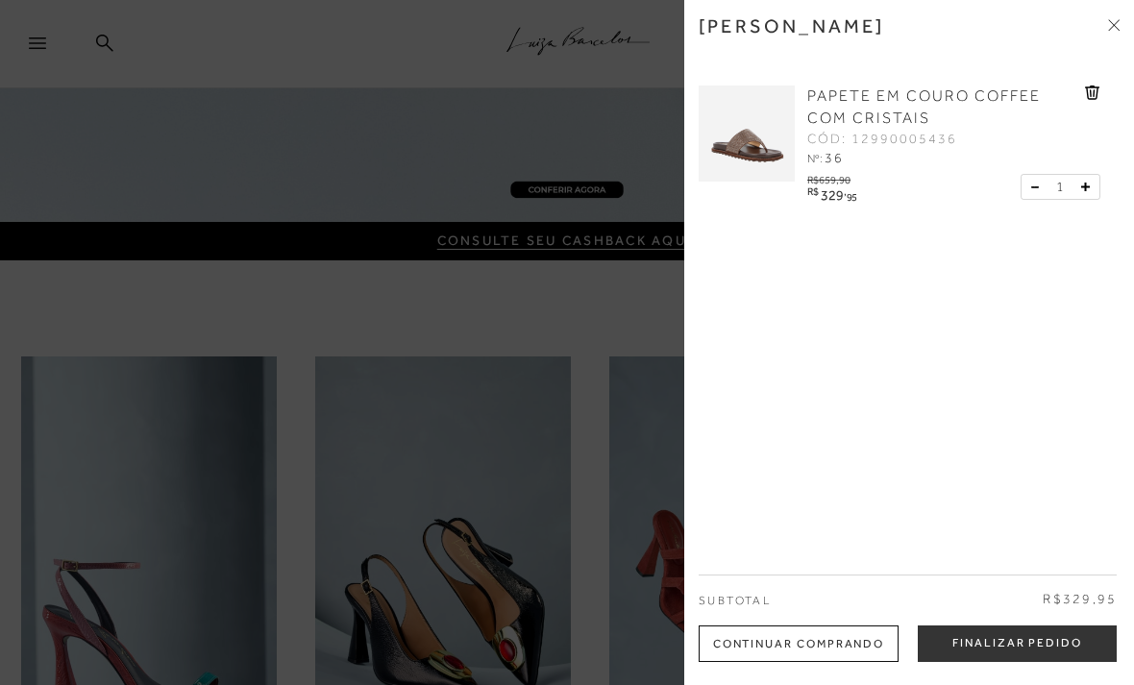
click at [1009, 662] on button "Finalizar Pedido" at bounding box center [1016, 643] width 199 height 37
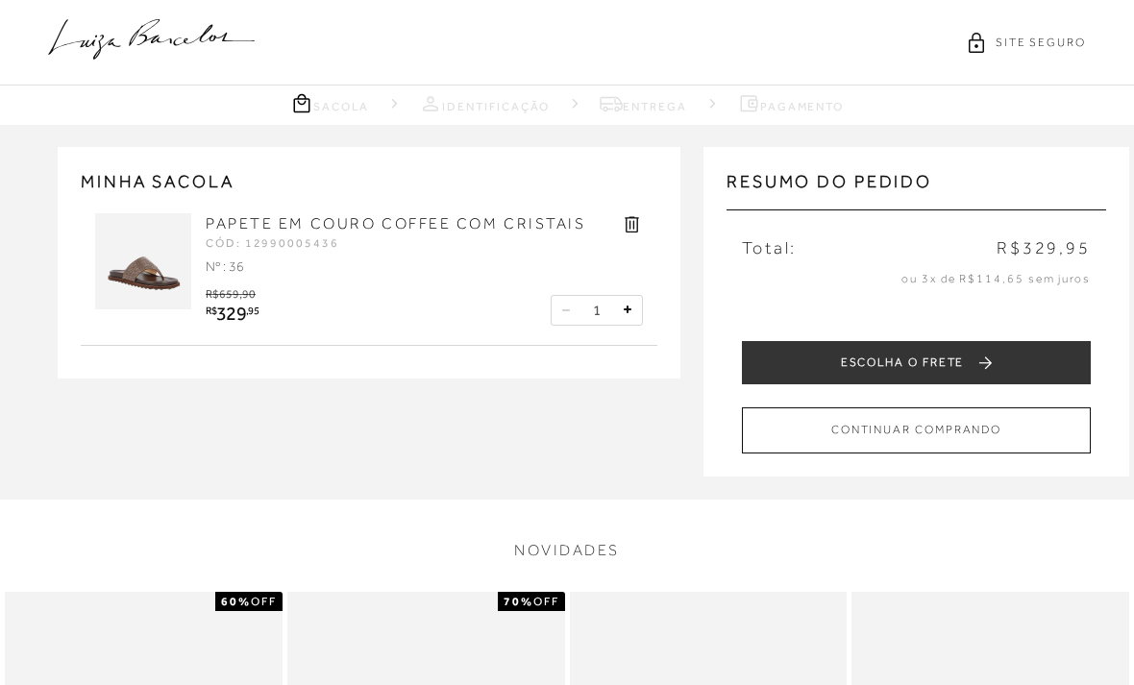
click at [998, 358] on button "ESCOLHA O FRETE" at bounding box center [916, 362] width 349 height 43
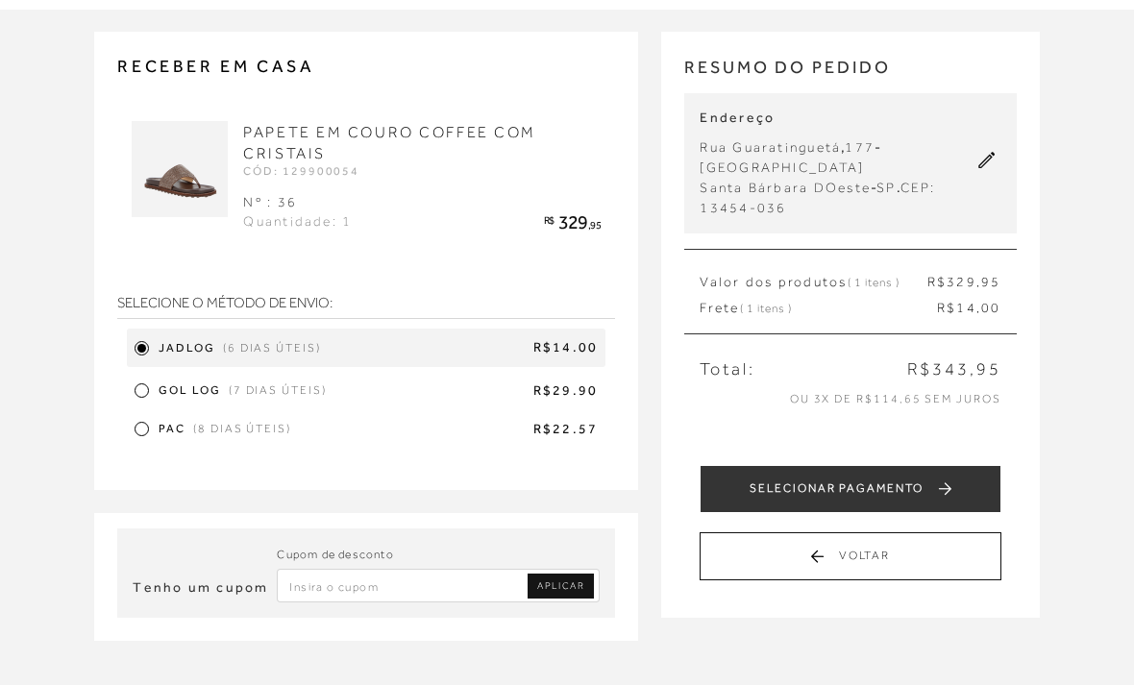
click at [460, 586] on input "Inserir Código da Promoção" at bounding box center [438, 586] width 323 height 34
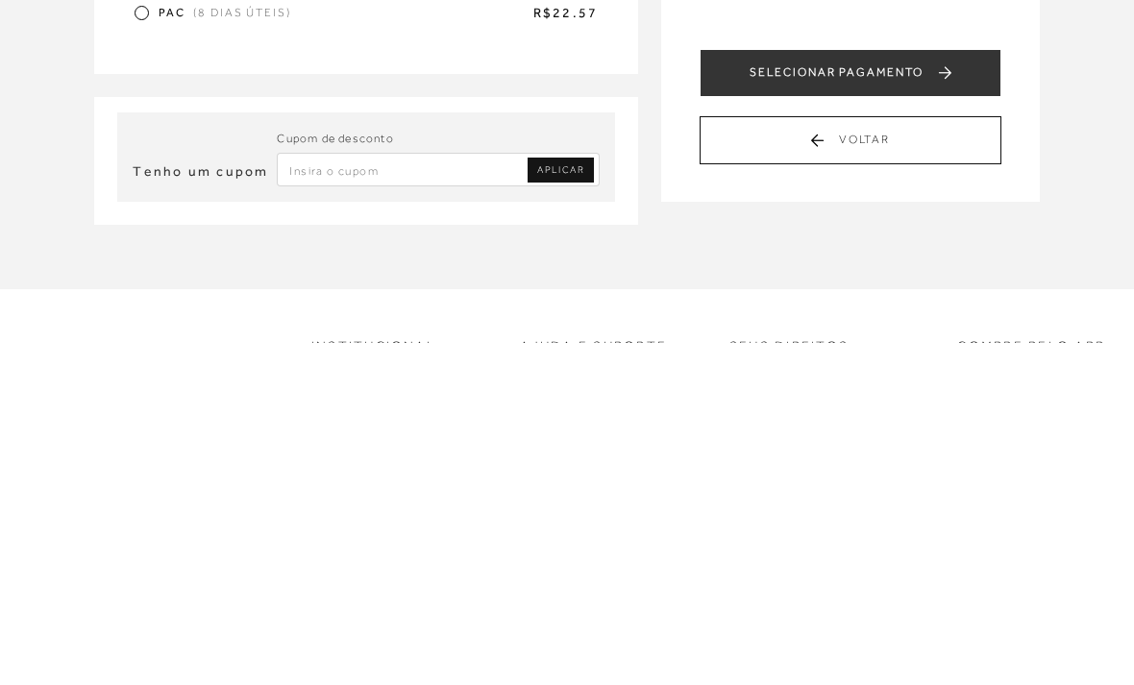
paste input "PRIMEIRALB"
type input "PRIMEIRALB"
click at [586, 501] on link "APLICAR" at bounding box center [560, 513] width 66 height 25
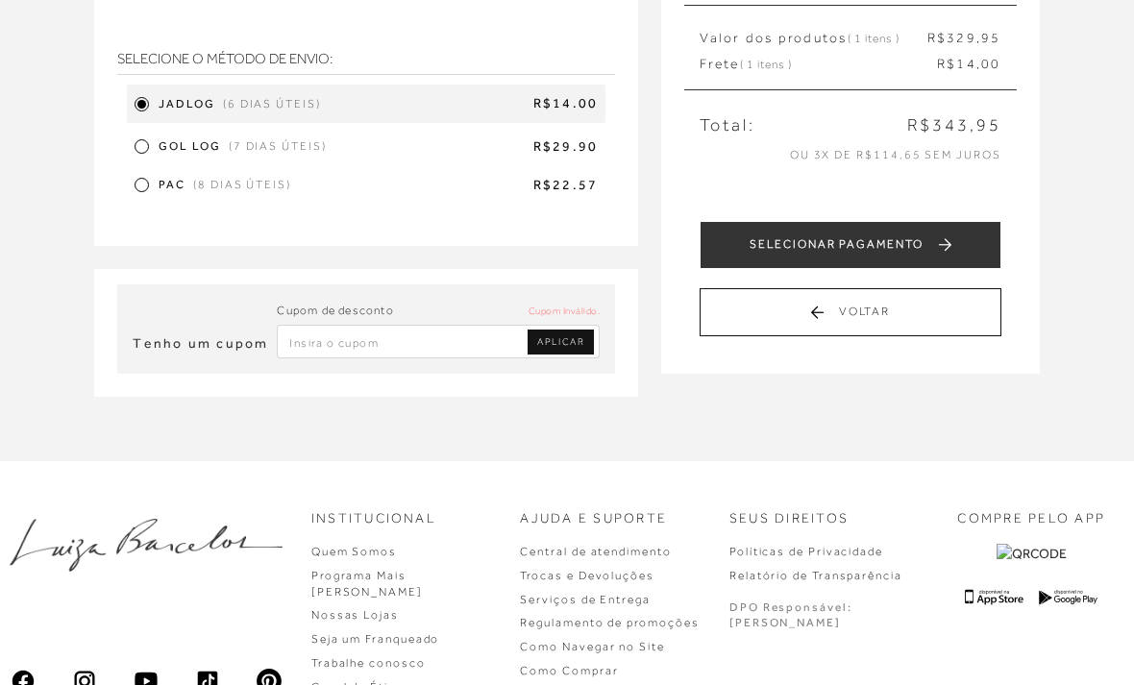
scroll to position [356, 0]
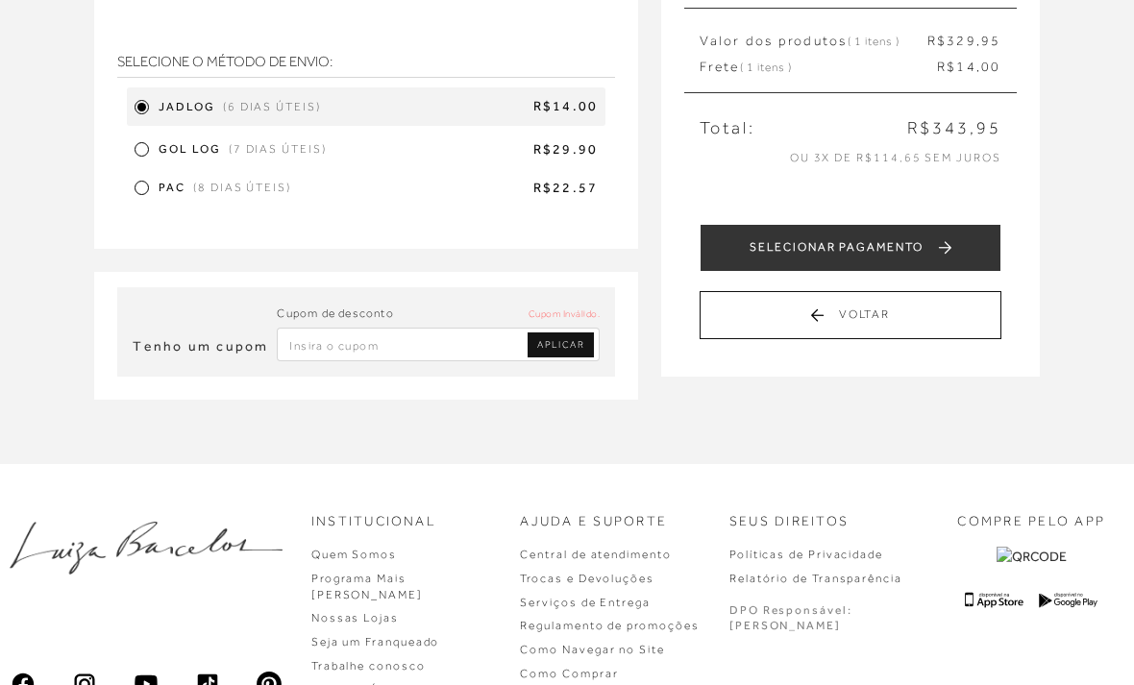
click at [468, 343] on input "Inserir Código da Promoção" at bounding box center [438, 345] width 323 height 34
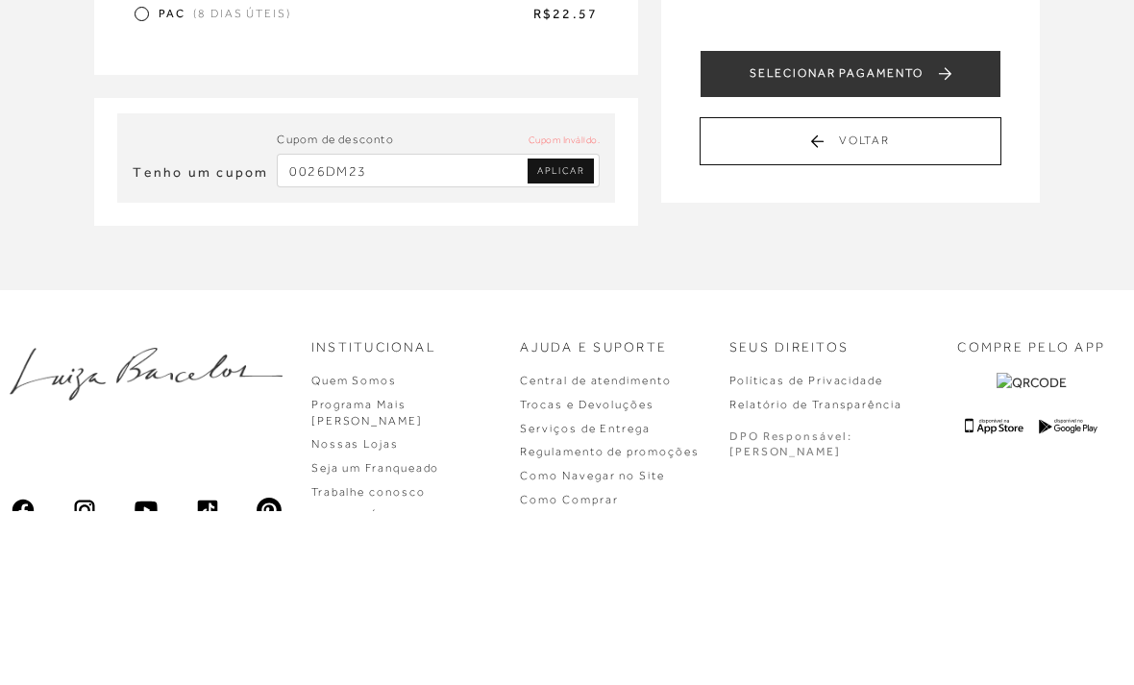
type input "0026DM23"
click at [584, 338] on span "APLICAR" at bounding box center [560, 344] width 47 height 13
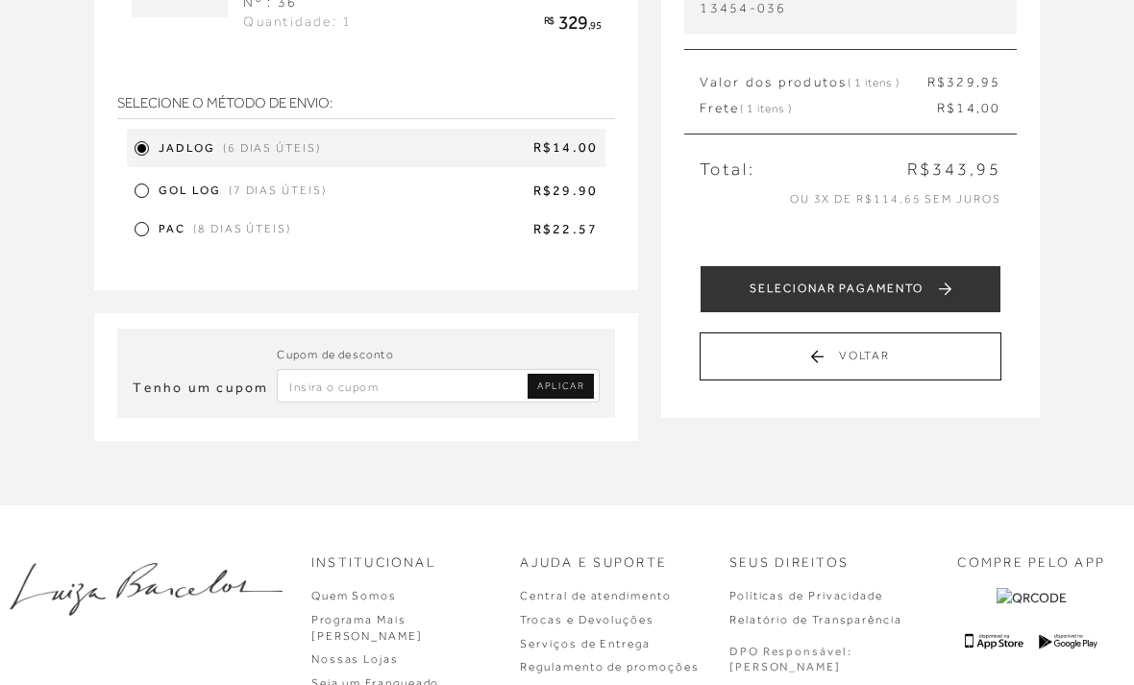
scroll to position [311, 0]
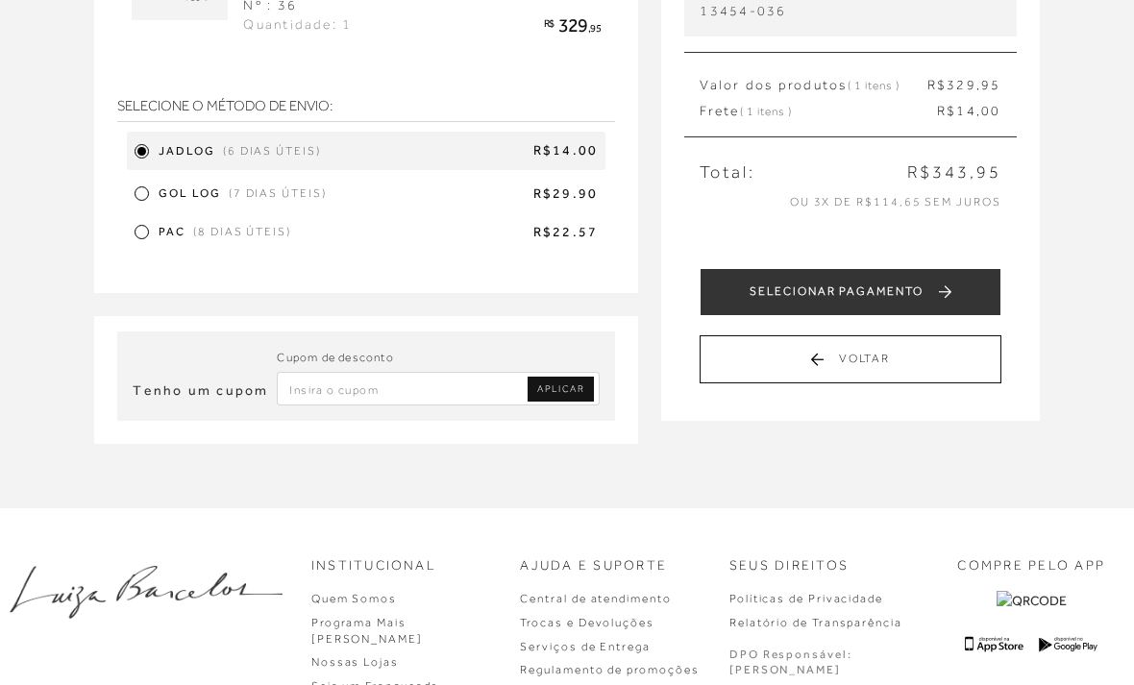
click at [458, 227] on span "R$22.57" at bounding box center [448, 233] width 299 height 19
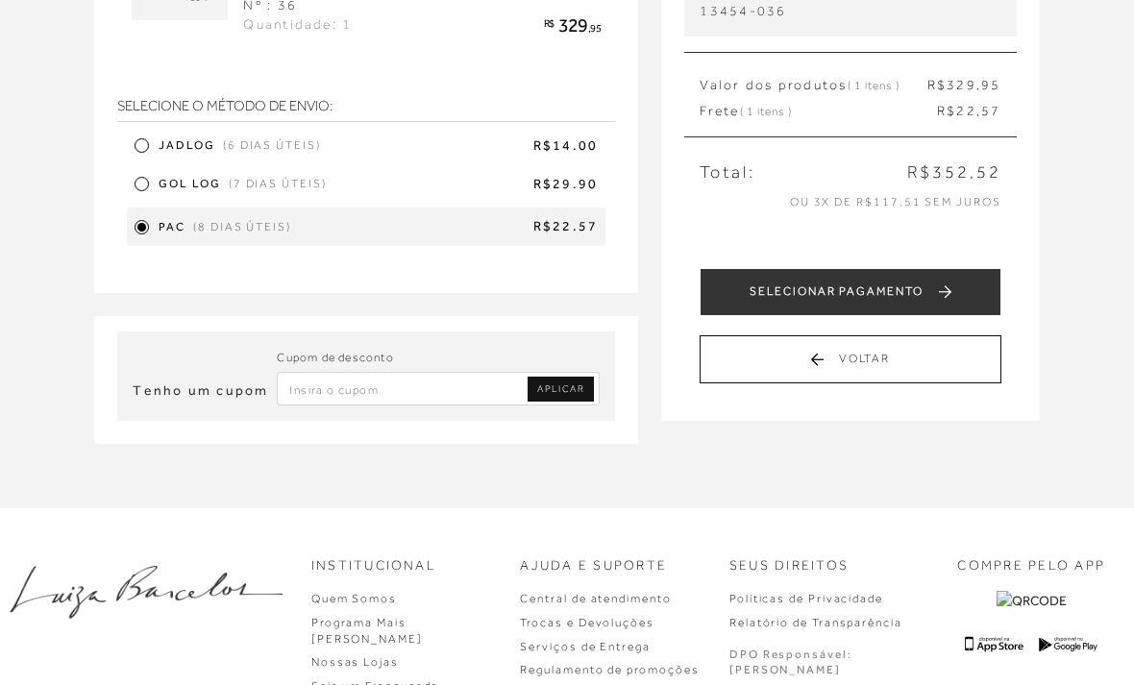
click at [575, 131] on div "SELECIONE O MÉTODO DE ENVIO: JADLOG (6 dias úteis) R$14.00 Gol Log (7 dias útei…" at bounding box center [366, 168] width 498 height 156
click at [507, 152] on span "R$14.00" at bounding box center [464, 145] width 270 height 19
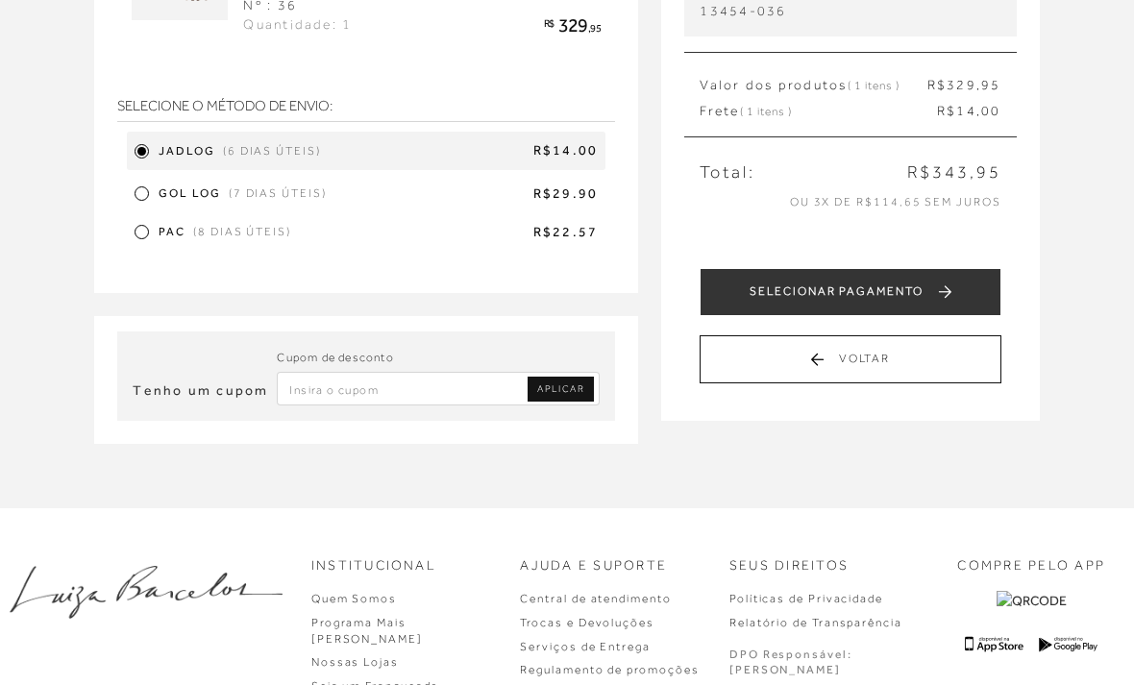
click at [434, 386] on input "Inserir Código da Promoção" at bounding box center [438, 389] width 323 height 34
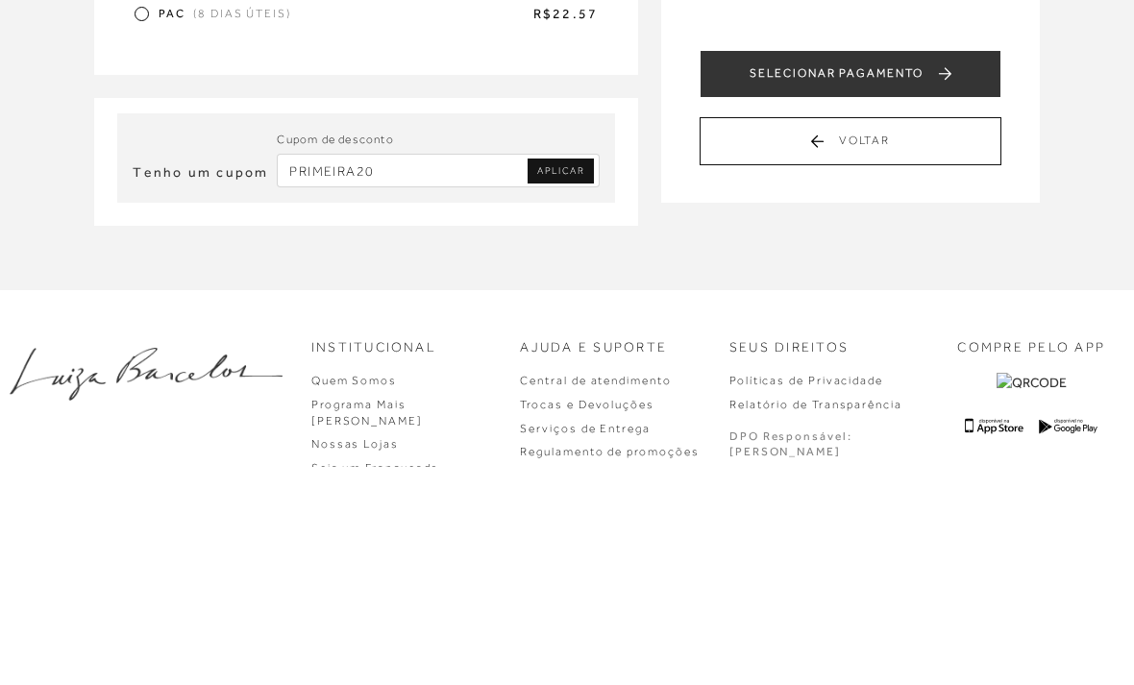
type input "PRIMEIRA20"
click at [574, 383] on span "APLICAR" at bounding box center [560, 389] width 47 height 13
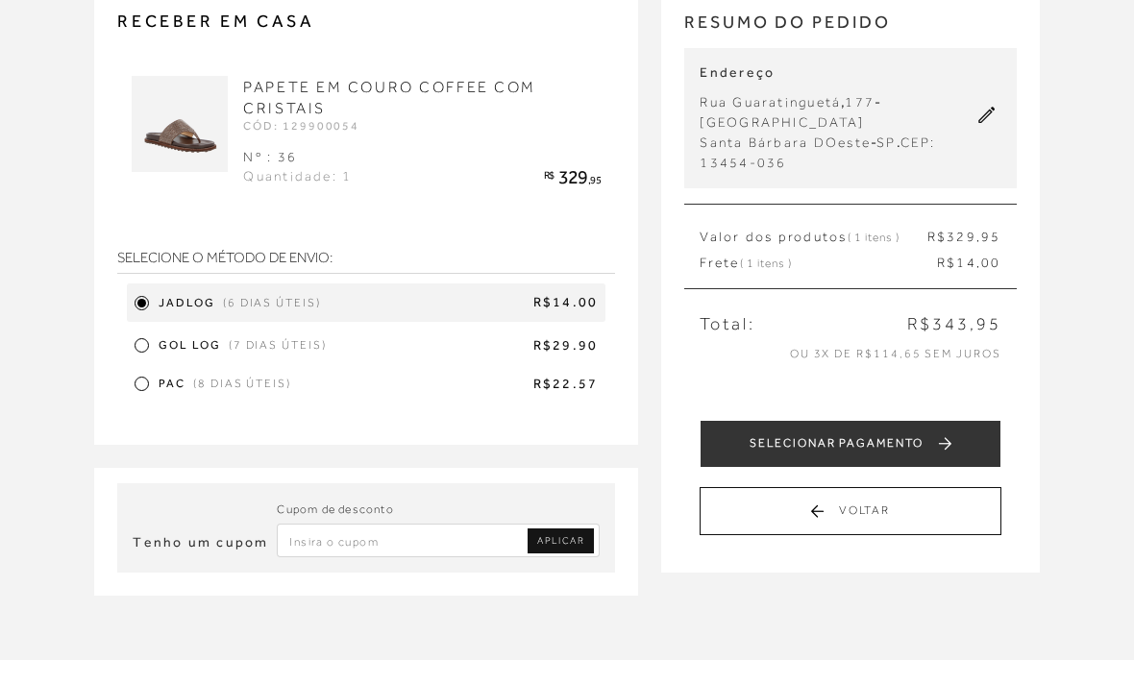
scroll to position [145, 0]
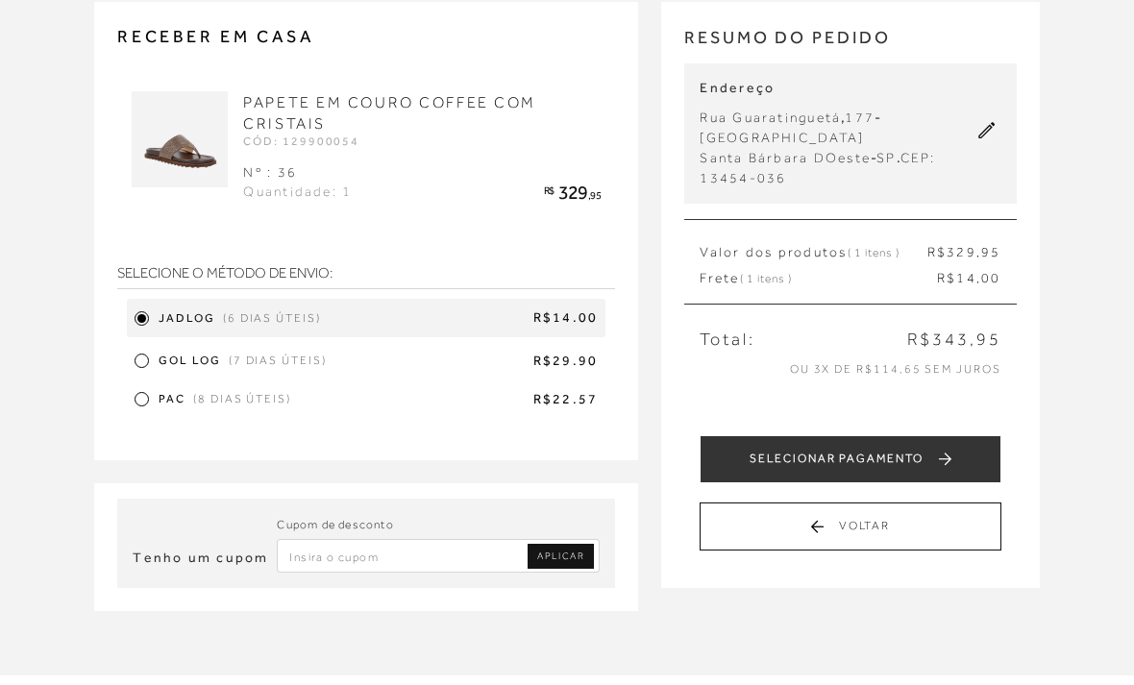
click at [413, 550] on input "Inserir Código da Promoção" at bounding box center [438, 556] width 323 height 34
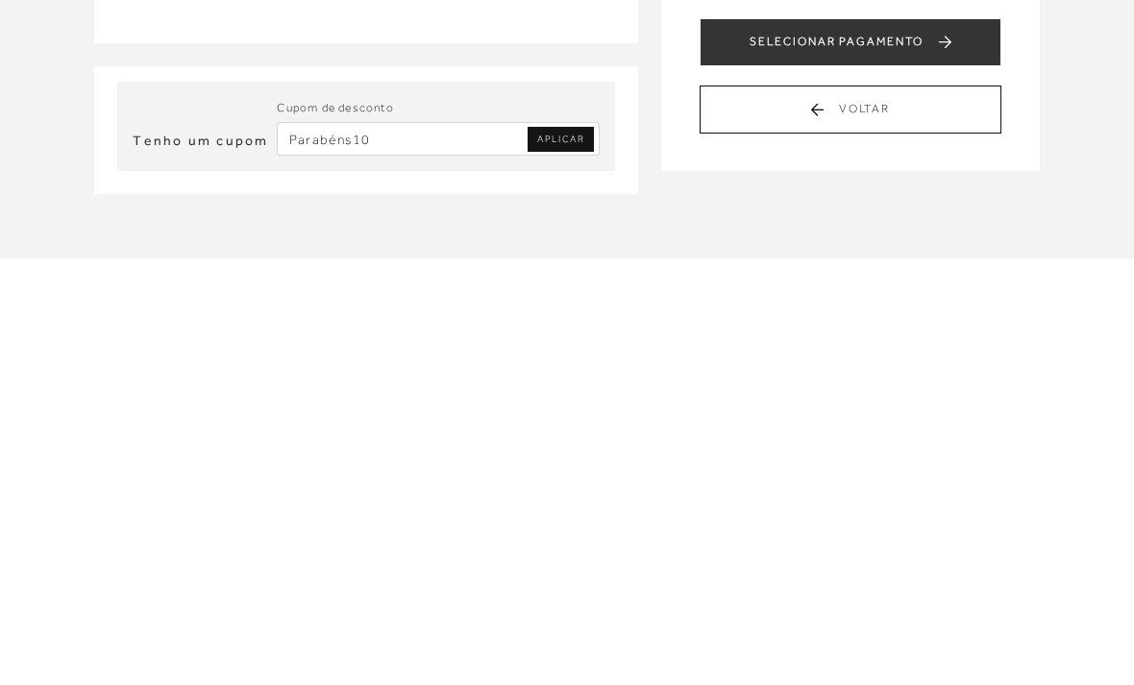
type input "Parabéns10"
click at [579, 538] on span "APLICAR" at bounding box center [560, 544] width 47 height 13
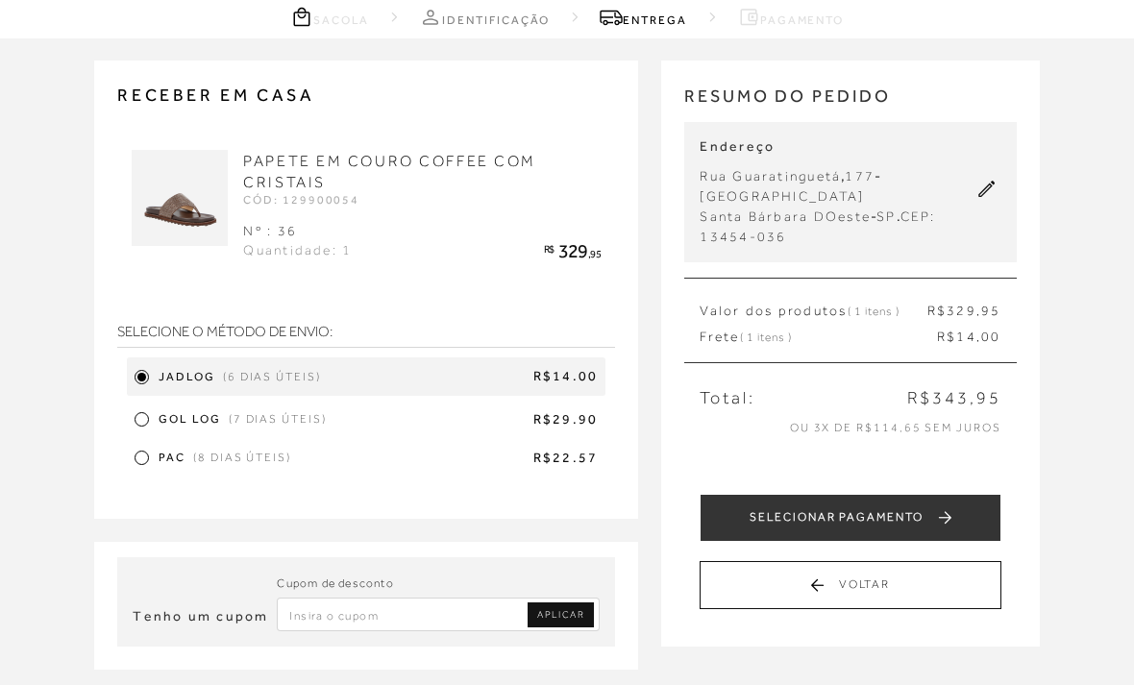
scroll to position [85, 0]
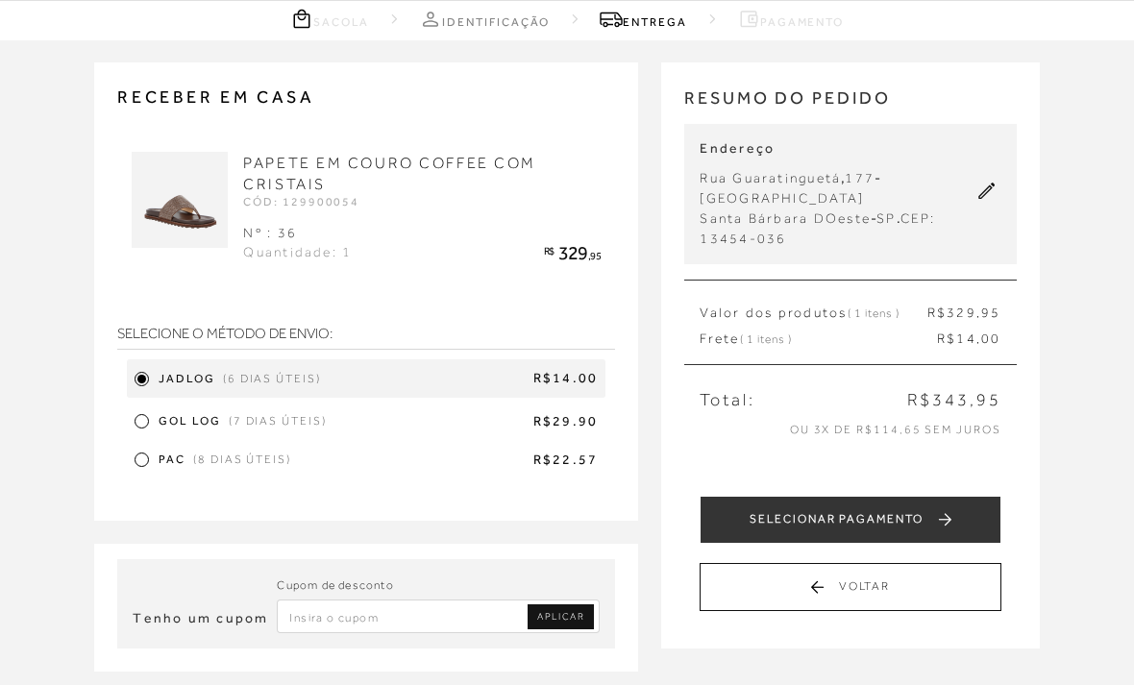
click at [440, 610] on input "Inserir Código da Promoção" at bounding box center [438, 616] width 323 height 34
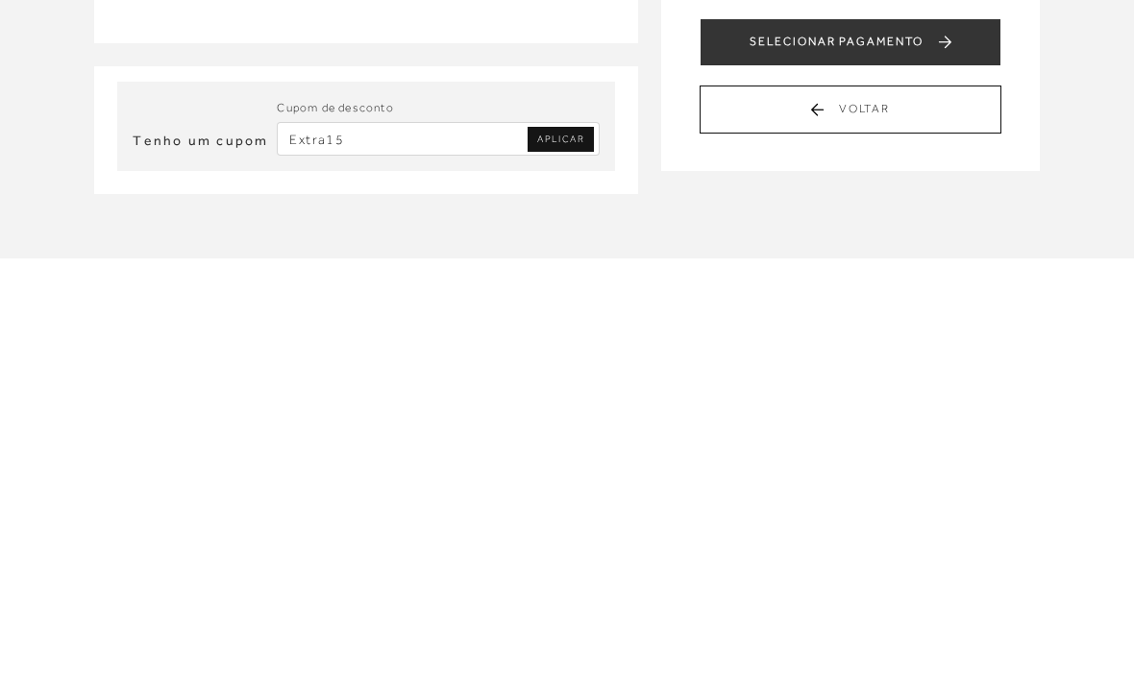
type input "Extra15"
click at [581, 538] on span "APLICAR" at bounding box center [560, 544] width 47 height 13
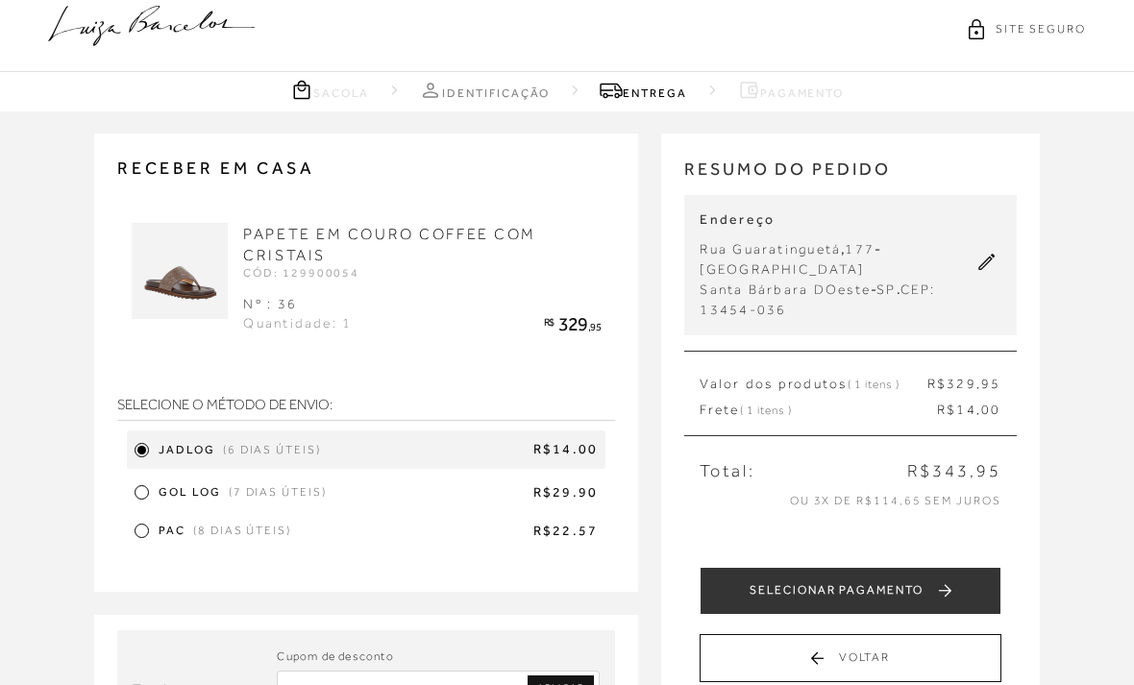
scroll to position [0, 0]
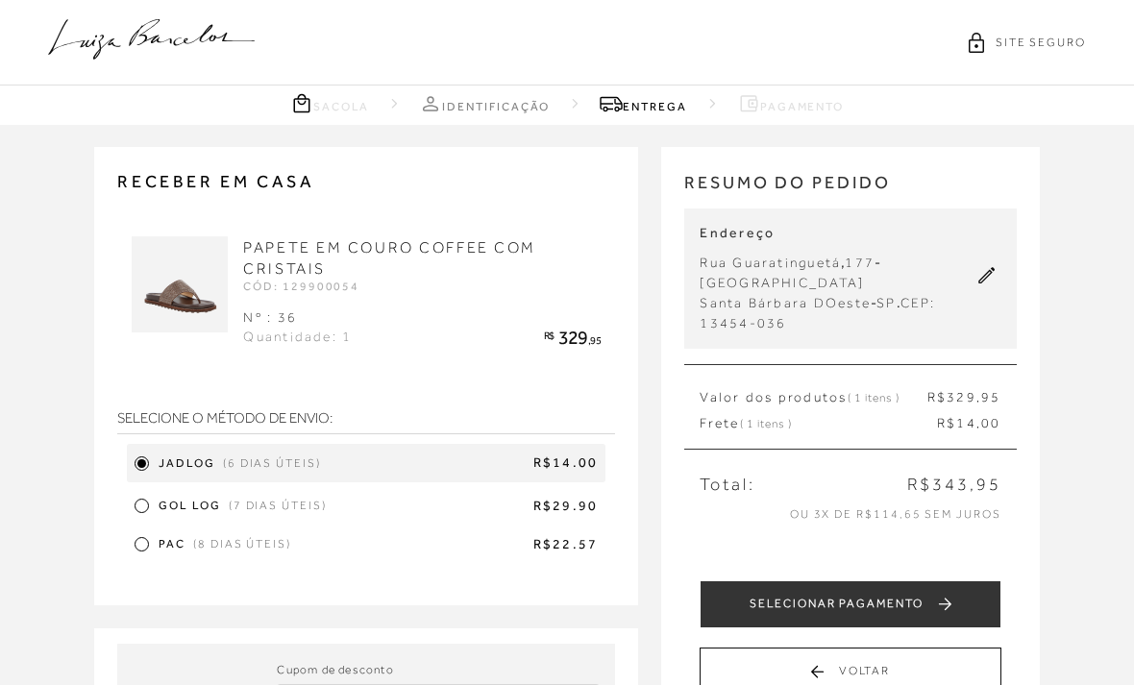
click at [200, 295] on img at bounding box center [180, 284] width 96 height 96
click at [390, 253] on link "PAPETE EM COURO COFFEE COM CRISTAIS" at bounding box center [389, 258] width 293 height 38
